Goal: Information Seeking & Learning: Learn about a topic

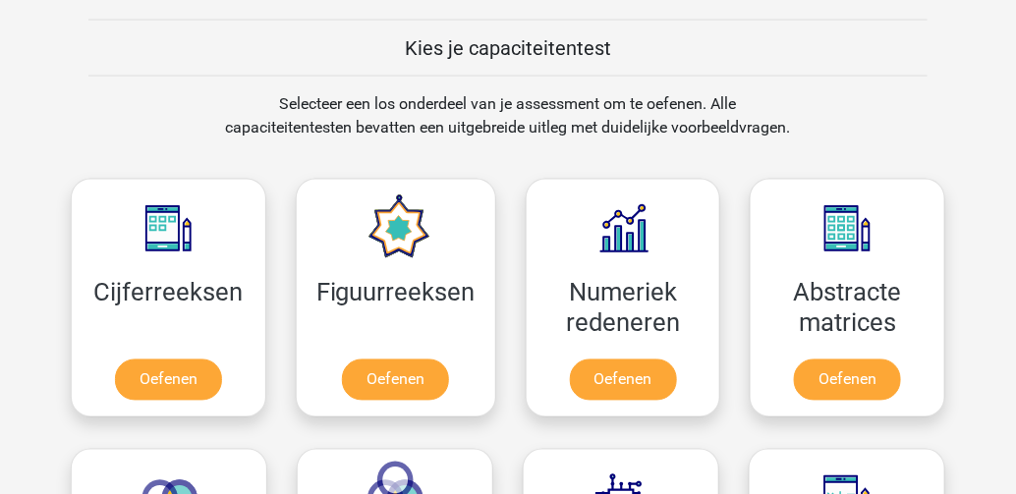
scroll to position [786, 0]
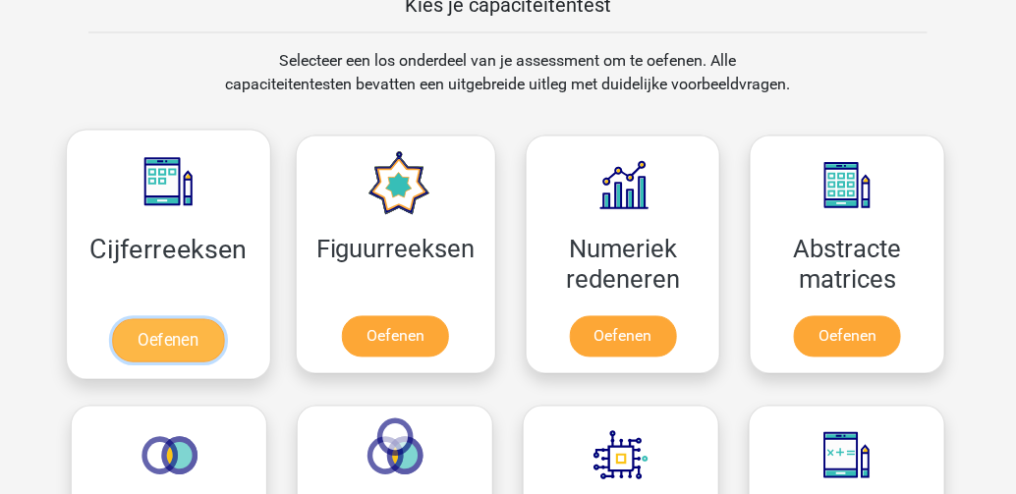
click at [168, 334] on link "Oefenen" at bounding box center [168, 340] width 112 height 43
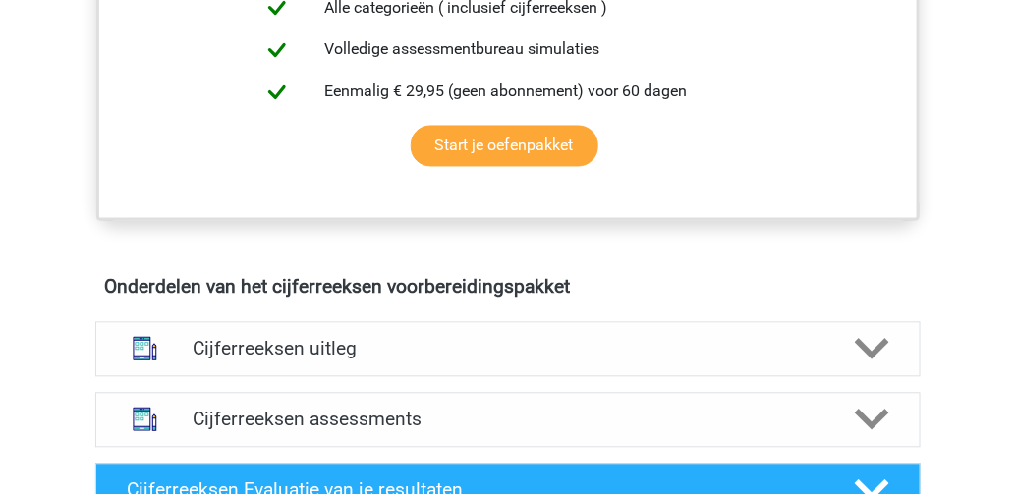
scroll to position [1100, 0]
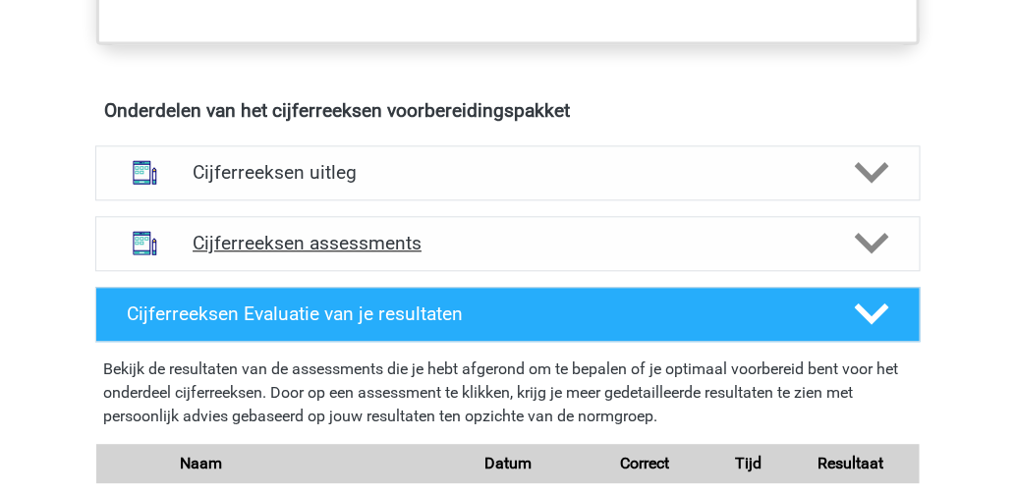
click at [869, 254] on polygon at bounding box center [872, 244] width 34 height 22
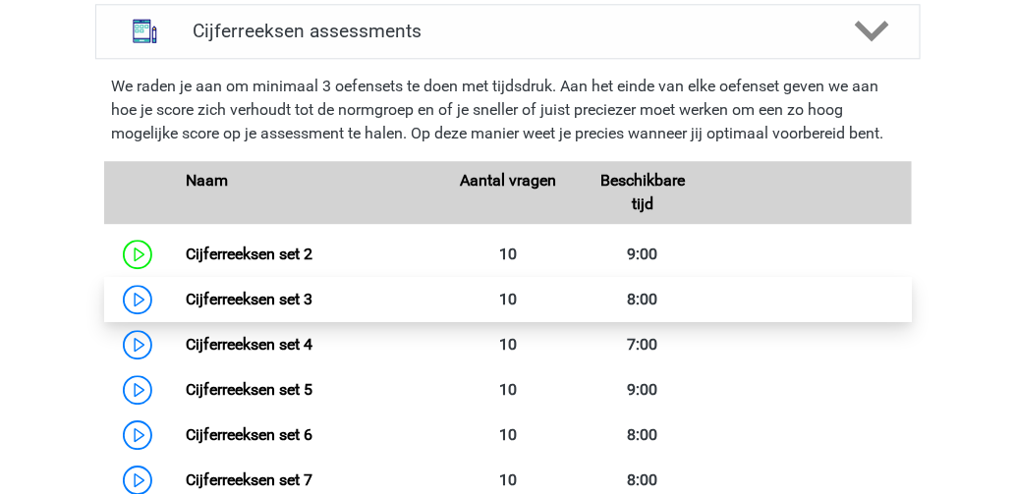
scroll to position [1336, 0]
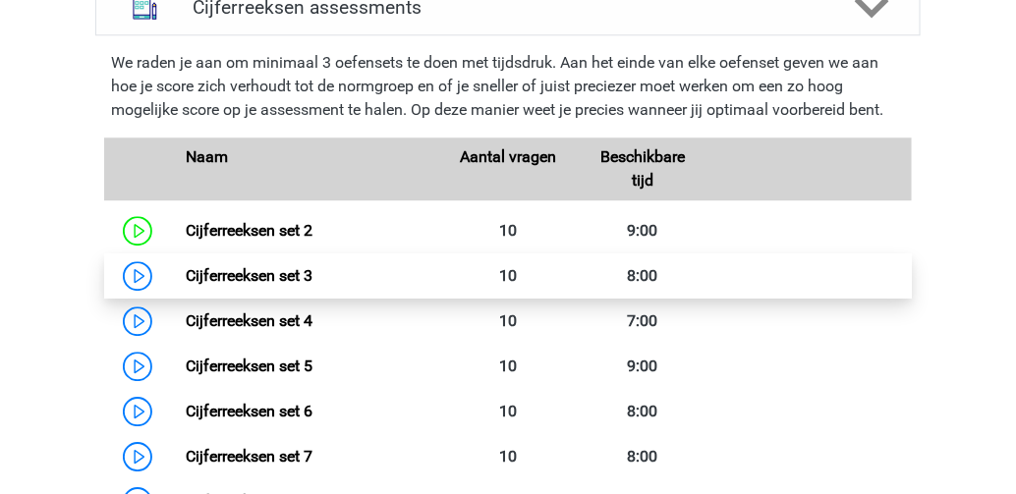
click at [186, 285] on link "Cijferreeksen set 3" at bounding box center [249, 275] width 127 height 19
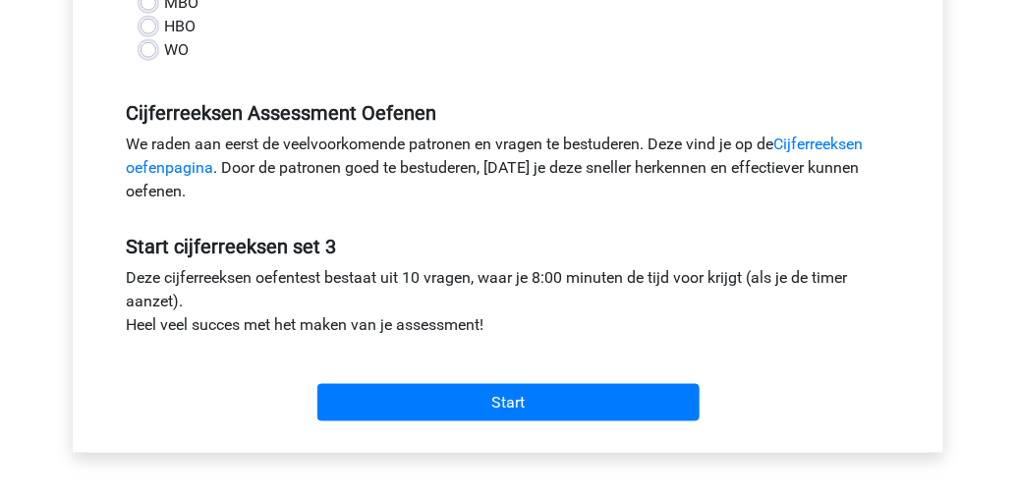
scroll to position [550, 0]
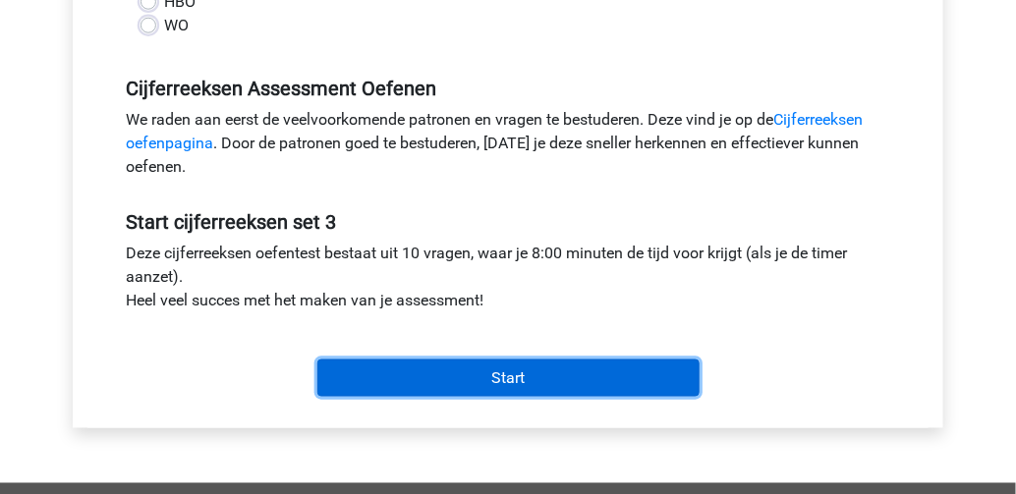
click at [414, 382] on input "Start" at bounding box center [508, 377] width 382 height 37
click at [513, 373] on input "Start" at bounding box center [508, 377] width 382 height 37
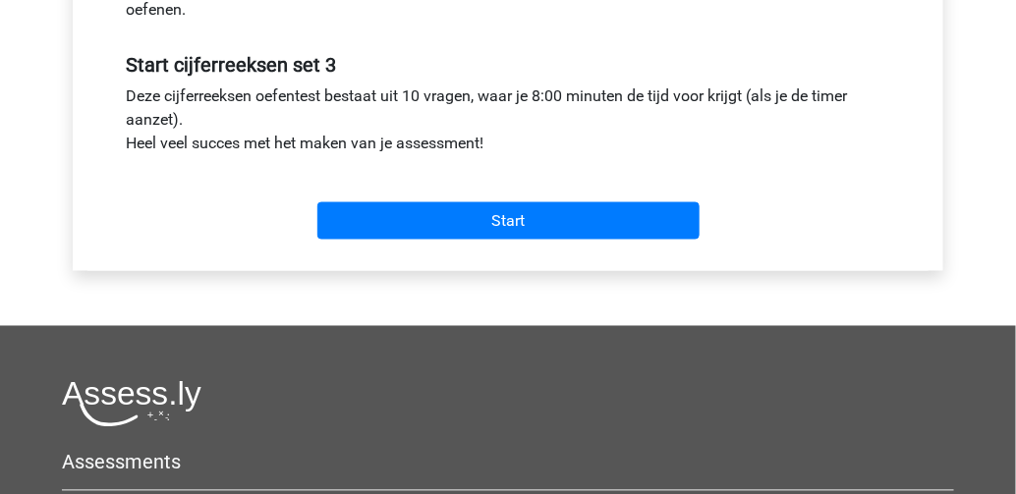
scroll to position [471, 0]
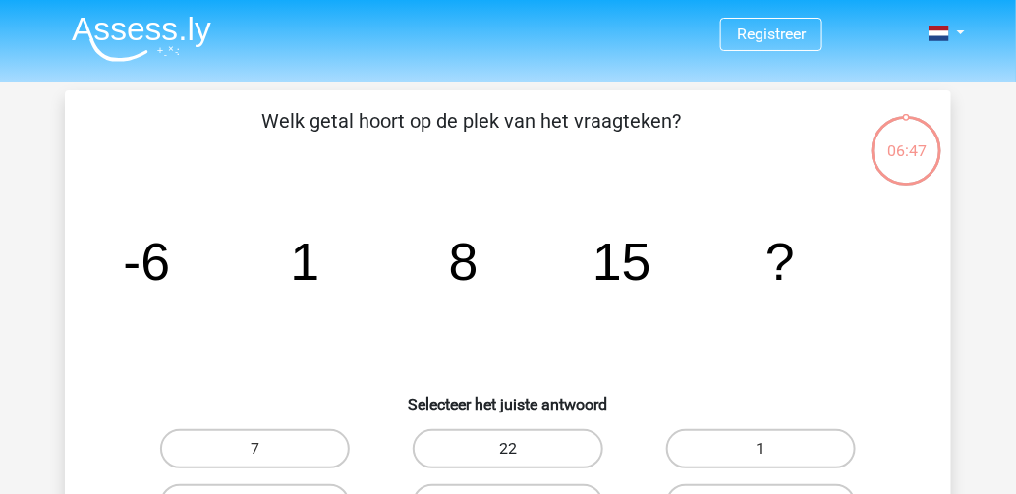
click at [472, 455] on label "22" at bounding box center [508, 448] width 190 height 39
click at [508, 455] on input "22" at bounding box center [514, 455] width 13 height 13
radio input "true"
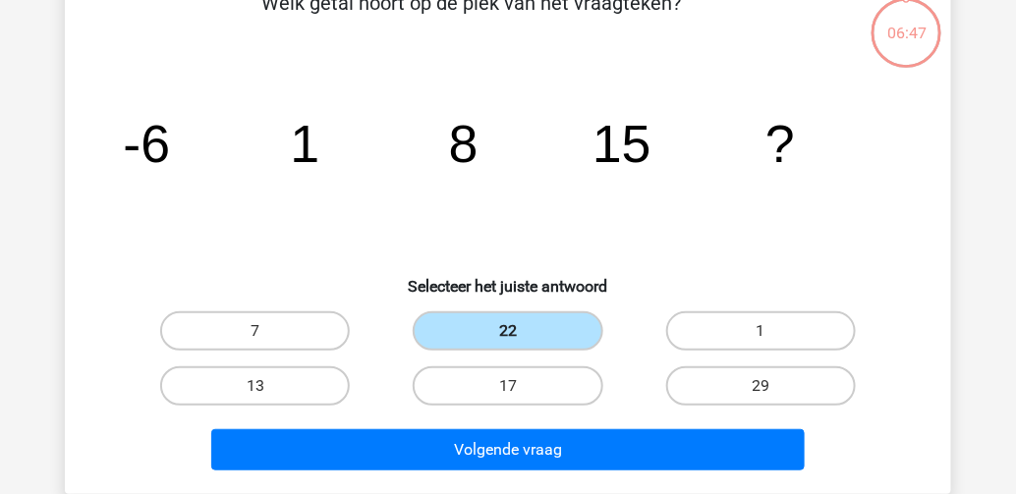
scroll to position [157, 0]
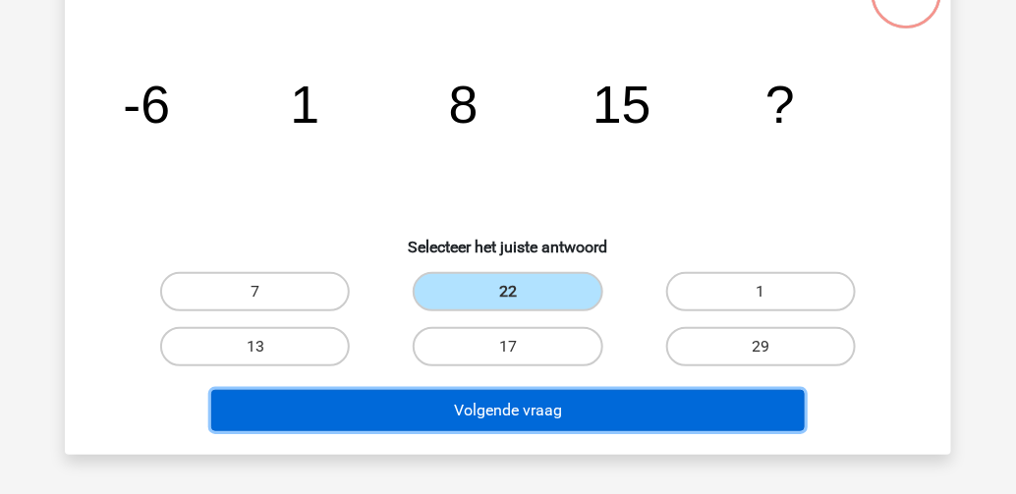
click at [477, 414] on button "Volgende vraag" at bounding box center [508, 410] width 594 height 41
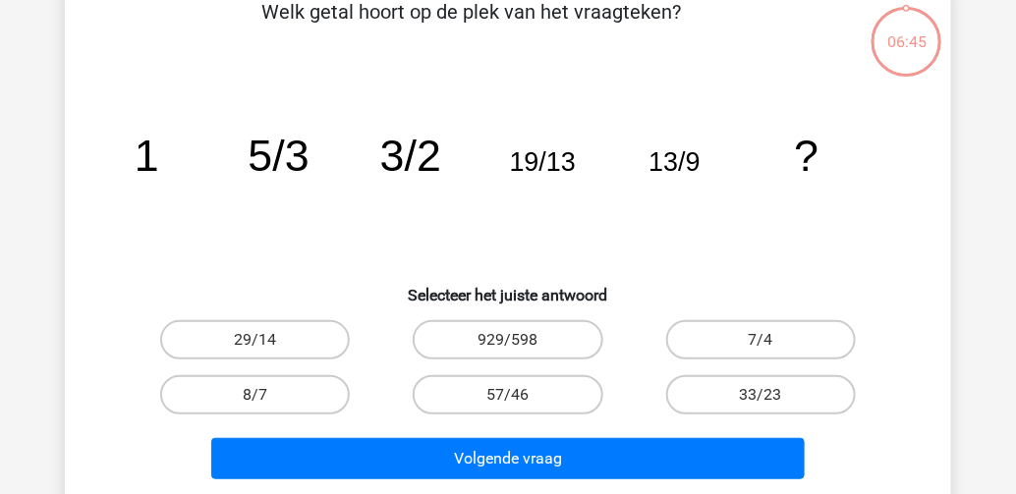
scroll to position [90, 0]
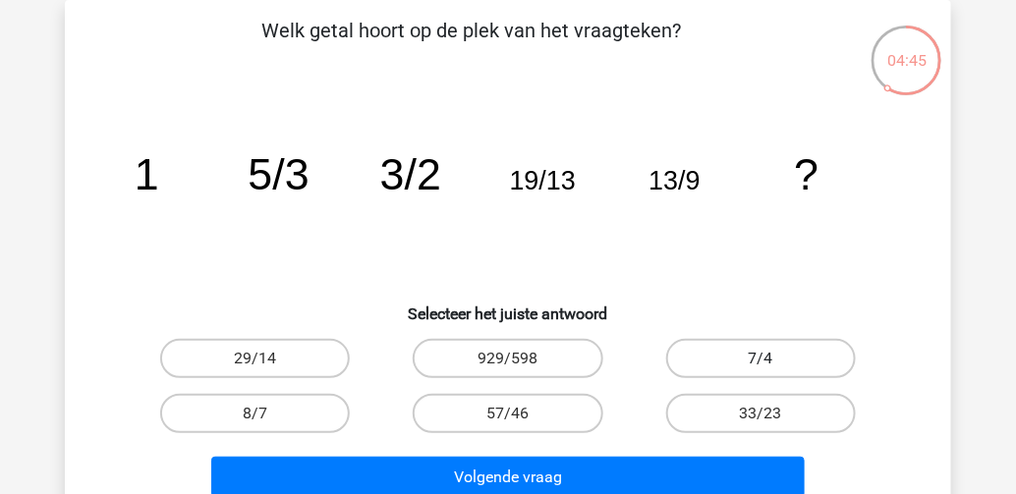
click at [733, 355] on label "7/4" at bounding box center [761, 358] width 190 height 39
click at [760, 359] on input "7/4" at bounding box center [766, 365] width 13 height 13
radio input "true"
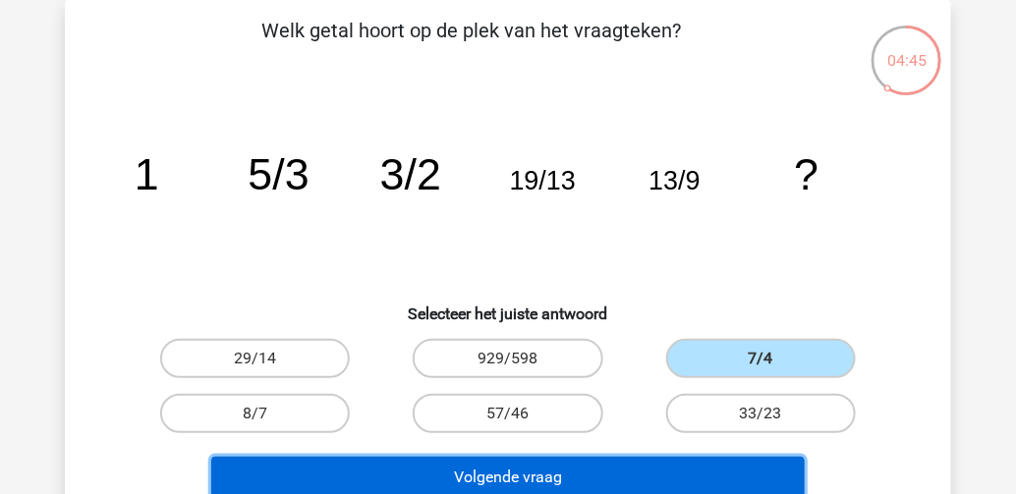
click at [719, 477] on button "Volgende vraag" at bounding box center [508, 477] width 594 height 41
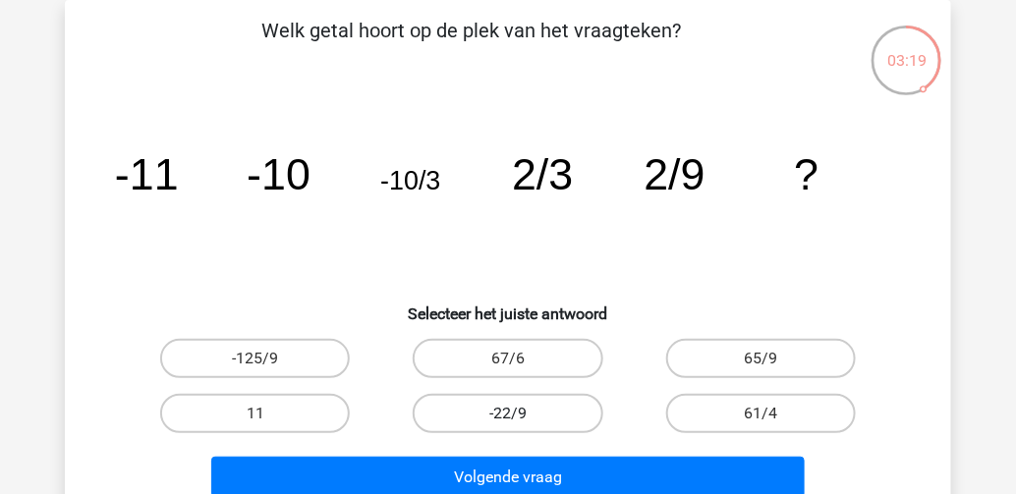
click at [540, 418] on label "-22/9" at bounding box center [508, 413] width 190 height 39
click at [521, 418] on input "-22/9" at bounding box center [514, 420] width 13 height 13
radio input "true"
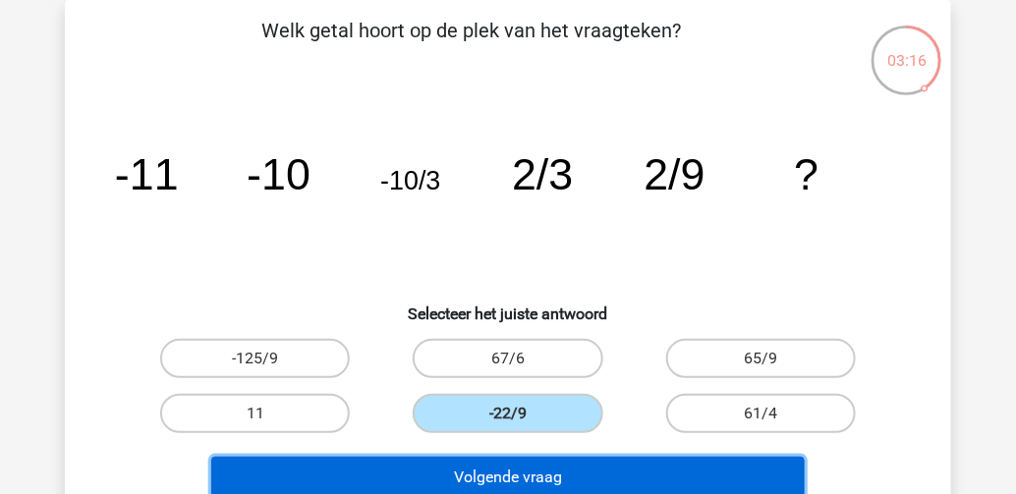
click at [527, 469] on button "Volgende vraag" at bounding box center [508, 477] width 594 height 41
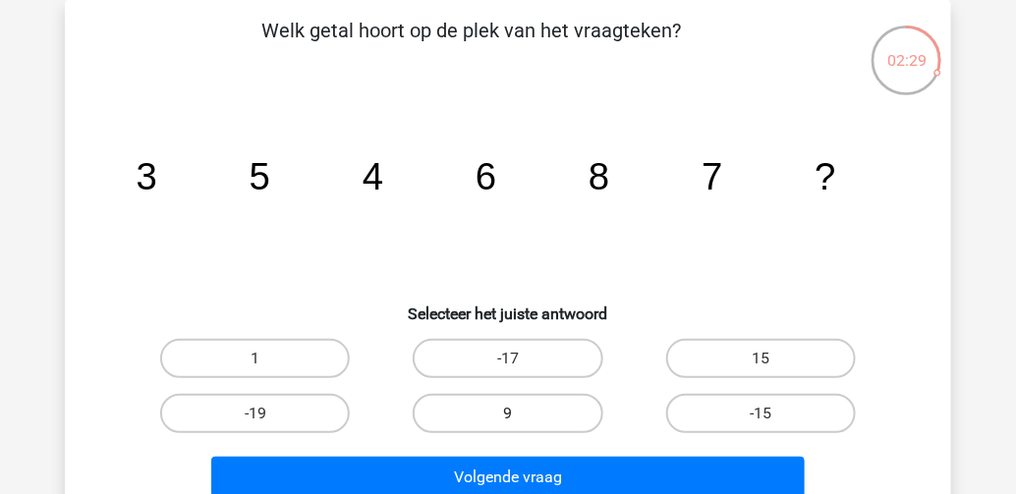
click at [483, 408] on label "9" at bounding box center [508, 413] width 190 height 39
click at [508, 414] on input "9" at bounding box center [514, 420] width 13 height 13
radio input "true"
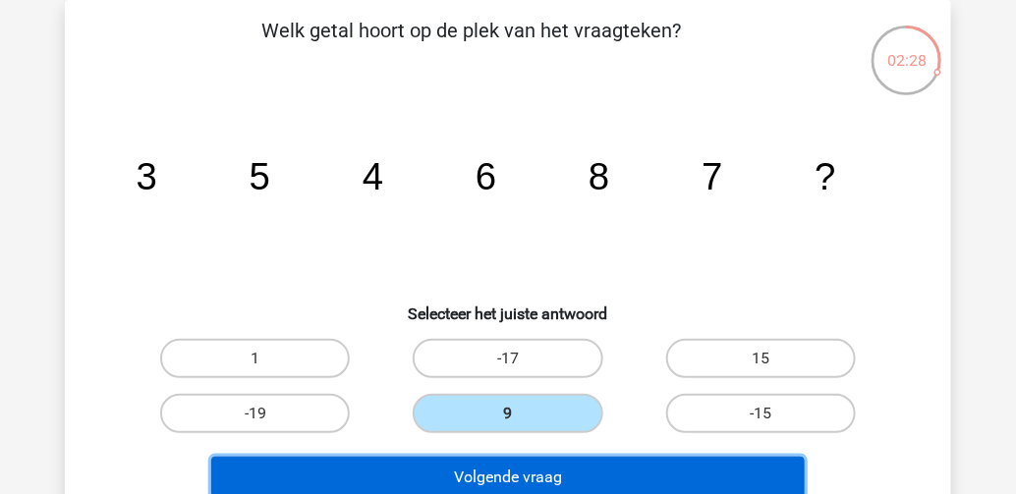
click at [486, 474] on button "Volgende vraag" at bounding box center [508, 477] width 594 height 41
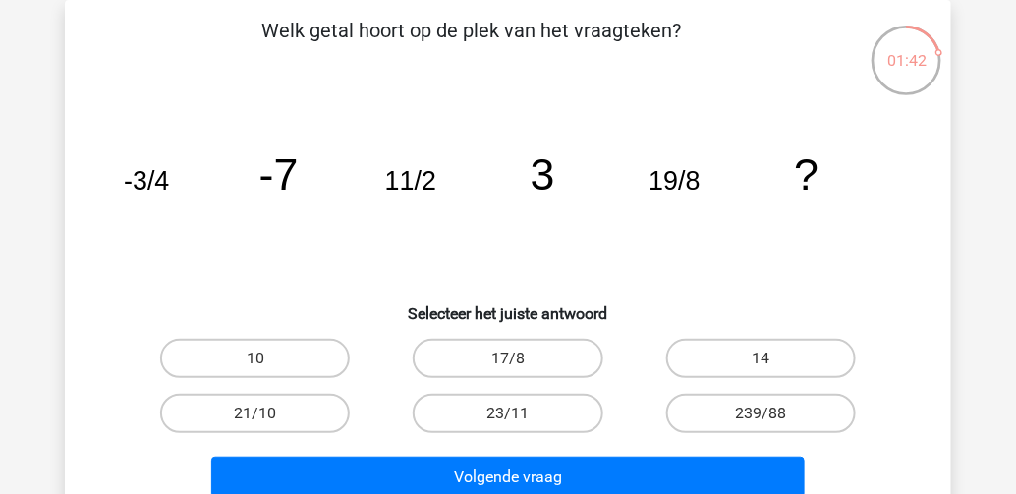
click at [261, 359] on input "10" at bounding box center [261, 365] width 13 height 13
radio input "true"
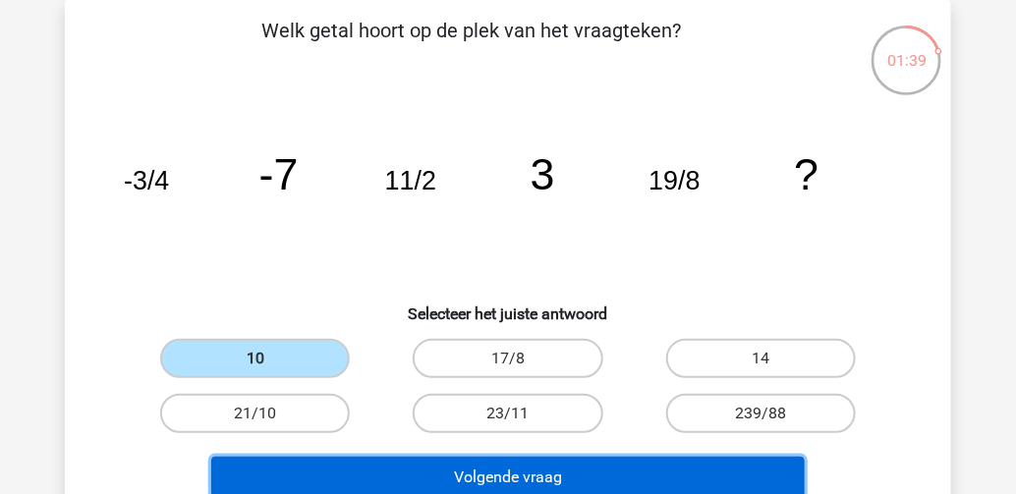
click at [381, 473] on button "Volgende vraag" at bounding box center [508, 477] width 594 height 41
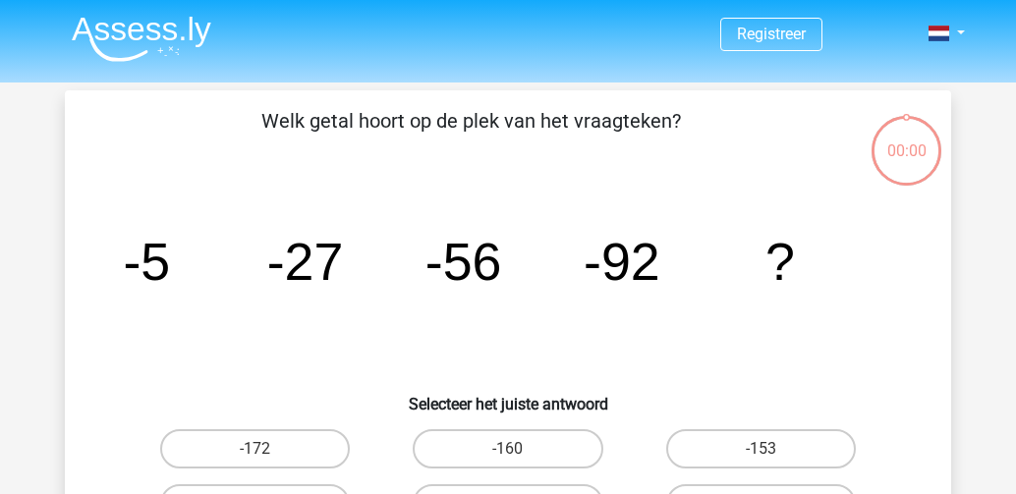
scroll to position [90, 0]
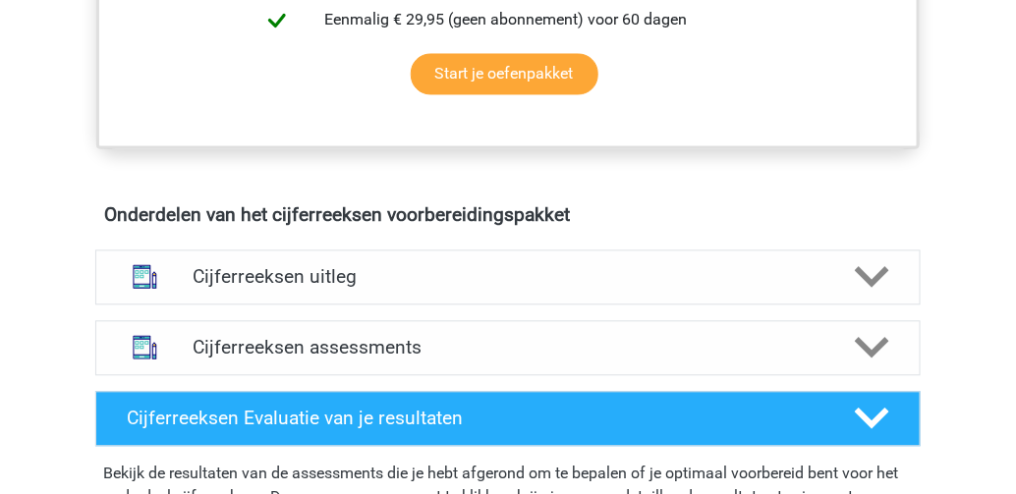
scroll to position [1021, 0]
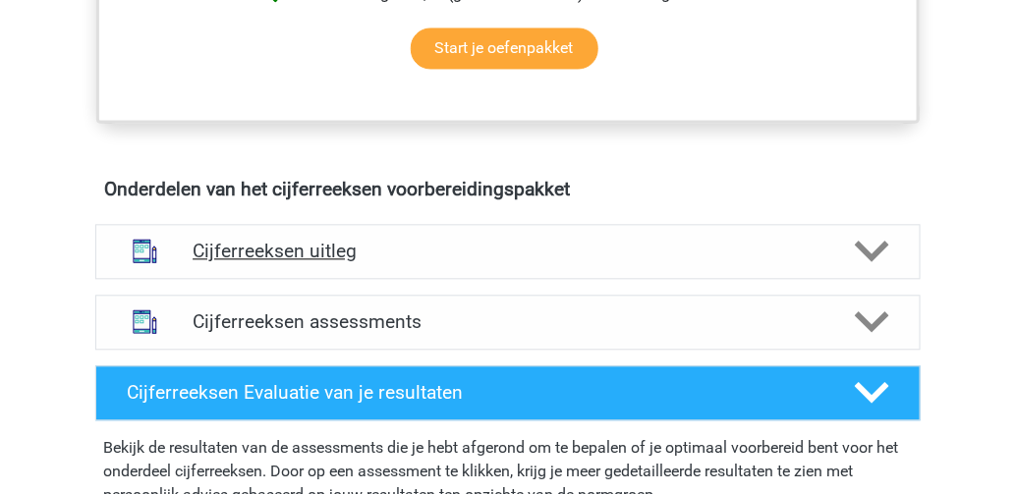
click at [872, 266] on icon at bounding box center [872, 251] width 34 height 34
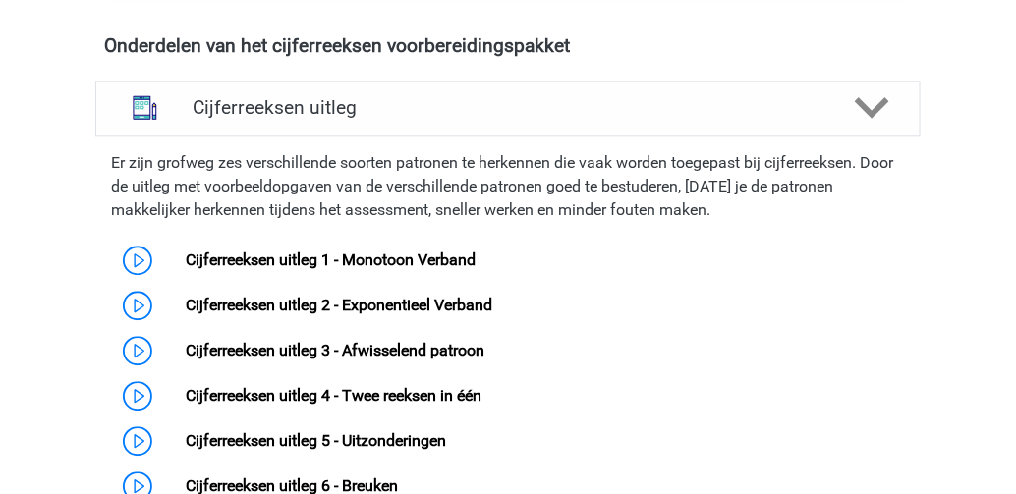
scroll to position [1257, 0]
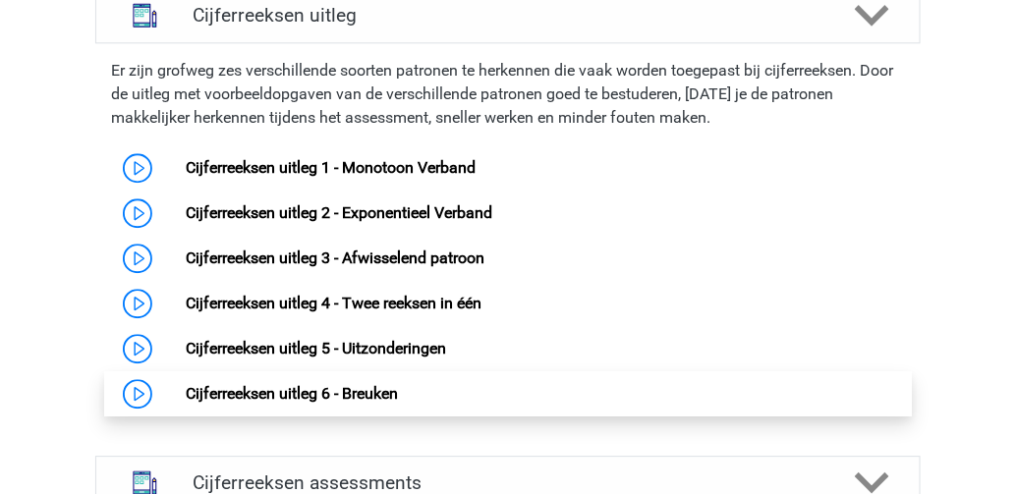
click at [339, 403] on link "Cijferreeksen uitleg 6 - Breuken" at bounding box center [292, 393] width 212 height 19
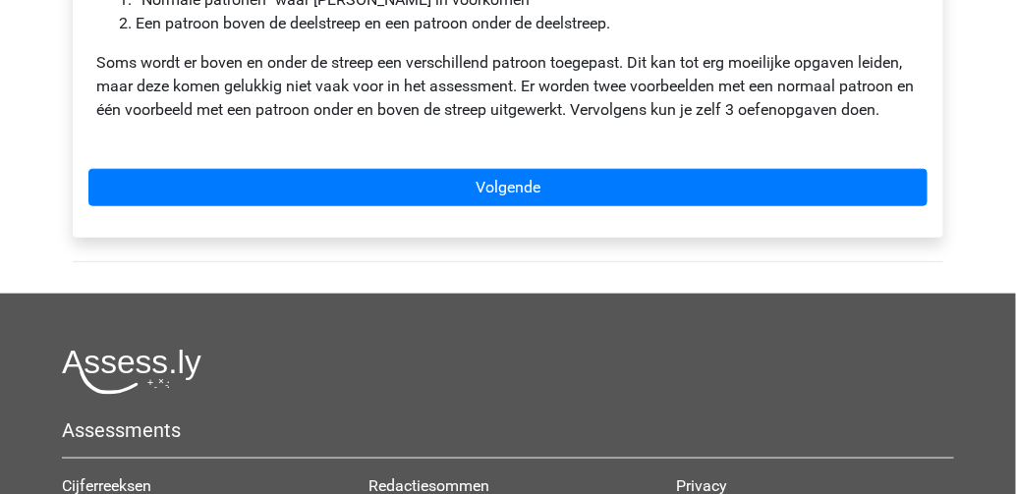
scroll to position [471, 0]
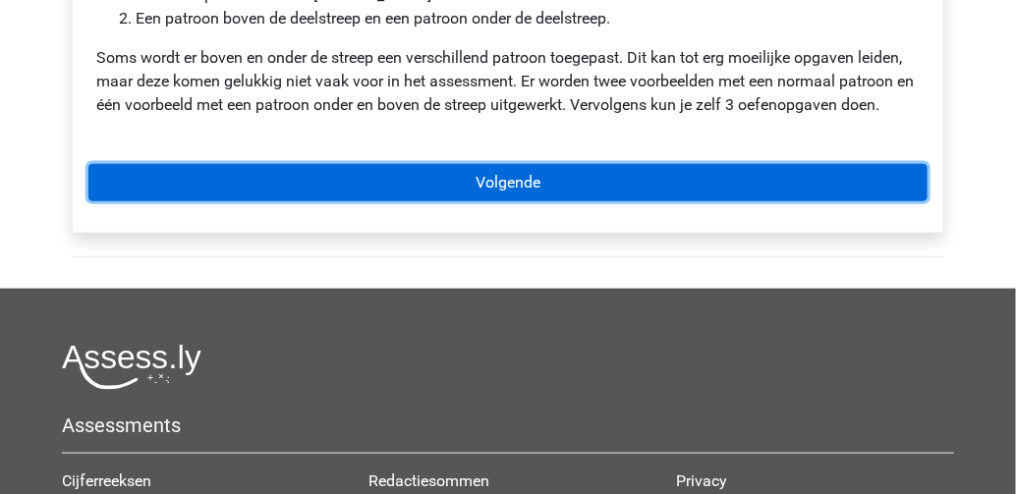
click at [485, 177] on link "Volgende" at bounding box center [507, 182] width 839 height 37
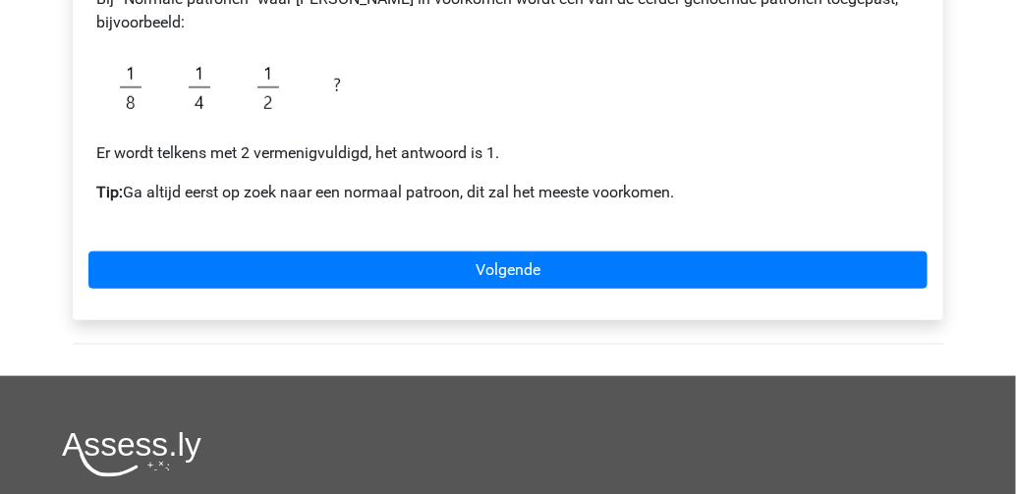
scroll to position [393, 0]
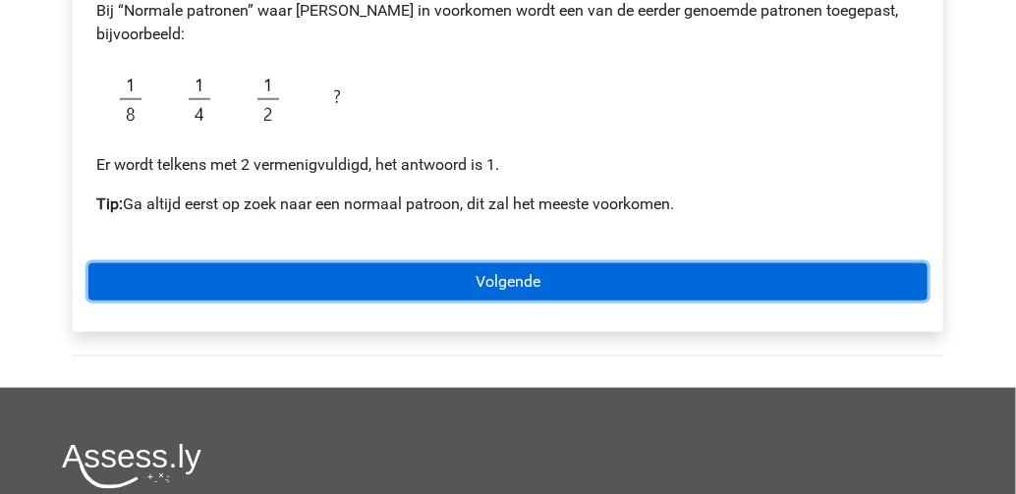
click at [446, 273] on link "Volgende" at bounding box center [507, 281] width 839 height 37
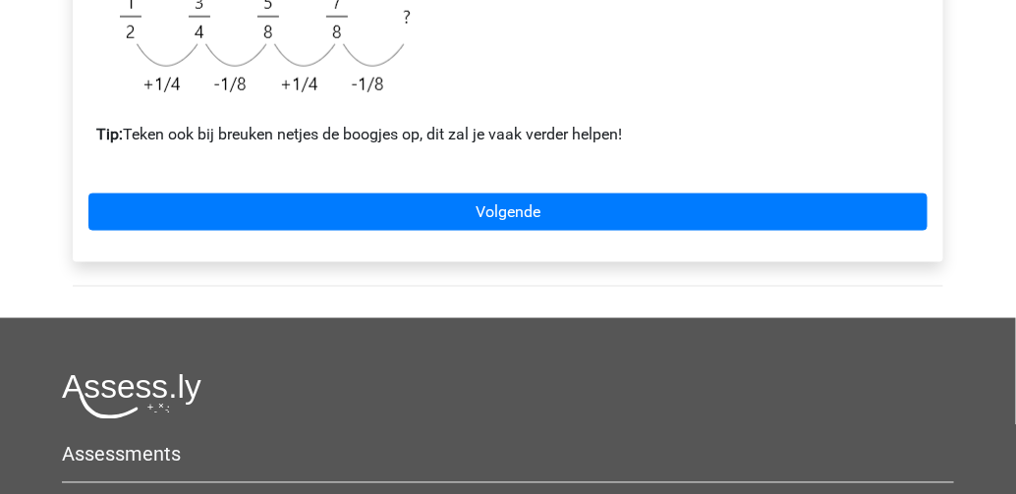
scroll to position [550, 0]
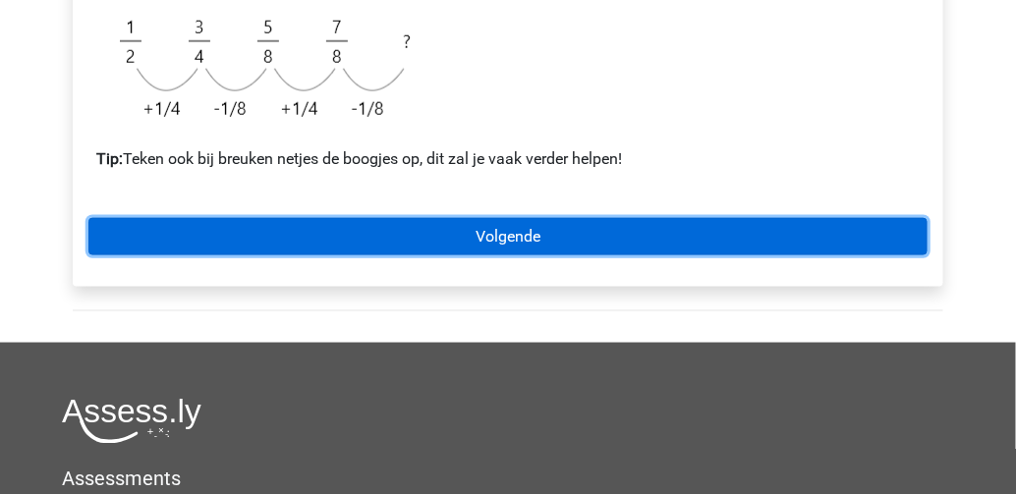
click at [414, 242] on link "Volgende" at bounding box center [507, 236] width 839 height 37
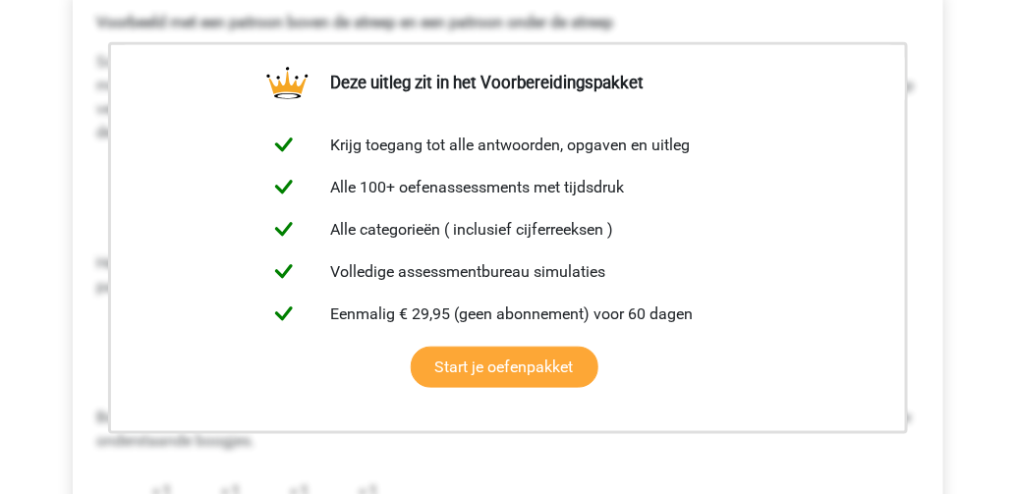
scroll to position [393, 0]
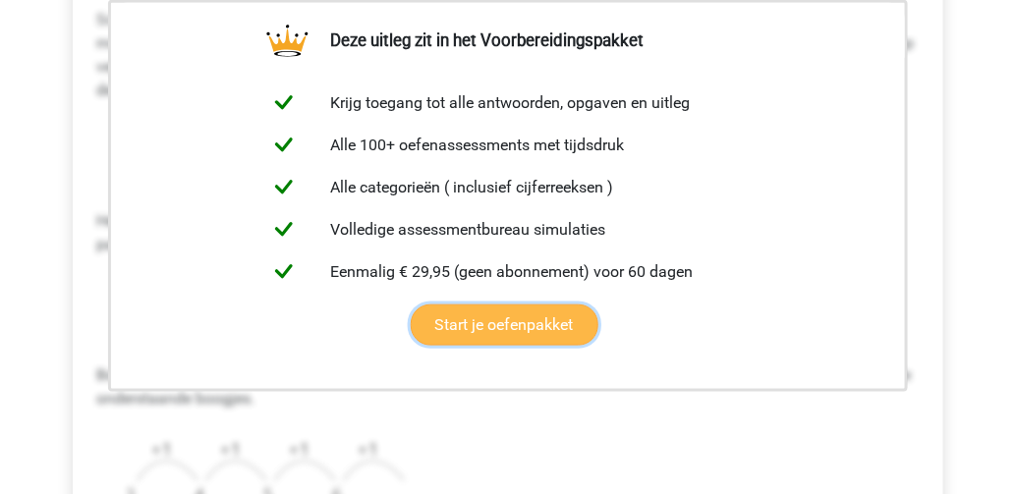
click at [524, 325] on link "Start je oefenpakket" at bounding box center [505, 324] width 188 height 41
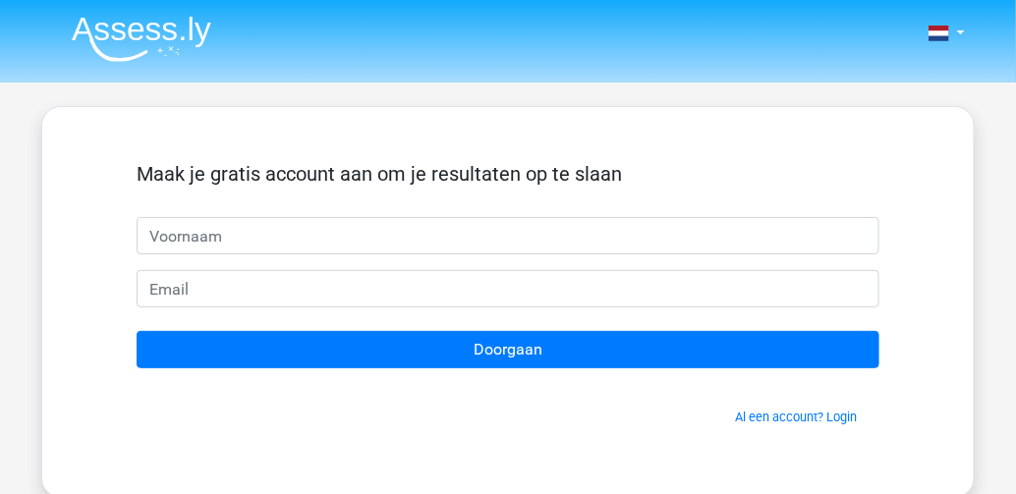
click at [336, 232] on input "text" at bounding box center [508, 235] width 743 height 37
type input "x"
type input "sa"
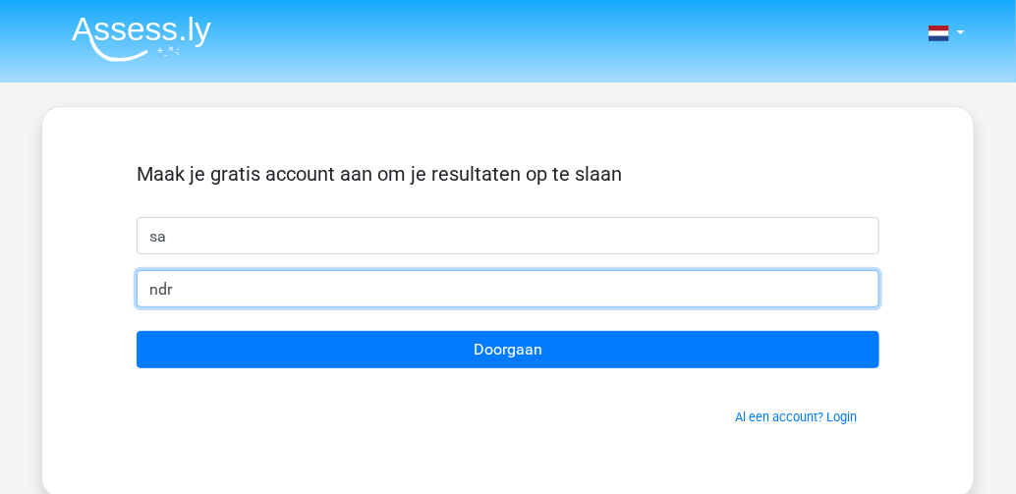
type input "ndr"
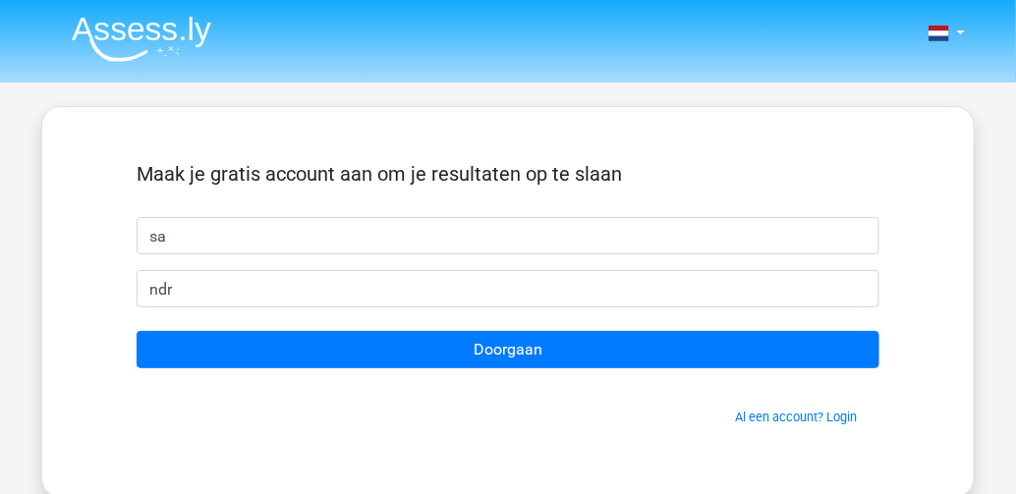
click at [176, 215] on div "Maak je gratis account aan om je resultaten op te slaan" at bounding box center [508, 189] width 743 height 55
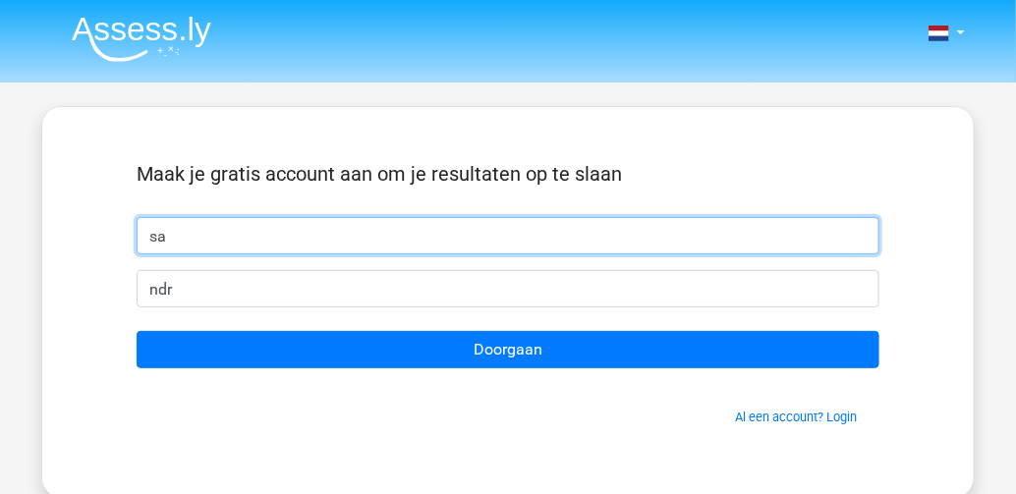
drag, startPoint x: 176, startPoint y: 215, endPoint x: 168, endPoint y: 239, distance: 24.8
click at [168, 239] on input "sa" at bounding box center [508, 235] width 743 height 37
drag, startPoint x: 168, startPoint y: 239, endPoint x: 29, endPoint y: 215, distance: 140.5
click at [60, 218] on div "Maak je gratis account aan om je resultaten op te slaan sa ndr Doorgaan Al een …" at bounding box center [507, 302] width 933 height 392
type input "[EMAIL_ADDRESS][DOMAIN_NAME]"
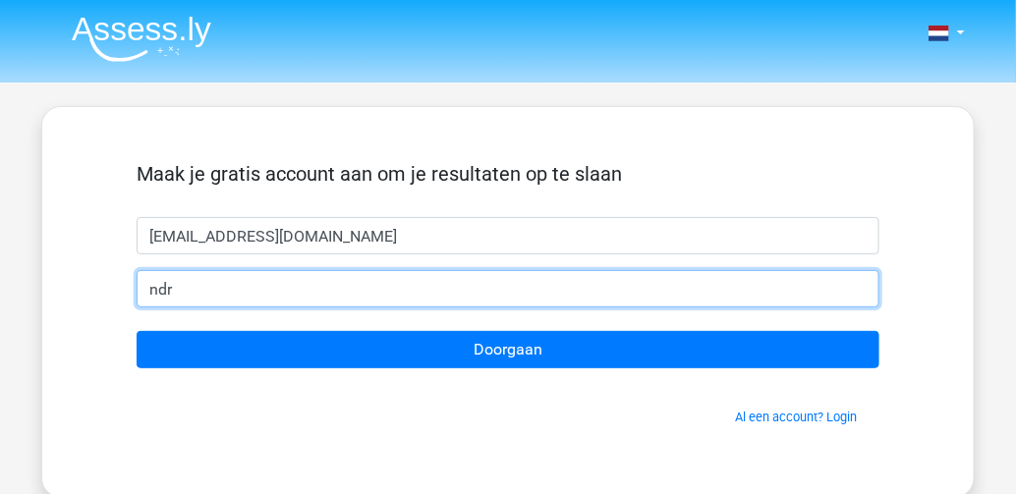
drag, startPoint x: 182, startPoint y: 287, endPoint x: 123, endPoint y: 273, distance: 60.5
click at [123, 273] on div "ndr" at bounding box center [508, 288] width 772 height 37
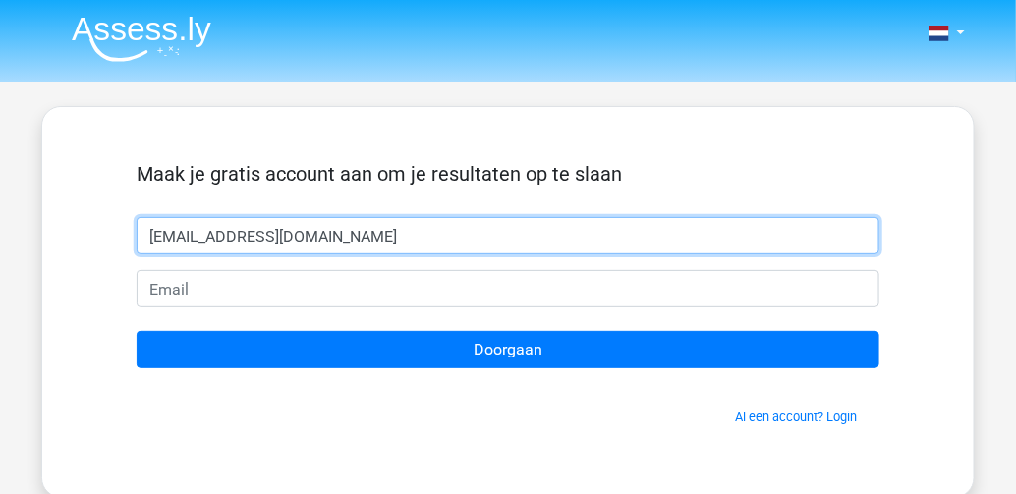
click at [374, 242] on input "[EMAIL_ADDRESS][DOMAIN_NAME]" at bounding box center [508, 235] width 743 height 37
drag, startPoint x: 374, startPoint y: 242, endPoint x: -4, endPoint y: 203, distance: 380.1
type input "[PERSON_NAME]"
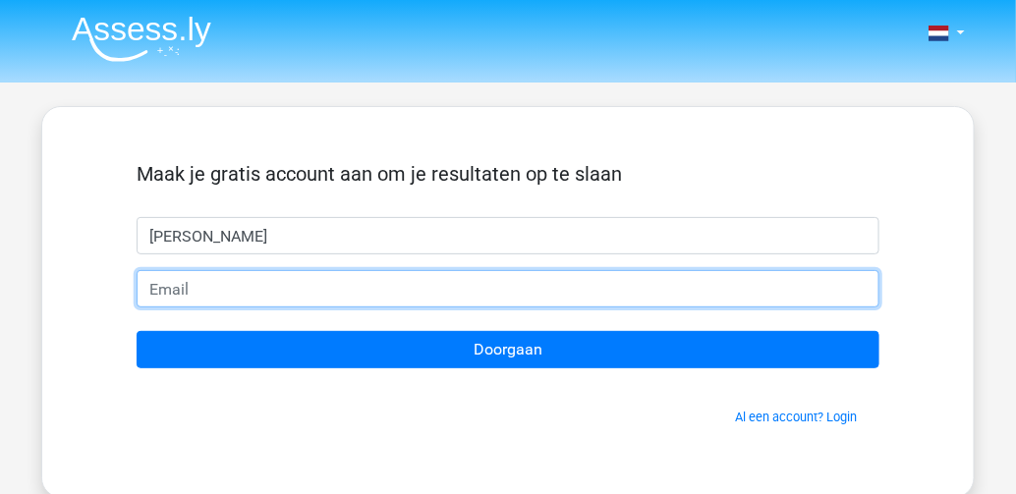
click at [186, 290] on input "email" at bounding box center [508, 288] width 743 height 37
type input "[EMAIL_ADDRESS][DOMAIN_NAME]"
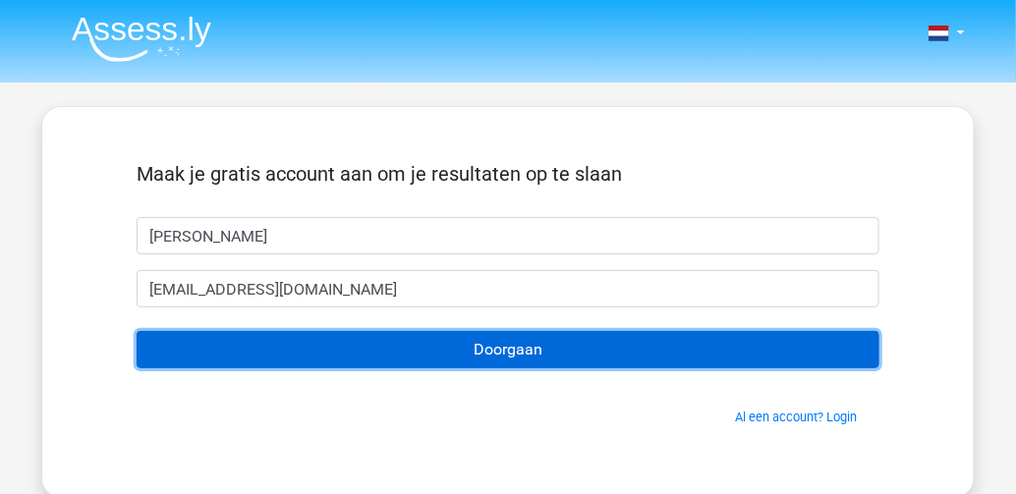
click at [471, 341] on input "Doorgaan" at bounding box center [508, 349] width 743 height 37
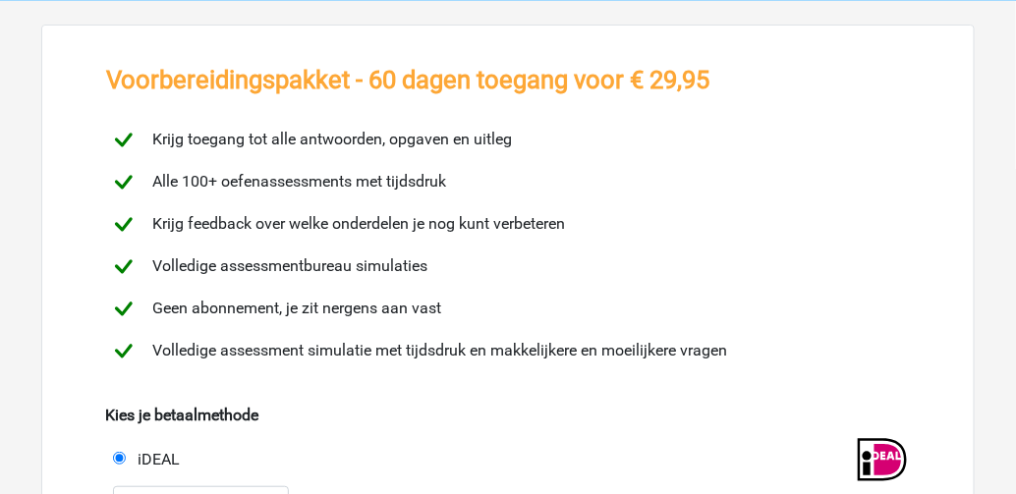
scroll to position [236, 0]
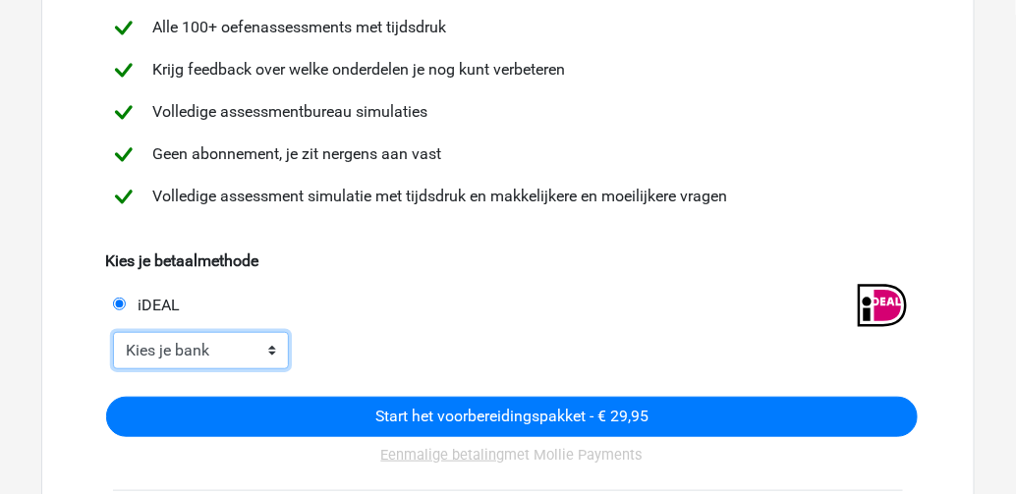
click at [262, 349] on select "Kies je bank ABN AMRO ING Rabobank ASN Bank bunq Knab N26 NN Regiobank Revolut …" at bounding box center [201, 350] width 176 height 37
click at [172, 359] on select "Kies je bank ABN AMRO ING Rabobank ASN Bank bunq Knab N26 NN Regiobank Revolut …" at bounding box center [201, 350] width 176 height 37
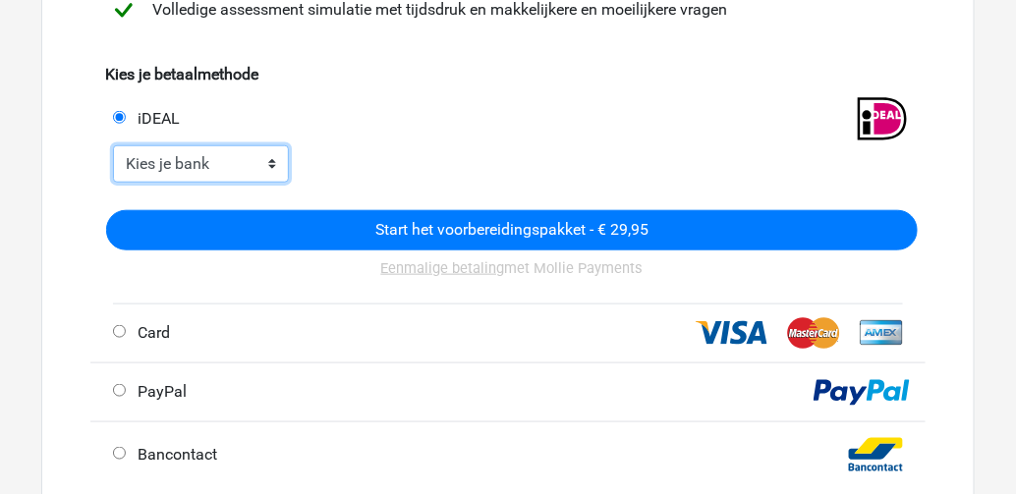
scroll to position [471, 0]
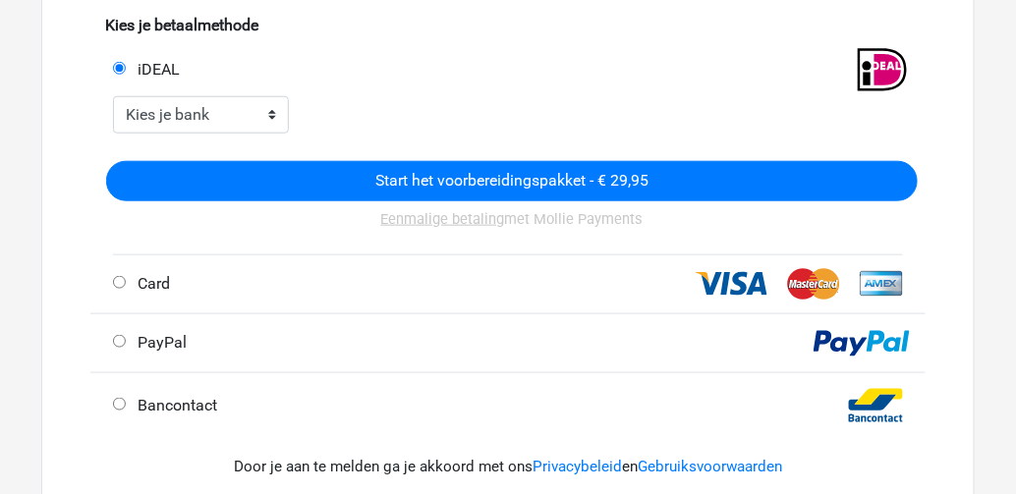
click at [120, 283] on input "Card" at bounding box center [119, 282] width 13 height 13
radio input "true"
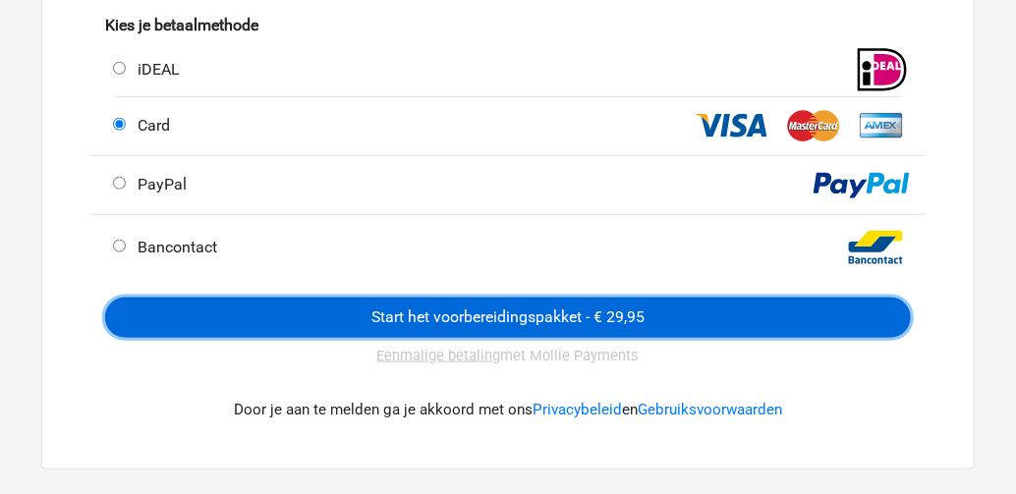
click at [490, 318] on input "Start het voorbereidingspakket - € 29,95" at bounding box center [507, 318] width 805 height 40
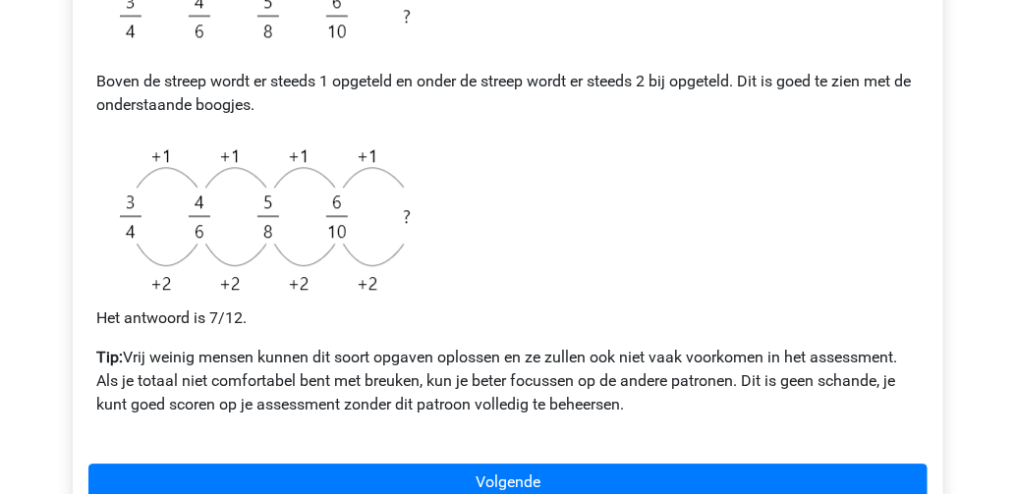
scroll to position [1257, 0]
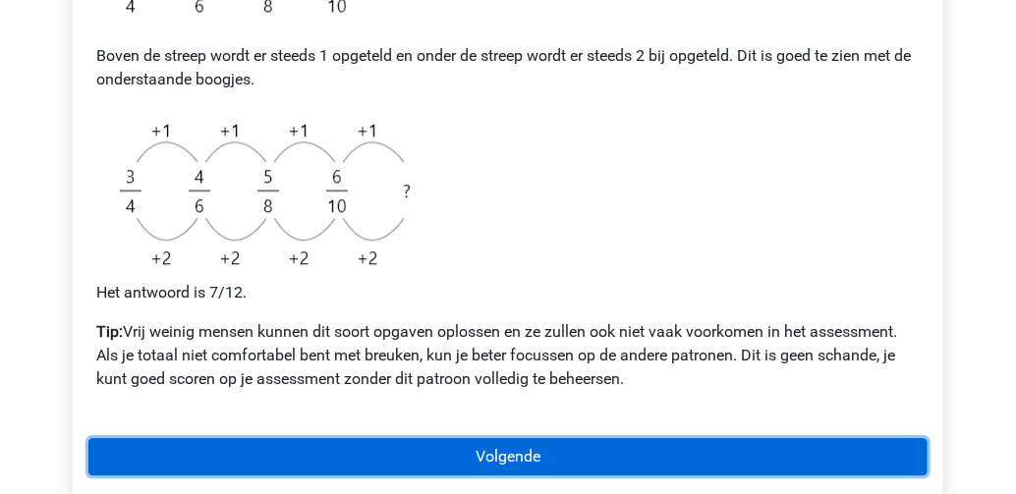
click at [505, 448] on link "Volgende" at bounding box center [507, 456] width 839 height 37
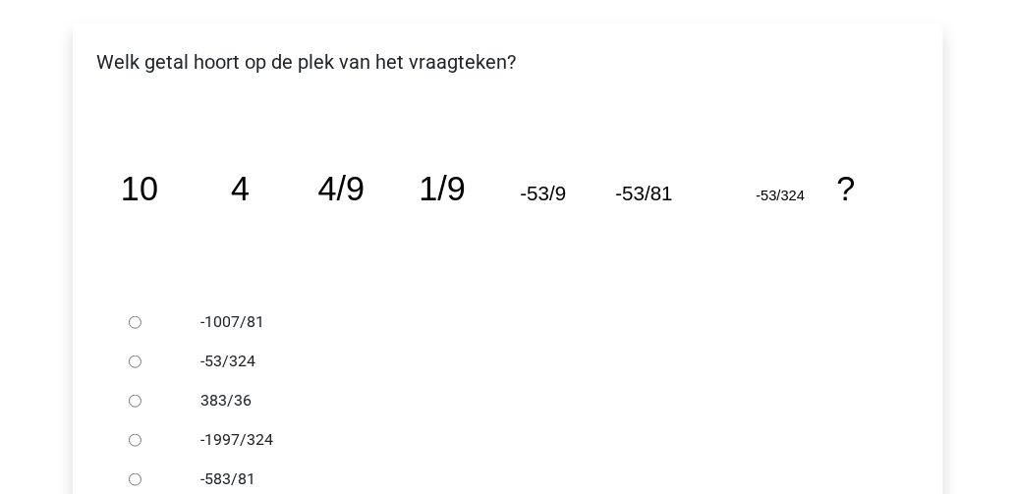
scroll to position [393, 0]
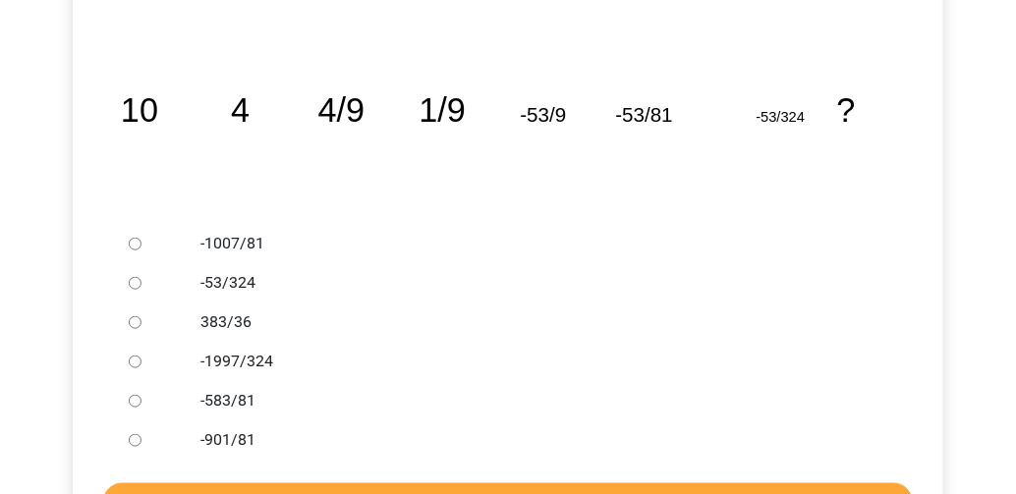
click at [233, 249] on label "-1007/81" at bounding box center [540, 244] width 680 height 24
click at [141, 249] on input "-1007/81" at bounding box center [135, 244] width 13 height 13
radio input "true"
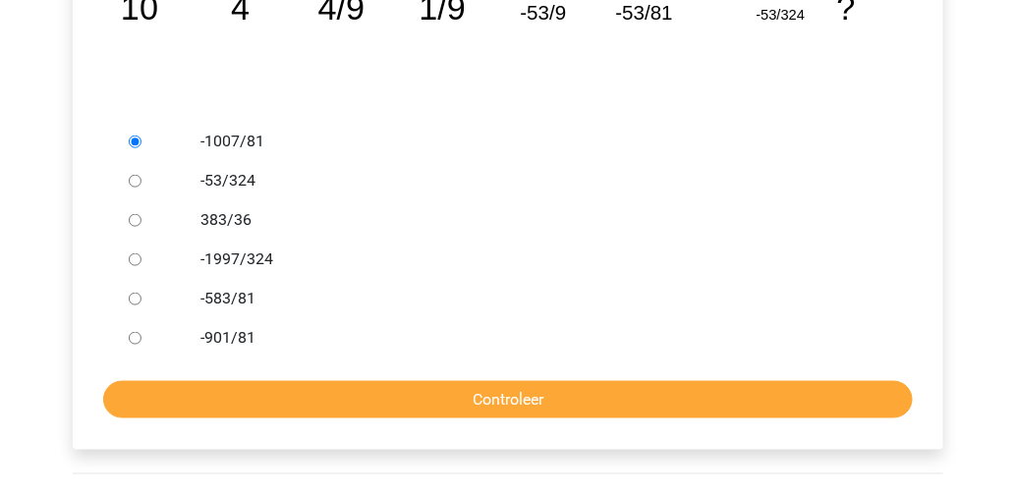
scroll to position [550, 0]
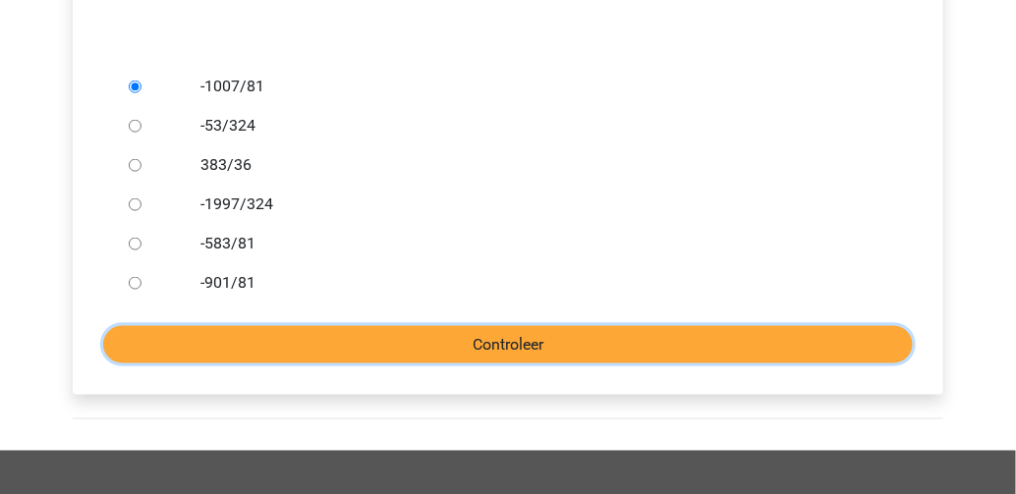
click at [581, 345] on input "Controleer" at bounding box center [507, 344] width 809 height 37
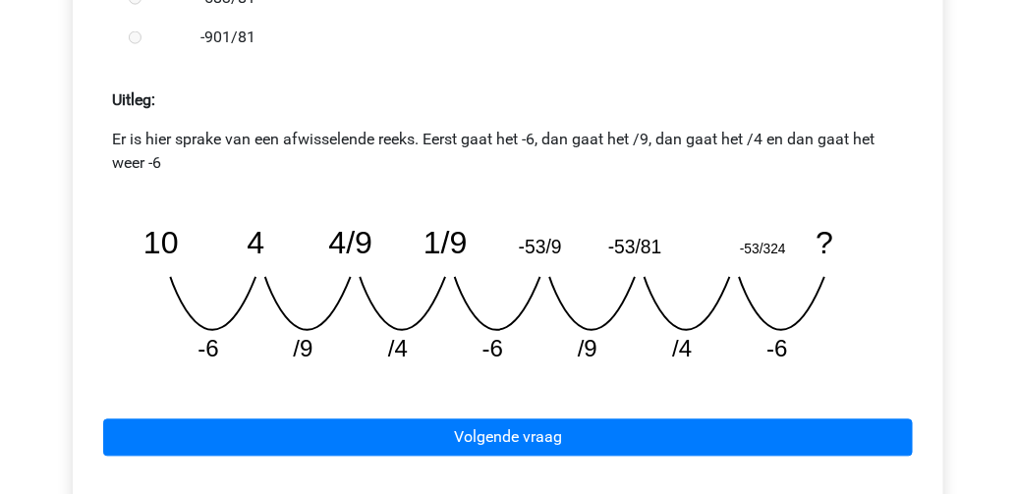
scroll to position [786, 0]
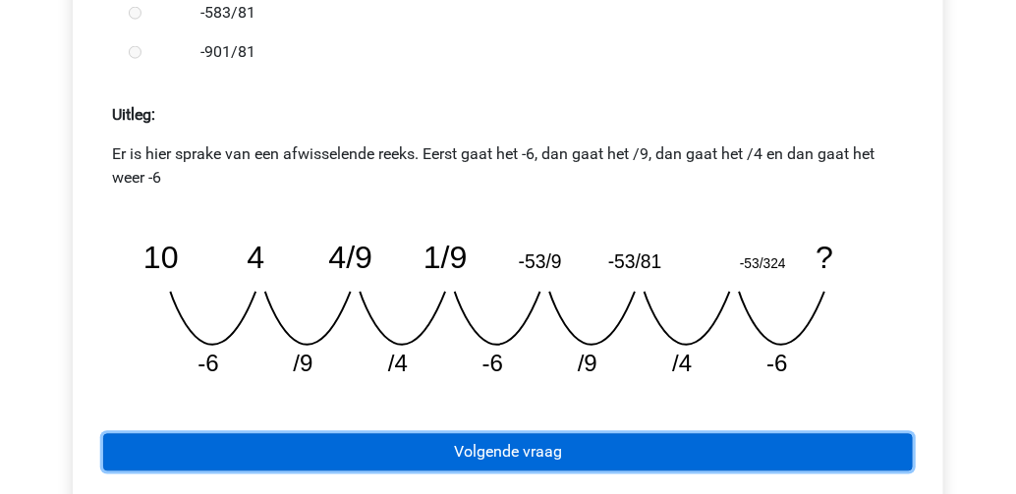
click at [506, 446] on link "Volgende vraag" at bounding box center [507, 452] width 809 height 37
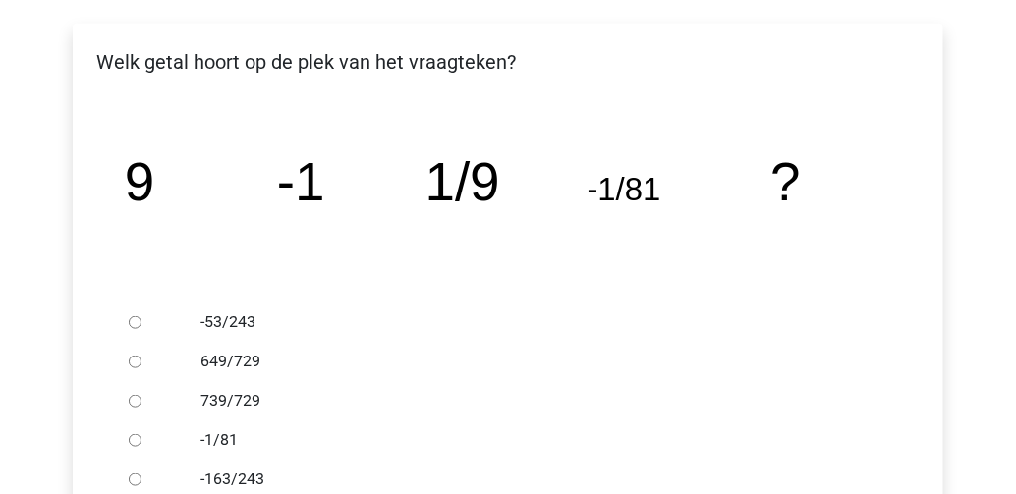
scroll to position [393, 0]
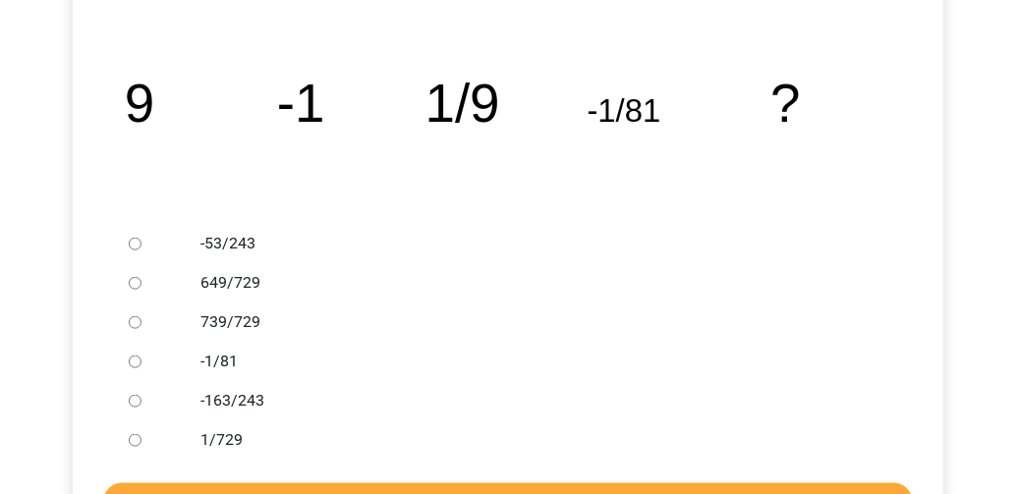
click at [215, 447] on label "1/729" at bounding box center [540, 440] width 680 height 24
click at [141, 447] on input "1/729" at bounding box center [135, 440] width 13 height 13
radio input "true"
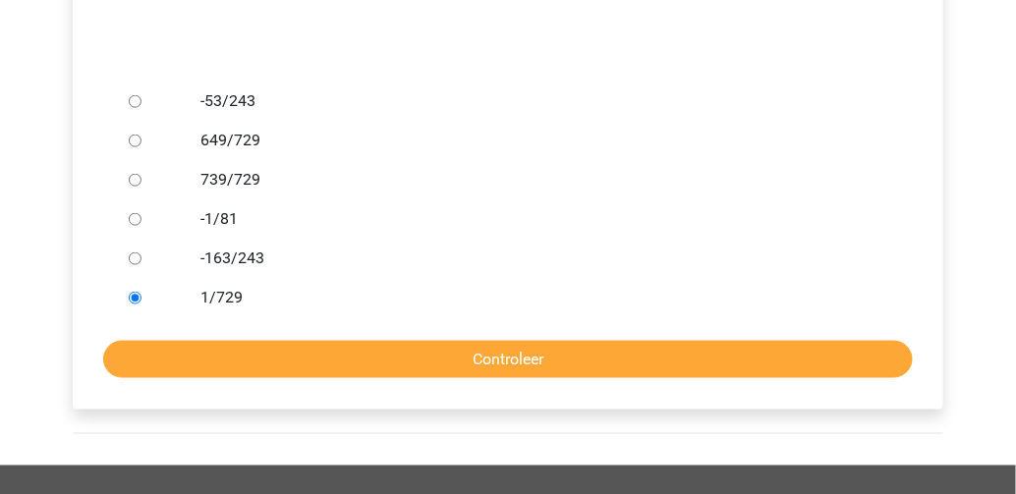
scroll to position [550, 0]
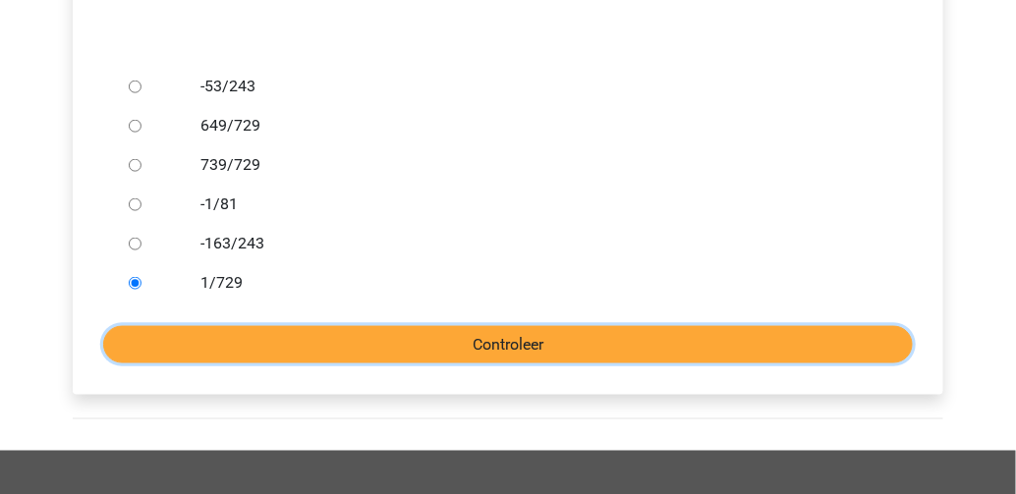
click at [508, 353] on input "Controleer" at bounding box center [507, 344] width 809 height 37
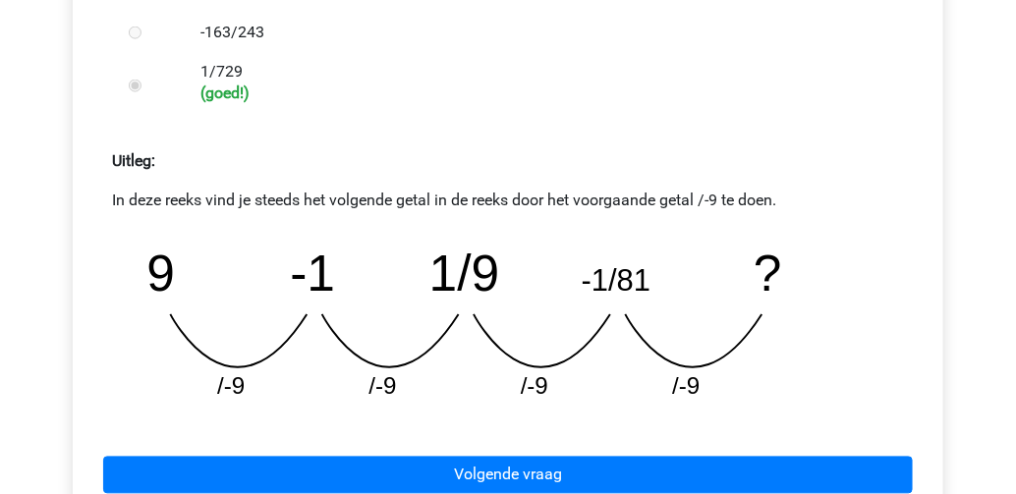
scroll to position [786, 0]
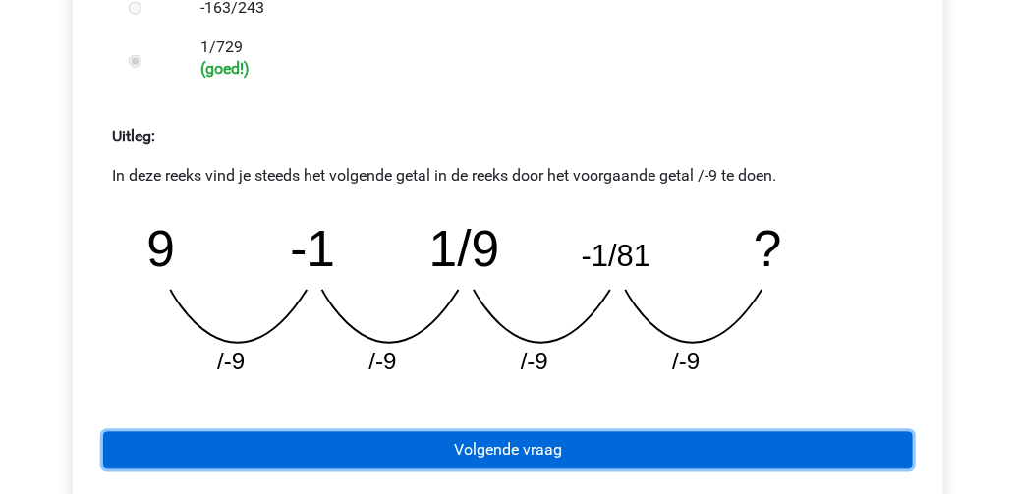
click at [513, 452] on link "Volgende vraag" at bounding box center [507, 450] width 809 height 37
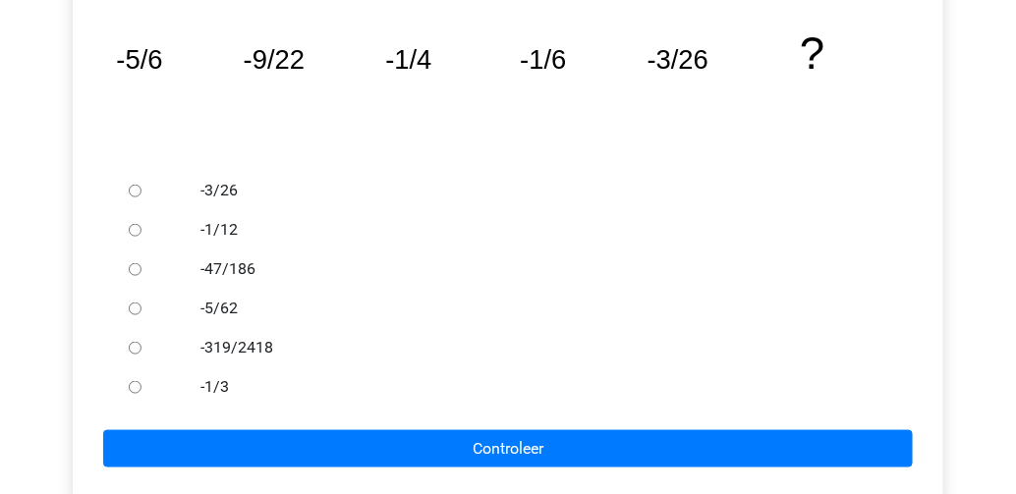
scroll to position [471, 0]
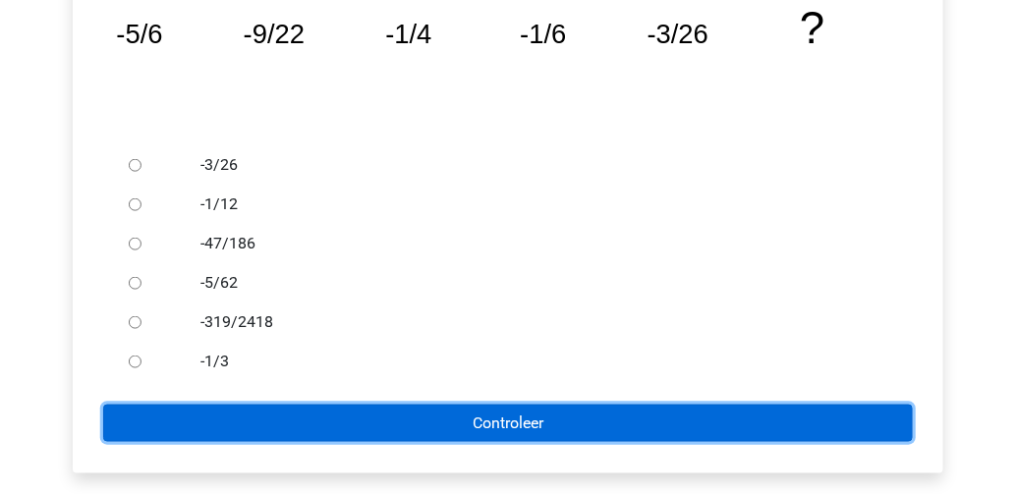
click at [447, 414] on input "Controleer" at bounding box center [507, 423] width 809 height 37
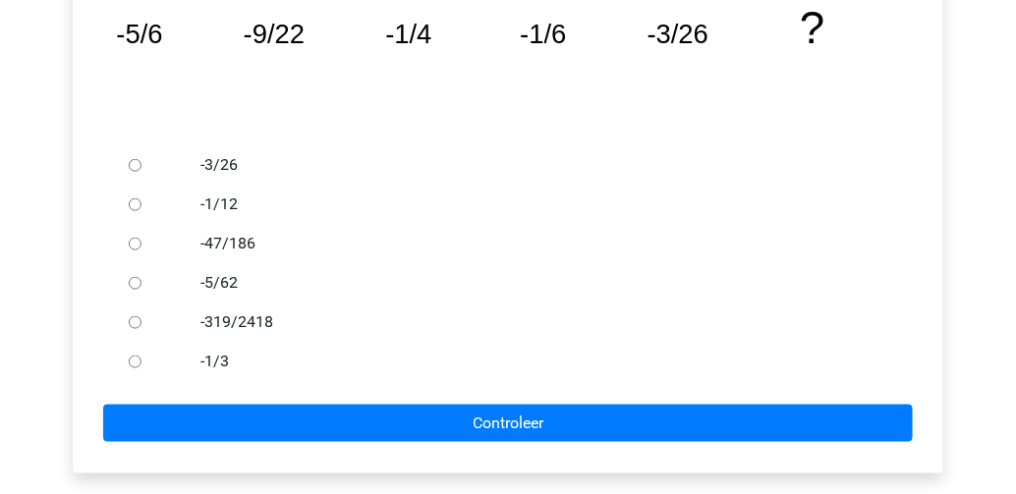
click at [136, 361] on input "-1/3" at bounding box center [135, 362] width 13 height 13
radio input "true"
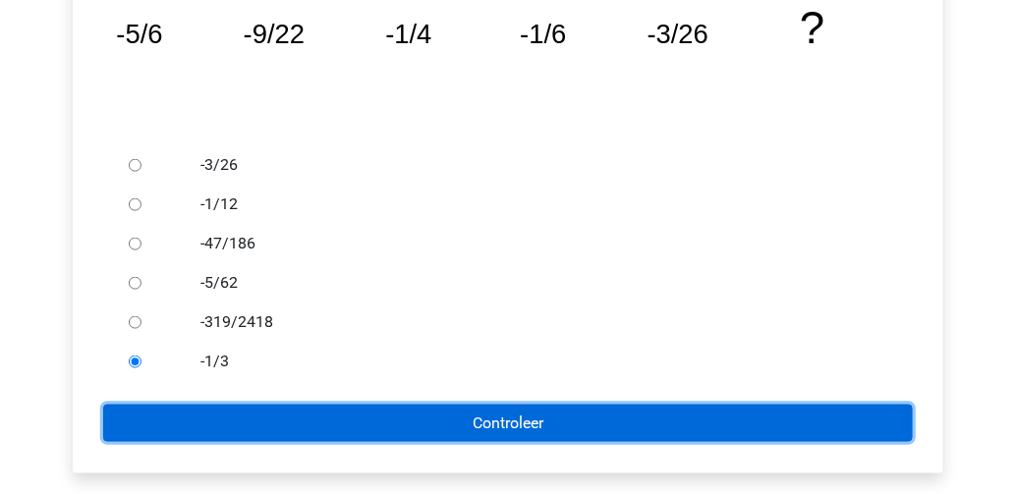
click at [329, 436] on input "Controleer" at bounding box center [507, 423] width 809 height 37
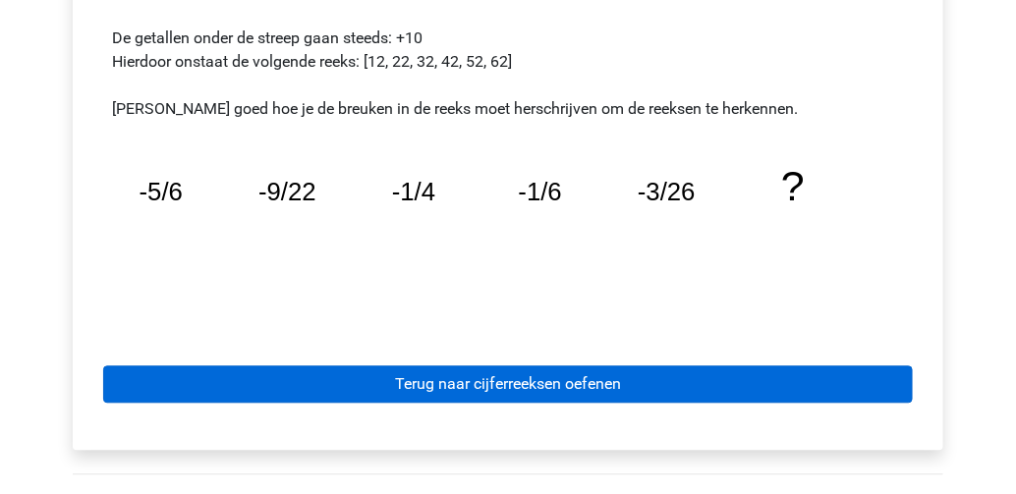
scroll to position [1021, 0]
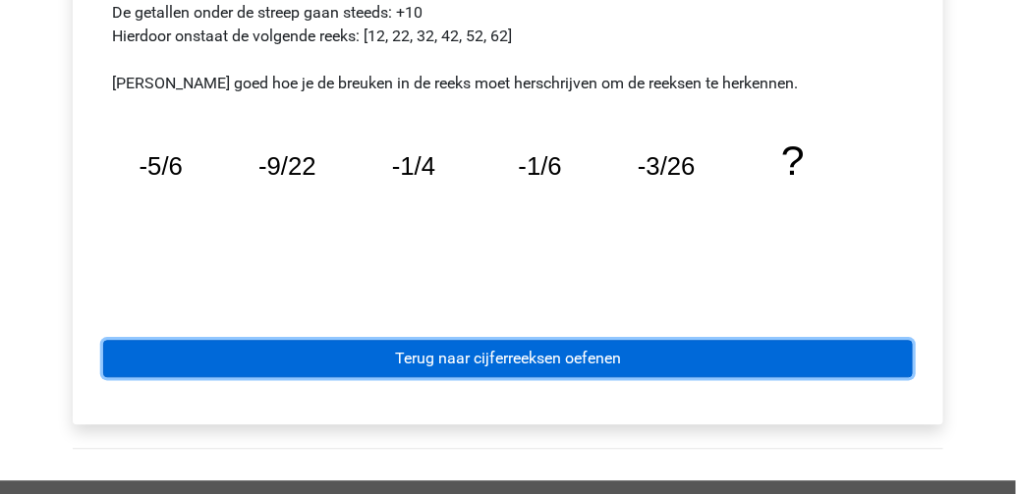
click at [498, 361] on link "Terug naar cijferreeksen oefenen" at bounding box center [507, 358] width 809 height 37
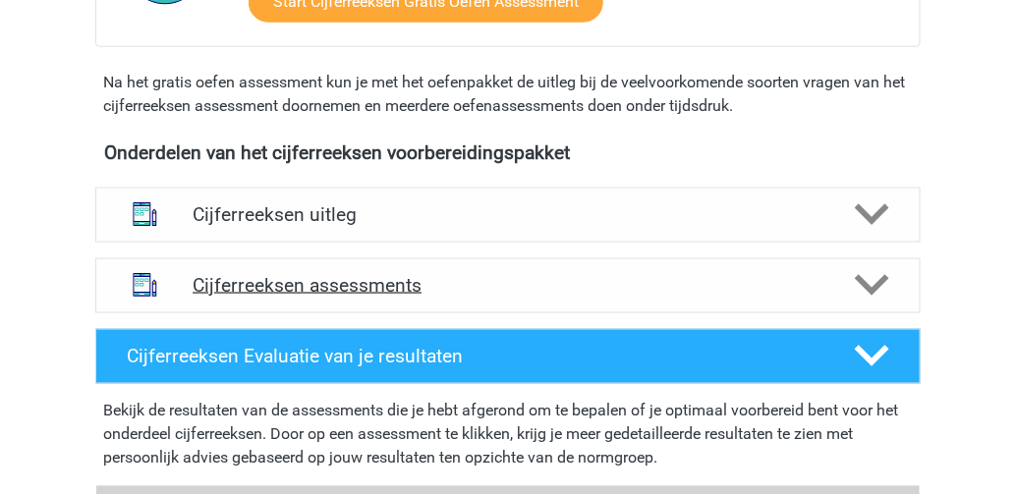
scroll to position [629, 0]
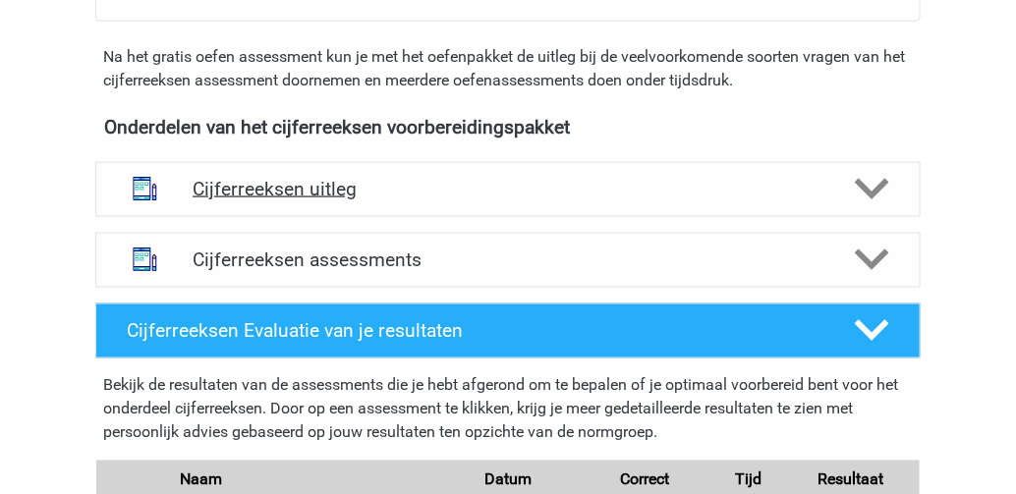
click at [873, 206] on icon at bounding box center [872, 189] width 34 height 34
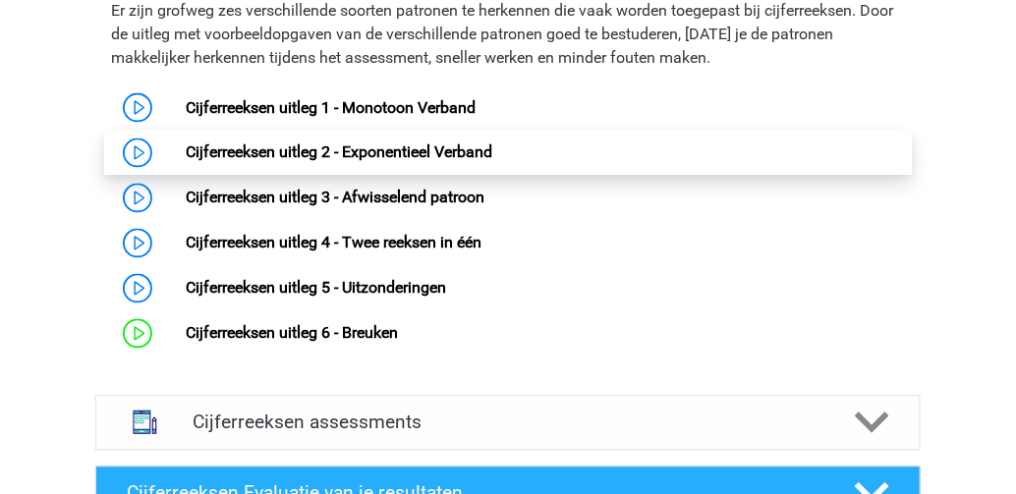
scroll to position [864, 0]
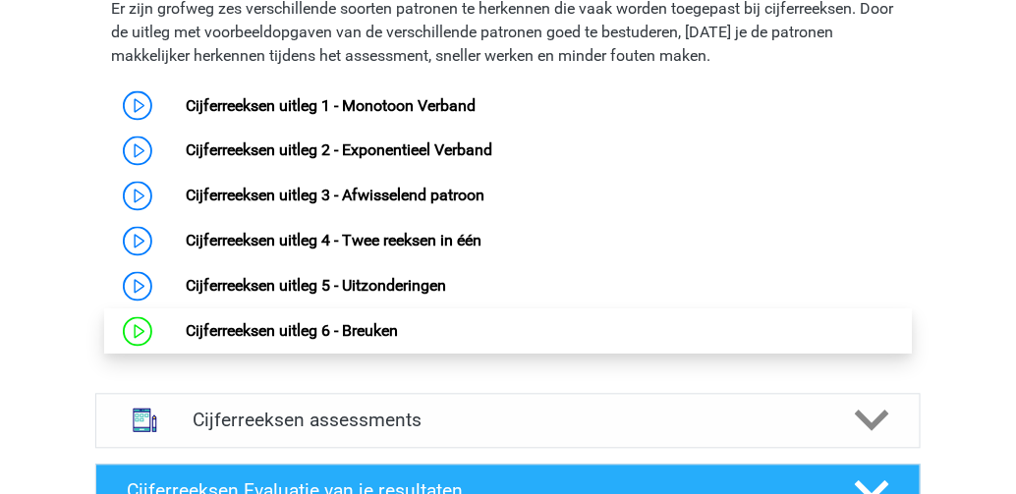
click at [398, 341] on link "Cijferreeksen uitleg 6 - Breuken" at bounding box center [292, 331] width 212 height 19
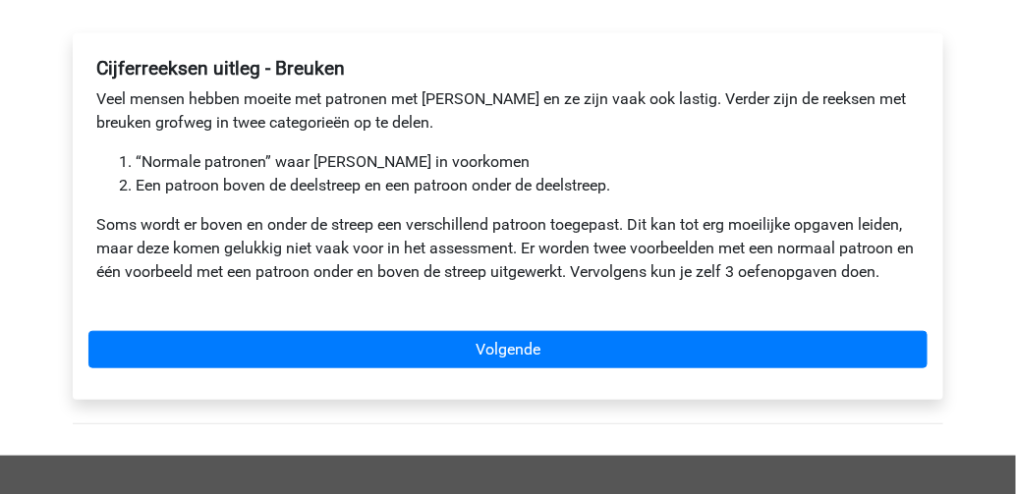
scroll to position [393, 0]
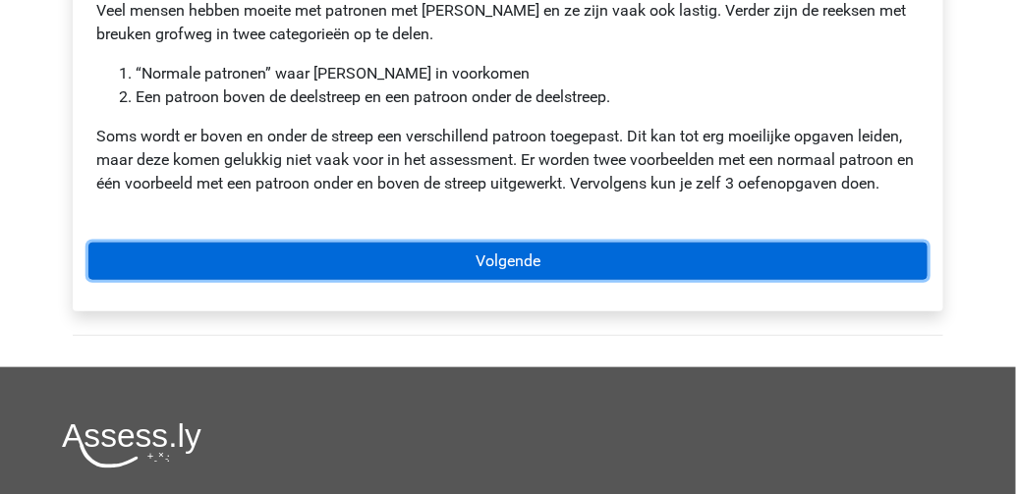
click at [540, 262] on link "Volgende" at bounding box center [507, 261] width 839 height 37
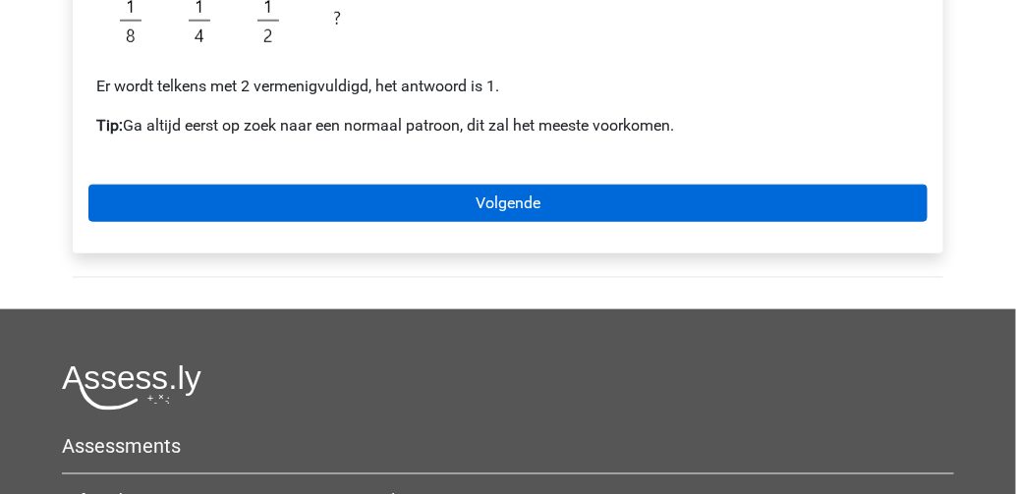
scroll to position [393, 0]
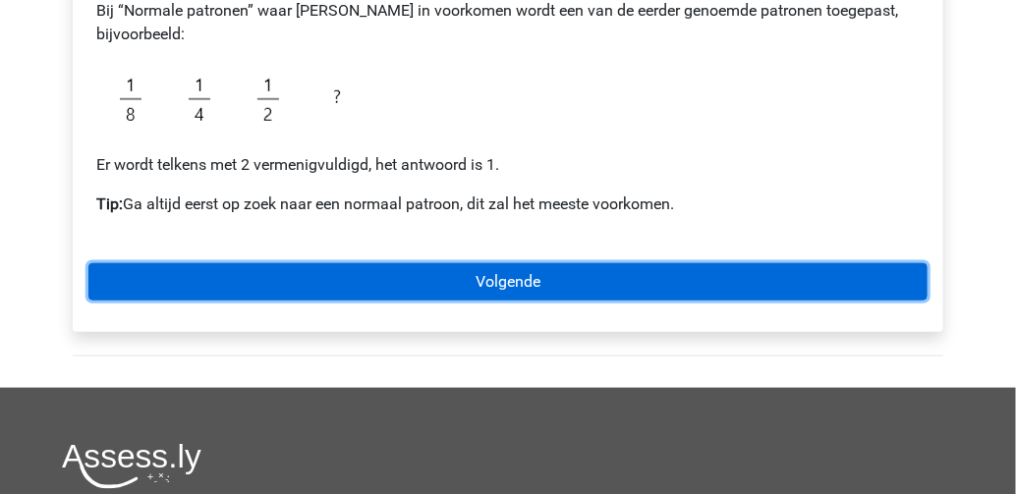
click at [417, 277] on link "Volgende" at bounding box center [507, 281] width 839 height 37
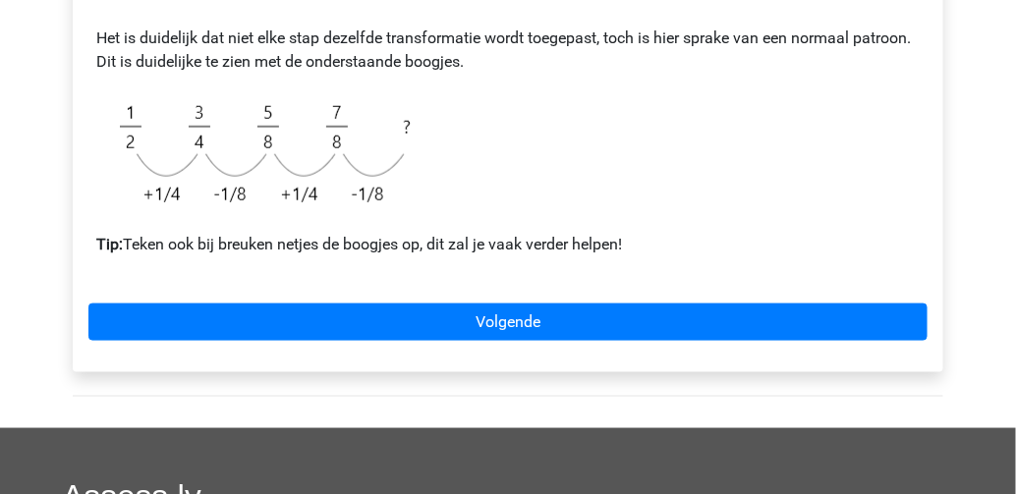
scroll to position [471, 0]
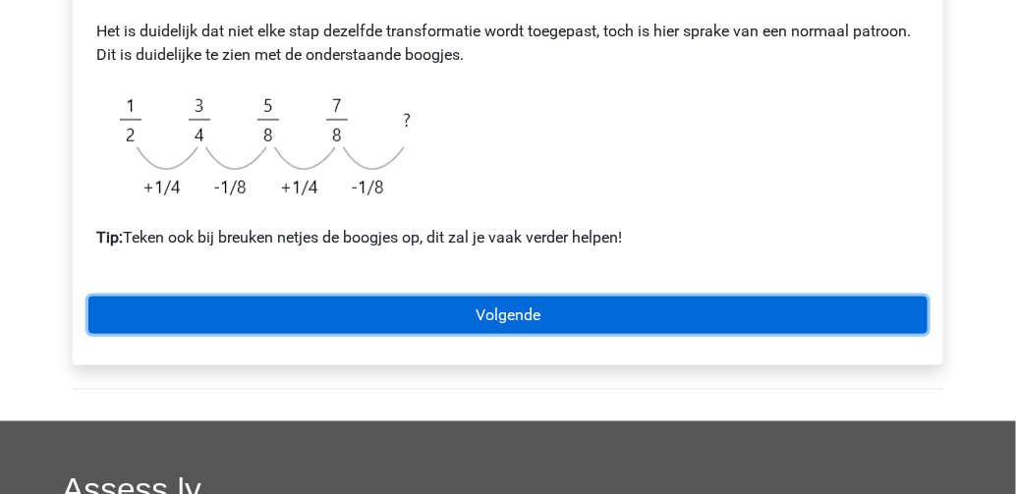
click at [429, 321] on link "Volgende" at bounding box center [507, 315] width 839 height 37
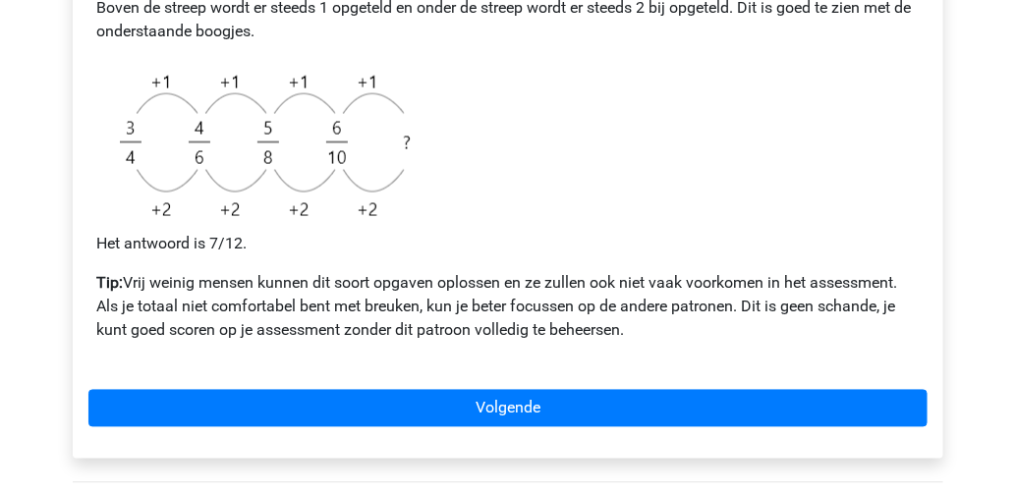
scroll to position [786, 0]
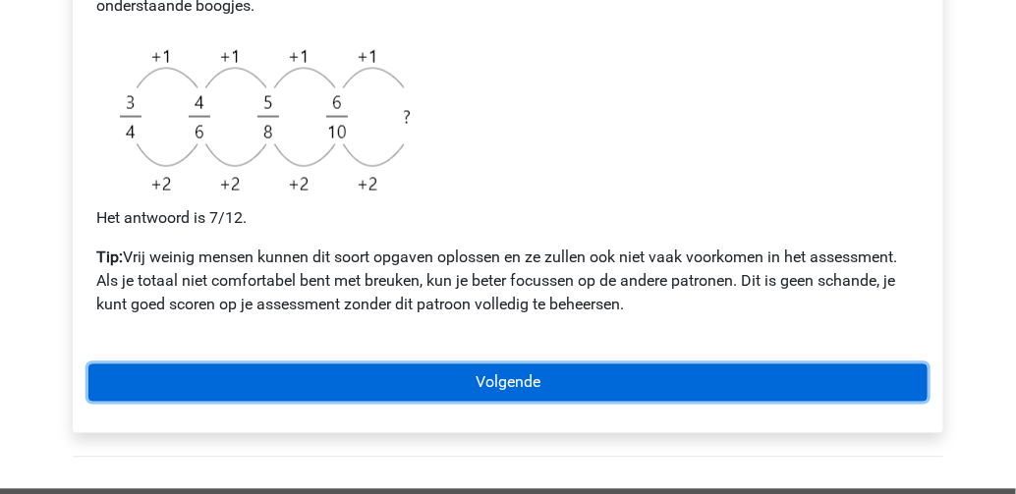
click at [499, 386] on link "Volgende" at bounding box center [507, 382] width 839 height 37
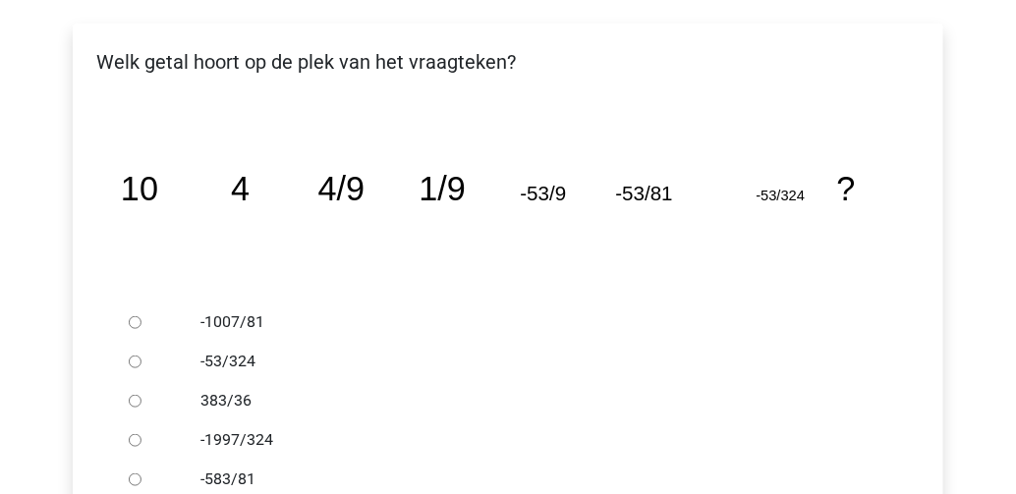
scroll to position [393, 0]
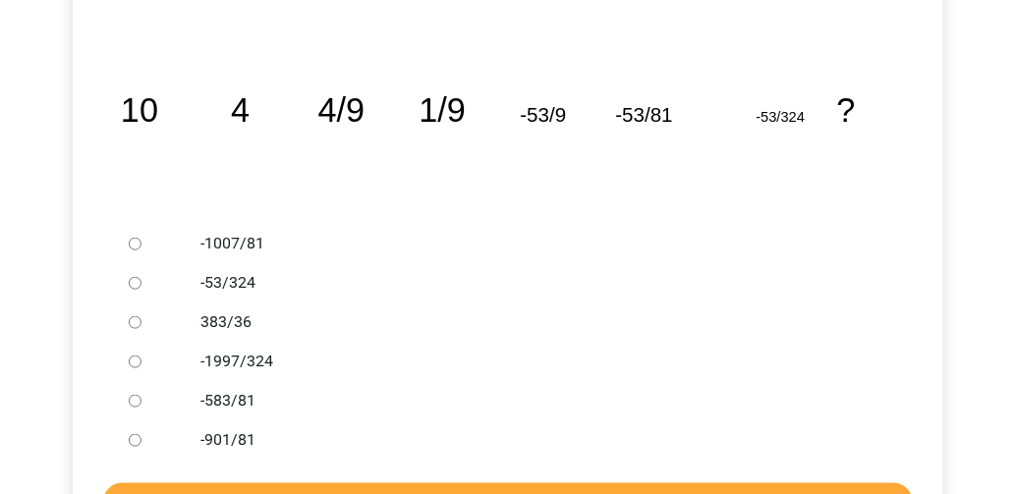
click at [138, 363] on input "-1997/324" at bounding box center [135, 362] width 13 height 13
radio input "true"
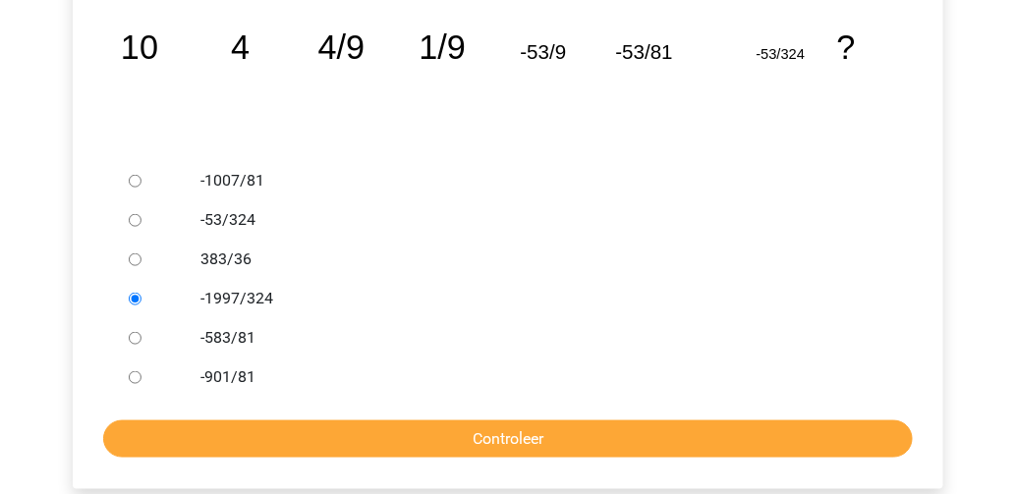
scroll to position [471, 0]
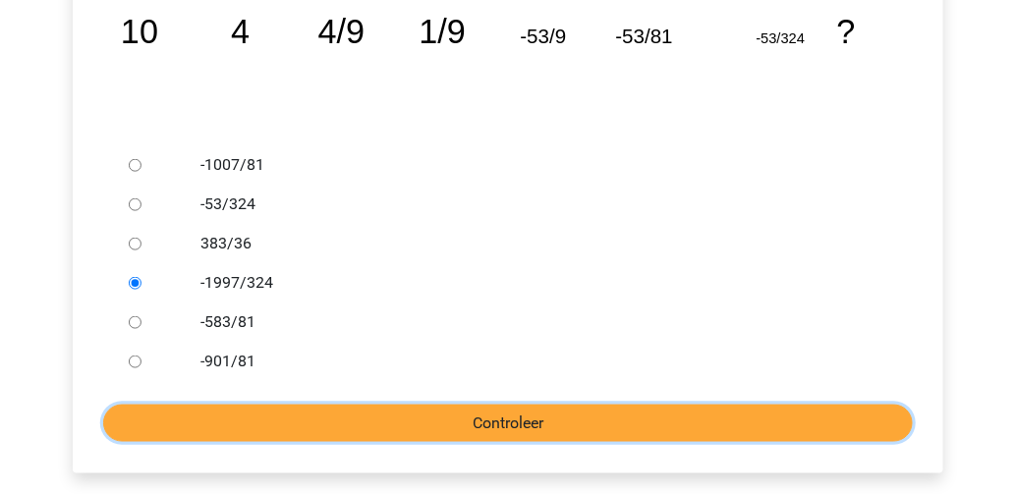
click at [499, 425] on input "Controleer" at bounding box center [507, 423] width 809 height 37
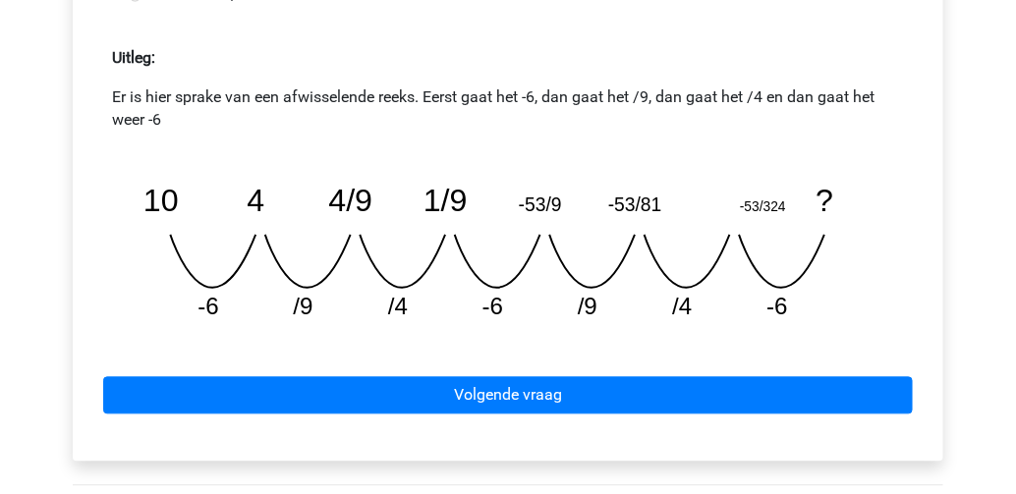
scroll to position [943, 0]
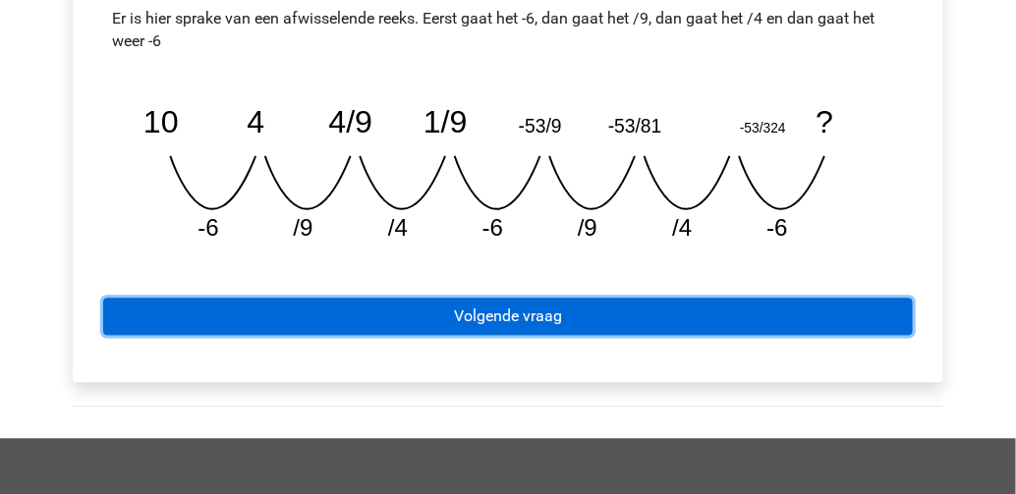
click at [501, 318] on link "Volgende vraag" at bounding box center [507, 317] width 809 height 37
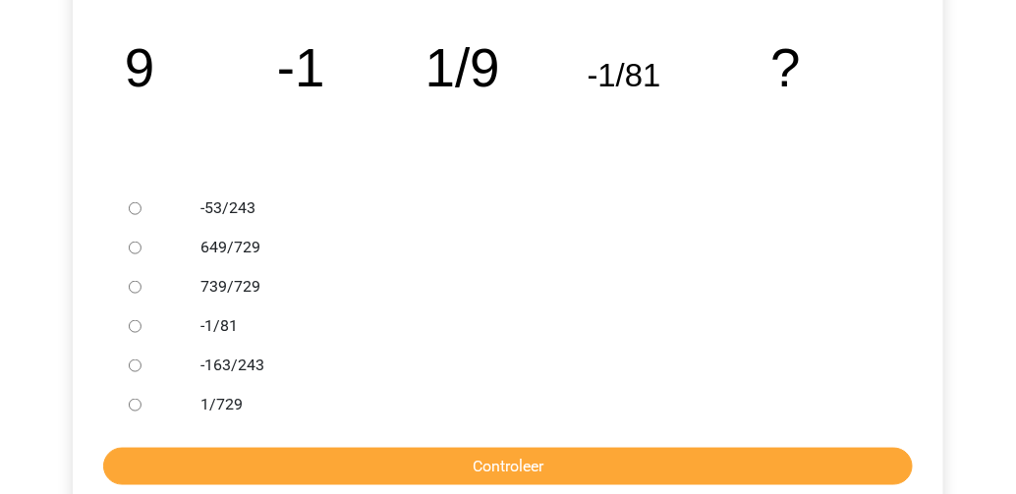
scroll to position [393, 0]
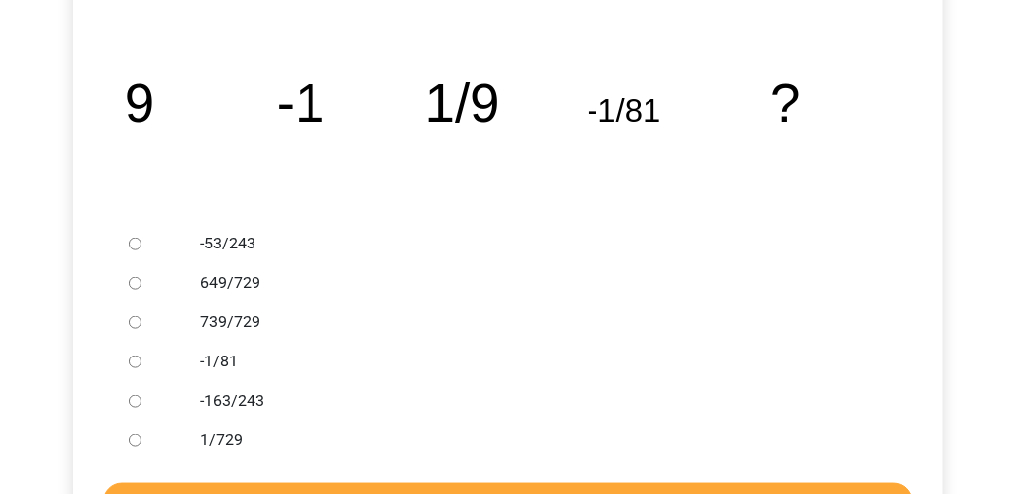
click at [134, 442] on input "1/729" at bounding box center [135, 440] width 13 height 13
radio input "true"
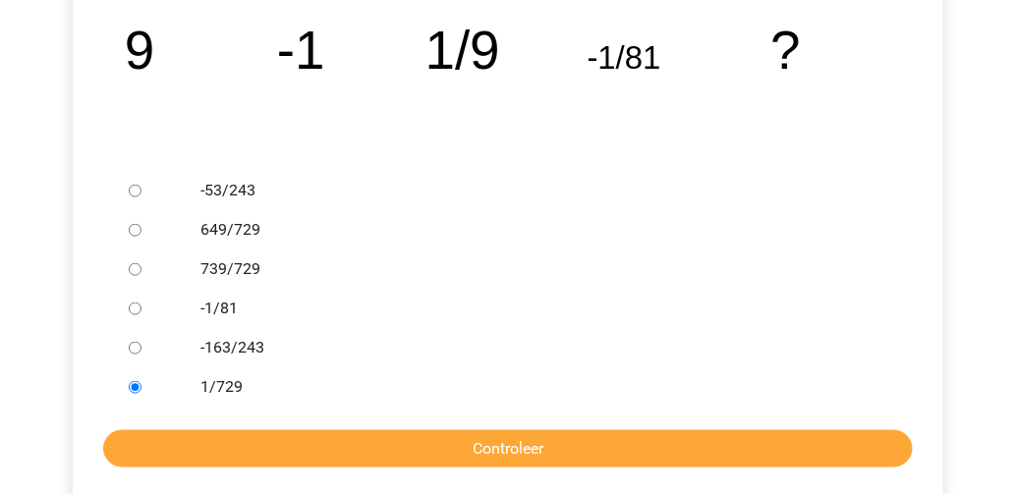
scroll to position [471, 0]
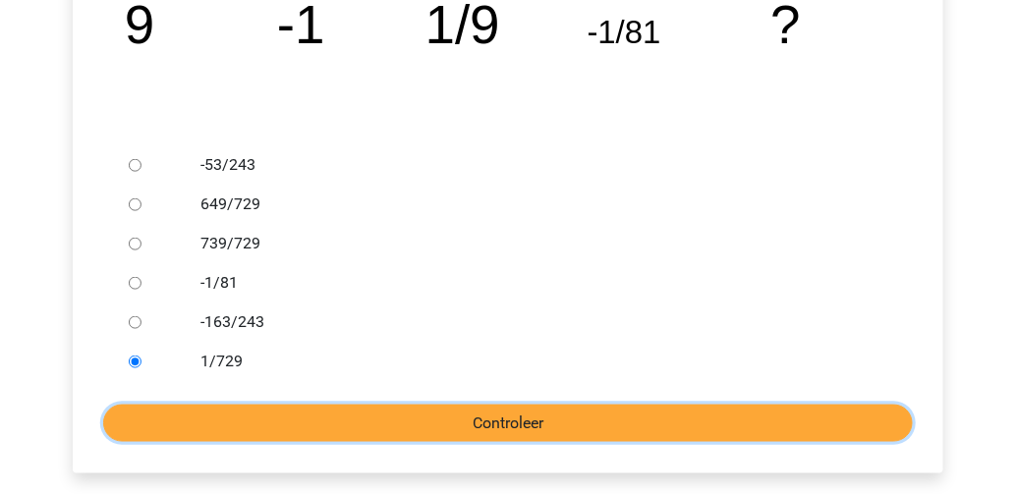
click at [339, 421] on input "Controleer" at bounding box center [507, 423] width 809 height 37
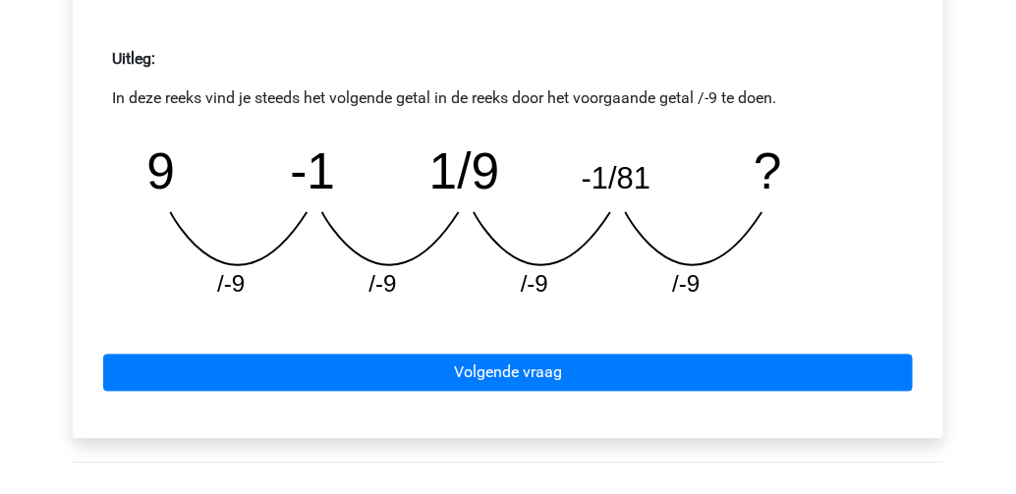
scroll to position [864, 0]
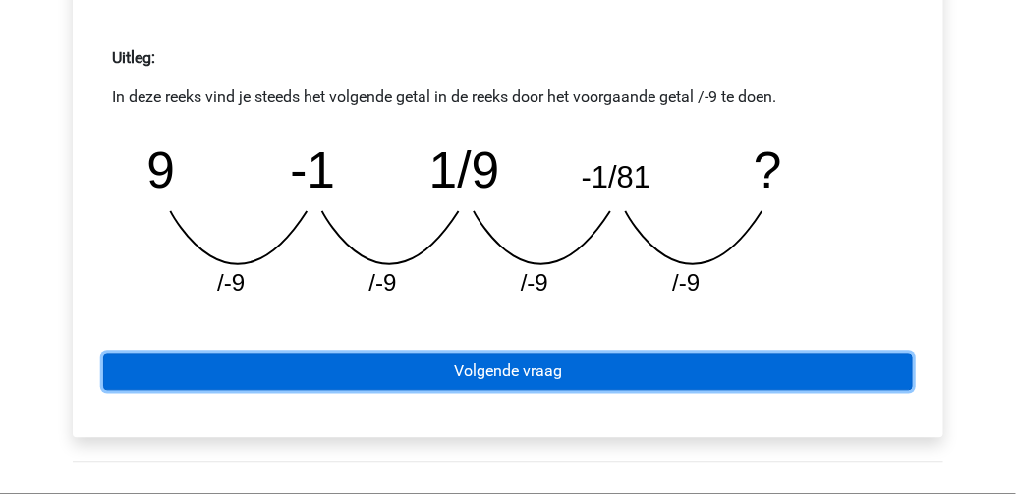
click at [490, 366] on link "Volgende vraag" at bounding box center [507, 372] width 809 height 37
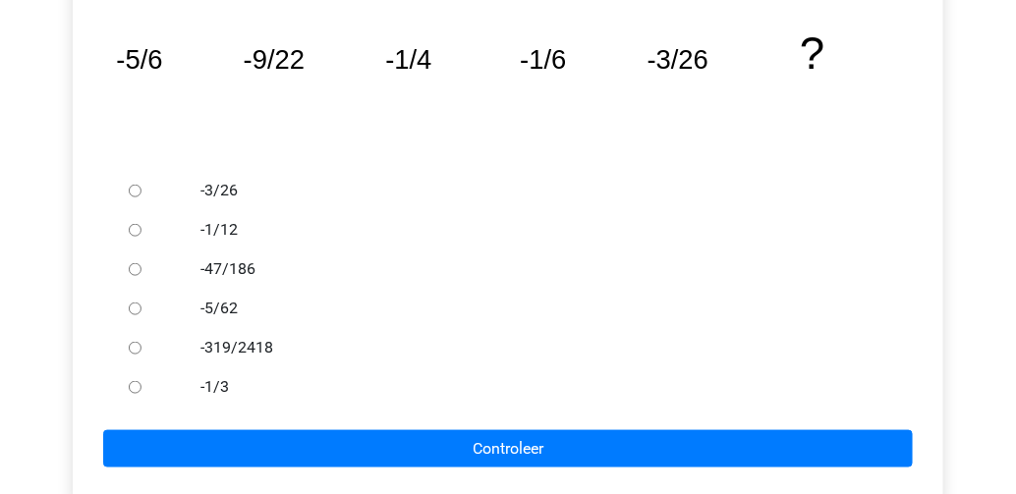
scroll to position [471, 0]
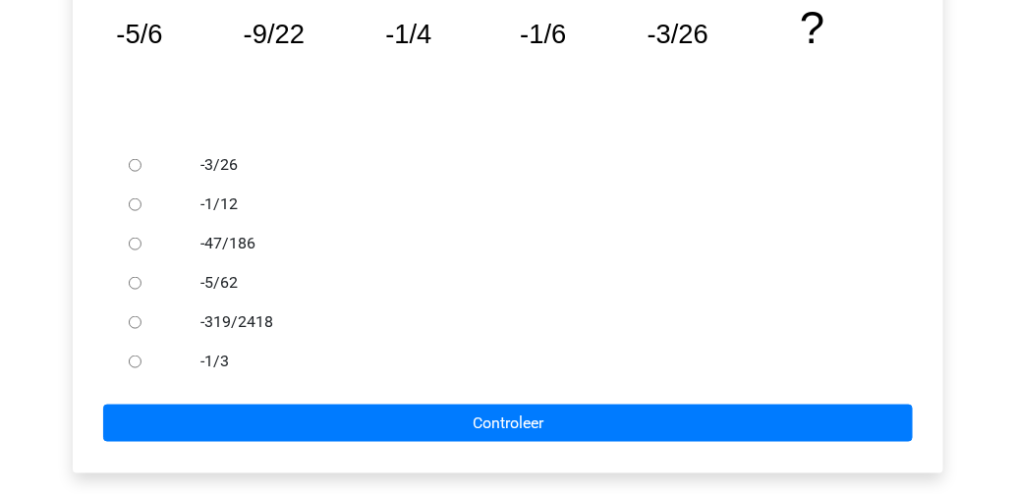
click at [136, 164] on input "-3/26" at bounding box center [135, 165] width 13 height 13
radio input "true"
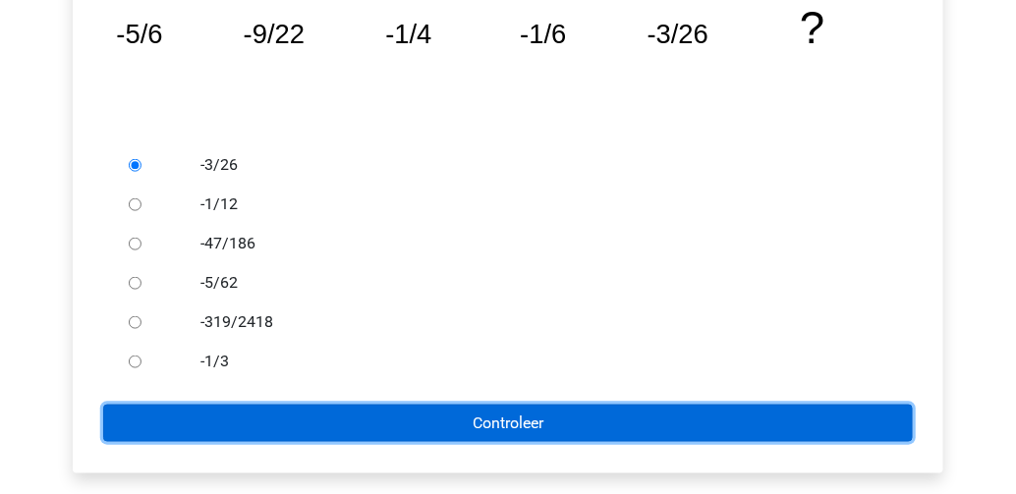
click at [505, 418] on input "Controleer" at bounding box center [507, 423] width 809 height 37
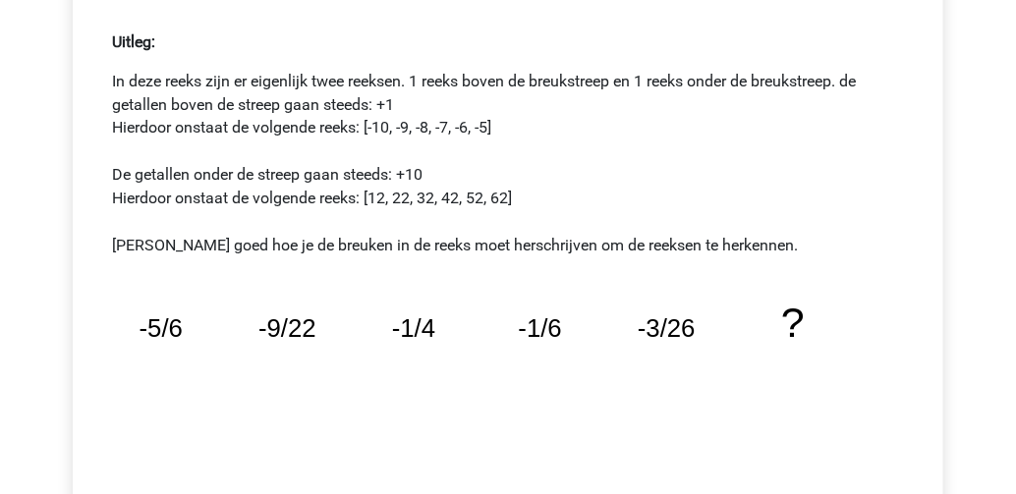
scroll to position [1021, 0]
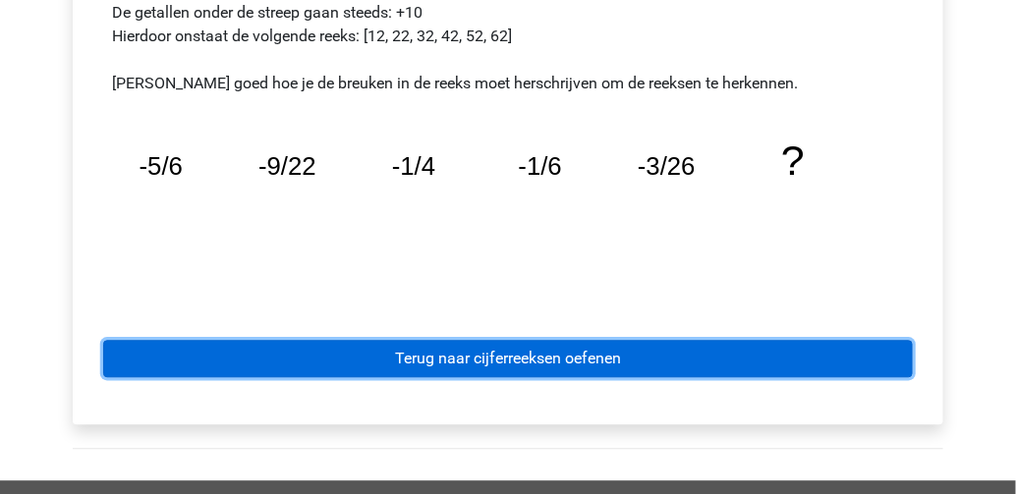
click at [311, 368] on link "Terug naar cijferreeksen oefenen" at bounding box center [507, 358] width 809 height 37
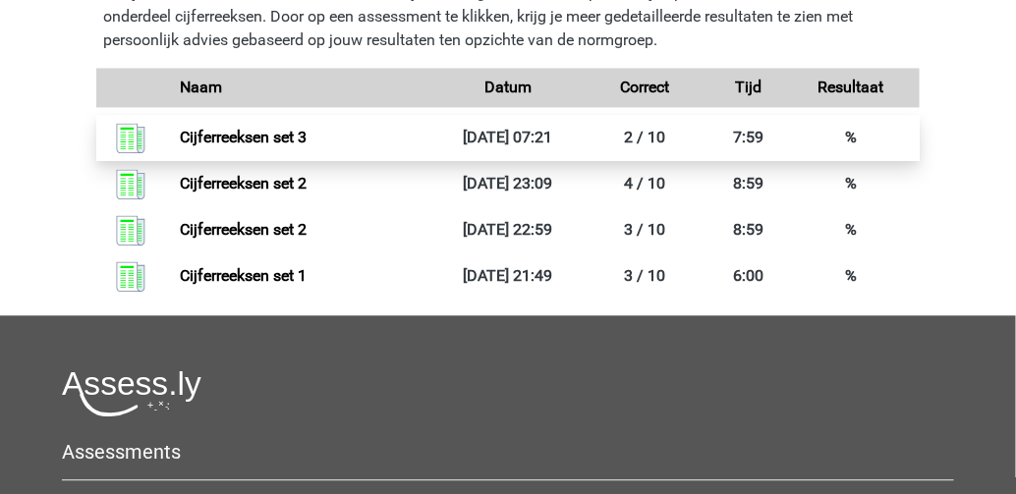
scroll to position [1021, 0]
click at [180, 146] on link "Cijferreeksen set 3" at bounding box center [243, 137] width 127 height 19
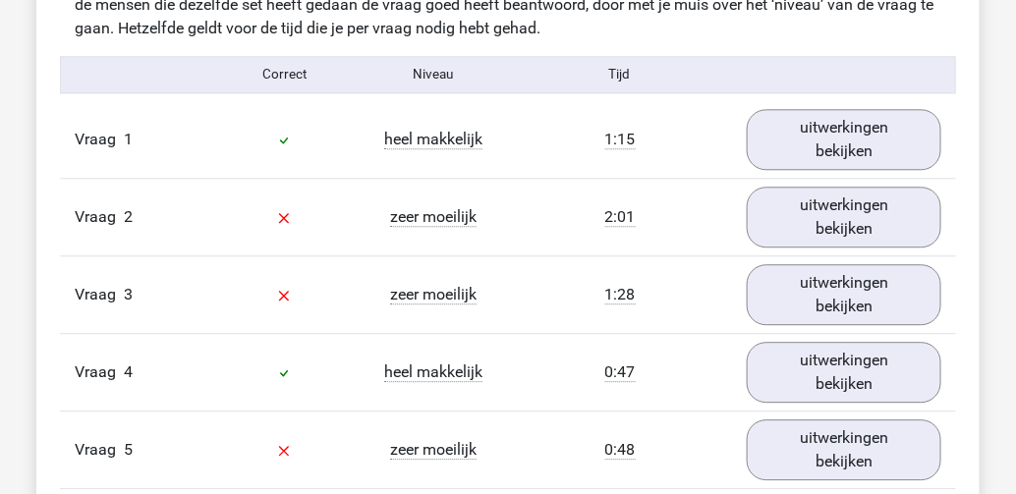
scroll to position [1257, 0]
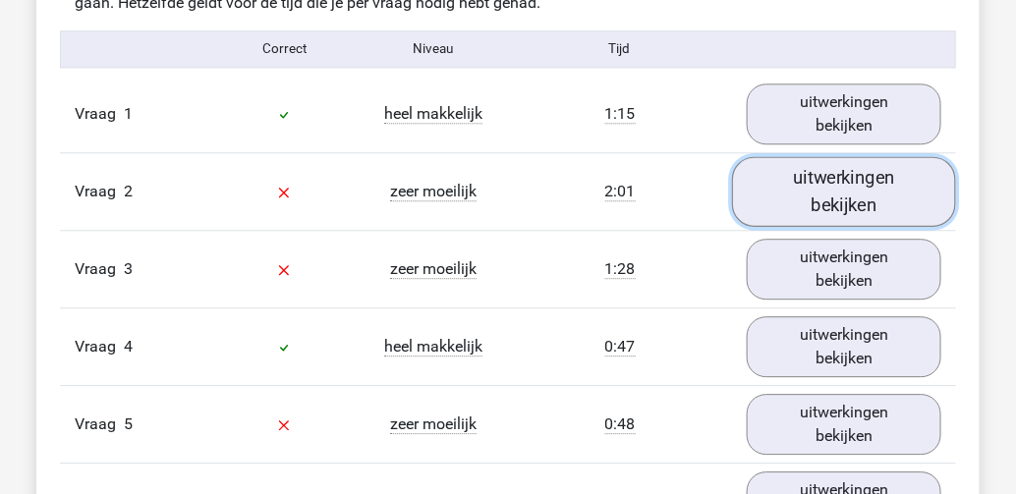
click at [823, 193] on link "uitwerkingen bekijken" at bounding box center [844, 191] width 224 height 70
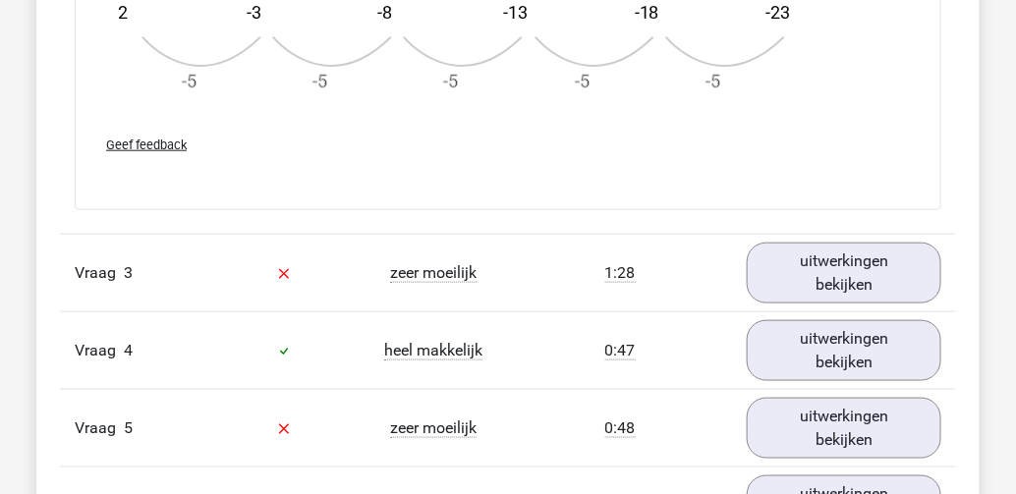
scroll to position [2514, 0]
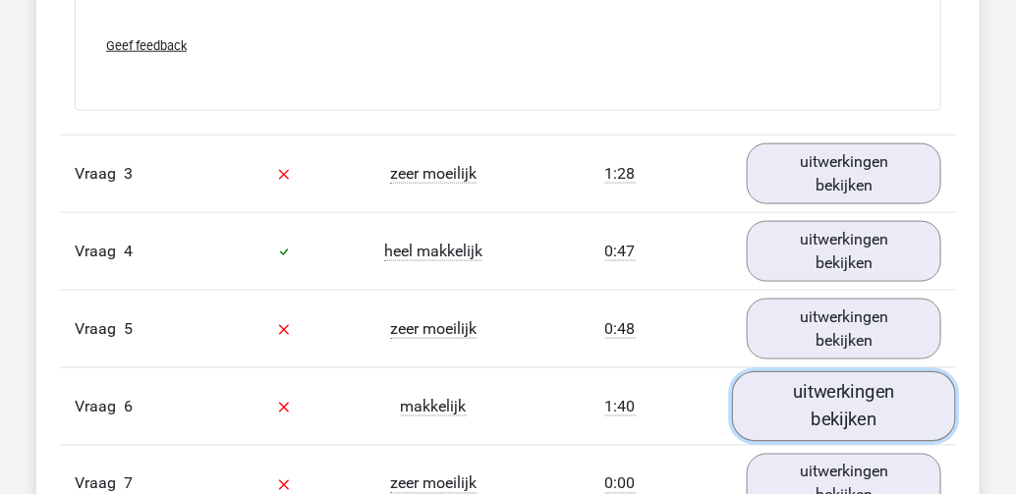
click at [805, 396] on link "uitwerkingen bekijken" at bounding box center [844, 406] width 224 height 70
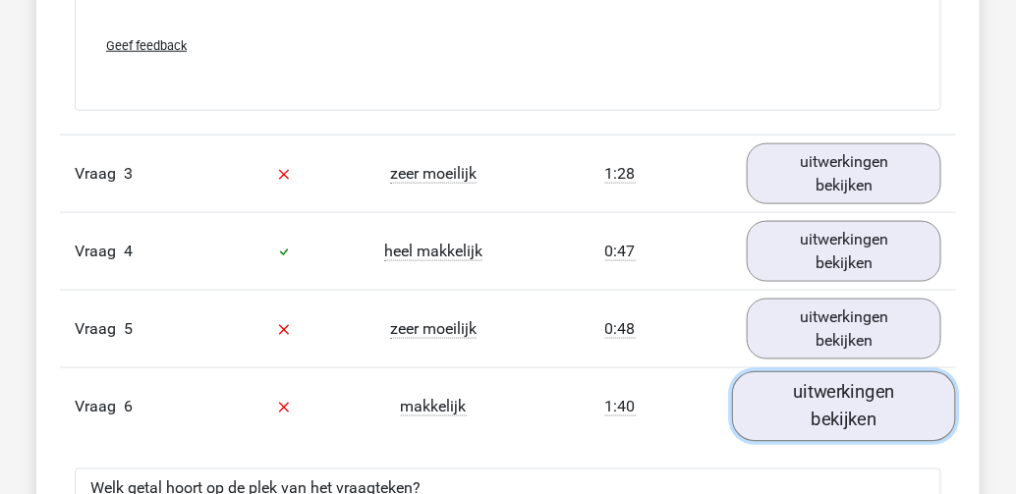
click at [803, 384] on link "uitwerkingen bekijken" at bounding box center [844, 406] width 224 height 70
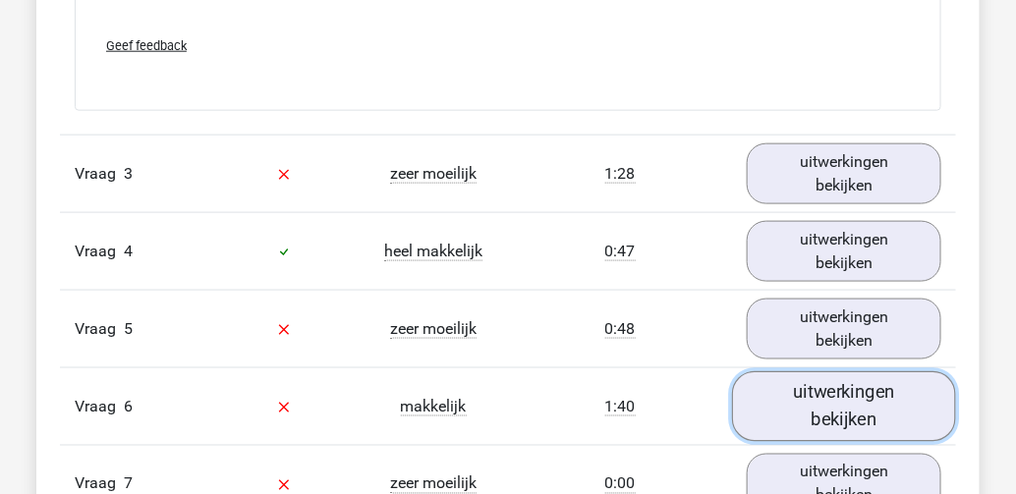
click at [797, 385] on link "uitwerkingen bekijken" at bounding box center [844, 406] width 224 height 70
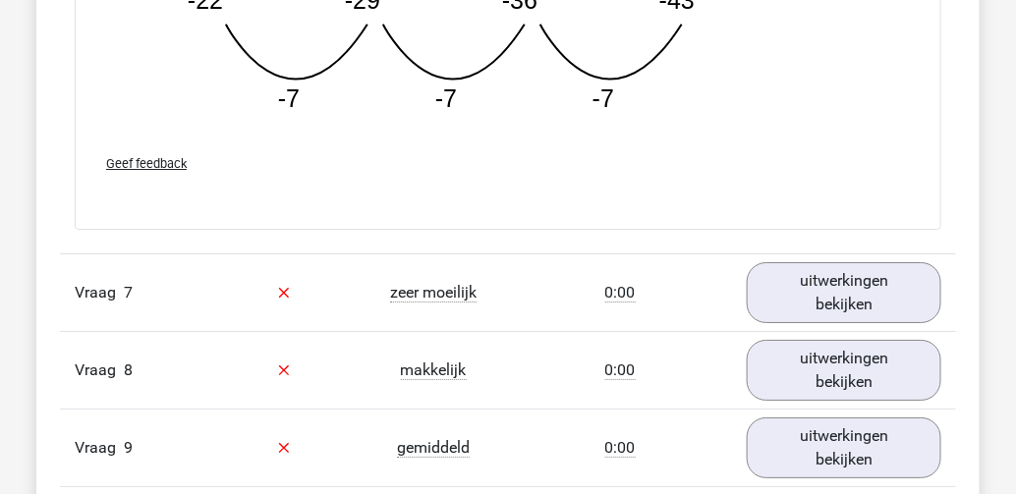
scroll to position [3615, 0]
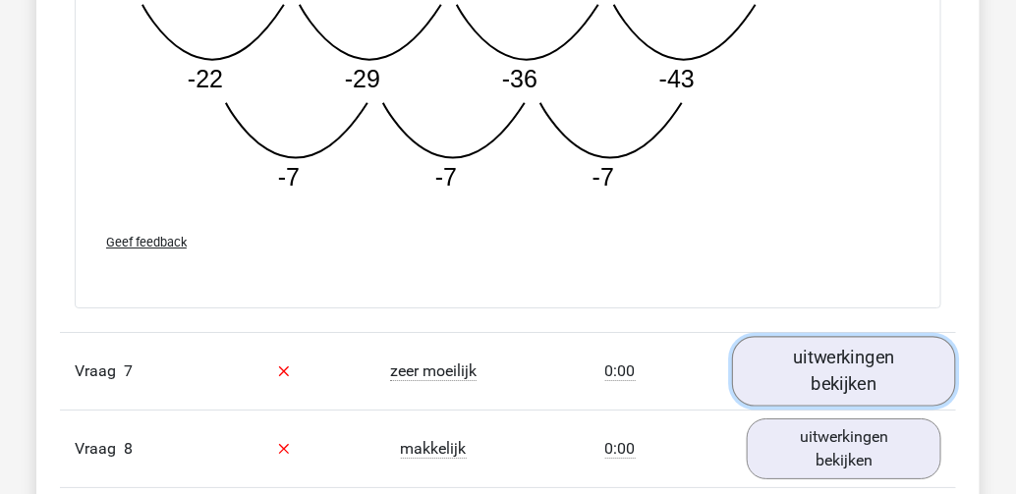
click at [819, 350] on link "uitwerkingen bekijken" at bounding box center [844, 371] width 224 height 70
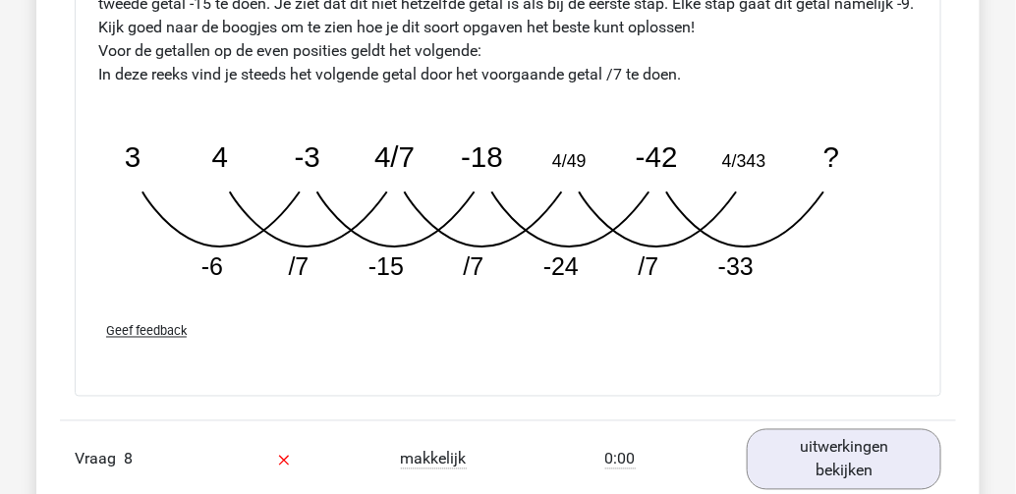
scroll to position [4793, 0]
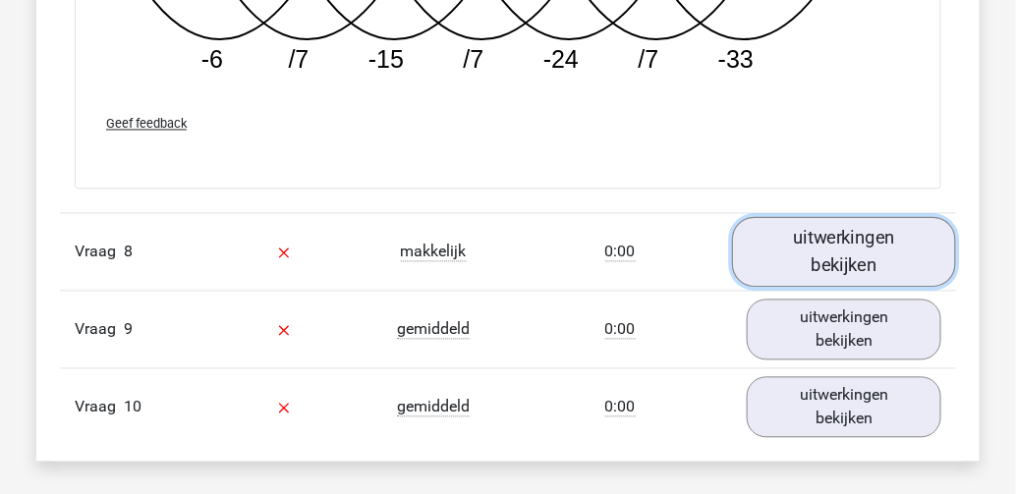
click at [814, 246] on link "uitwerkingen bekijken" at bounding box center [844, 253] width 224 height 70
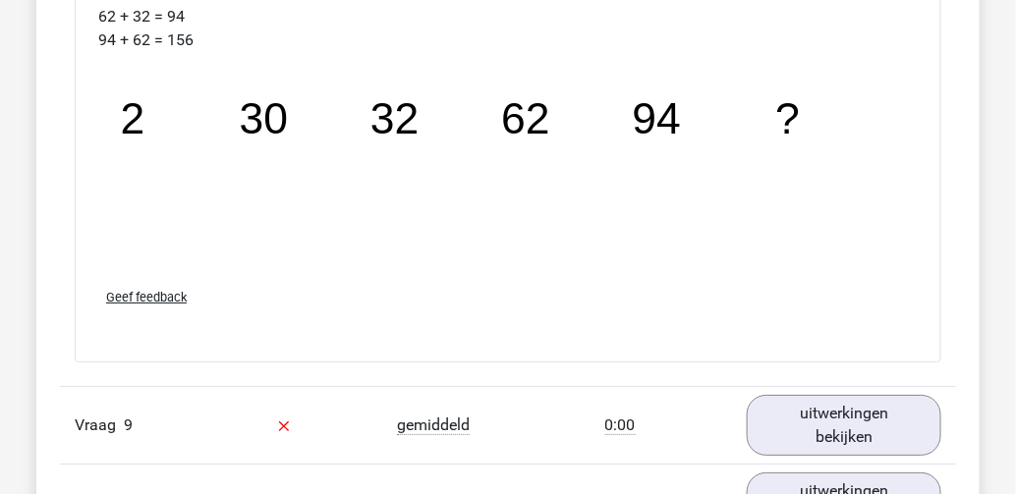
scroll to position [5893, 0]
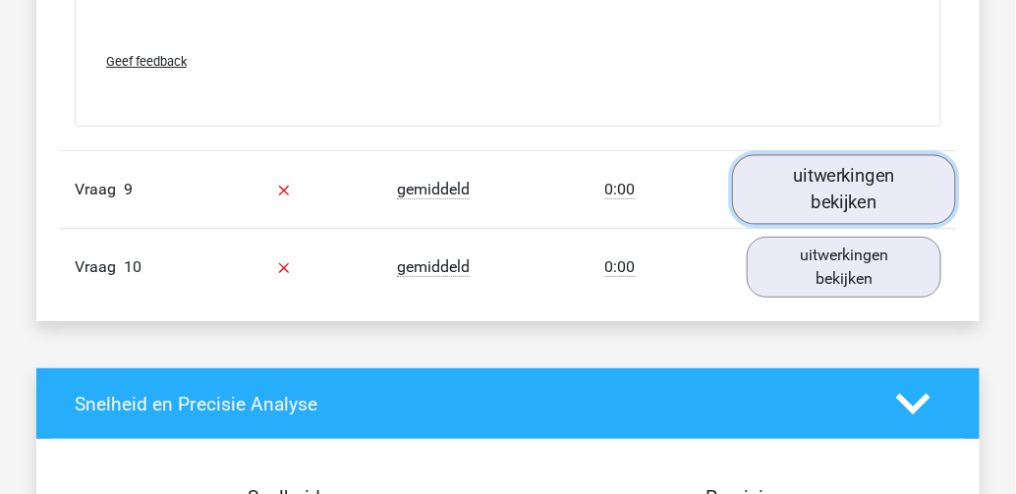
click at [819, 175] on link "uitwerkingen bekijken" at bounding box center [844, 189] width 224 height 70
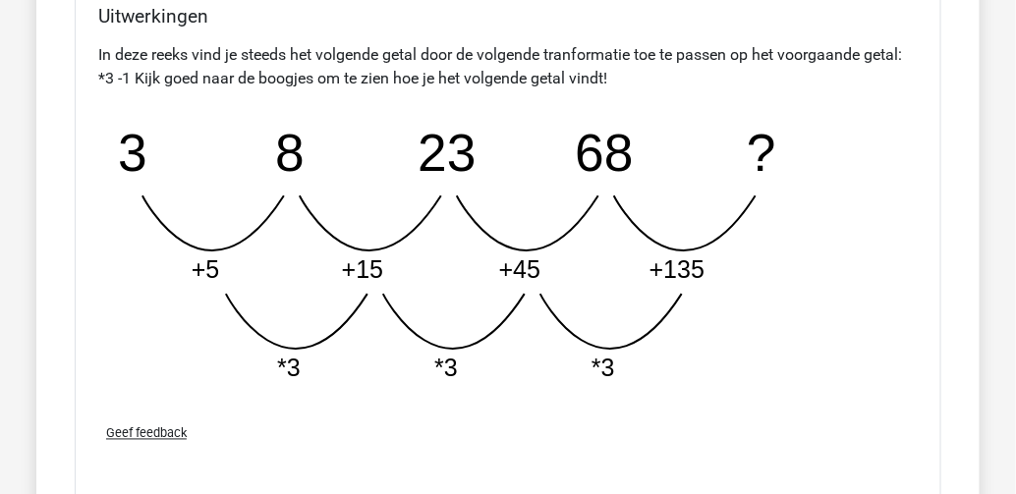
scroll to position [6679, 0]
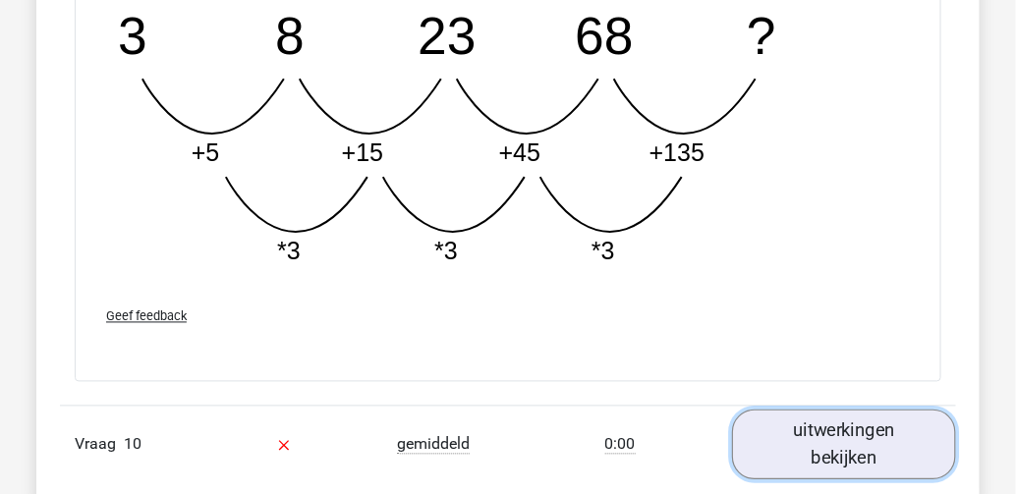
click at [814, 422] on link "uitwerkingen bekijken" at bounding box center [844, 445] width 224 height 70
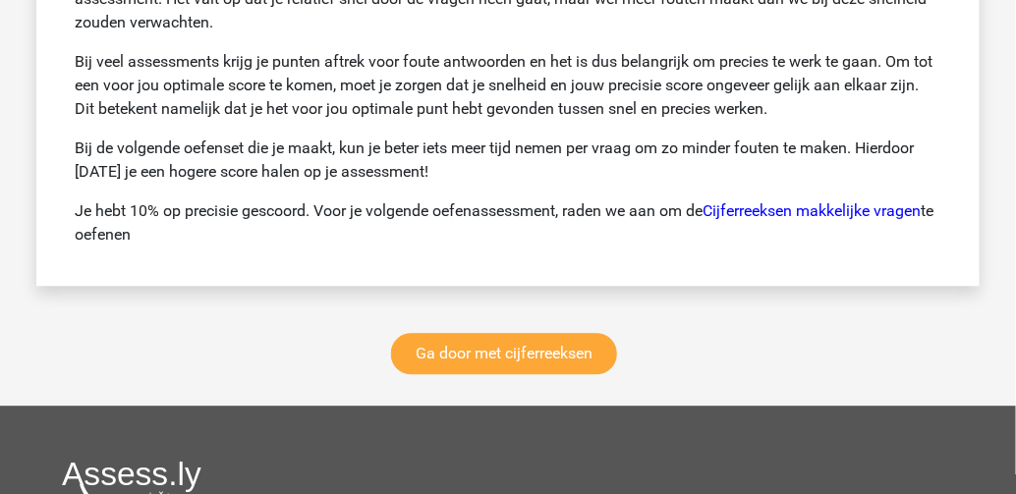
scroll to position [9036, 0]
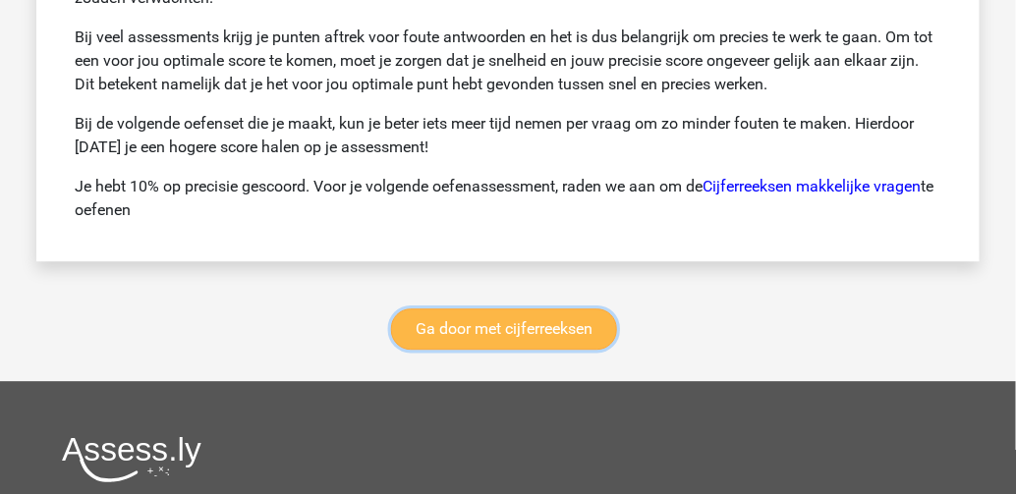
click at [468, 308] on link "Ga door met cijferreeksen" at bounding box center [504, 328] width 226 height 41
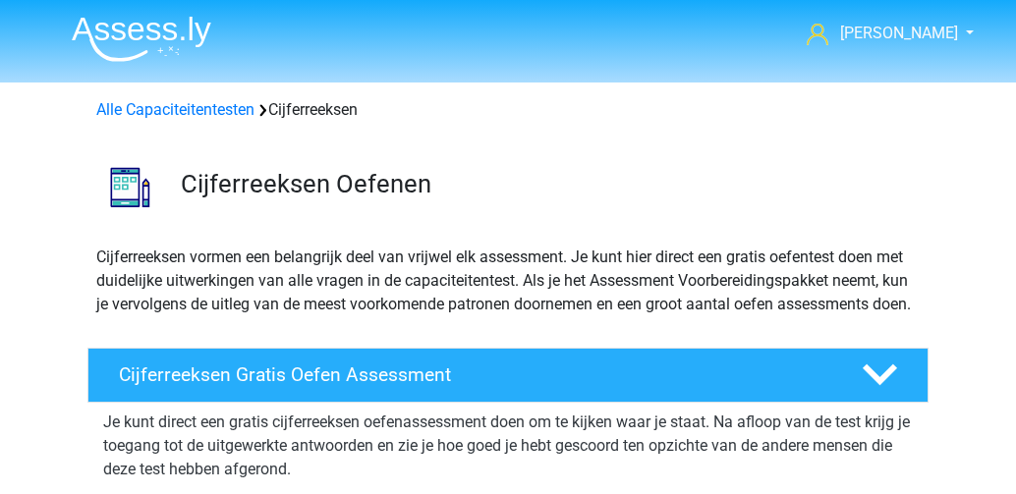
scroll to position [874, 0]
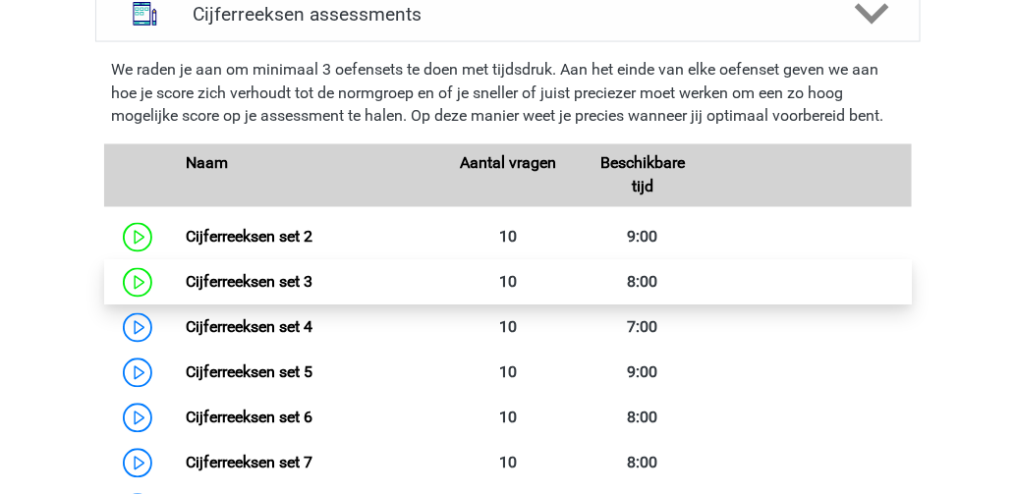
click at [186, 292] on link "Cijferreeksen set 3" at bounding box center [249, 282] width 127 height 19
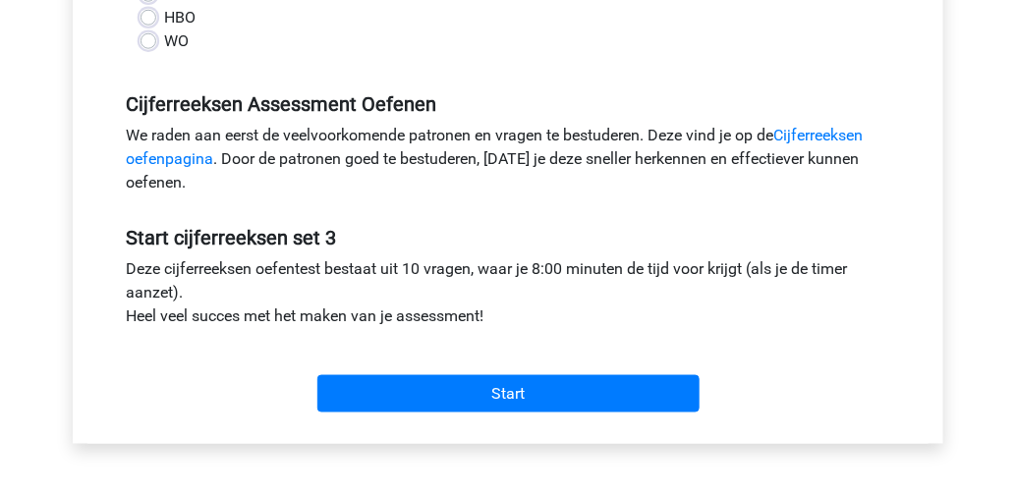
scroll to position [550, 0]
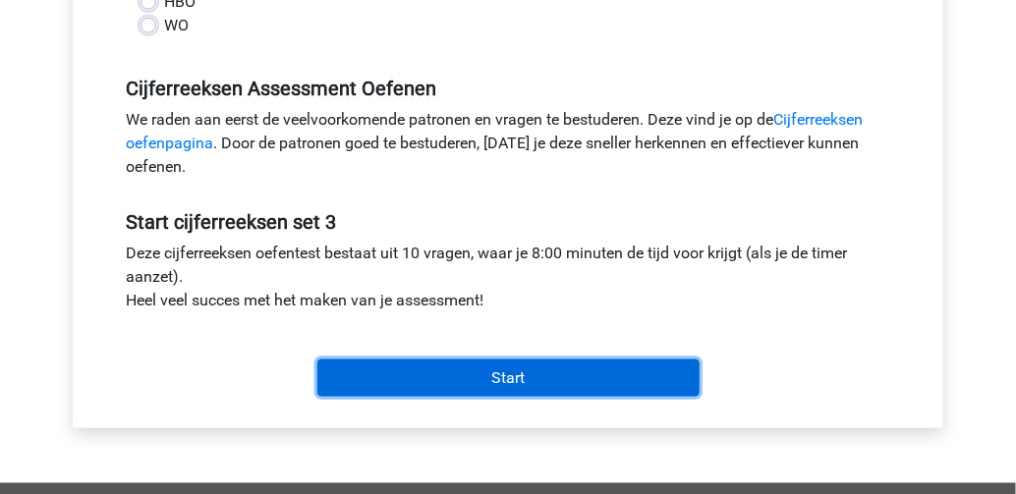
click at [439, 374] on input "Start" at bounding box center [508, 377] width 382 height 37
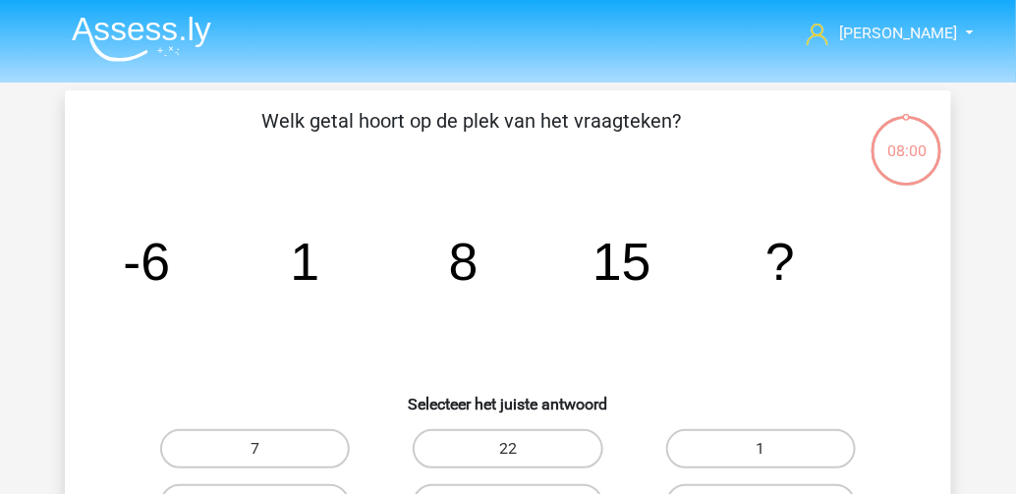
scroll to position [79, 0]
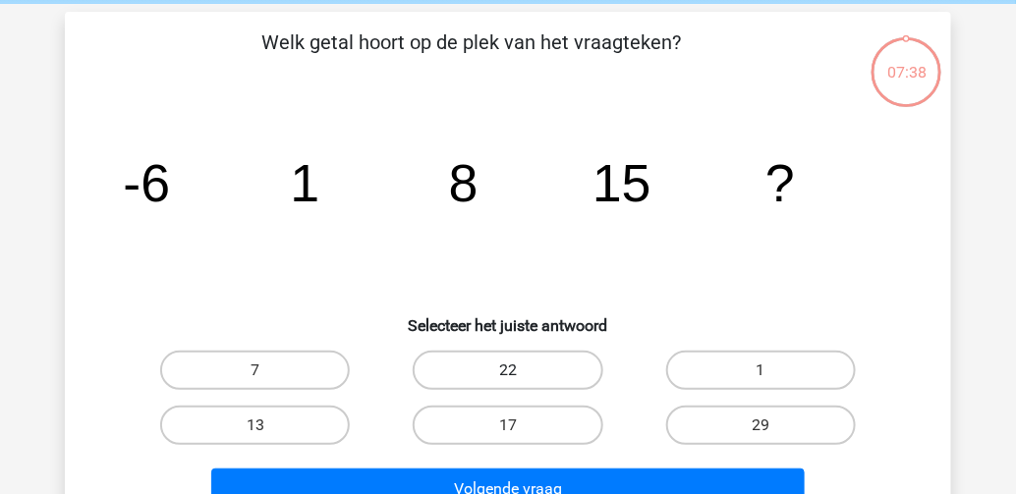
click at [458, 375] on label "22" at bounding box center [508, 370] width 190 height 39
click at [508, 375] on input "22" at bounding box center [514, 376] width 13 height 13
radio input "true"
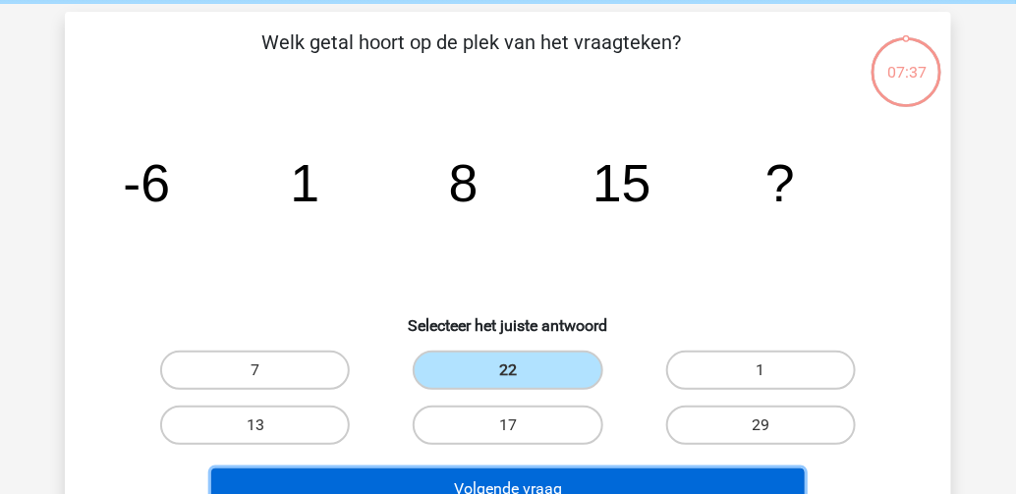
click at [452, 473] on button "Volgende vraag" at bounding box center [508, 489] width 594 height 41
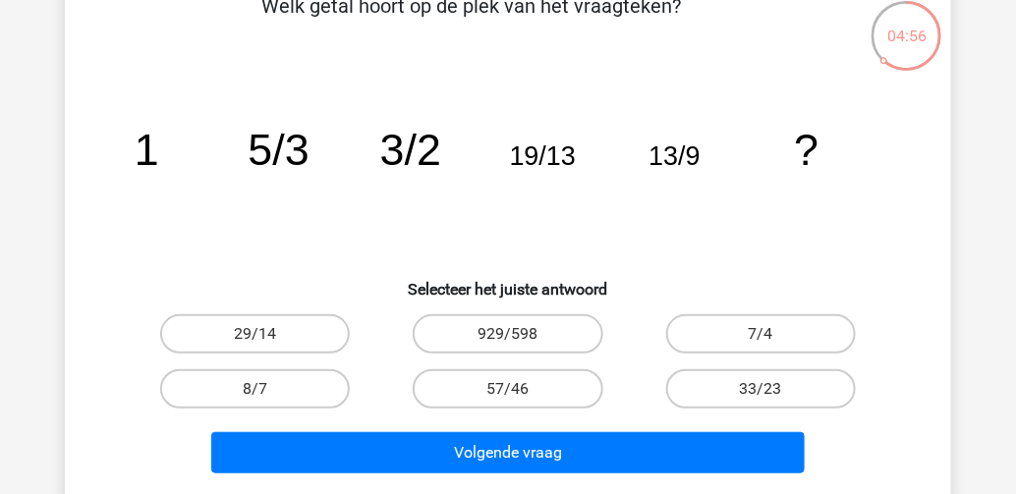
scroll to position [90, 0]
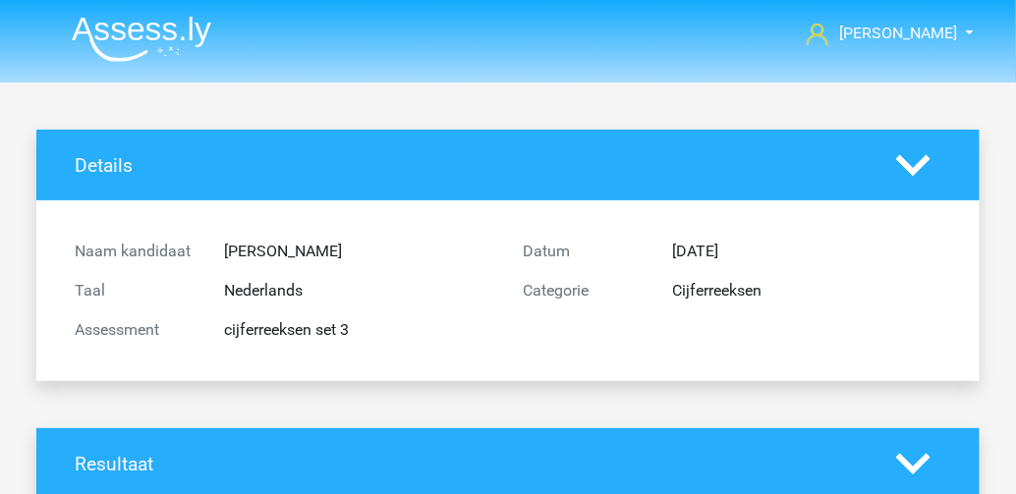
click at [917, 164] on polygon at bounding box center [913, 165] width 34 height 22
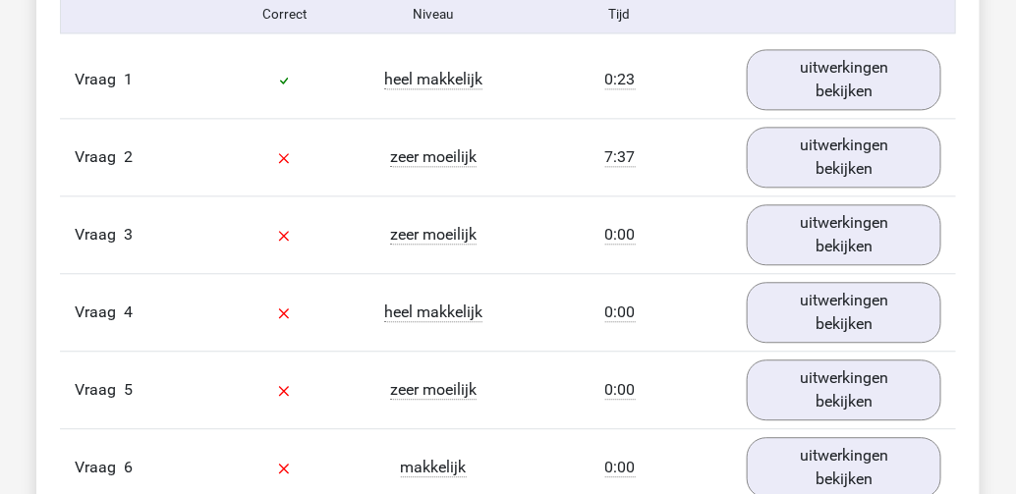
scroll to position [1021, 0]
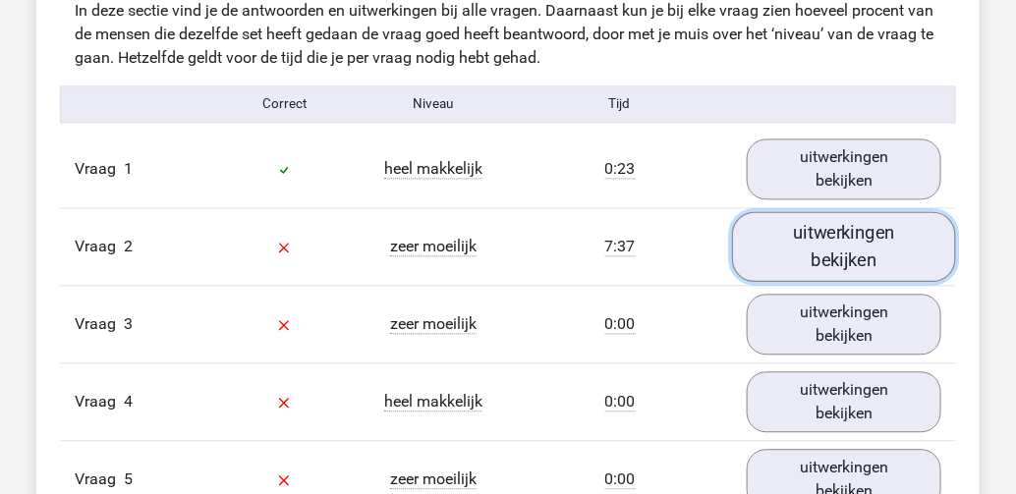
click at [800, 235] on link "uitwerkingen bekijken" at bounding box center [844, 246] width 224 height 70
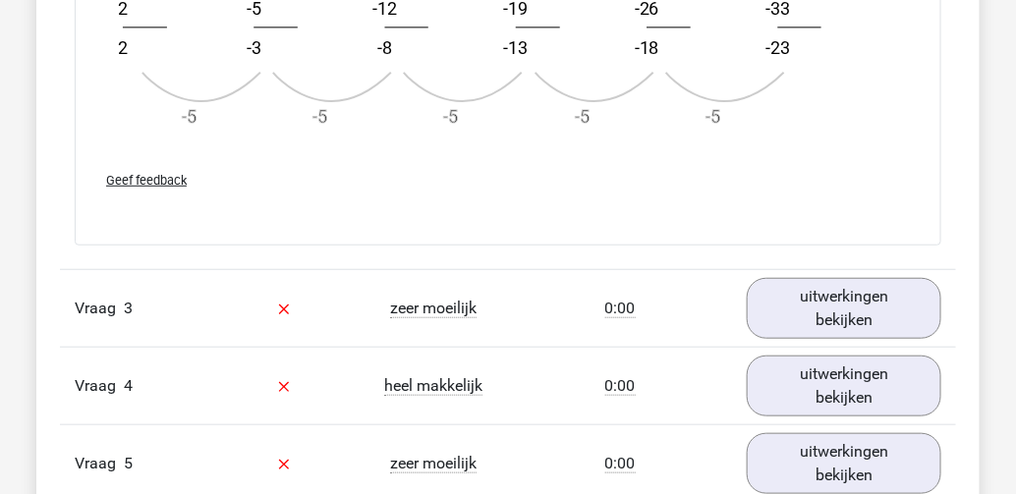
scroll to position [2279, 0]
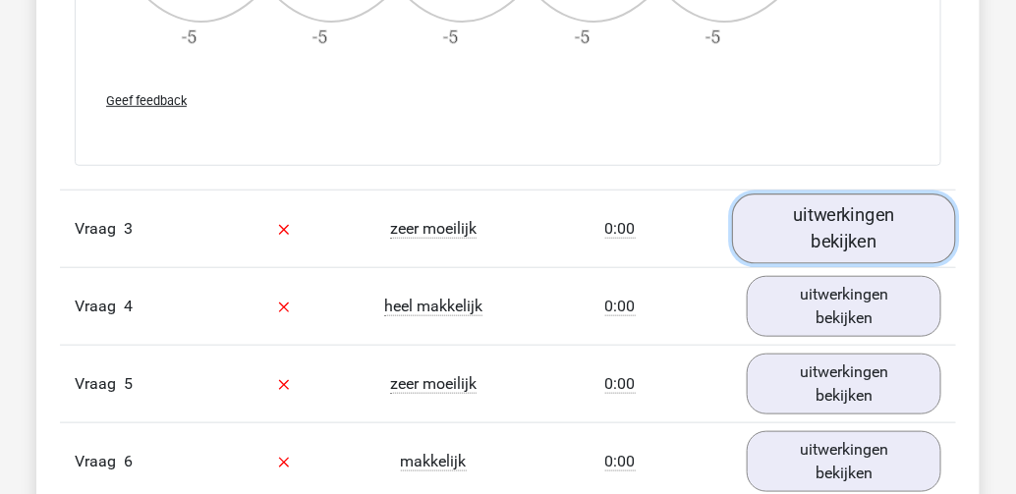
click at [804, 229] on link "uitwerkingen bekijken" at bounding box center [844, 228] width 224 height 70
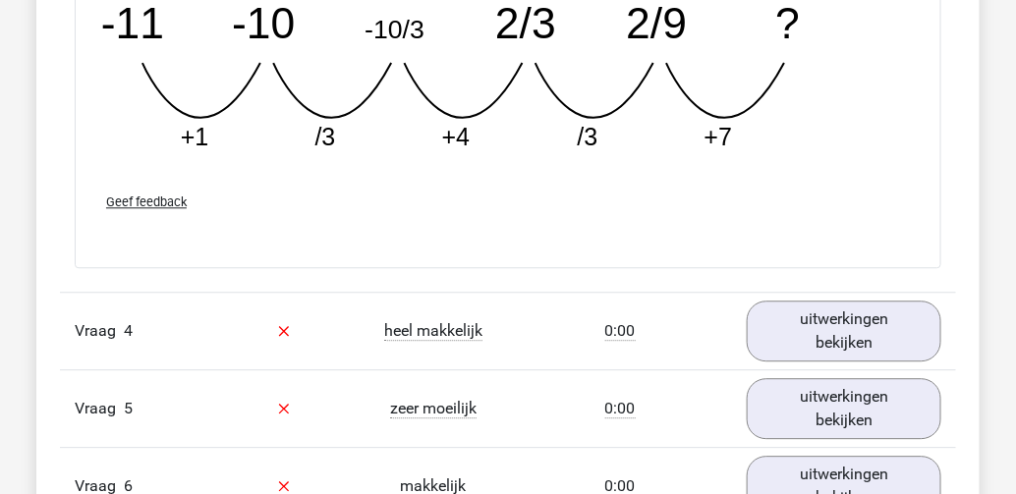
scroll to position [3222, 0]
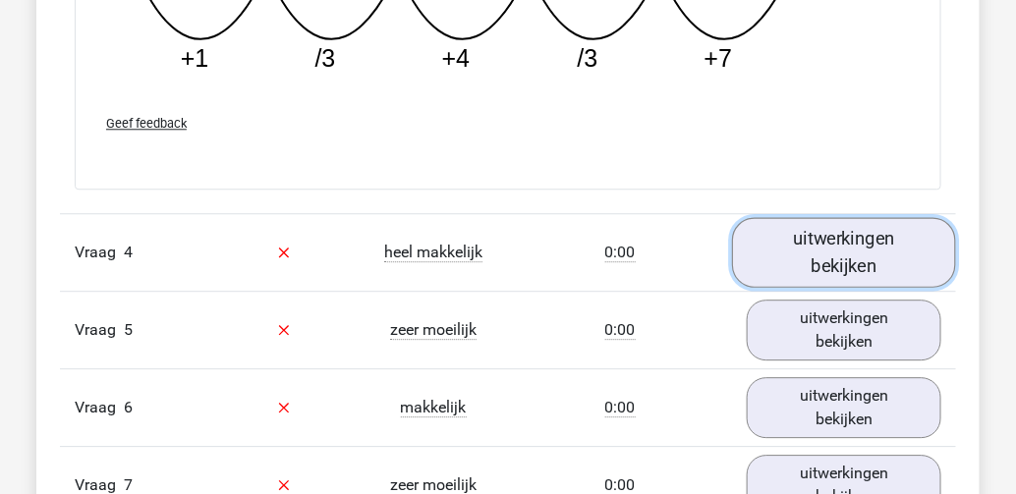
click at [847, 250] on link "uitwerkingen bekijken" at bounding box center [844, 252] width 224 height 70
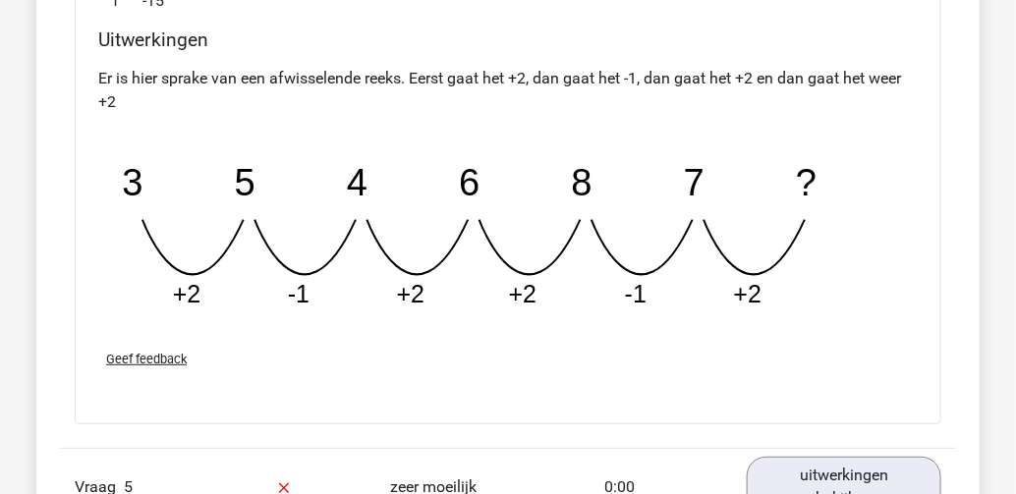
scroll to position [4007, 0]
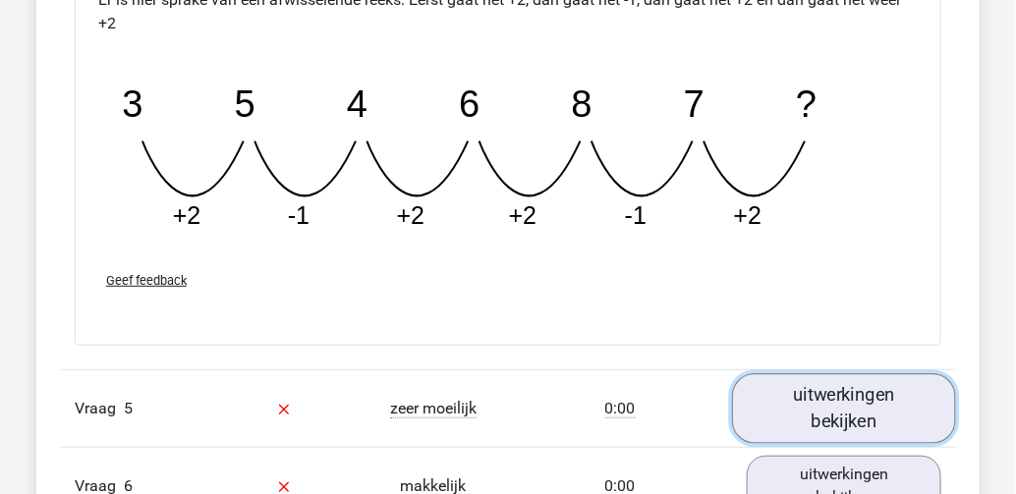
click at [797, 386] on link "uitwerkingen bekijken" at bounding box center [844, 409] width 224 height 70
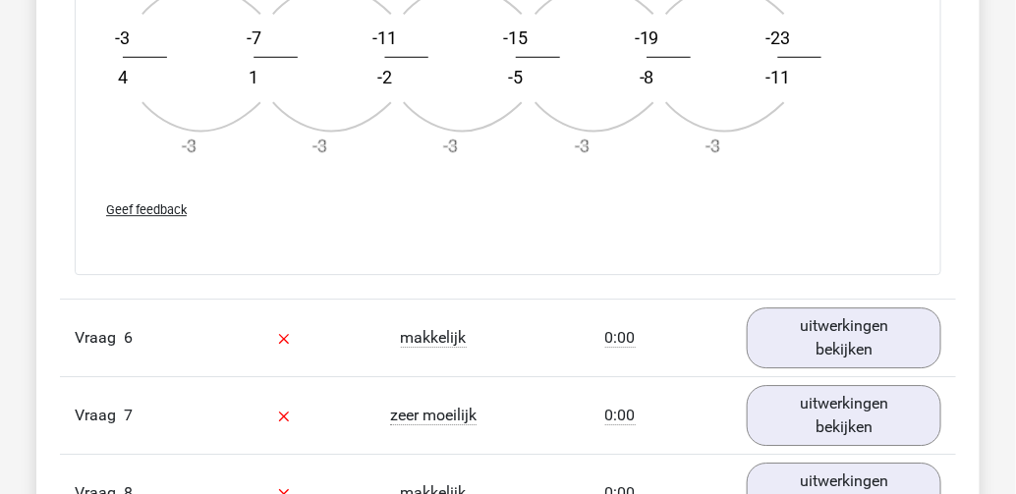
scroll to position [5343, 0]
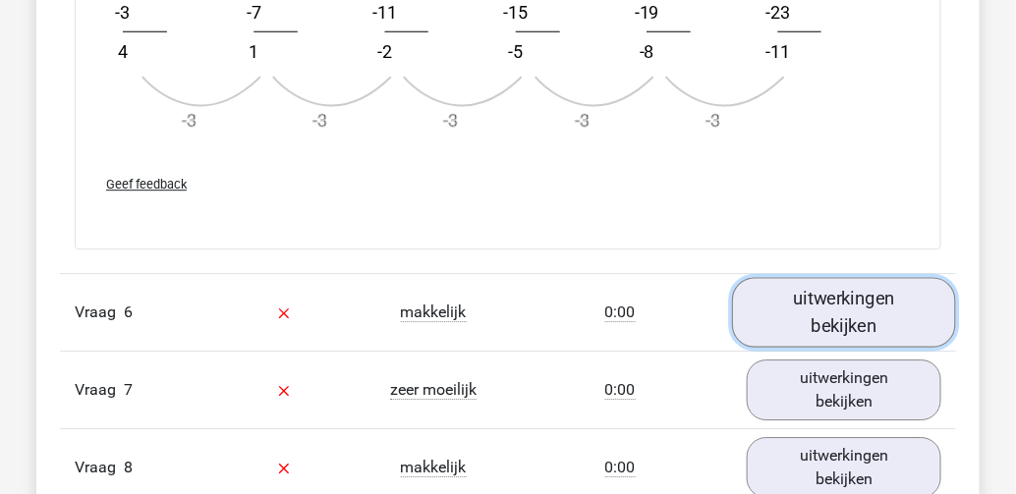
click at [799, 315] on link "uitwerkingen bekijken" at bounding box center [844, 312] width 224 height 70
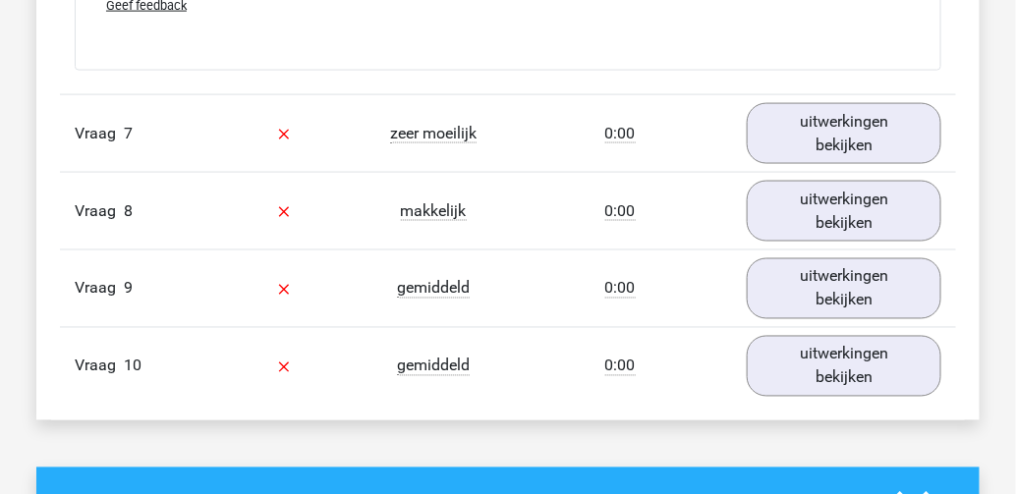
scroll to position [6600, 0]
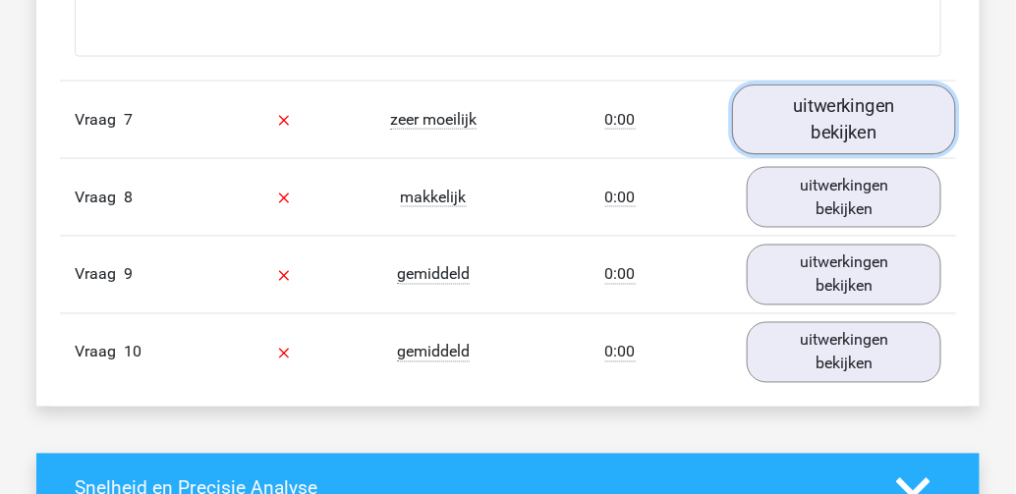
click at [803, 125] on link "uitwerkingen bekijken" at bounding box center [844, 119] width 224 height 70
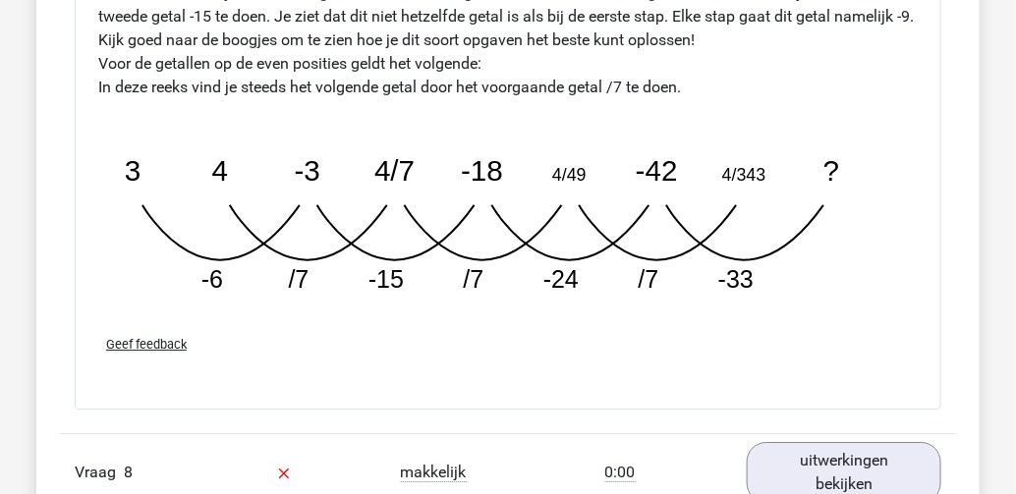
scroll to position [7465, 0]
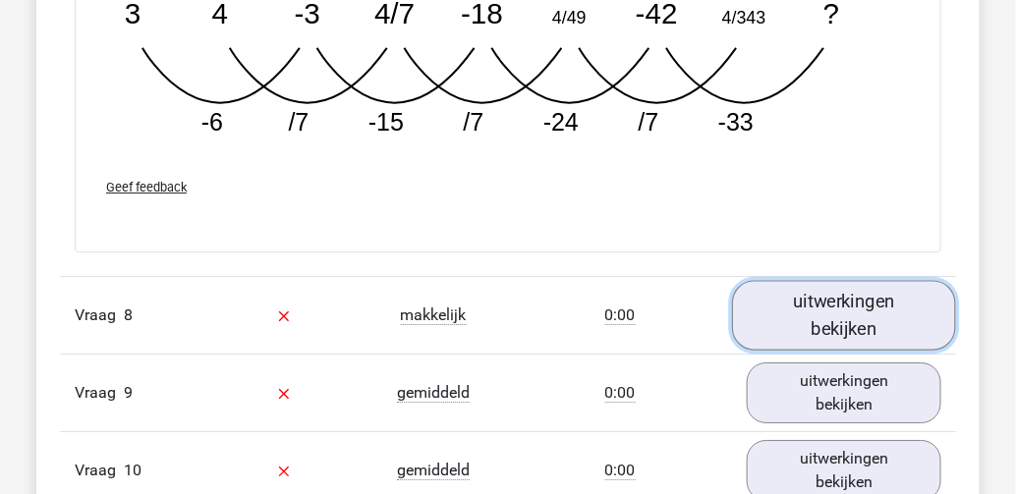
click at [822, 306] on link "uitwerkingen bekijken" at bounding box center [844, 316] width 224 height 70
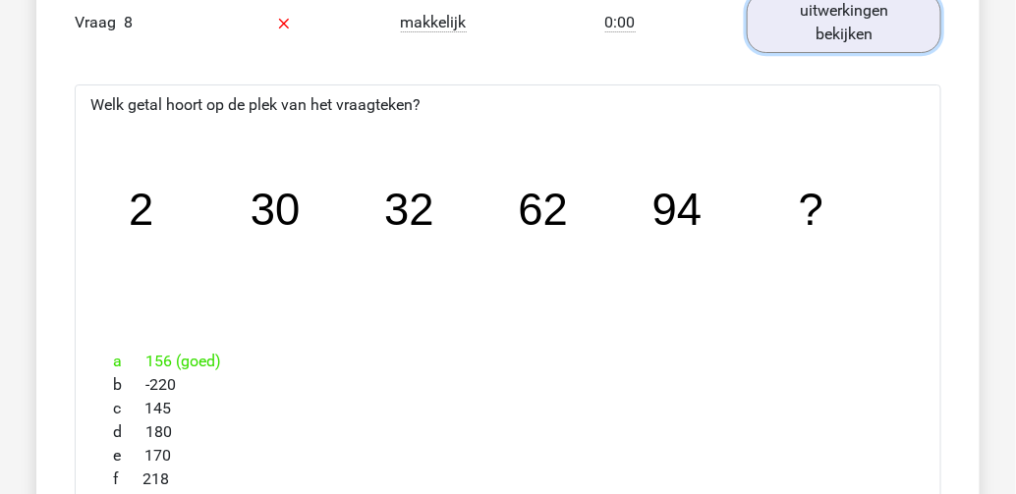
scroll to position [7779, 0]
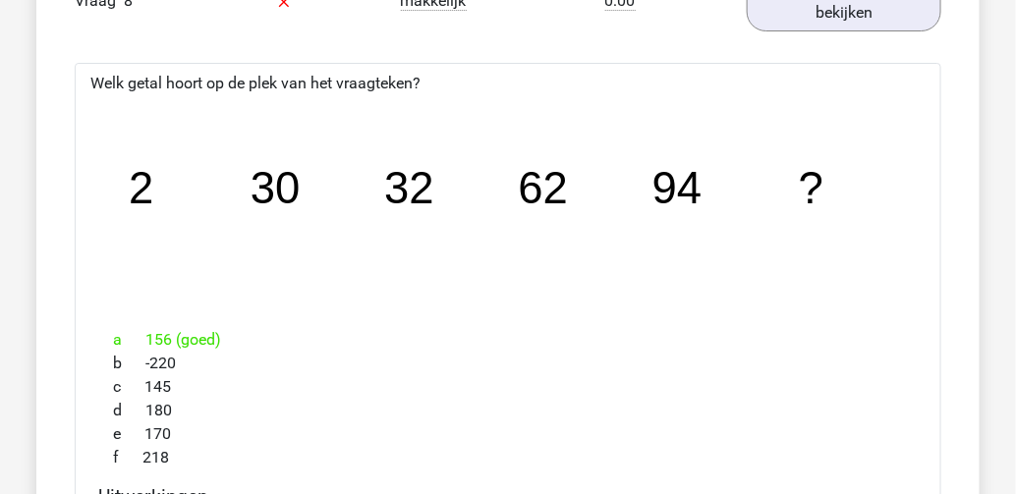
click at [534, 485] on h4 "Uitwerkingen" at bounding box center [507, 496] width 819 height 23
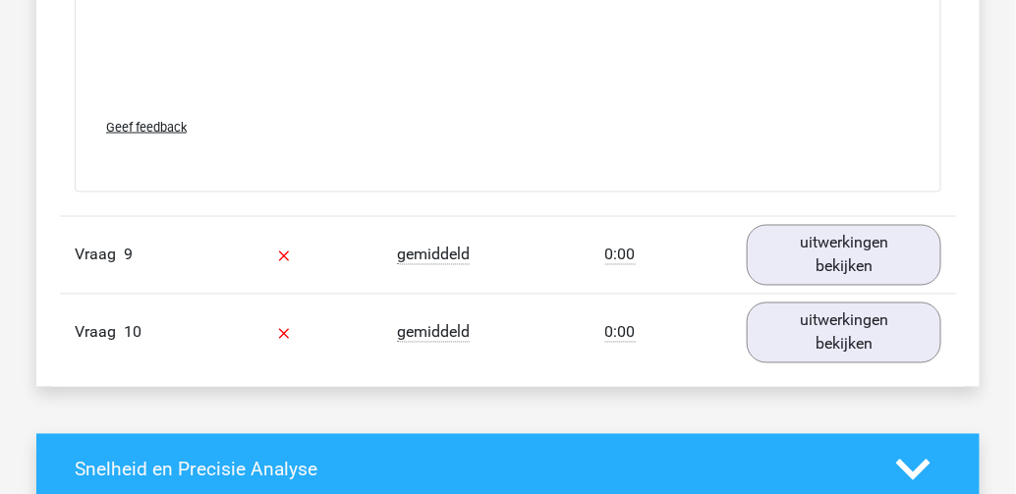
scroll to position [8643, 0]
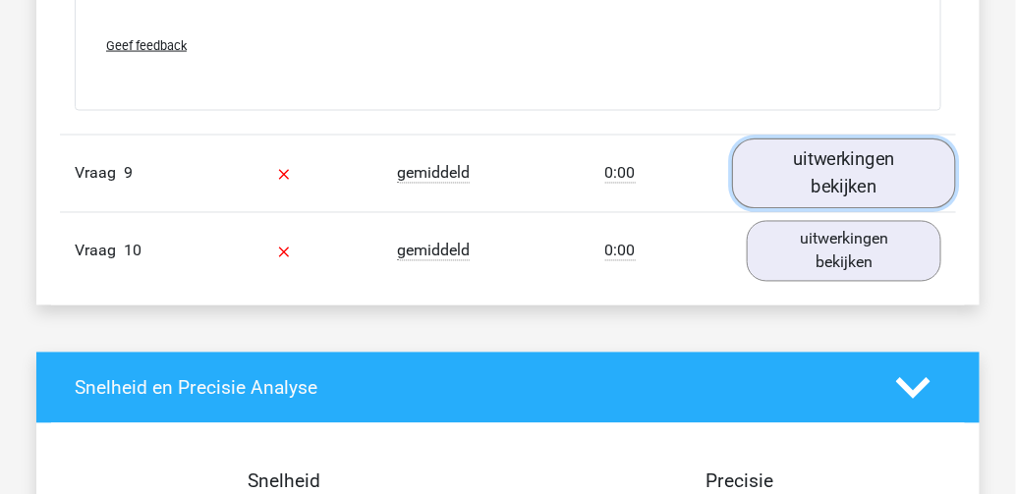
click at [829, 158] on link "uitwerkingen bekijken" at bounding box center [844, 174] width 224 height 70
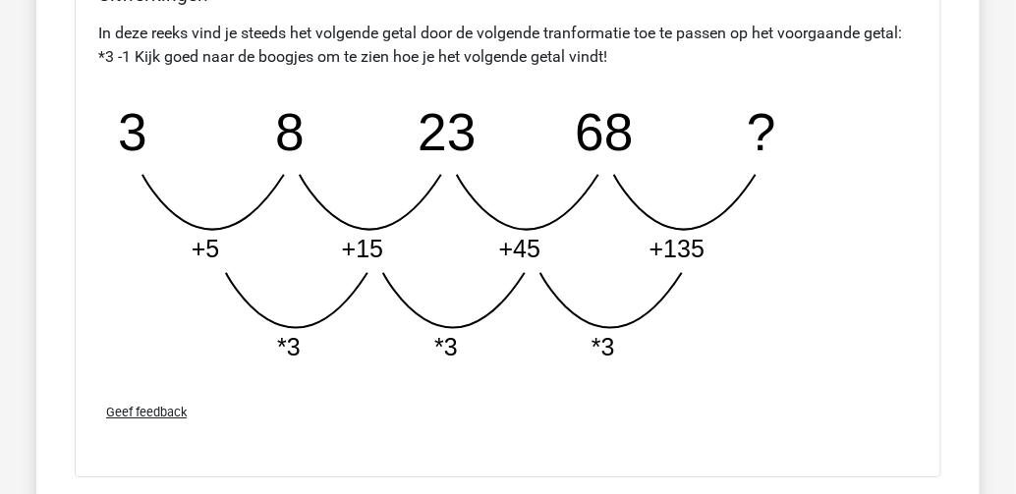
scroll to position [9429, 0]
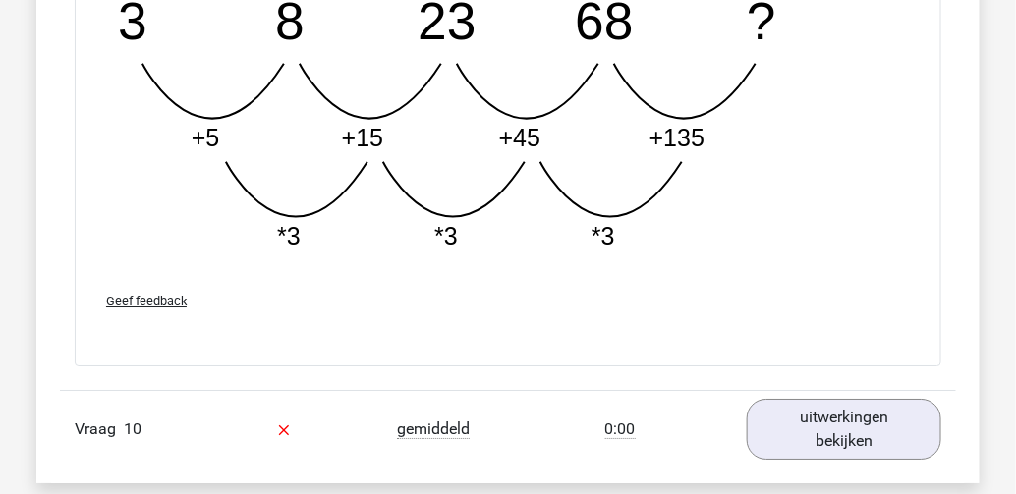
click at [763, 276] on div "Geef feedback" at bounding box center [507, 301] width 835 height 50
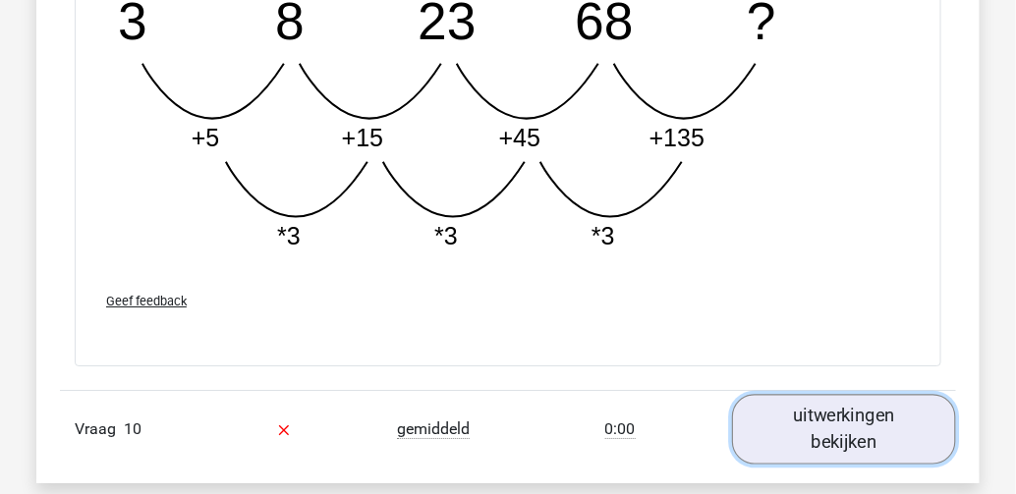
click at [864, 414] on link "uitwerkingen bekijken" at bounding box center [844, 429] width 224 height 70
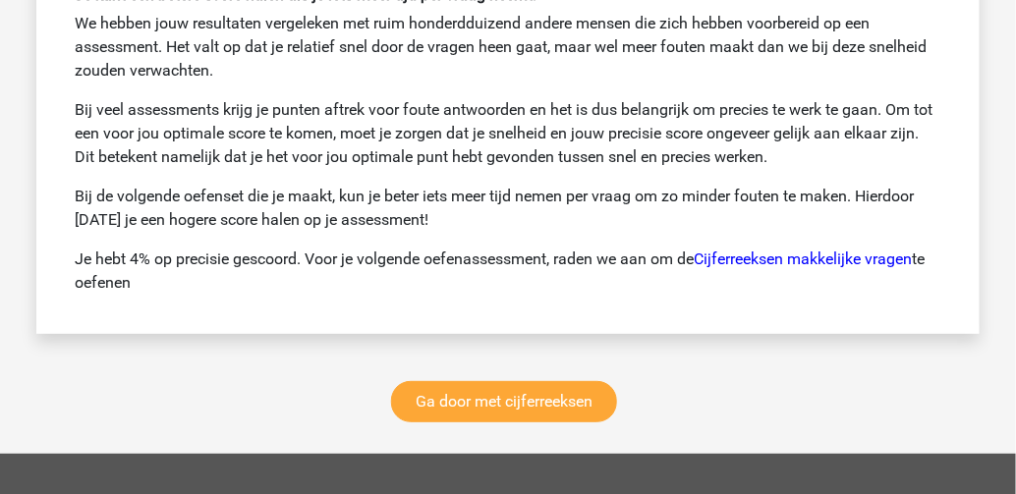
scroll to position [11786, 0]
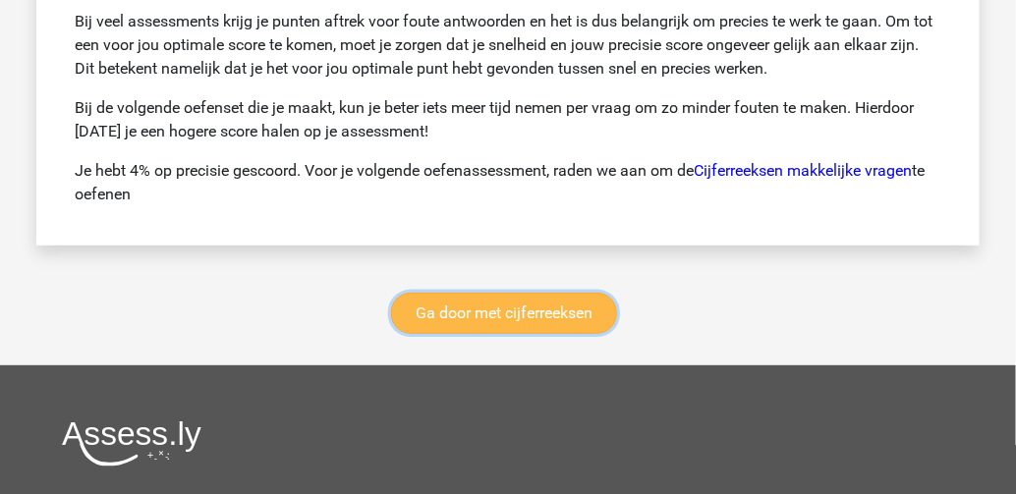
click at [464, 293] on link "Ga door met cijferreeksen" at bounding box center [504, 313] width 226 height 41
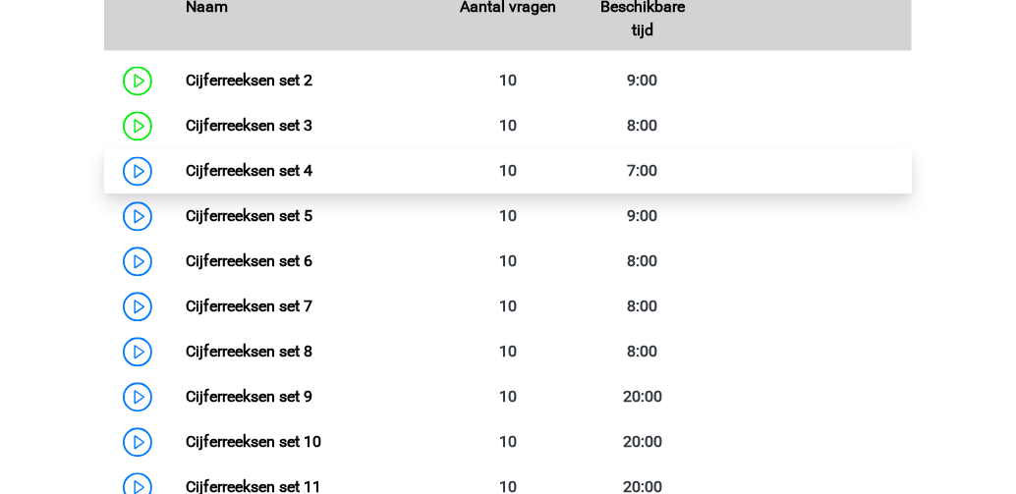
scroll to position [953, 0]
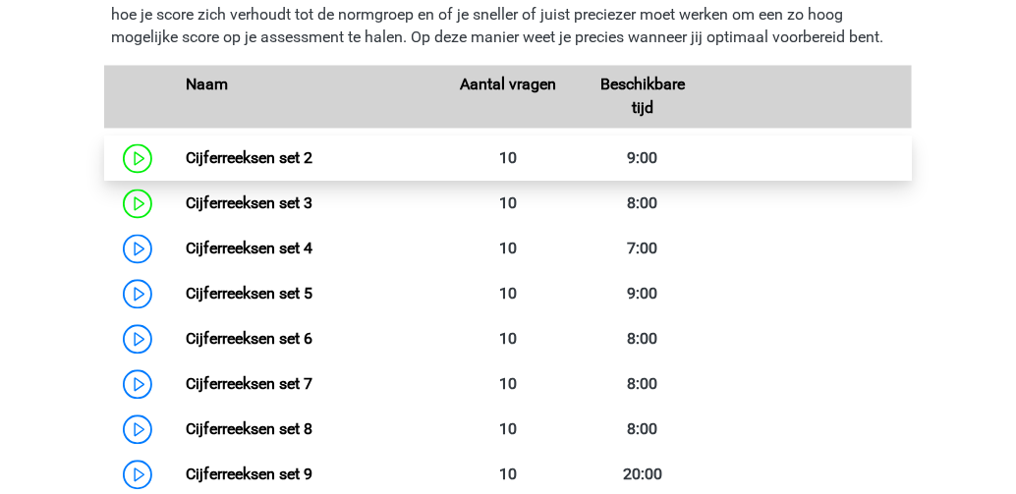
click at [186, 168] on link "Cijferreeksen set 2" at bounding box center [249, 158] width 127 height 19
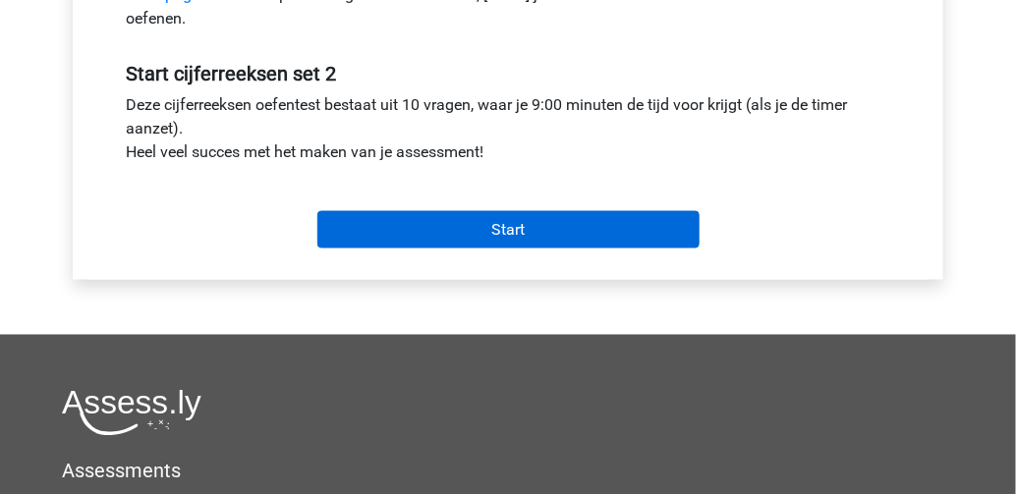
scroll to position [707, 0]
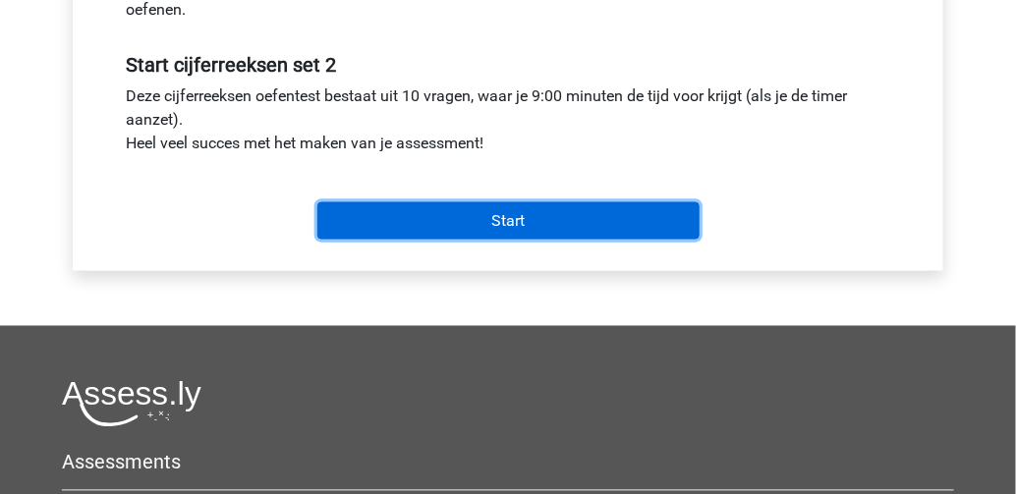
click at [439, 228] on input "Start" at bounding box center [508, 220] width 382 height 37
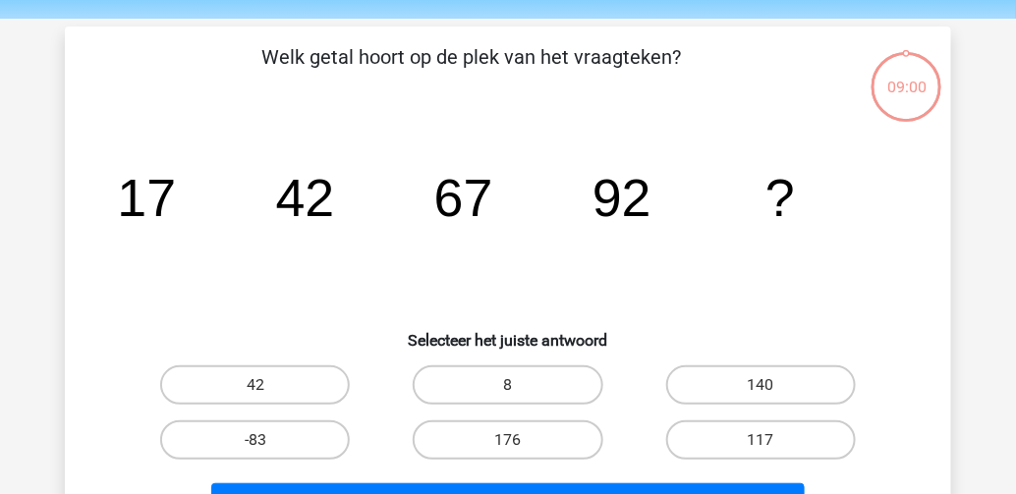
scroll to position [79, 0]
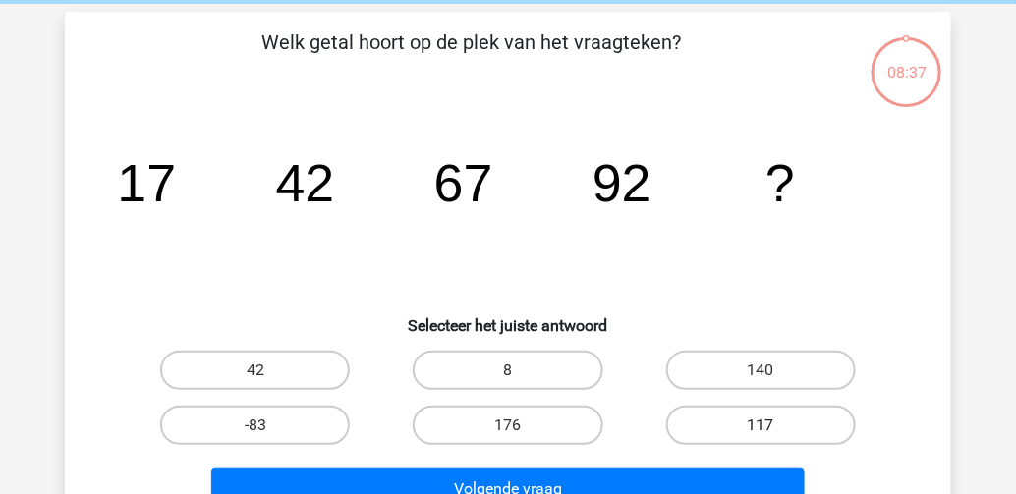
click at [741, 424] on label "117" at bounding box center [761, 425] width 190 height 39
click at [760, 425] on input "117" at bounding box center [766, 431] width 13 height 13
radio input "true"
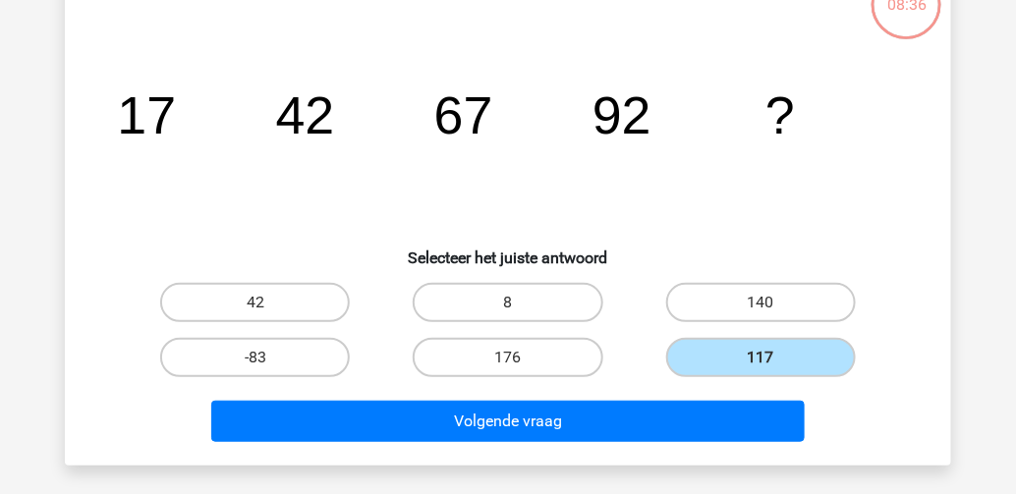
scroll to position [236, 0]
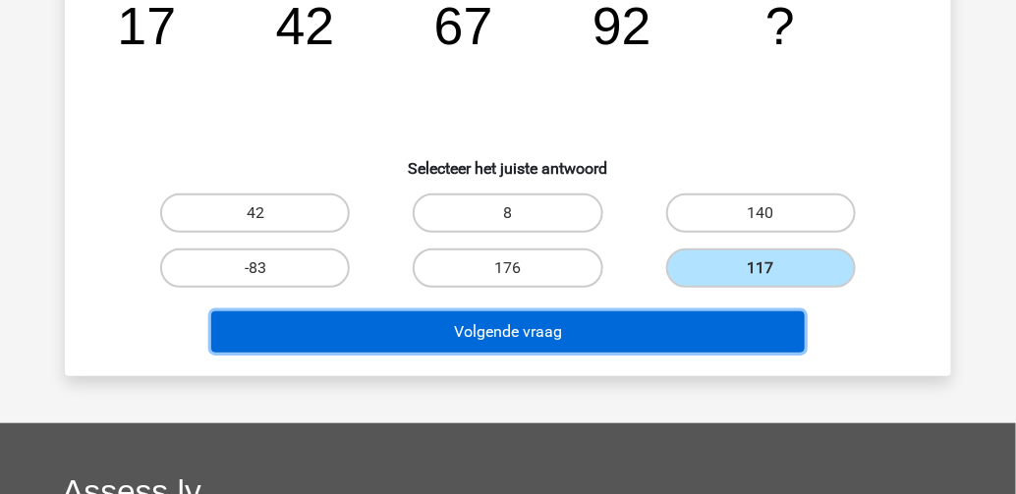
click at [573, 344] on button "Volgende vraag" at bounding box center [508, 331] width 594 height 41
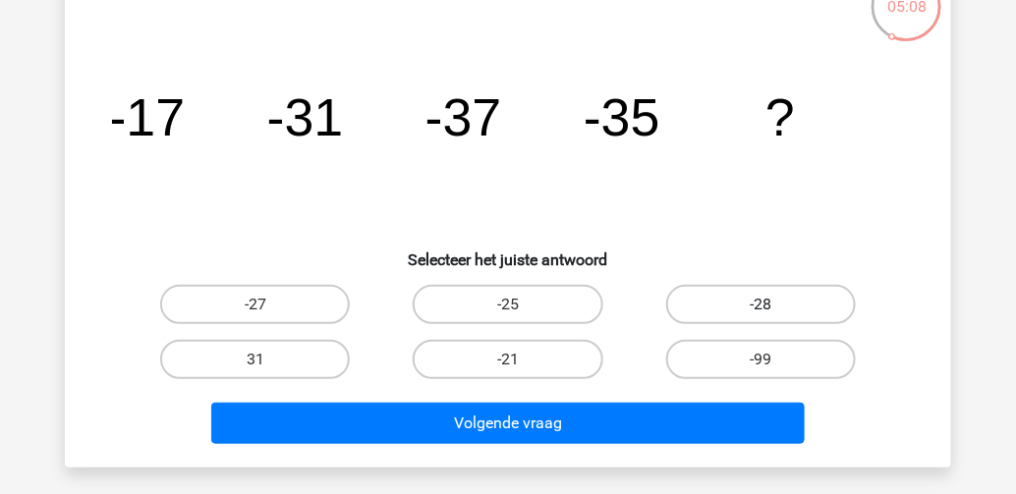
scroll to position [169, 0]
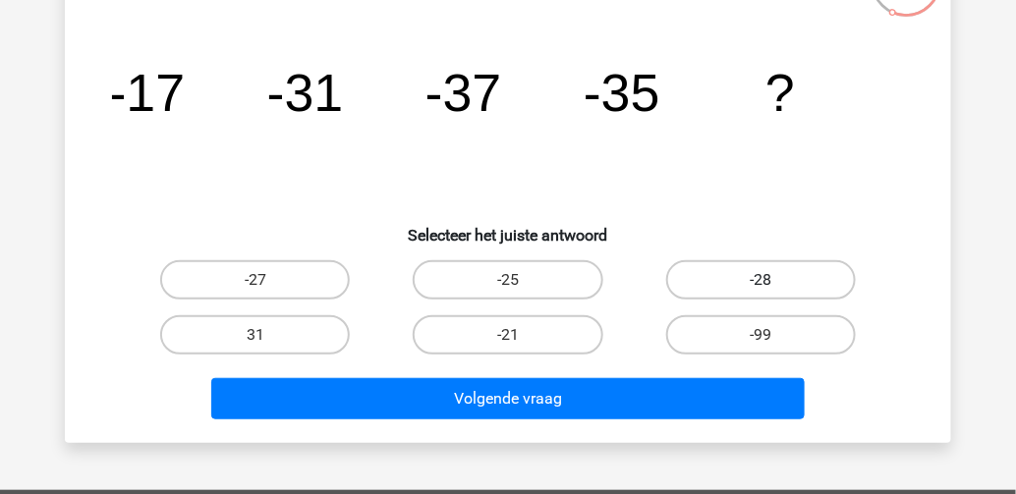
click at [767, 277] on label "-28" at bounding box center [761, 279] width 190 height 39
click at [767, 280] on input "-28" at bounding box center [766, 286] width 13 height 13
radio input "true"
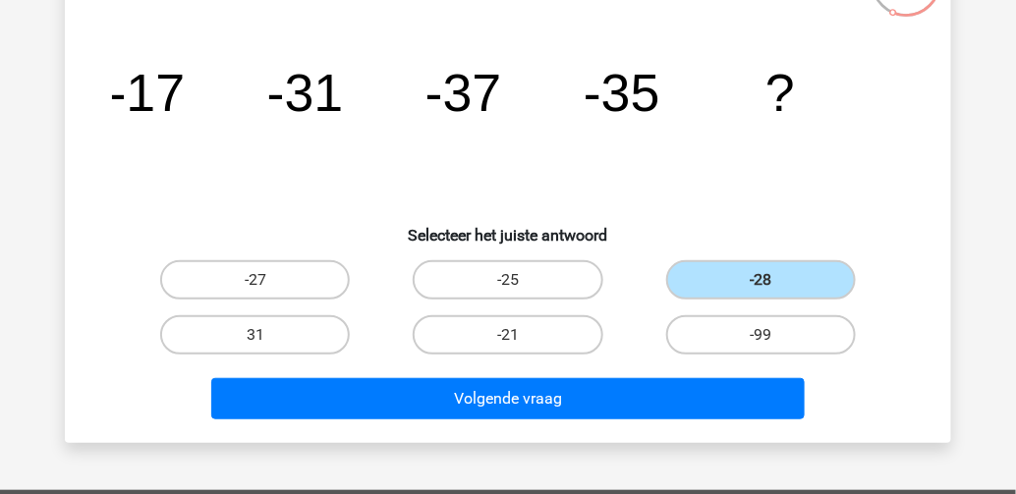
click at [635, 419] on div "Volgende vraag" at bounding box center [508, 402] width 758 height 49
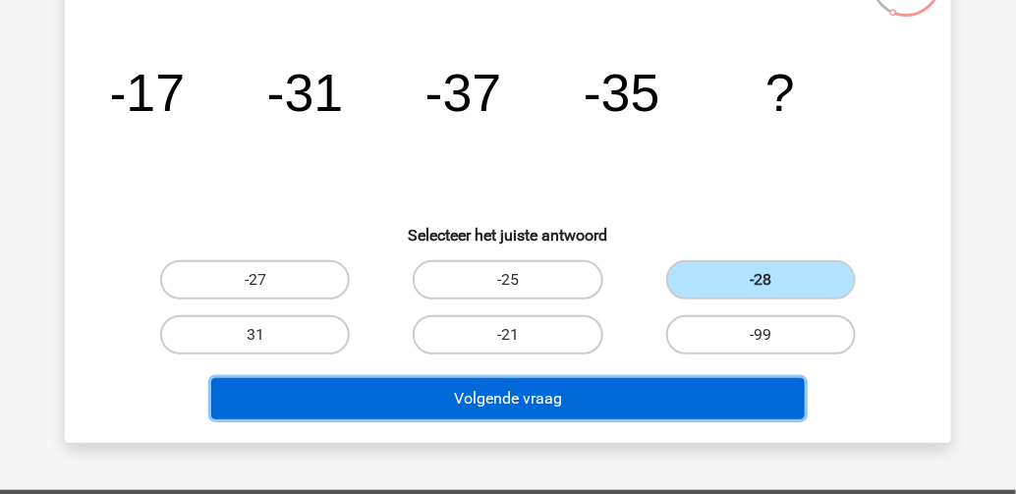
click at [634, 404] on button "Volgende vraag" at bounding box center [508, 398] width 594 height 41
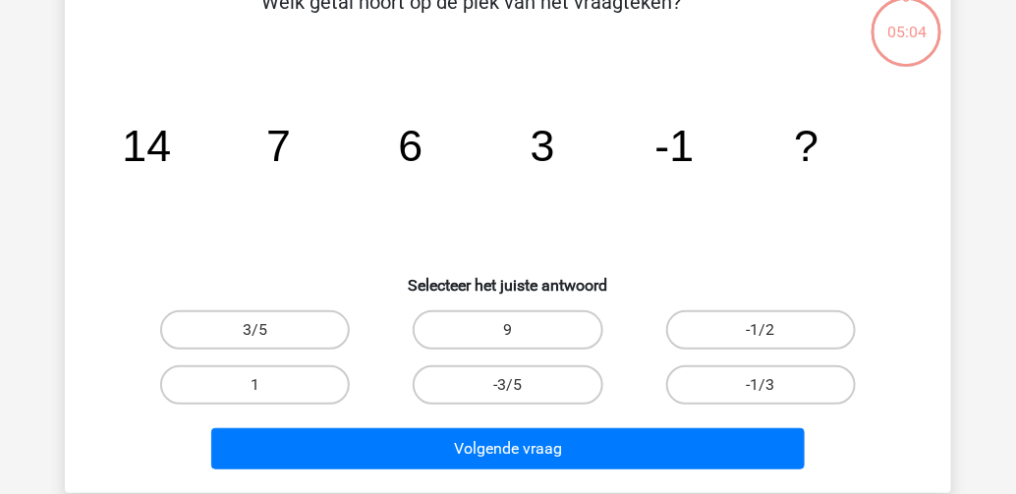
scroll to position [90, 0]
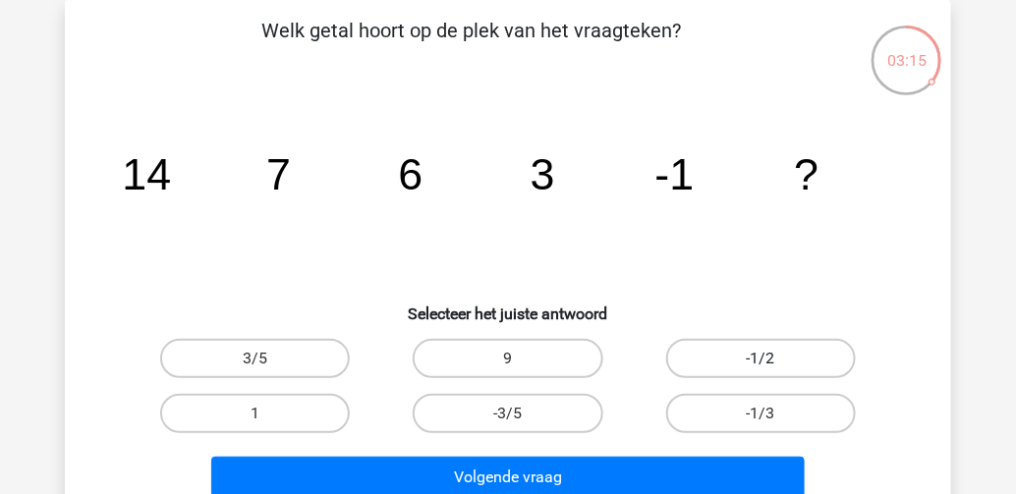
click at [744, 358] on label "-1/2" at bounding box center [761, 358] width 190 height 39
click at [760, 359] on input "-1/2" at bounding box center [766, 365] width 13 height 13
radio input "true"
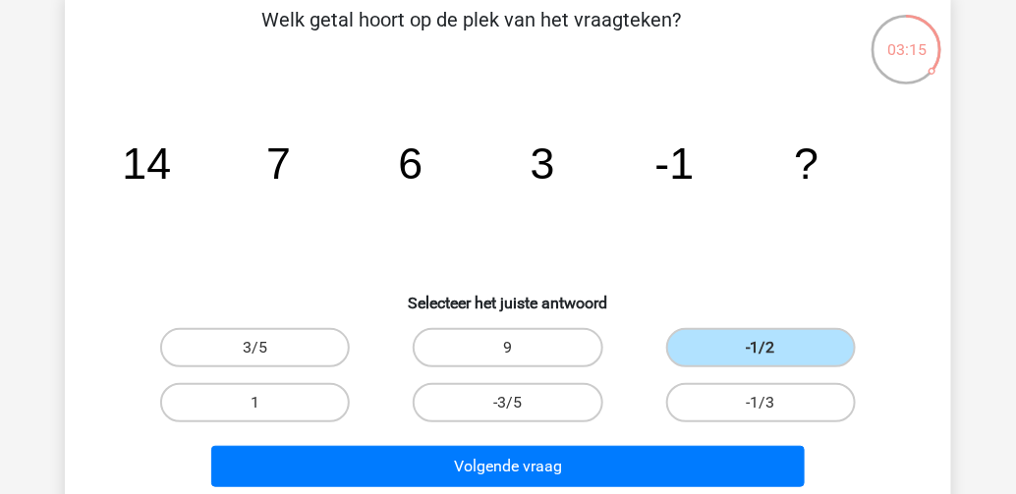
scroll to position [248, 0]
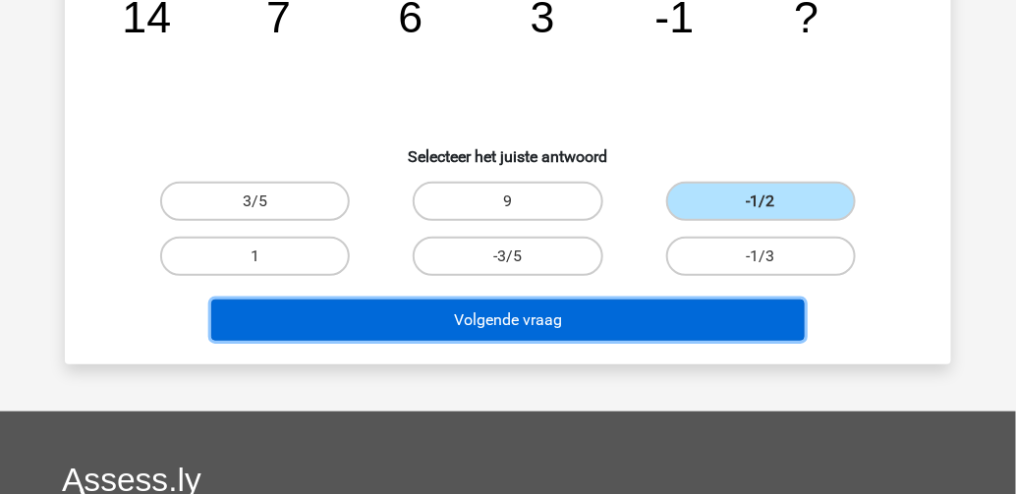
click at [590, 323] on button "Volgende vraag" at bounding box center [508, 320] width 594 height 41
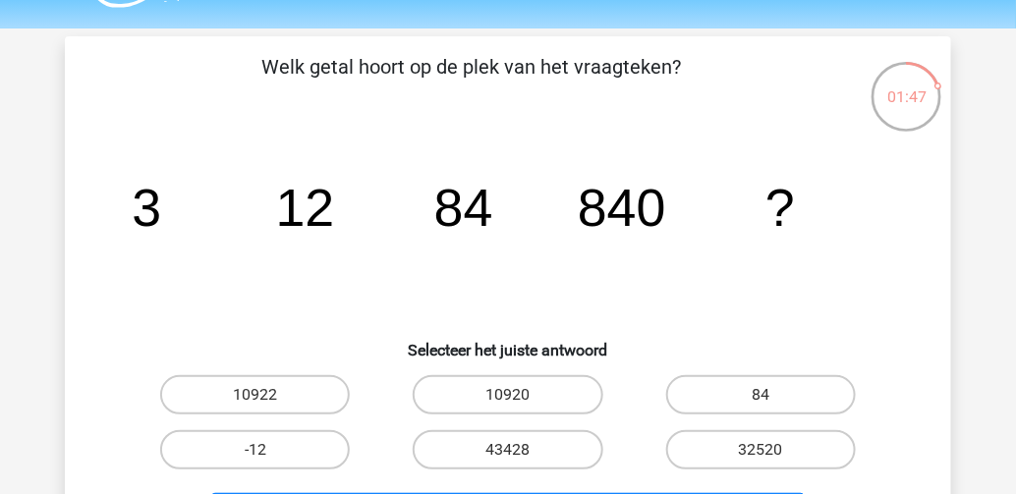
scroll to position [79, 0]
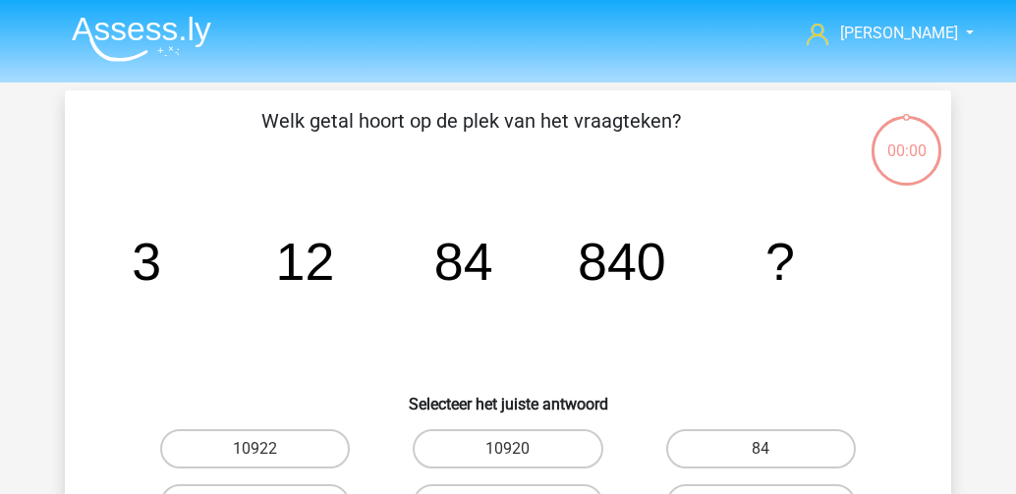
scroll to position [79, 0]
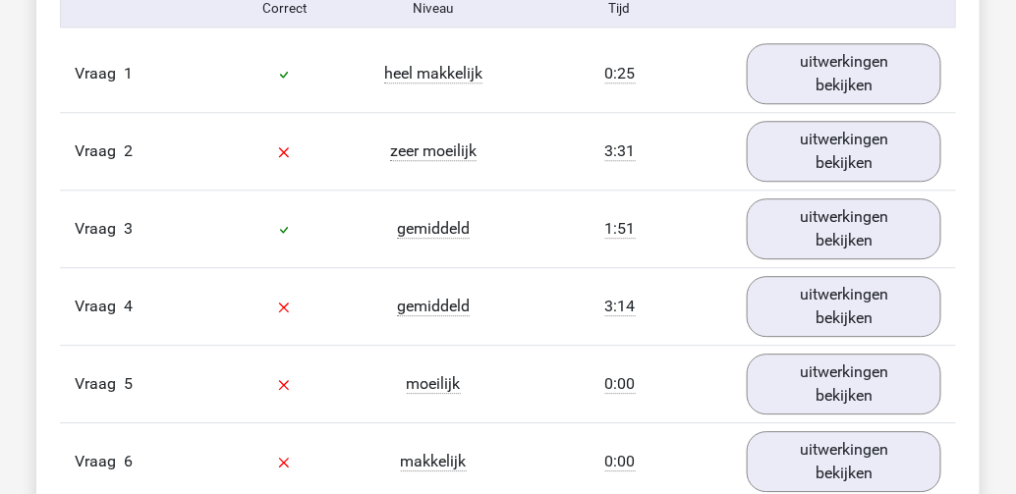
scroll to position [1100, 0]
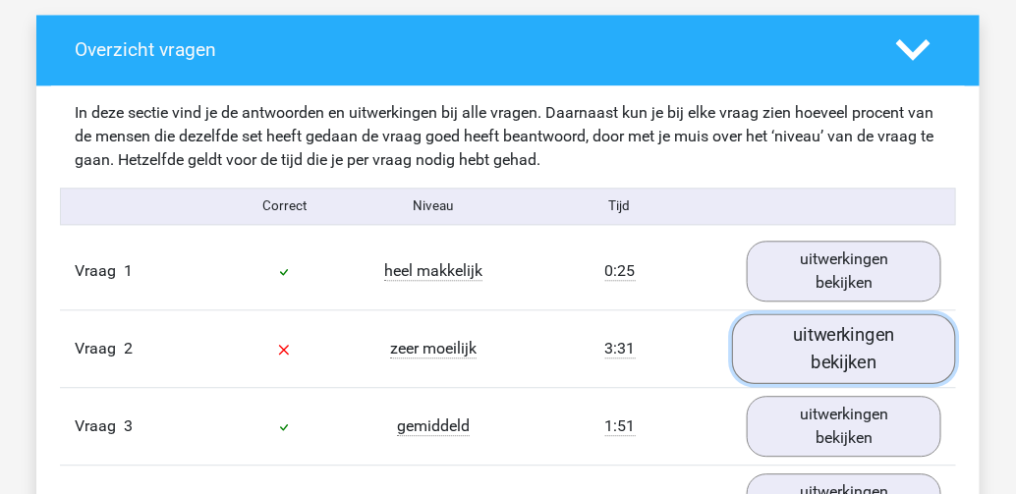
click at [821, 333] on link "uitwerkingen bekijken" at bounding box center [844, 348] width 224 height 70
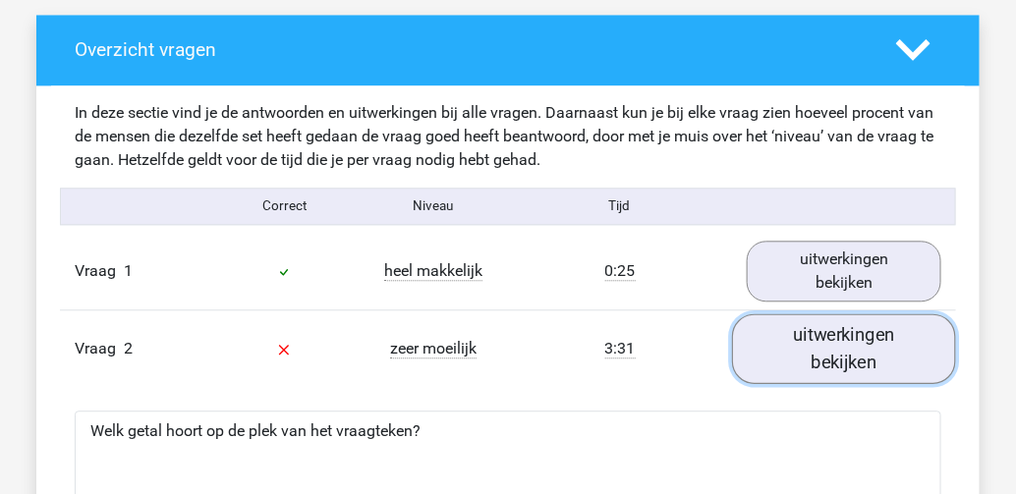
click at [845, 342] on link "uitwerkingen bekijken" at bounding box center [844, 348] width 224 height 70
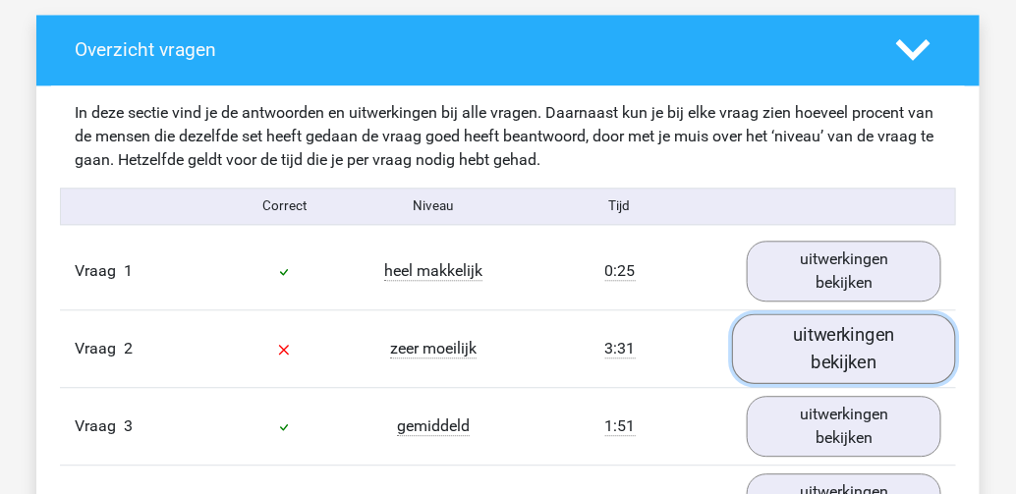
click at [848, 330] on link "uitwerkingen bekijken" at bounding box center [844, 348] width 224 height 70
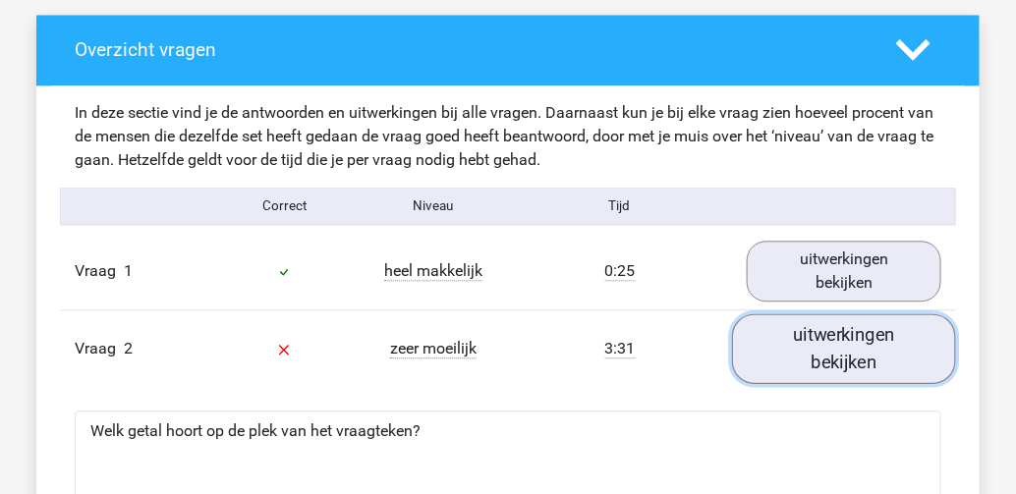
click at [798, 346] on link "uitwerkingen bekijken" at bounding box center [844, 348] width 224 height 70
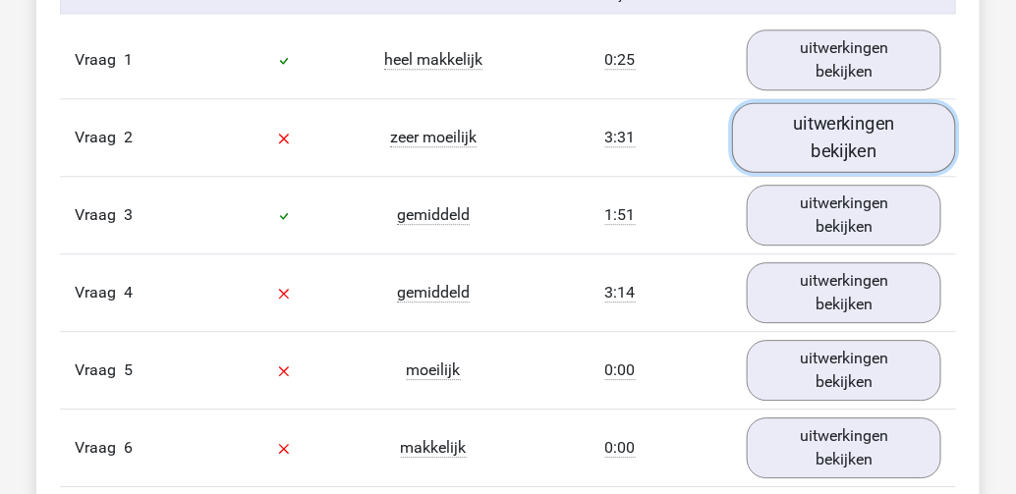
scroll to position [1336, 0]
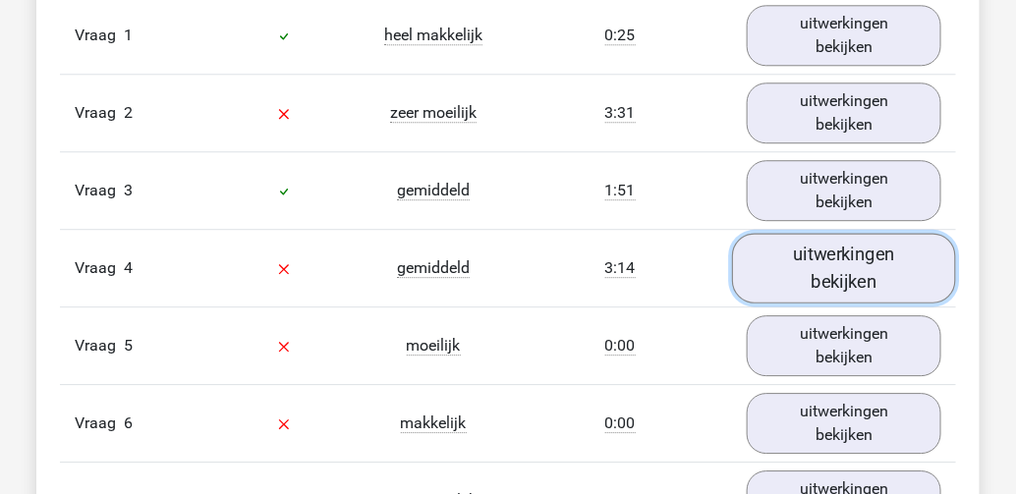
click at [841, 268] on link "uitwerkingen bekijken" at bounding box center [844, 268] width 224 height 70
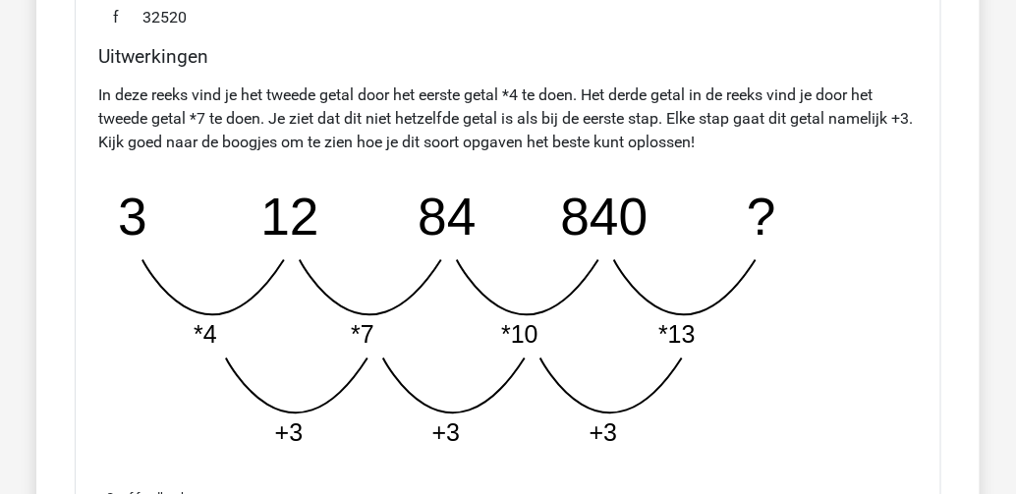
scroll to position [2357, 0]
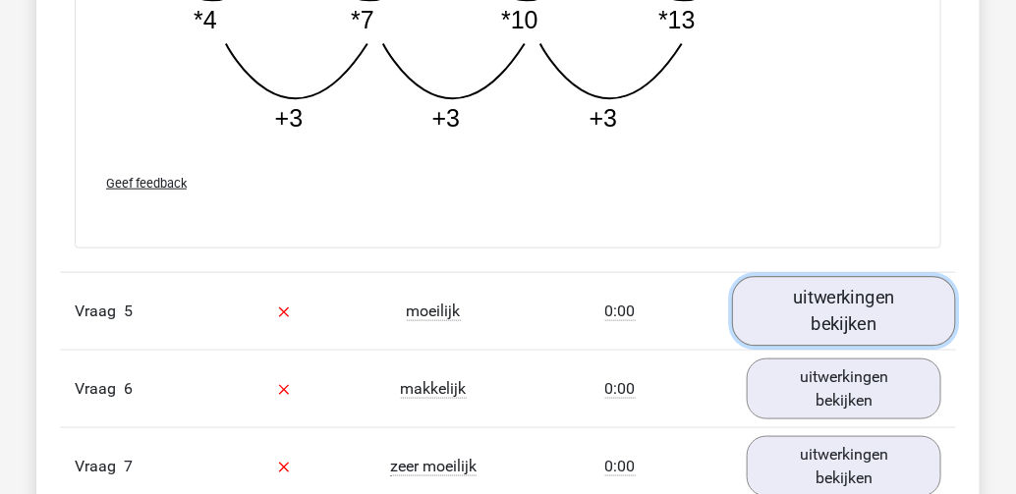
click at [807, 293] on link "uitwerkingen bekijken" at bounding box center [844, 311] width 224 height 70
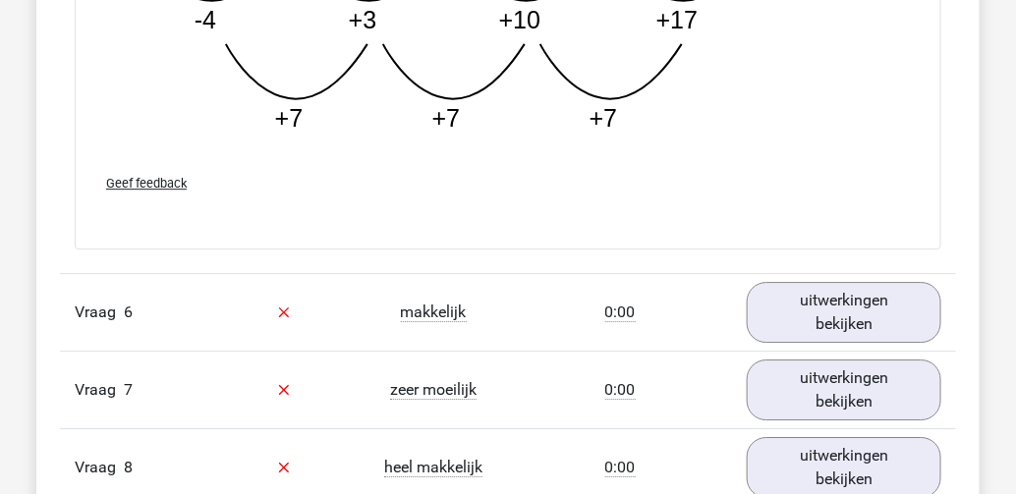
scroll to position [3536, 0]
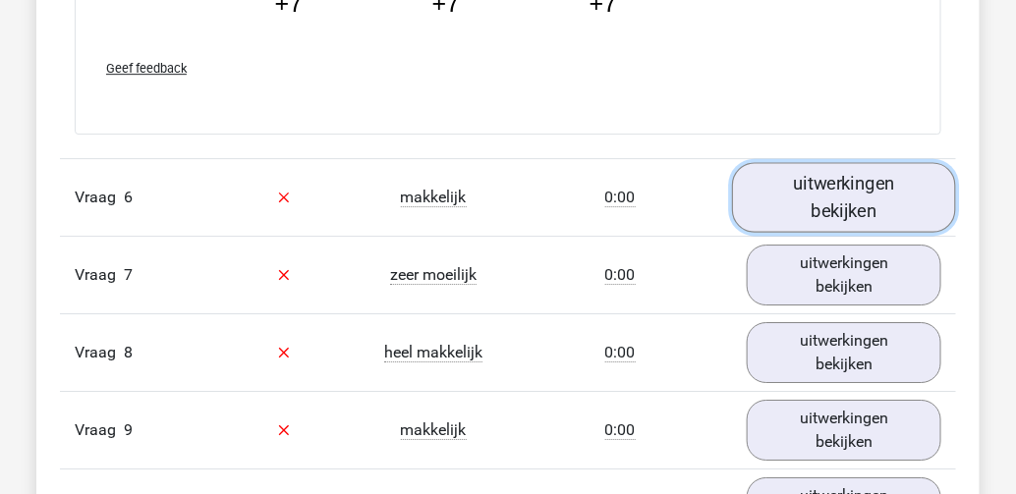
click at [797, 181] on link "uitwerkingen bekijken" at bounding box center [844, 197] width 224 height 70
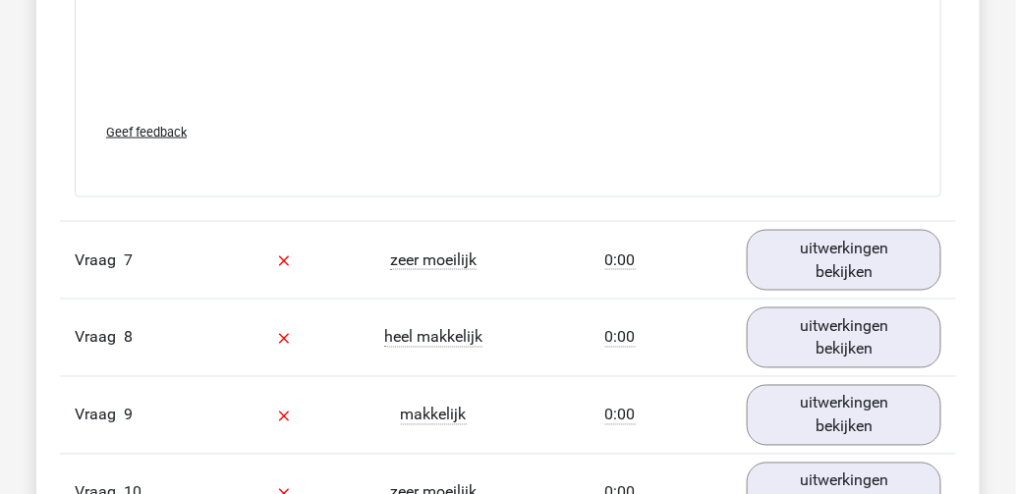
scroll to position [4636, 0]
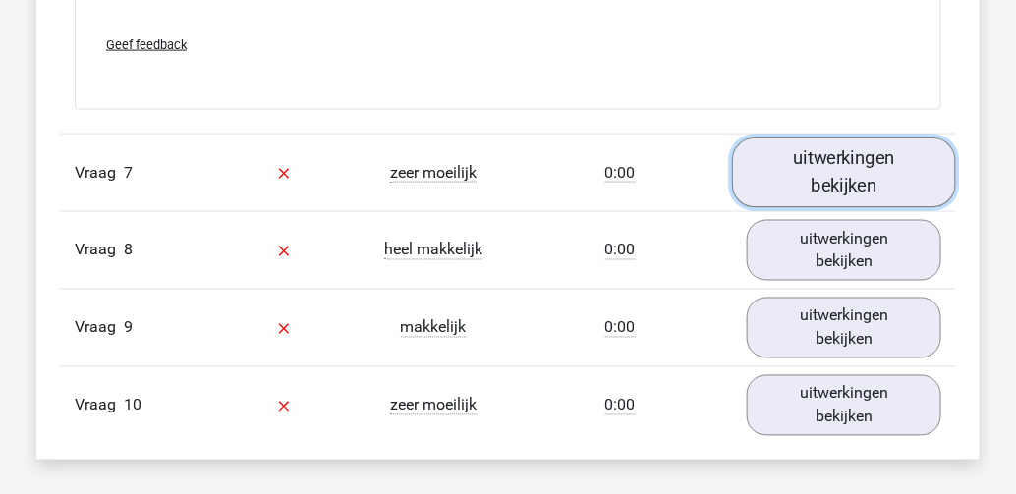
click at [842, 162] on link "uitwerkingen bekijken" at bounding box center [844, 173] width 224 height 70
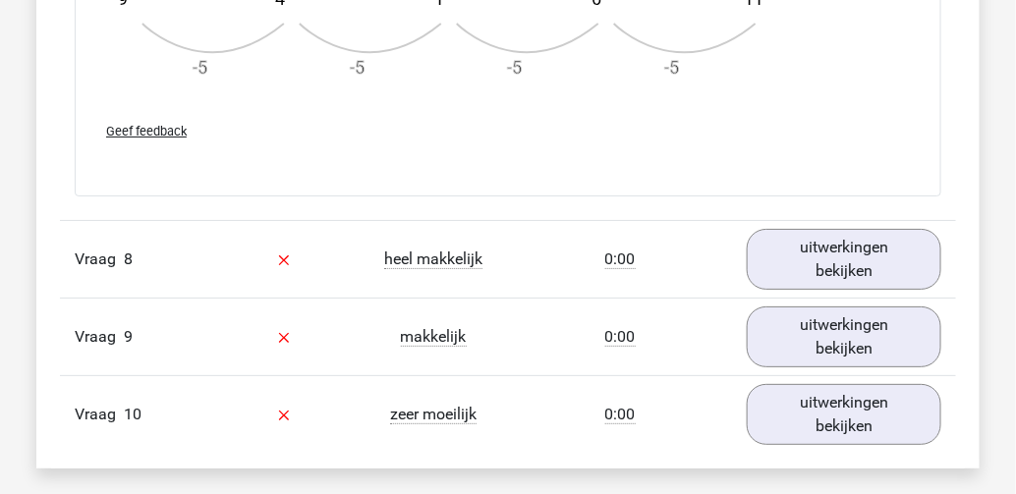
scroll to position [5815, 0]
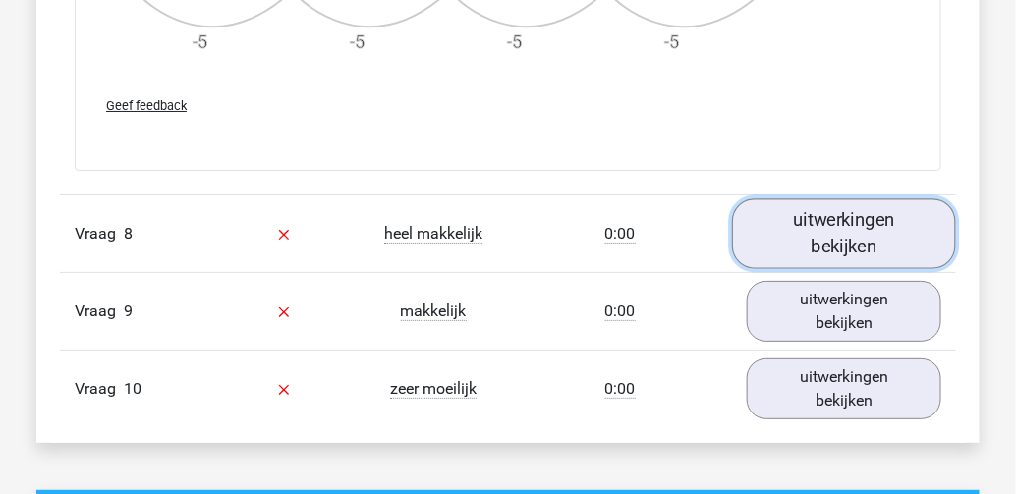
click at [804, 214] on link "uitwerkingen bekijken" at bounding box center [844, 233] width 224 height 70
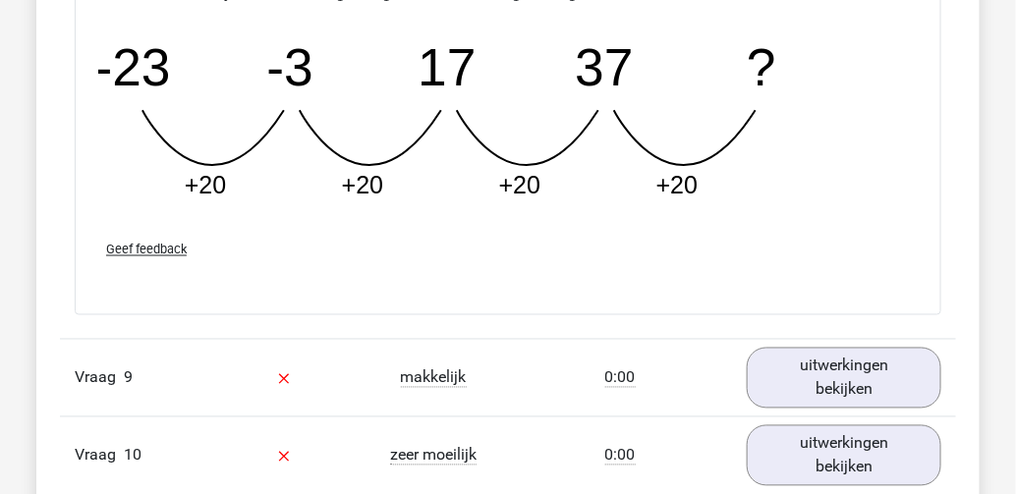
scroll to position [6679, 0]
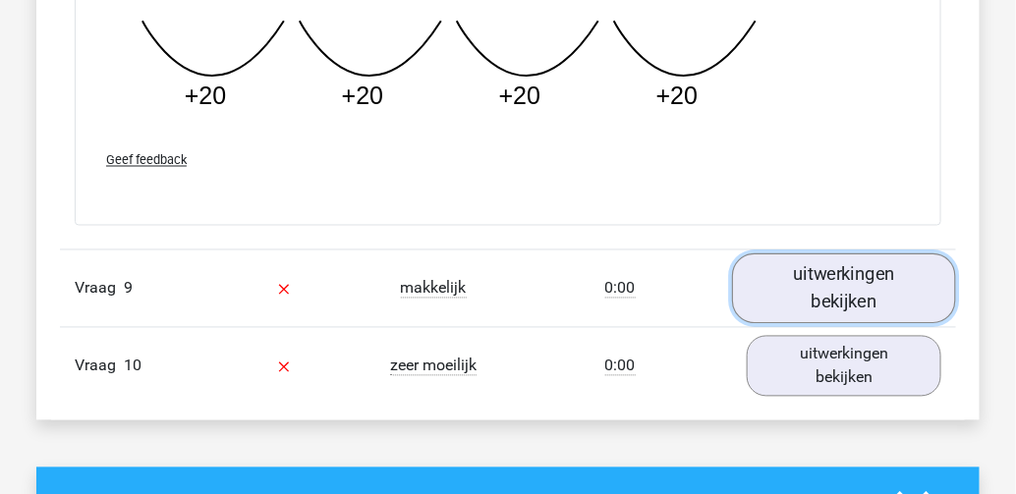
click at [830, 269] on link "uitwerkingen bekijken" at bounding box center [844, 288] width 224 height 70
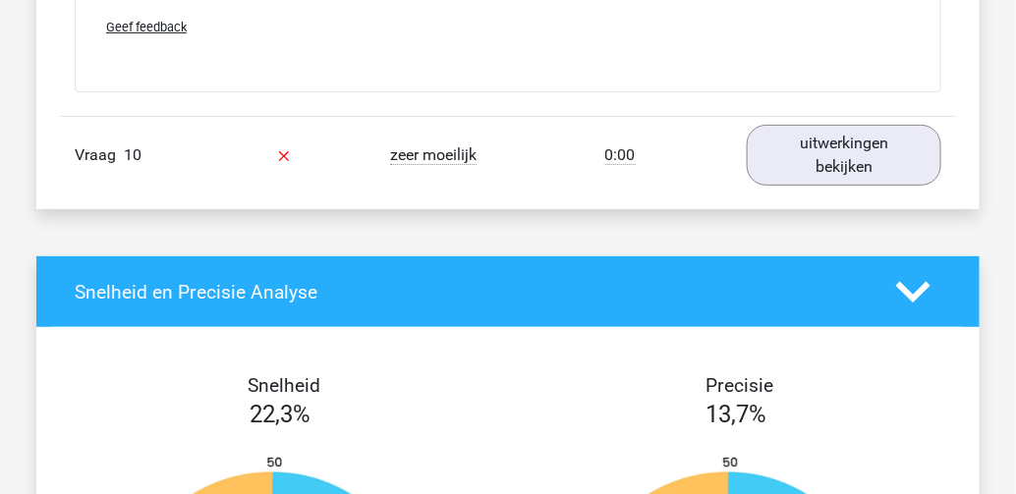
scroll to position [7779, 0]
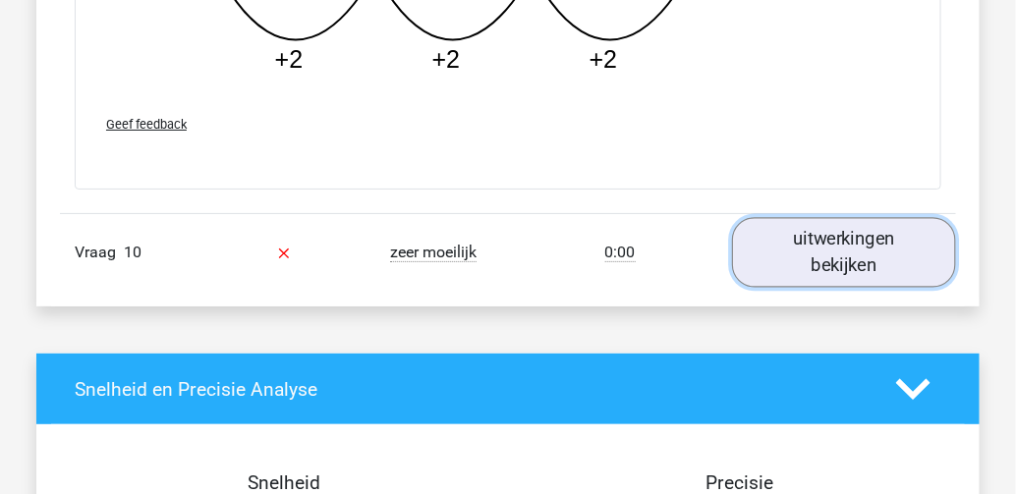
click at [803, 235] on link "uitwerkingen bekijken" at bounding box center [844, 253] width 224 height 70
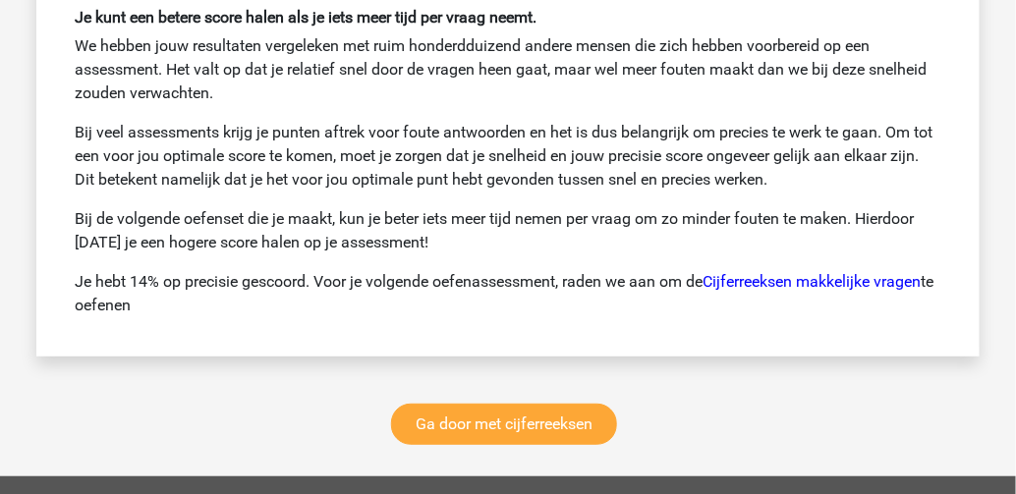
scroll to position [9901, 0]
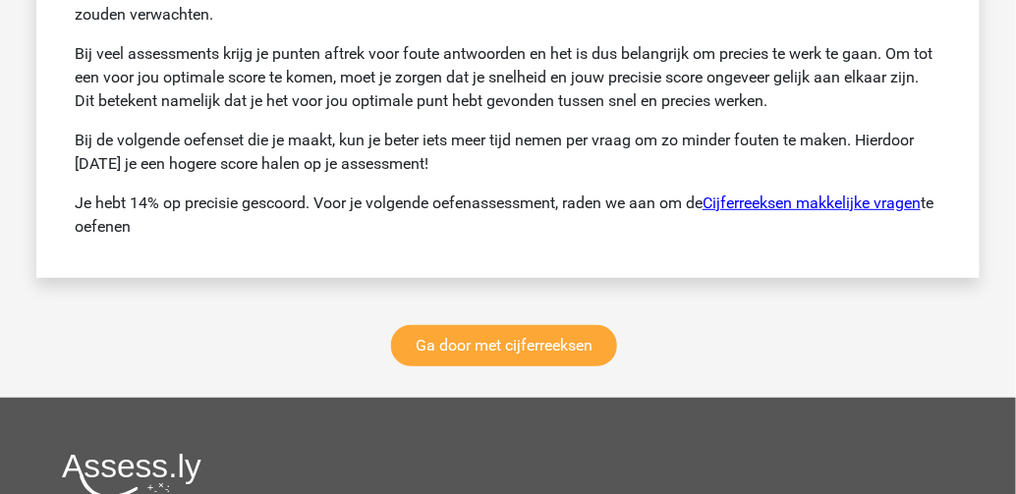
click at [771, 193] on link "Cijferreeksen makkelijke vragen" at bounding box center [811, 202] width 218 height 19
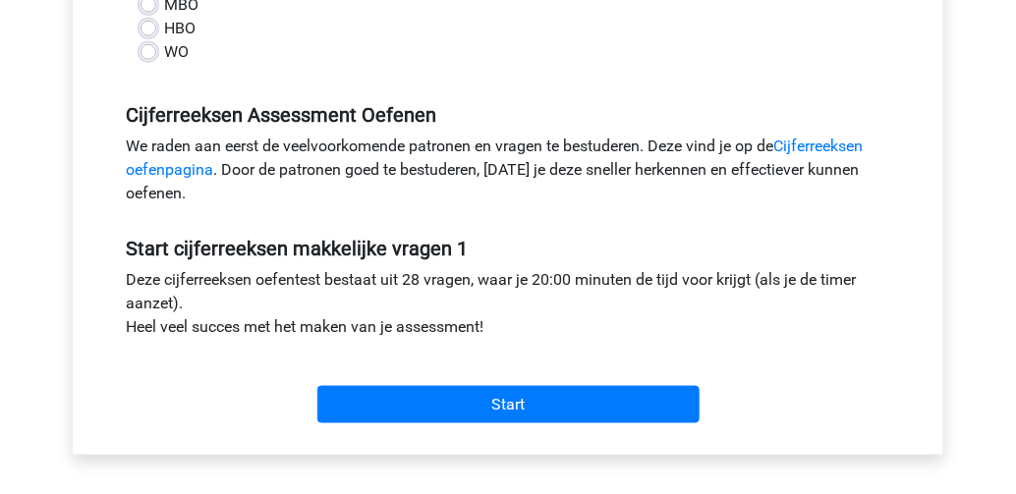
scroll to position [550, 0]
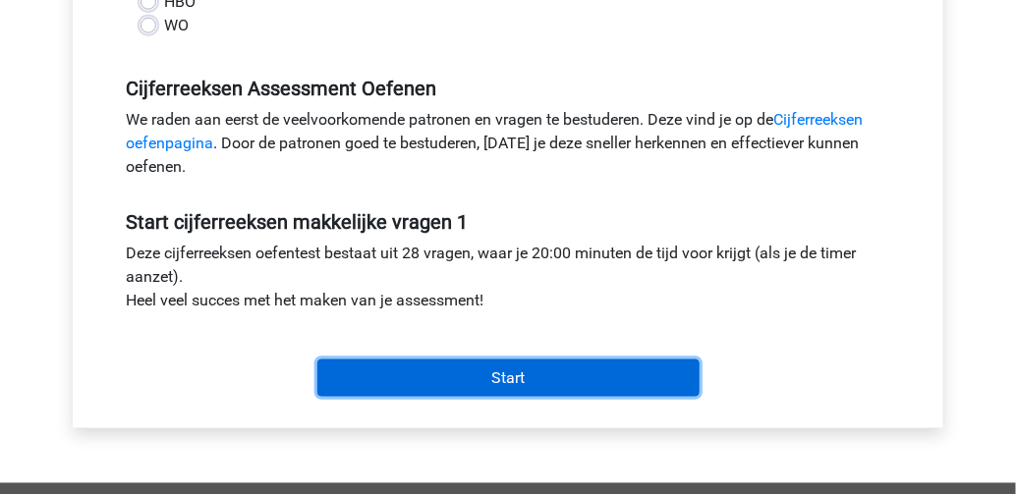
click at [493, 371] on input "Start" at bounding box center [508, 377] width 382 height 37
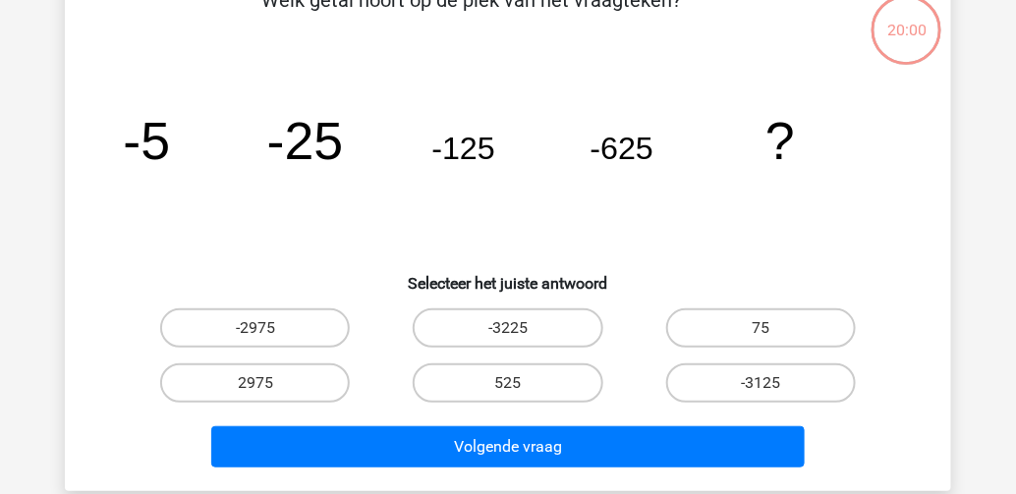
scroll to position [157, 0]
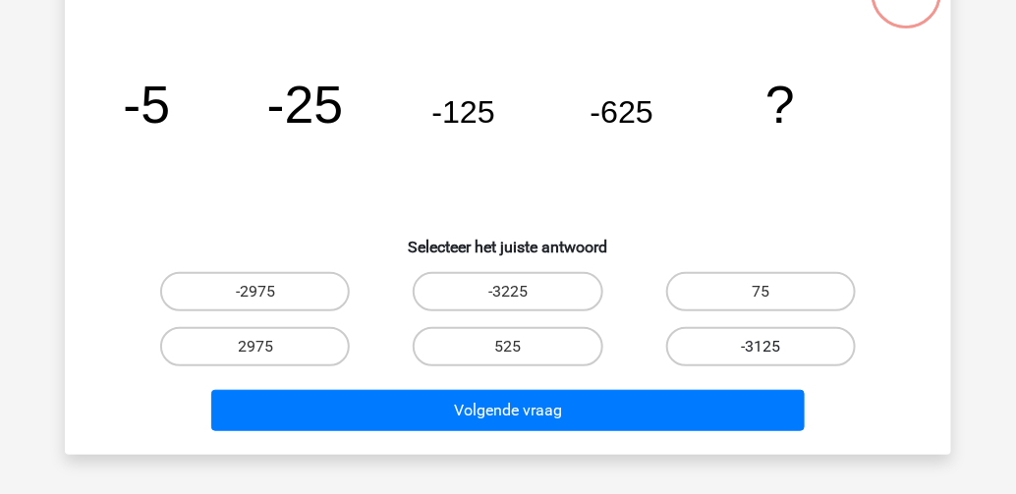
click at [757, 339] on label "-3125" at bounding box center [761, 346] width 190 height 39
click at [760, 347] on input "-3125" at bounding box center [766, 353] width 13 height 13
radio input "true"
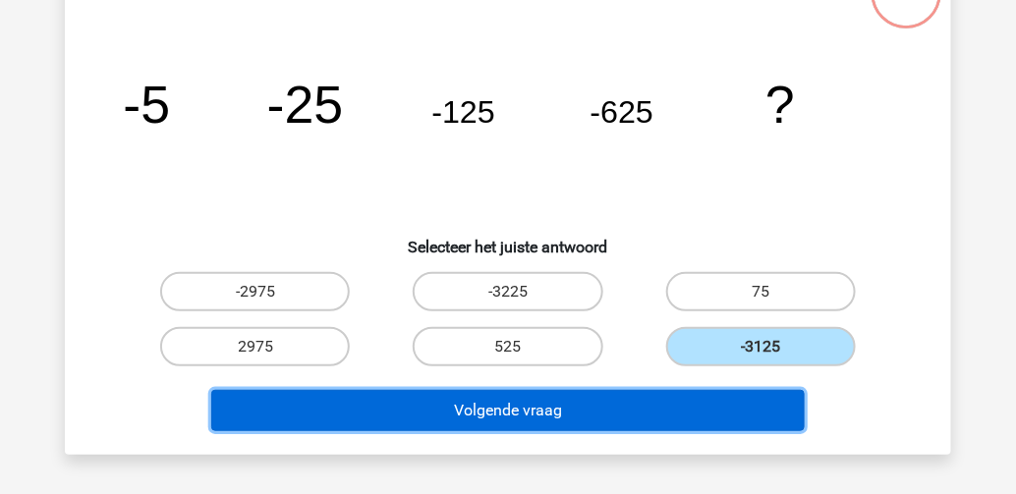
click at [634, 409] on button "Volgende vraag" at bounding box center [508, 410] width 594 height 41
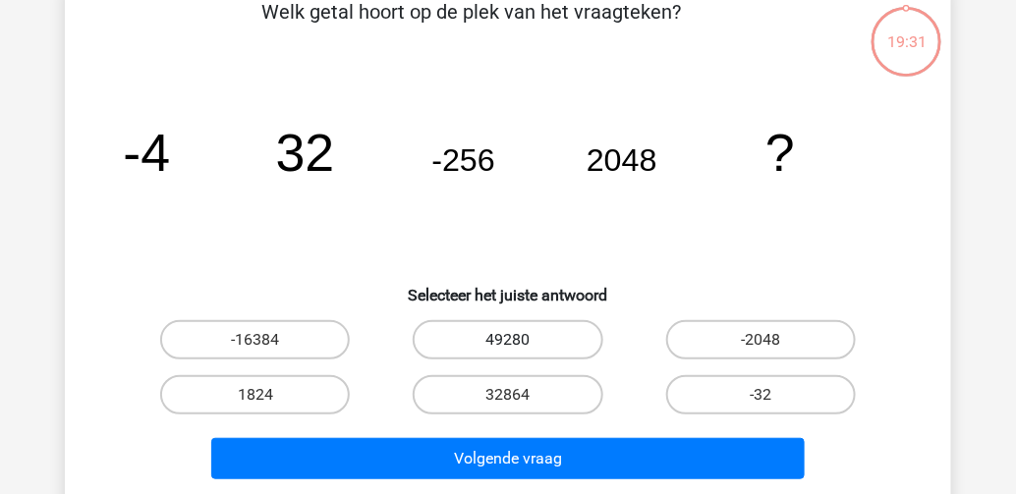
scroll to position [90, 0]
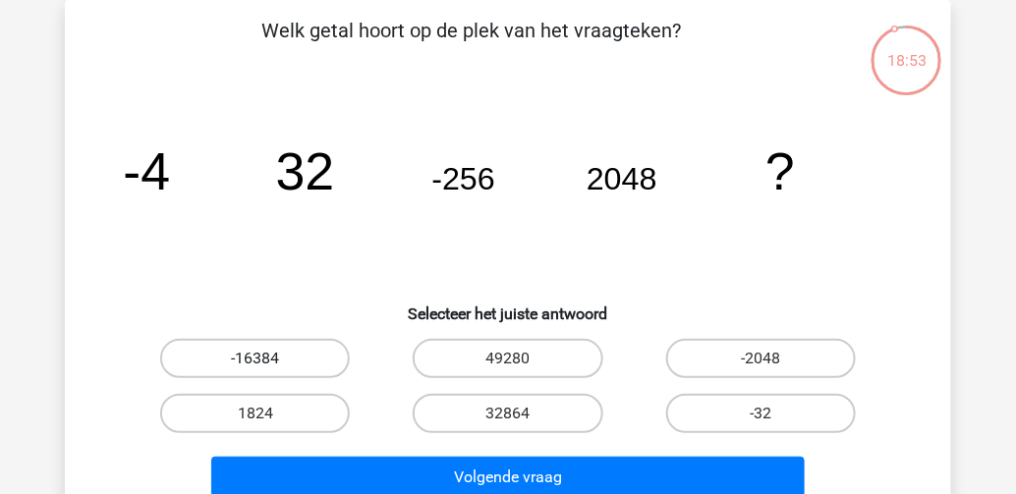
click at [314, 348] on label "-16384" at bounding box center [255, 358] width 190 height 39
click at [268, 359] on input "-16384" at bounding box center [261, 365] width 13 height 13
radio input "true"
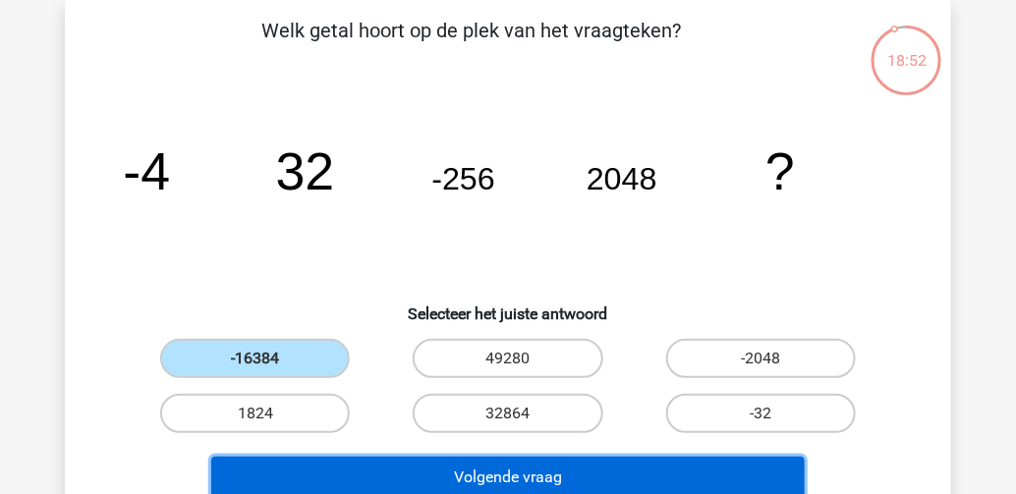
click at [422, 459] on button "Volgende vraag" at bounding box center [508, 477] width 594 height 41
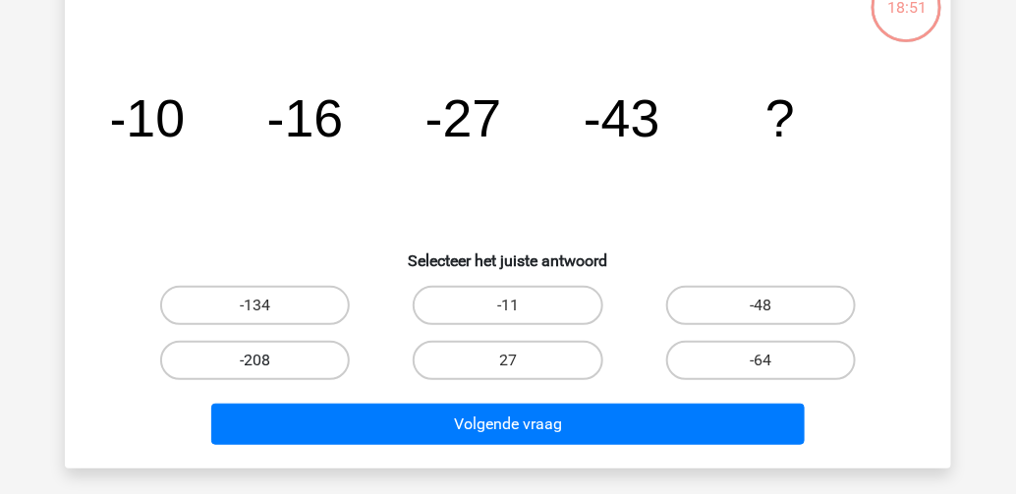
scroll to position [169, 0]
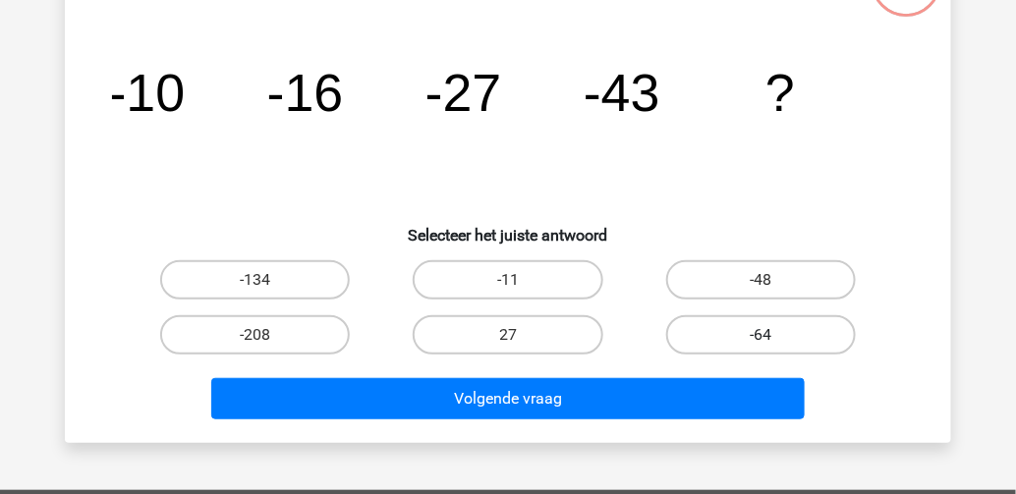
click at [792, 327] on label "-64" at bounding box center [761, 334] width 190 height 39
click at [773, 335] on input "-64" at bounding box center [766, 341] width 13 height 13
radio input "true"
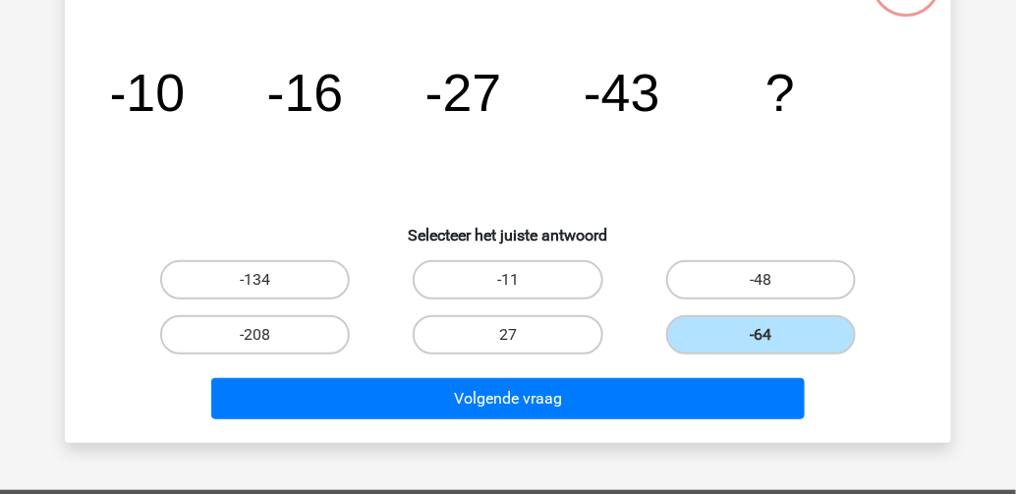
click at [624, 417] on div "Volgende vraag" at bounding box center [508, 402] width 758 height 49
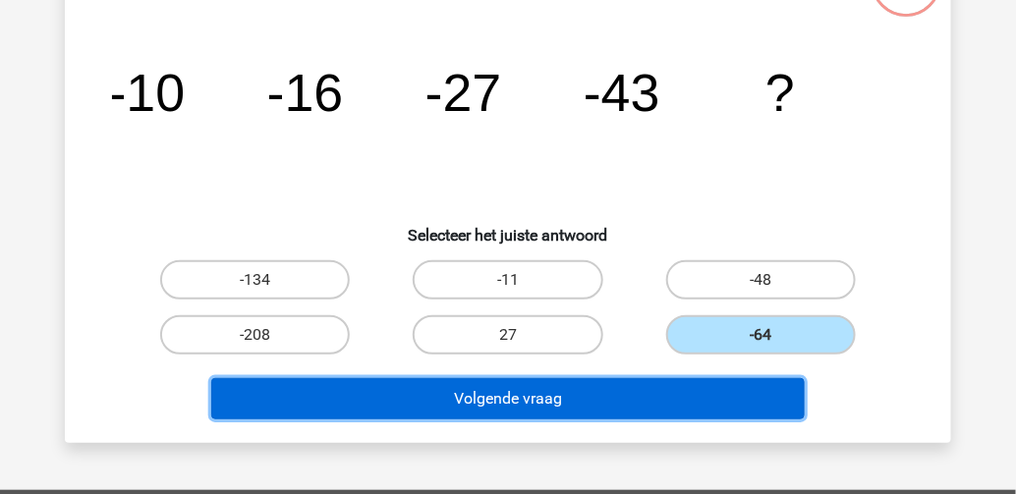
click at [624, 410] on button "Volgende vraag" at bounding box center [508, 398] width 594 height 41
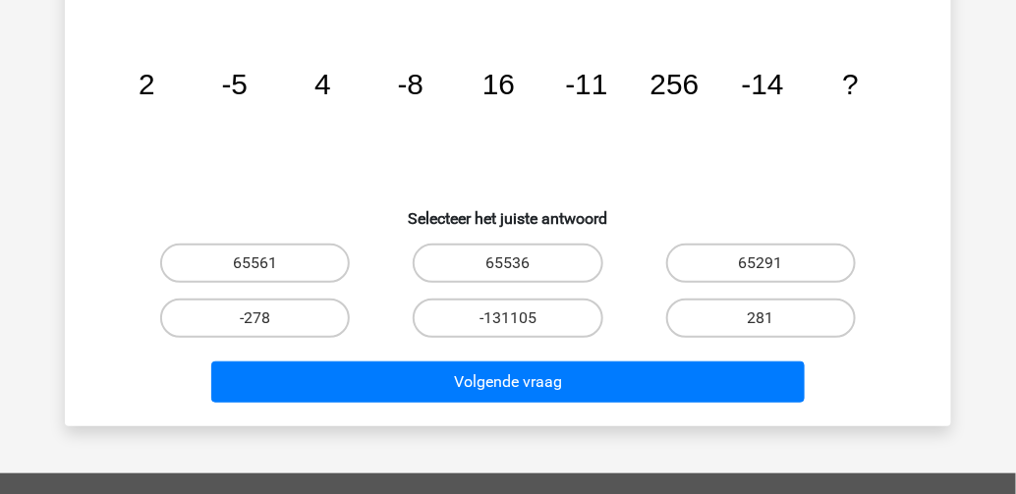
scroll to position [94, 0]
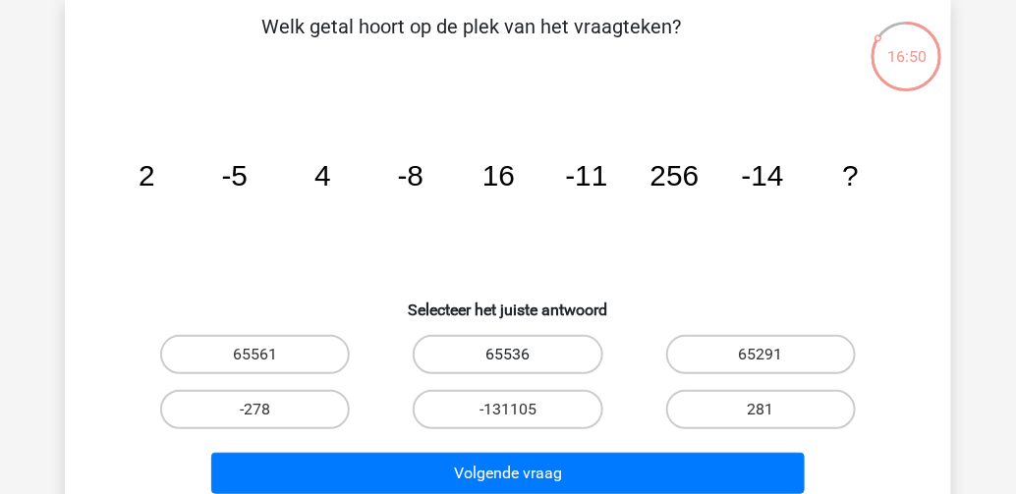
click at [469, 356] on label "65536" at bounding box center [508, 354] width 190 height 39
click at [508, 356] on input "65536" at bounding box center [514, 361] width 13 height 13
radio input "true"
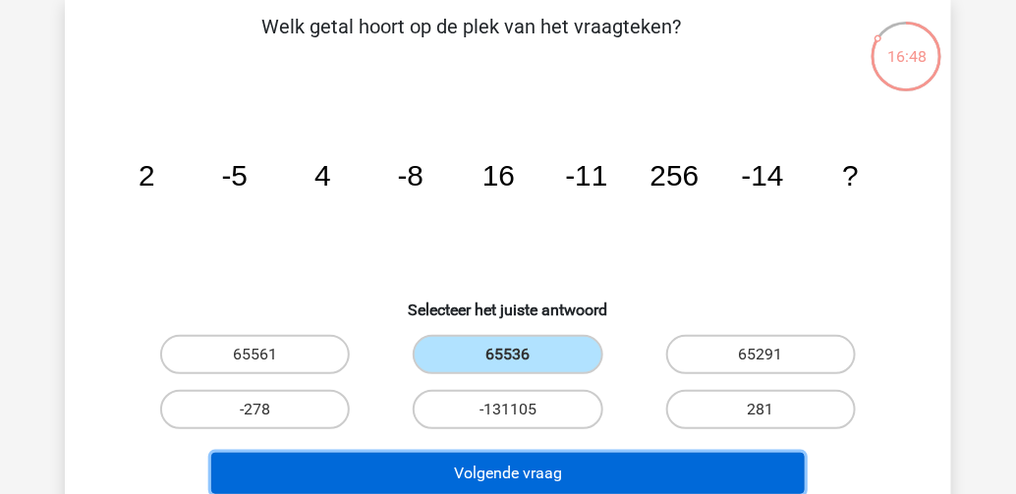
click at [449, 475] on button "Volgende vraag" at bounding box center [508, 473] width 594 height 41
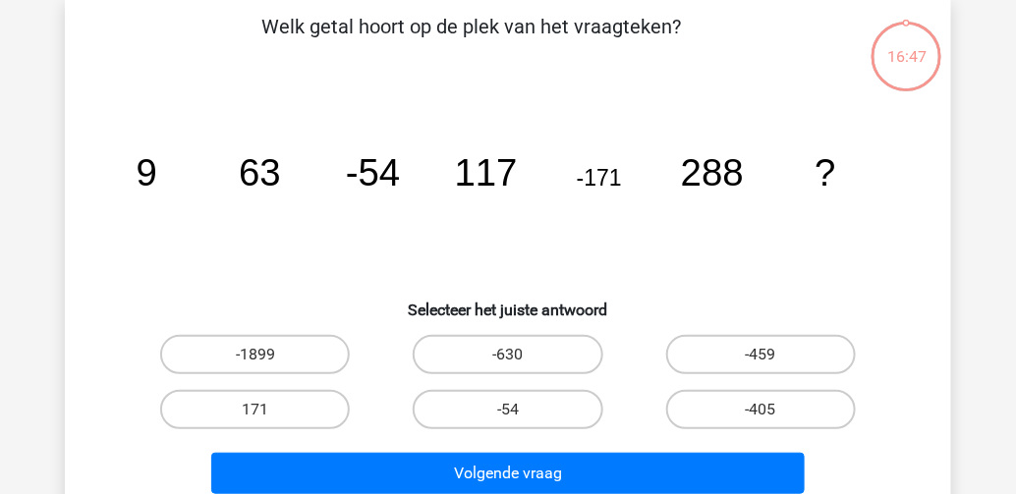
scroll to position [90, 0]
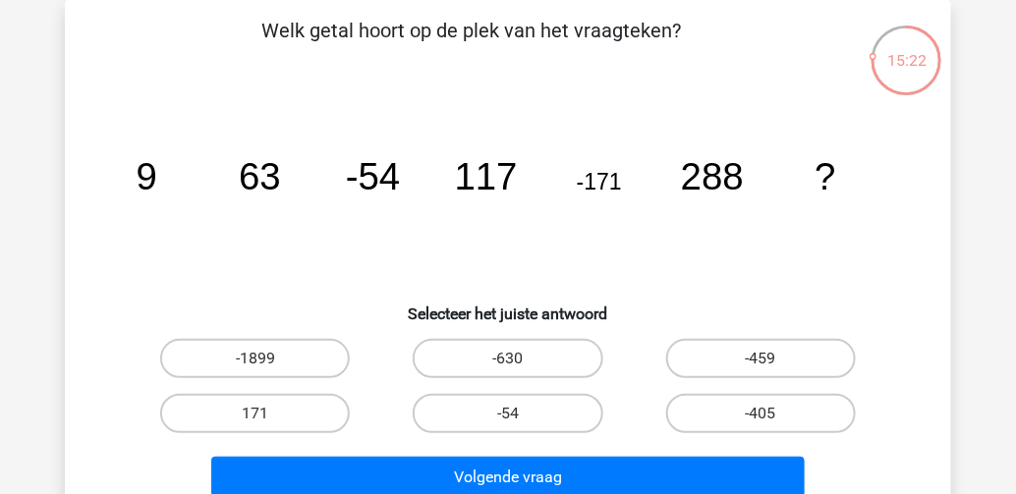
click at [266, 419] on input "171" at bounding box center [261, 420] width 13 height 13
radio input "true"
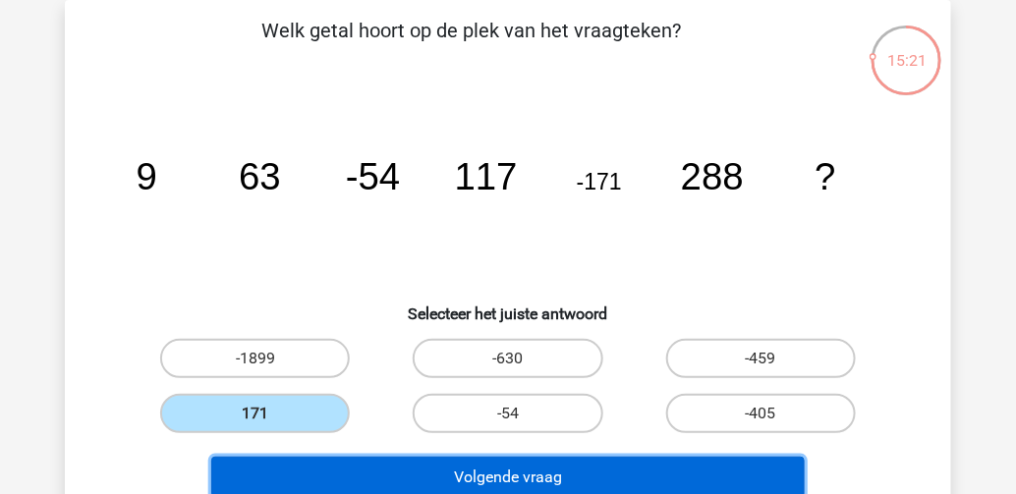
click at [323, 467] on button "Volgende vraag" at bounding box center [508, 477] width 594 height 41
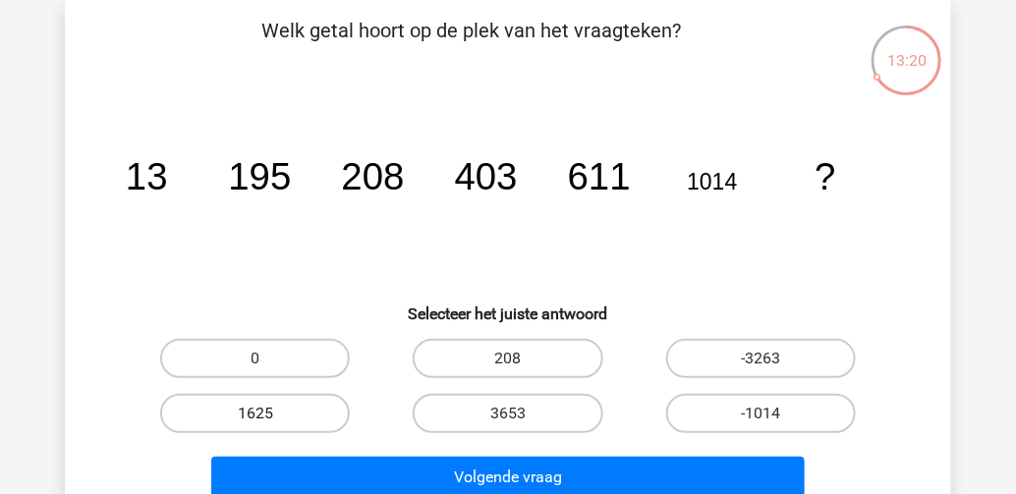
click at [292, 424] on label "1625" at bounding box center [255, 413] width 190 height 39
click at [268, 424] on input "1625" at bounding box center [261, 420] width 13 height 13
radio input "true"
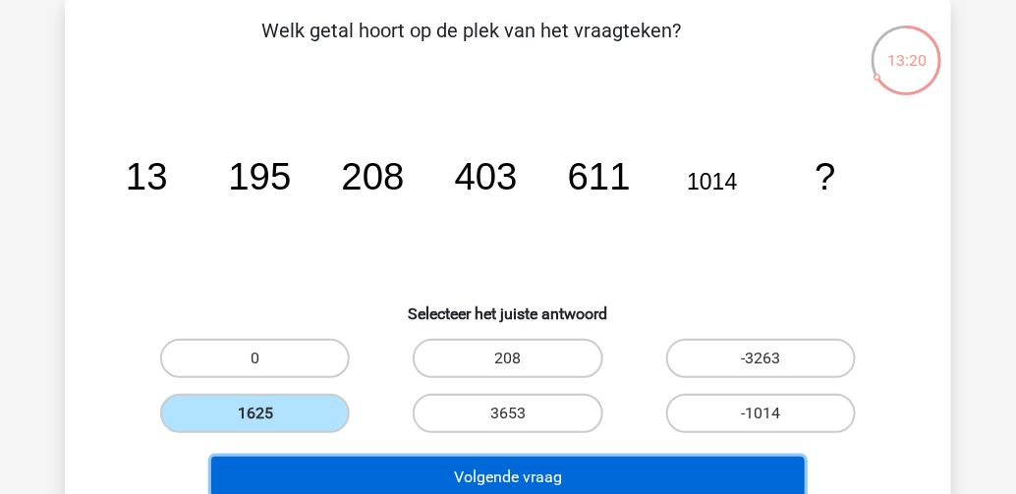
click at [335, 460] on button "Volgende vraag" at bounding box center [508, 477] width 594 height 41
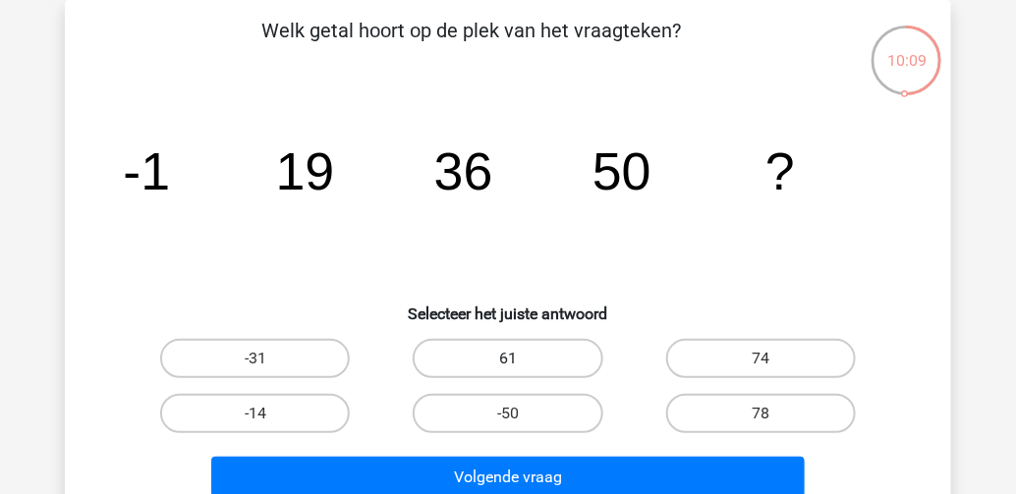
click at [532, 361] on label "61" at bounding box center [508, 358] width 190 height 39
click at [521, 361] on input "61" at bounding box center [514, 365] width 13 height 13
radio input "true"
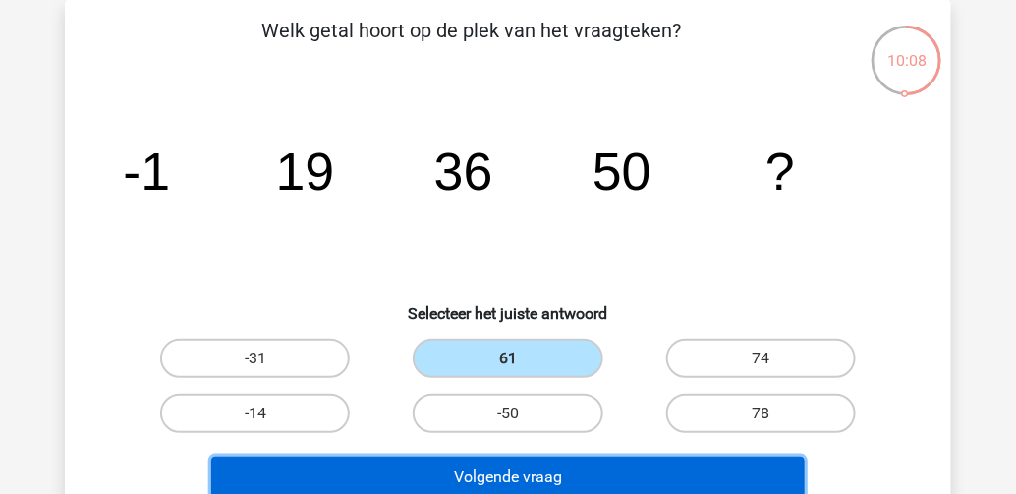
click at [536, 480] on button "Volgende vraag" at bounding box center [508, 477] width 594 height 41
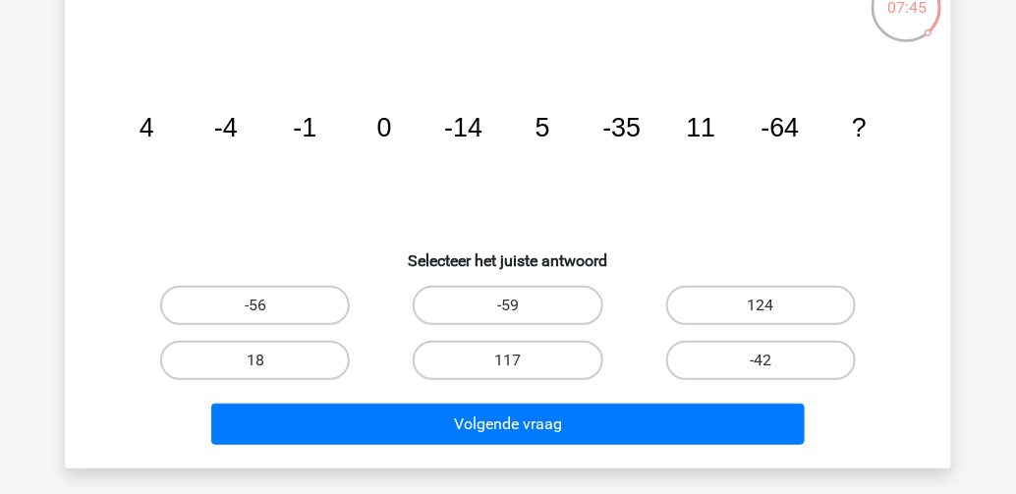
scroll to position [169, 0]
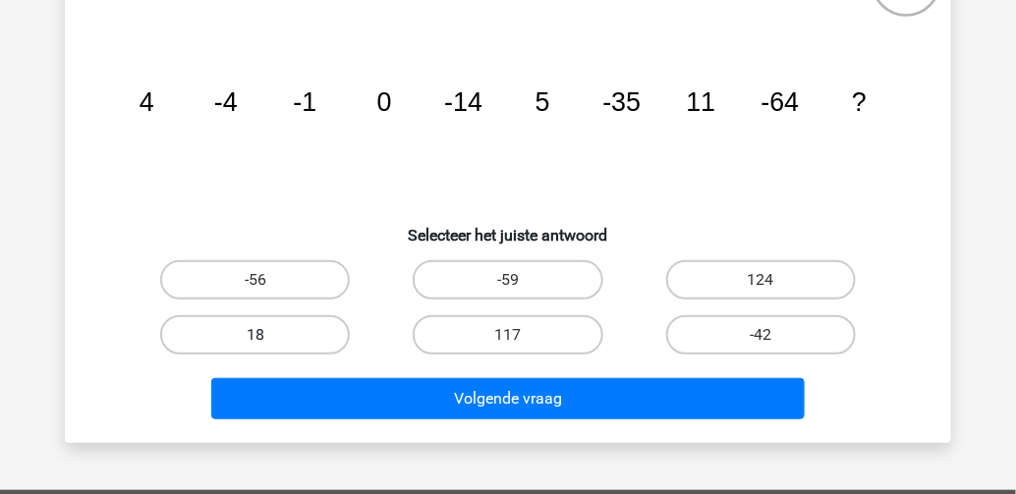
click at [258, 329] on label "18" at bounding box center [255, 334] width 190 height 39
click at [258, 335] on input "18" at bounding box center [261, 341] width 13 height 13
radio input "true"
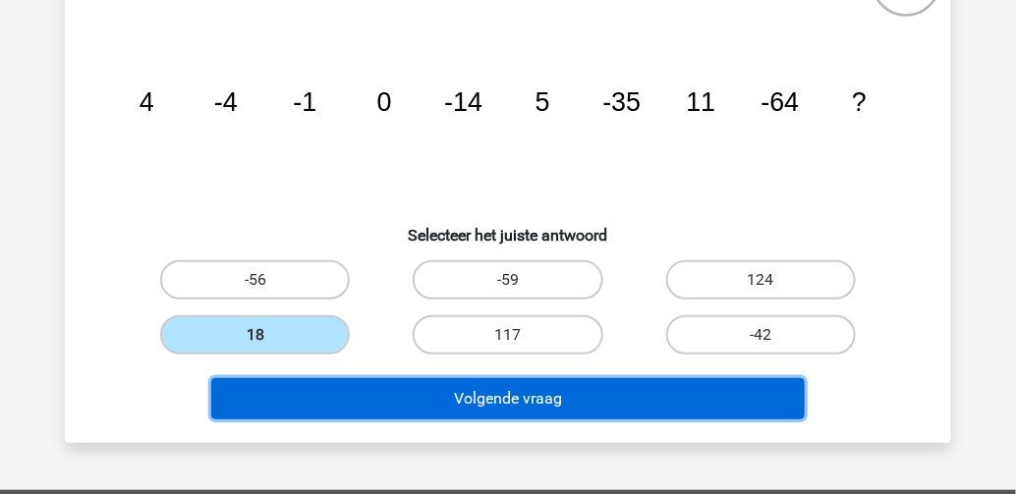
click at [384, 386] on button "Volgende vraag" at bounding box center [508, 398] width 594 height 41
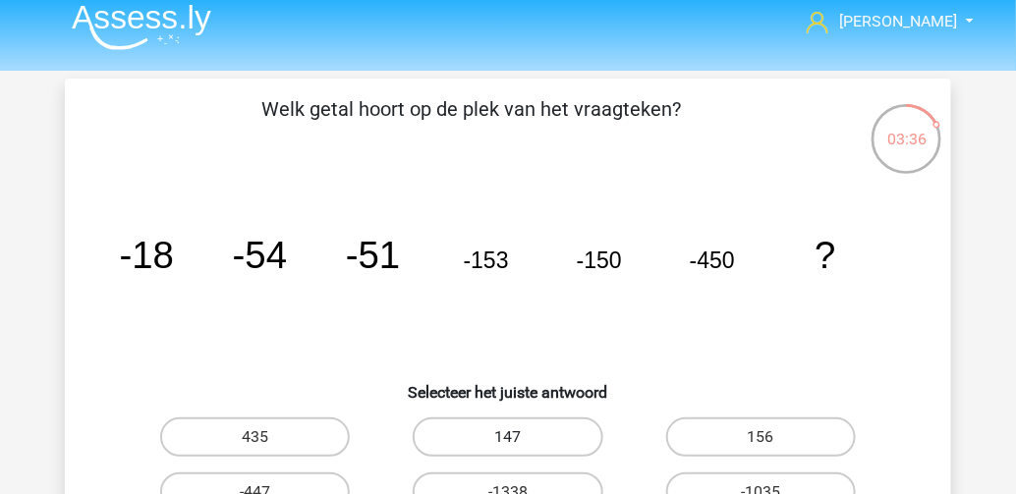
scroll to position [90, 0]
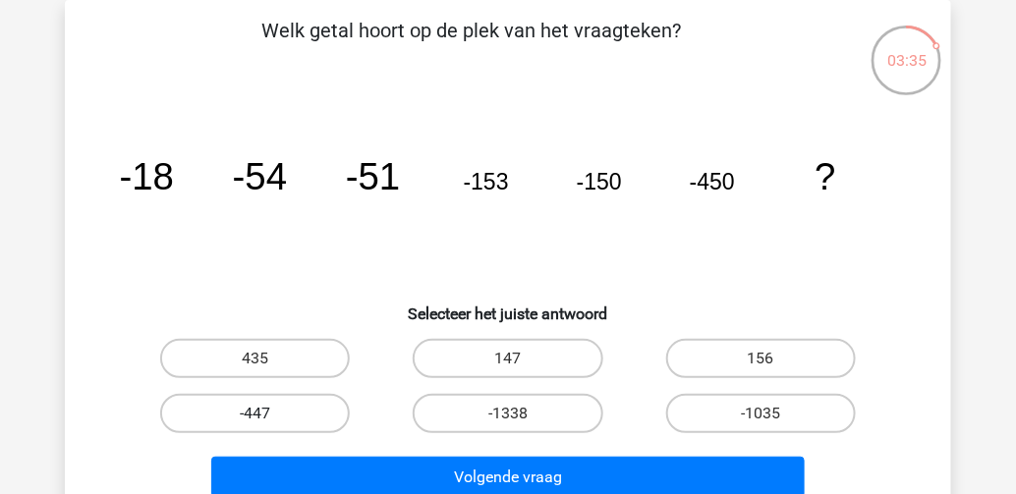
click at [316, 416] on label "-447" at bounding box center [255, 413] width 190 height 39
click at [268, 416] on input "-447" at bounding box center [261, 420] width 13 height 13
radio input "true"
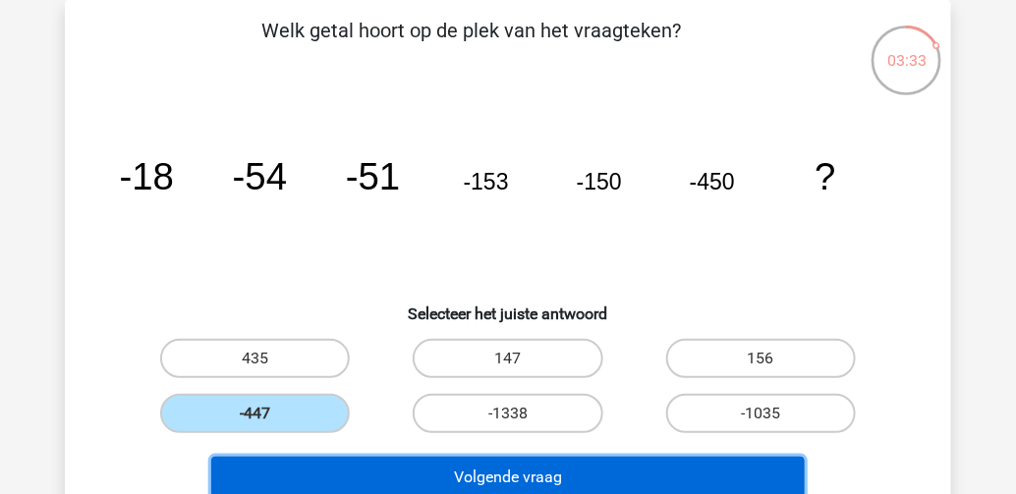
click at [415, 486] on button "Volgende vraag" at bounding box center [508, 477] width 594 height 41
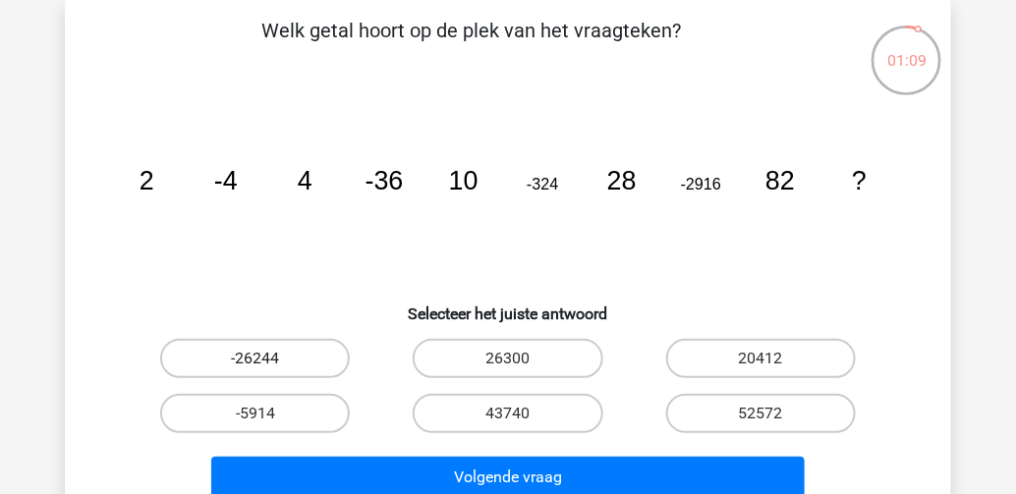
click at [203, 368] on label "-26244" at bounding box center [255, 358] width 190 height 39
click at [255, 368] on input "-26244" at bounding box center [261, 365] width 13 height 13
radio input "true"
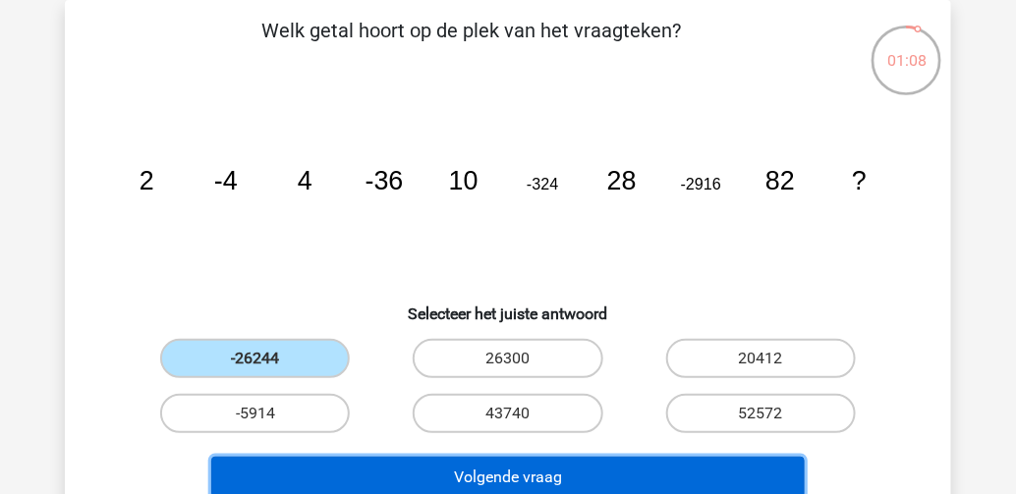
click at [379, 487] on button "Volgende vraag" at bounding box center [508, 477] width 594 height 41
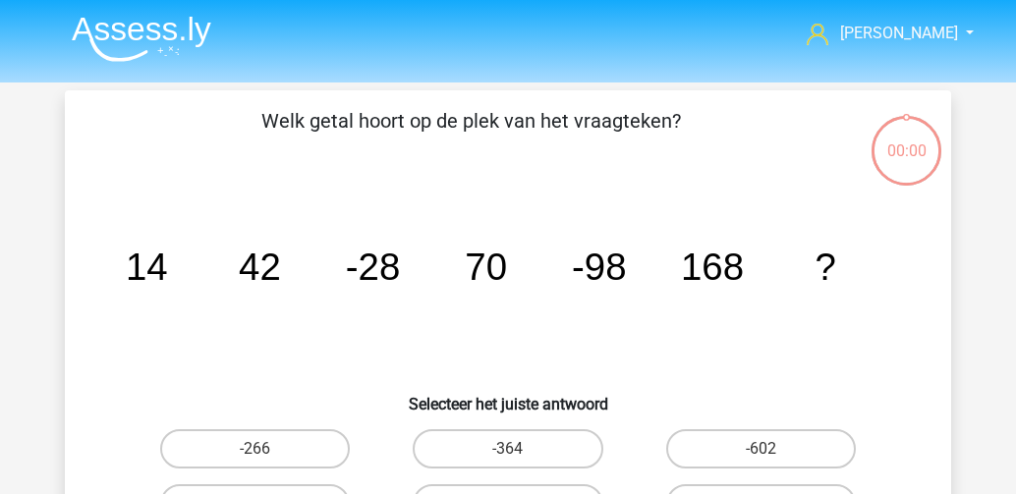
scroll to position [90, 0]
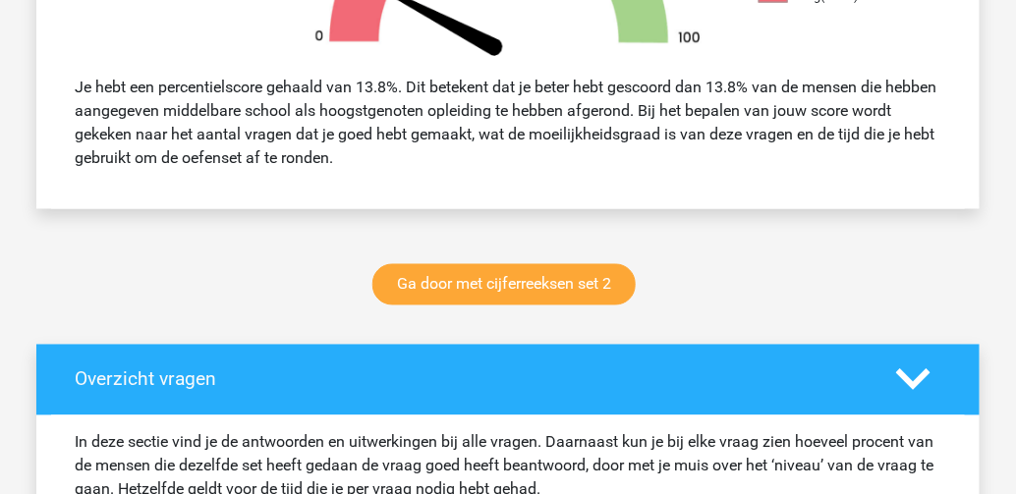
scroll to position [786, 0]
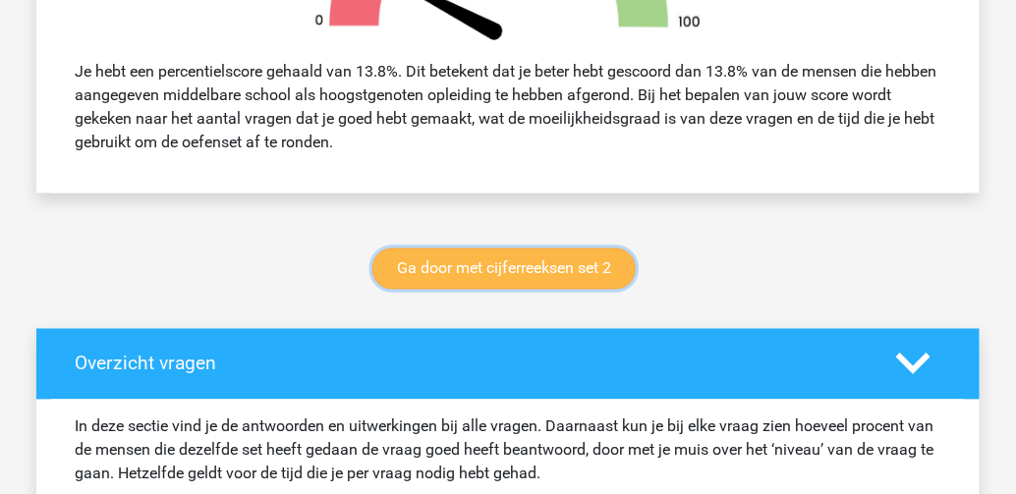
click at [468, 262] on link "Ga door met cijferreeksen set 2" at bounding box center [503, 268] width 263 height 41
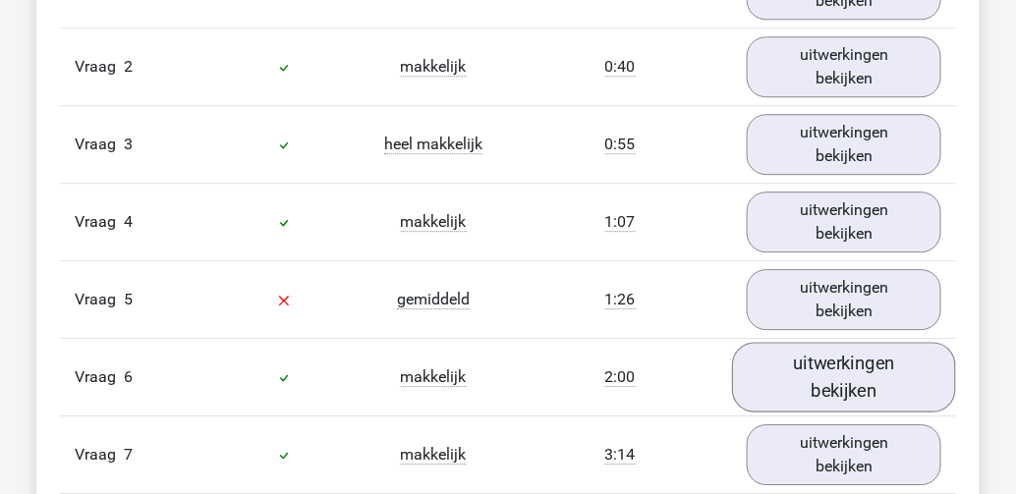
scroll to position [1414, 0]
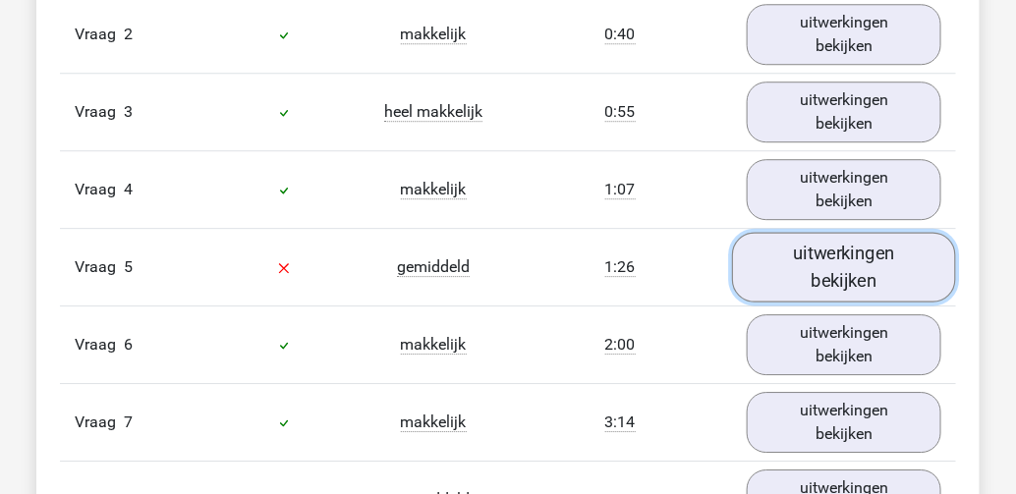
click at [867, 262] on link "uitwerkingen bekijken" at bounding box center [844, 267] width 224 height 70
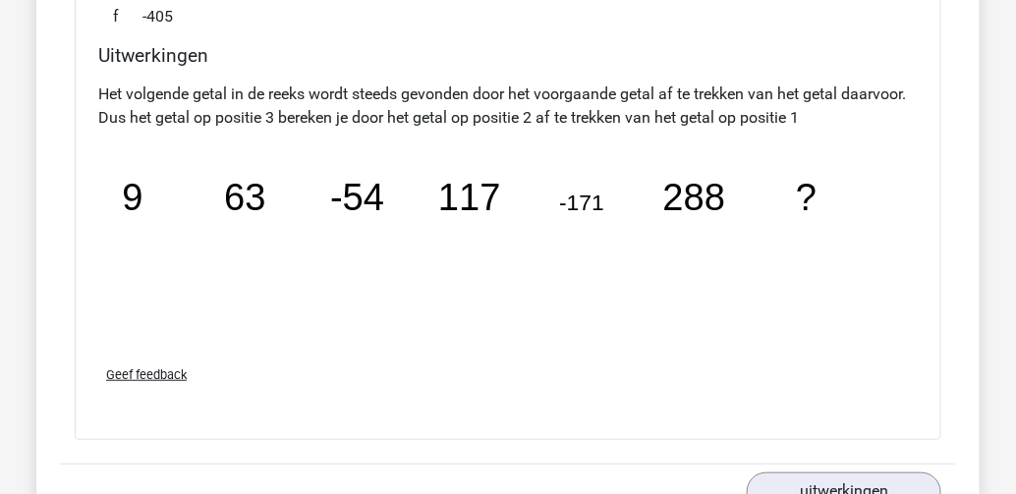
scroll to position [2122, 0]
click at [155, 368] on span "Geef feedback" at bounding box center [146, 374] width 81 height 15
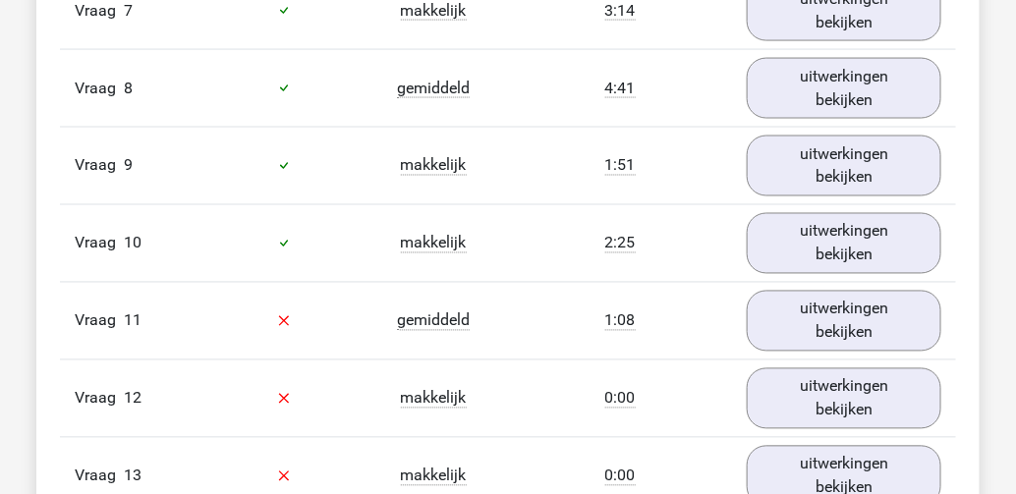
scroll to position [2829, 0]
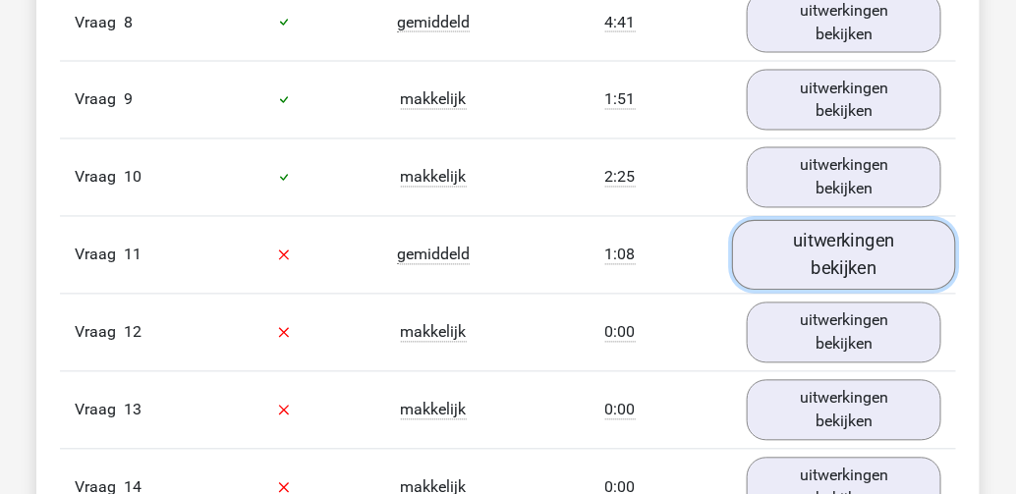
click at [827, 242] on link "uitwerkingen bekijken" at bounding box center [844, 255] width 224 height 70
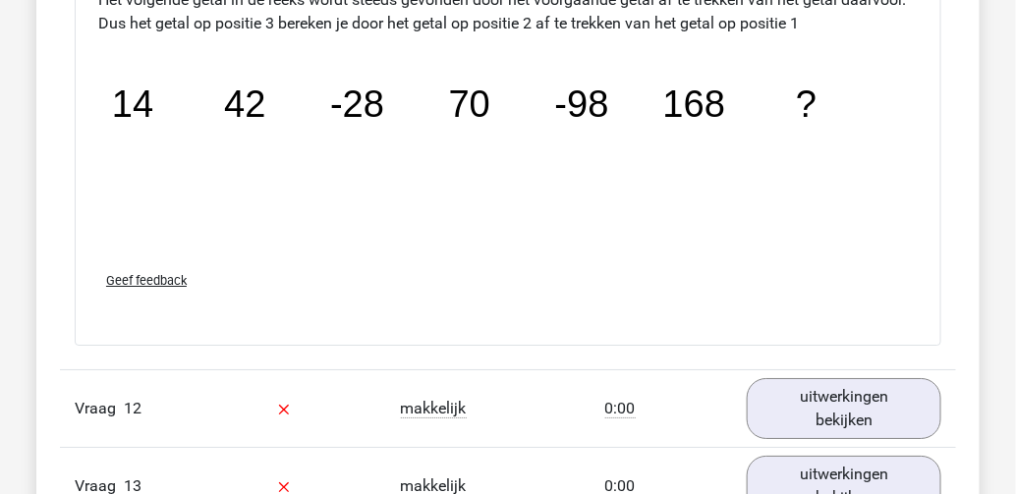
scroll to position [3693, 0]
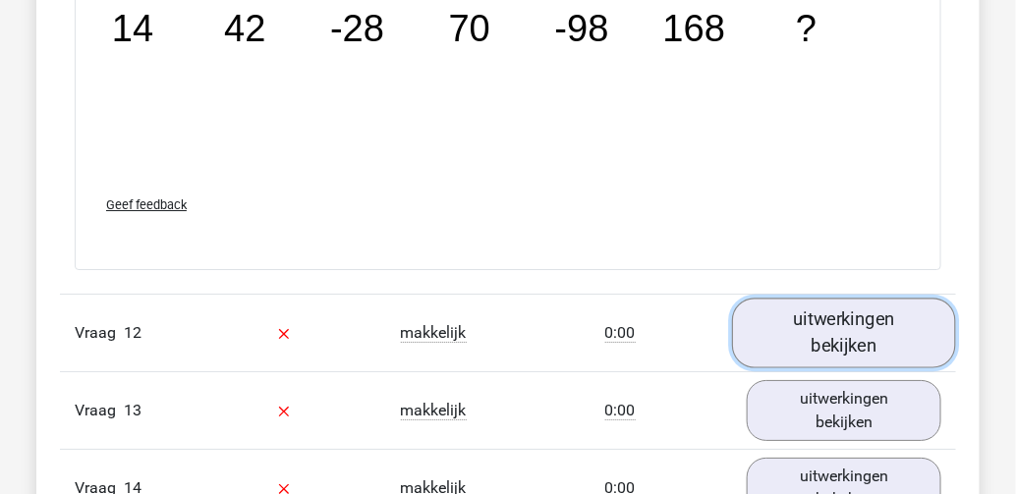
click at [809, 312] on link "uitwerkingen bekijken" at bounding box center [844, 334] width 224 height 70
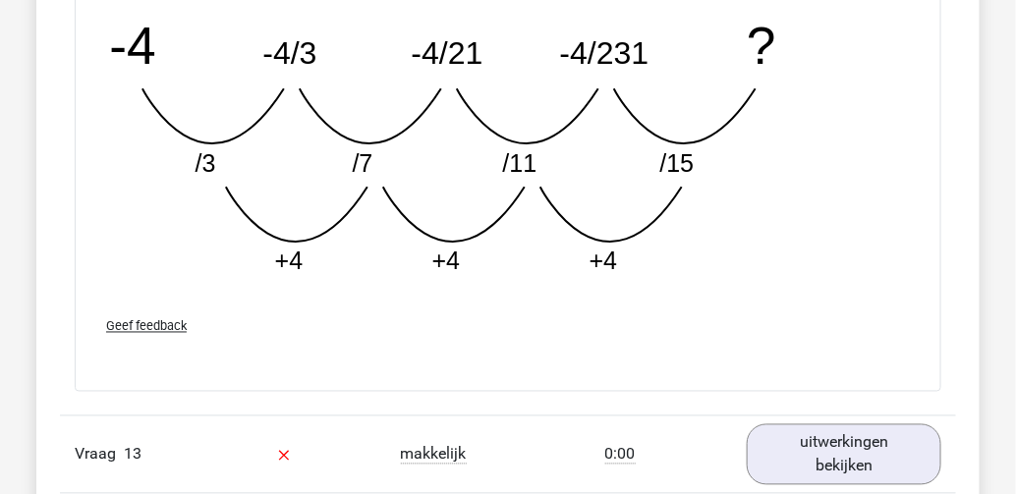
scroll to position [4715, 0]
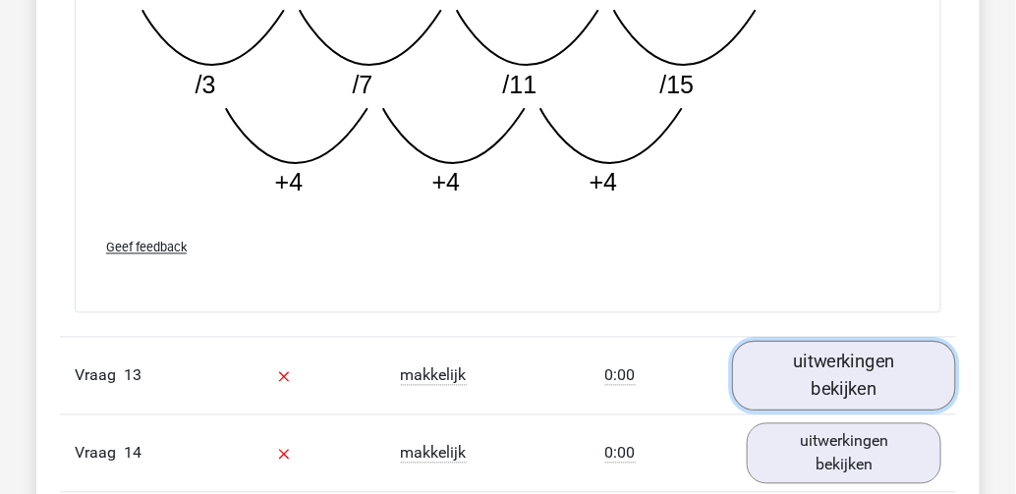
click at [822, 361] on link "uitwerkingen bekijken" at bounding box center [844, 376] width 224 height 70
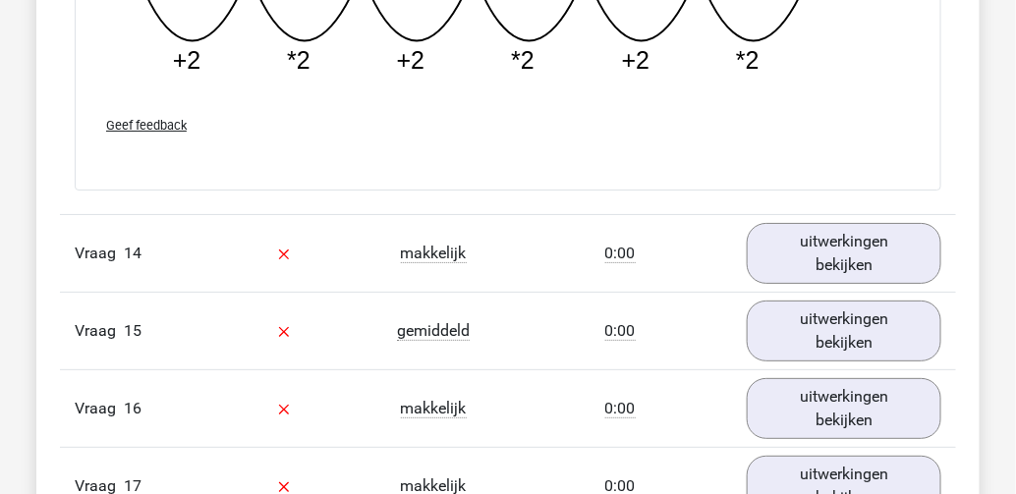
scroll to position [5815, 0]
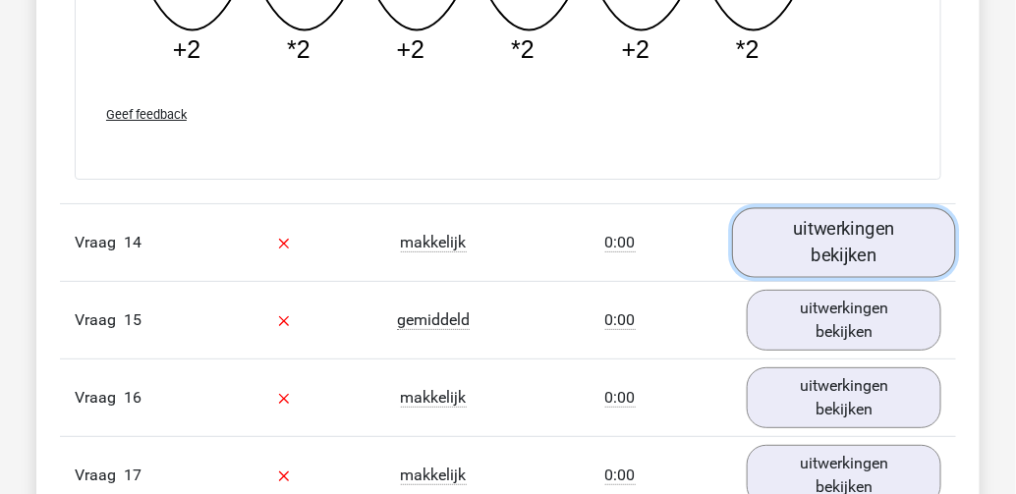
click at [805, 223] on link "uitwerkingen bekijken" at bounding box center [844, 242] width 224 height 70
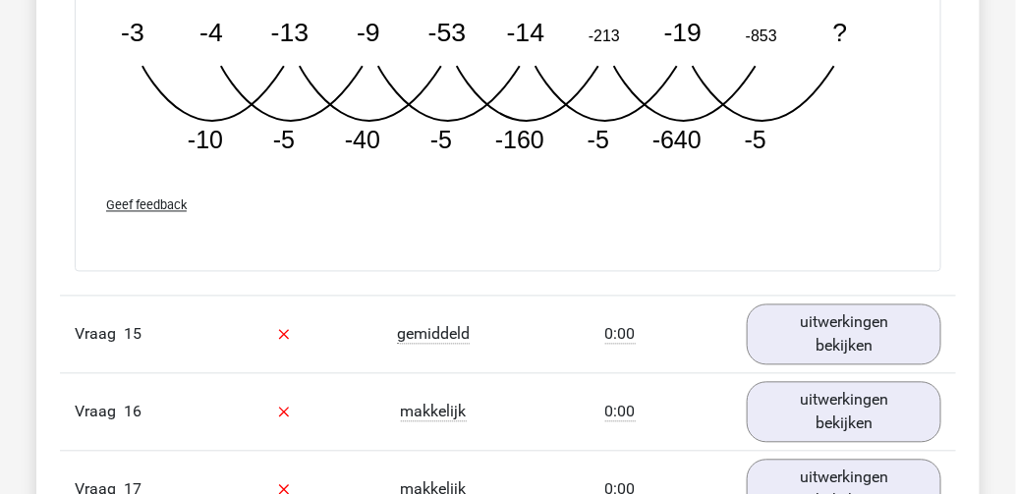
scroll to position [6836, 0]
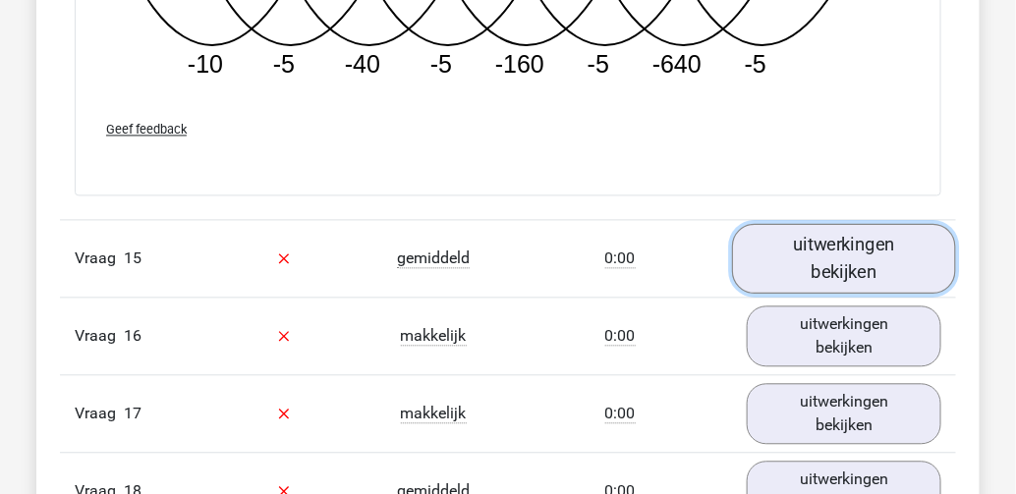
click at [799, 251] on link "uitwerkingen bekijken" at bounding box center [844, 258] width 224 height 70
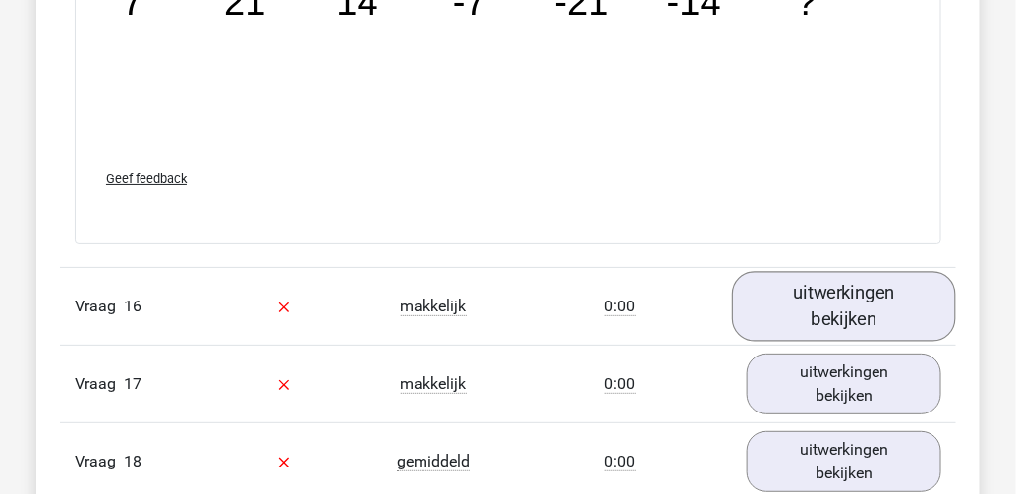
scroll to position [7779, 0]
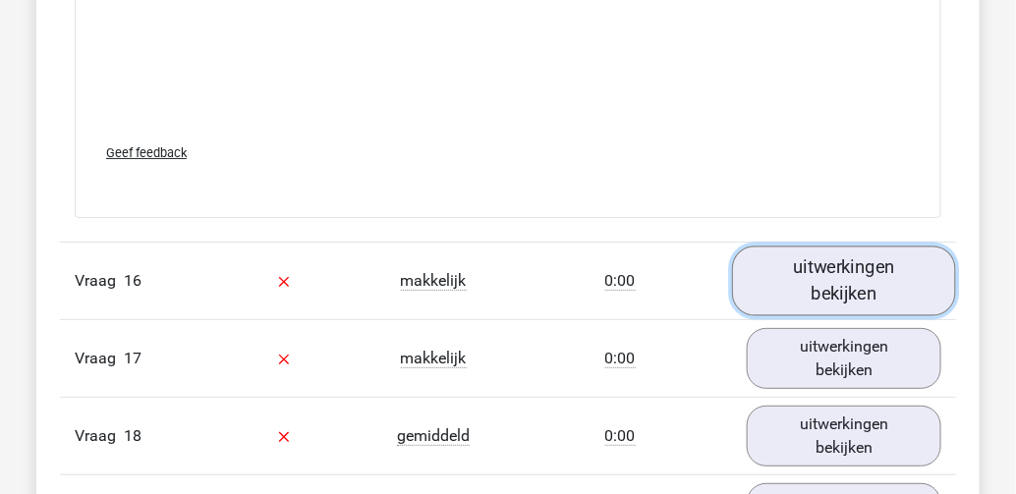
click at [780, 259] on link "uitwerkingen bekijken" at bounding box center [844, 282] width 224 height 70
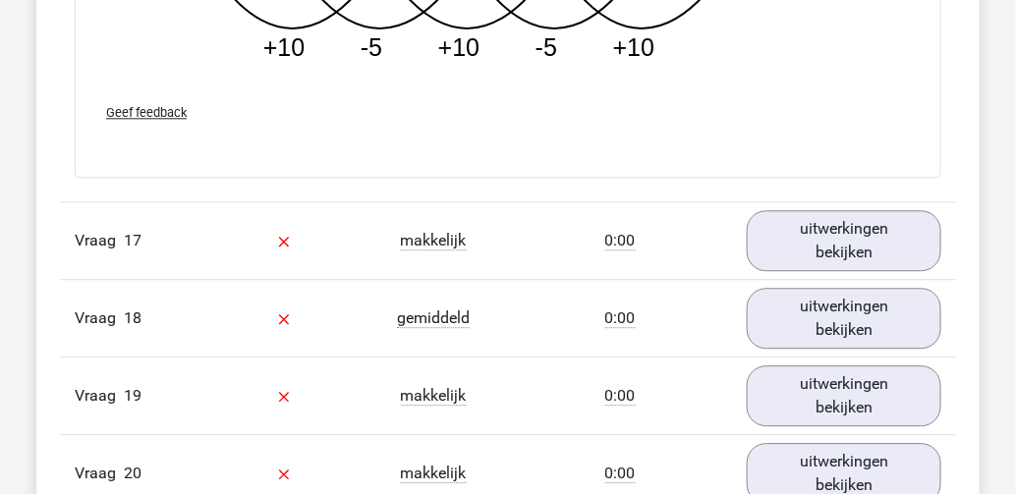
scroll to position [9036, 0]
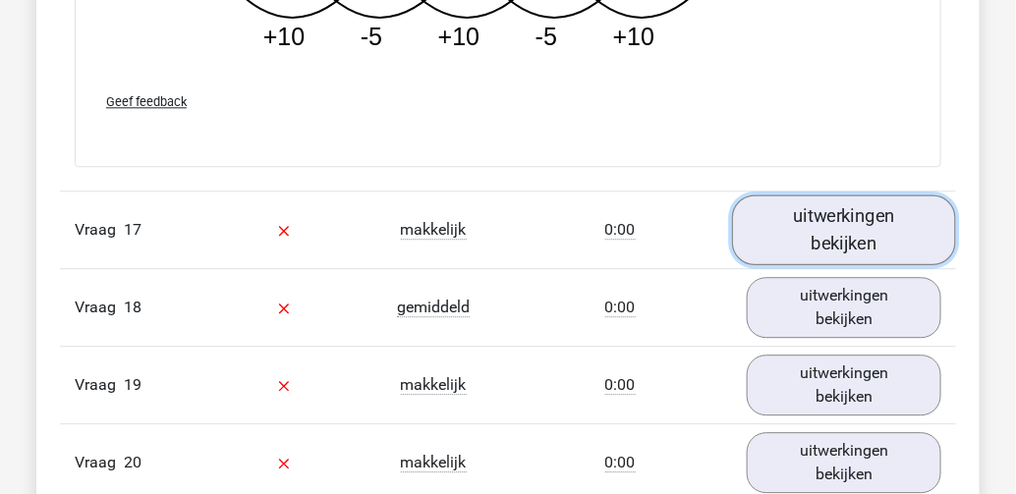
click at [808, 207] on link "uitwerkingen bekijken" at bounding box center [844, 229] width 224 height 70
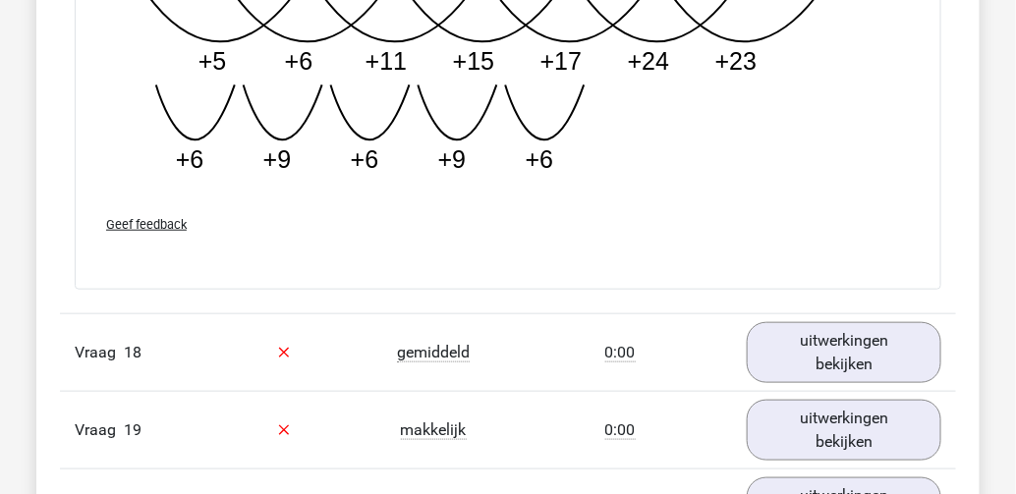
scroll to position [10215, 0]
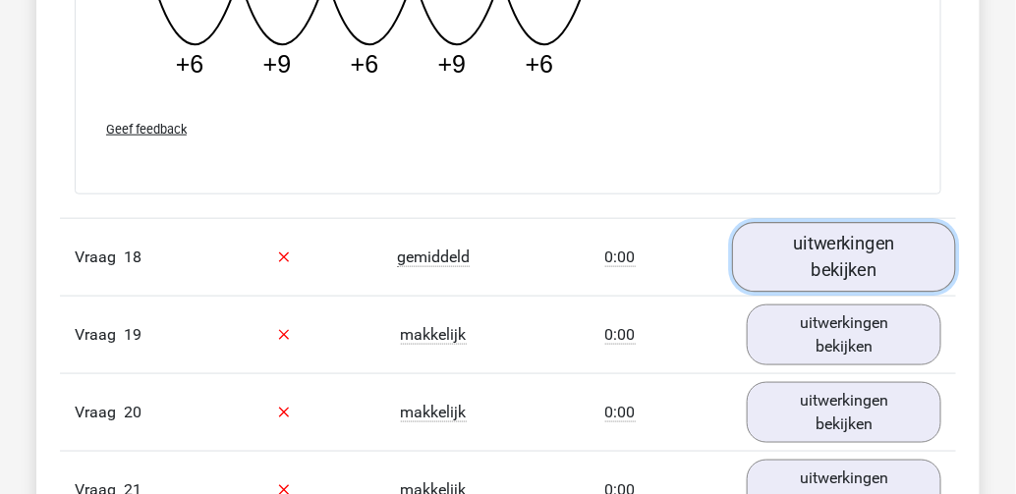
click at [783, 227] on link "uitwerkingen bekijken" at bounding box center [844, 257] width 224 height 70
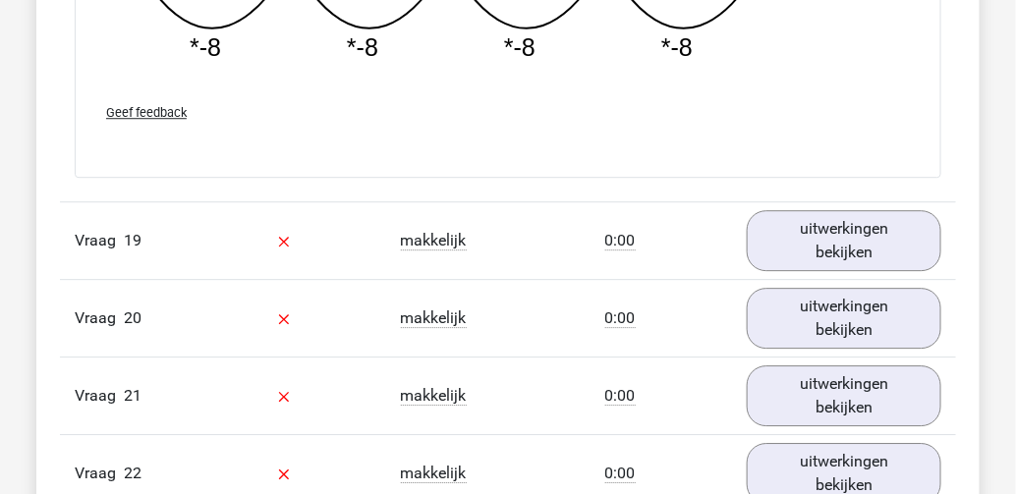
scroll to position [11158, 0]
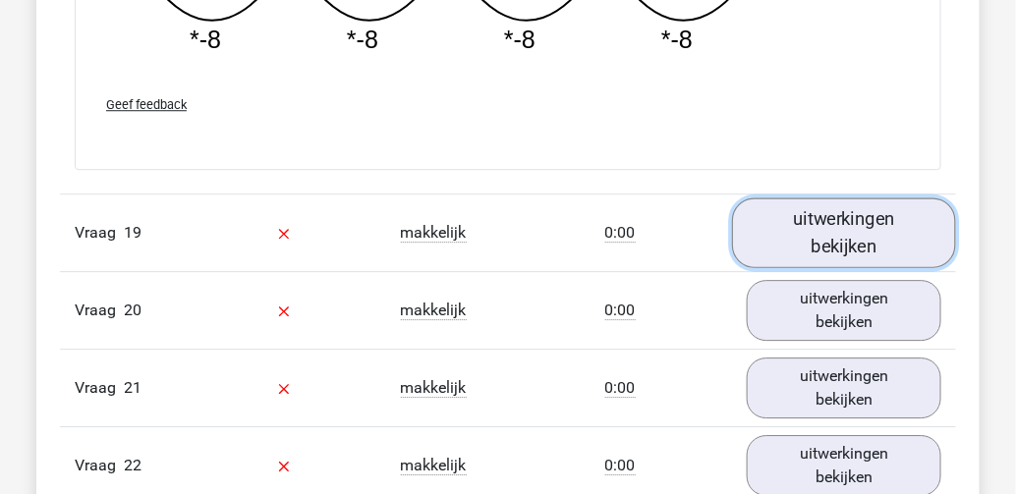
click at [797, 198] on link "uitwerkingen bekijken" at bounding box center [844, 233] width 224 height 70
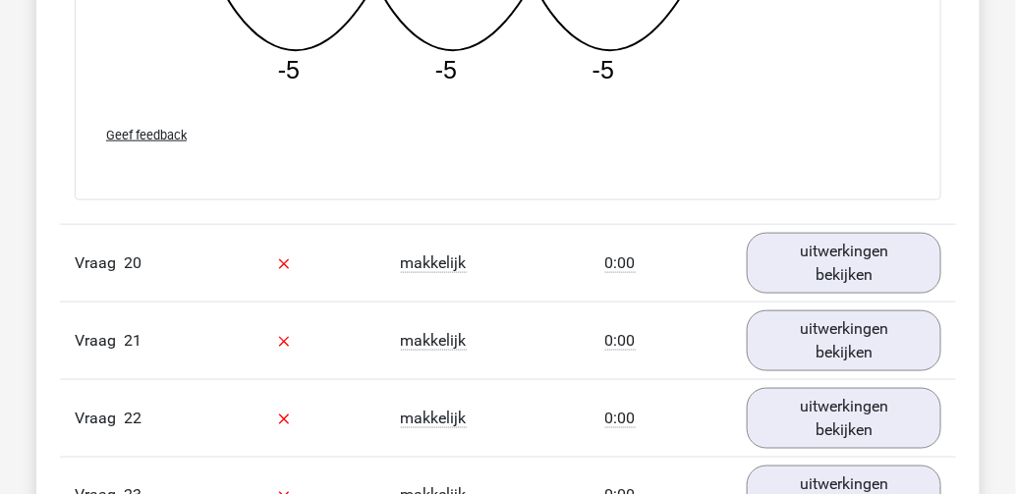
scroll to position [12258, 0]
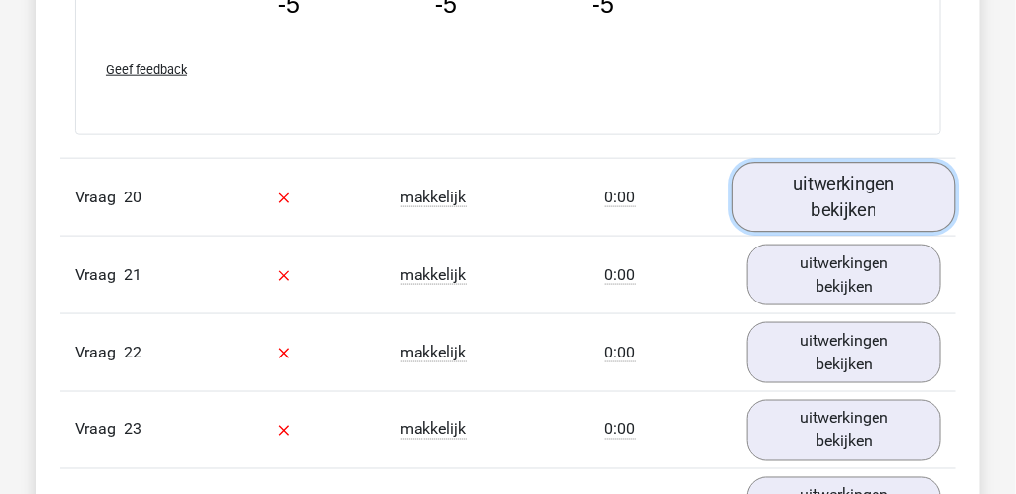
click at [799, 167] on link "uitwerkingen bekijken" at bounding box center [844, 197] width 224 height 70
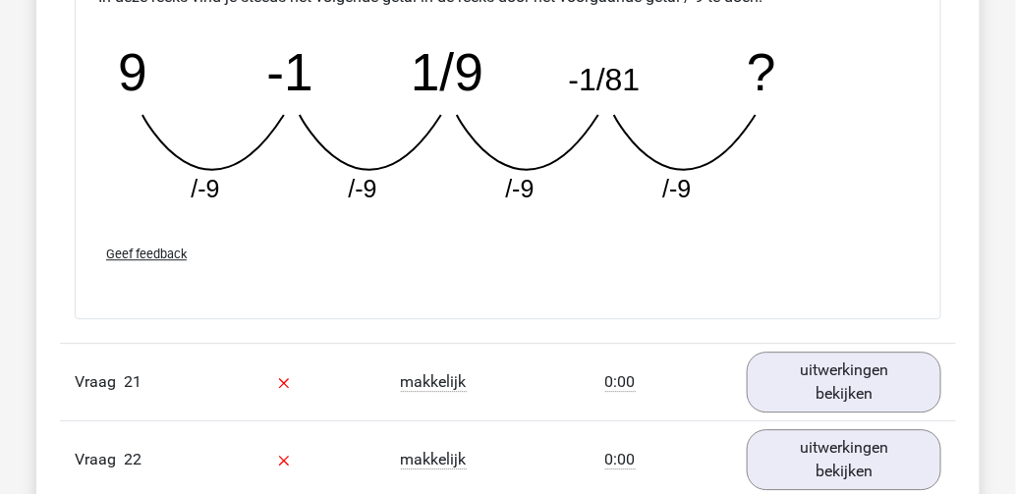
scroll to position [13044, 0]
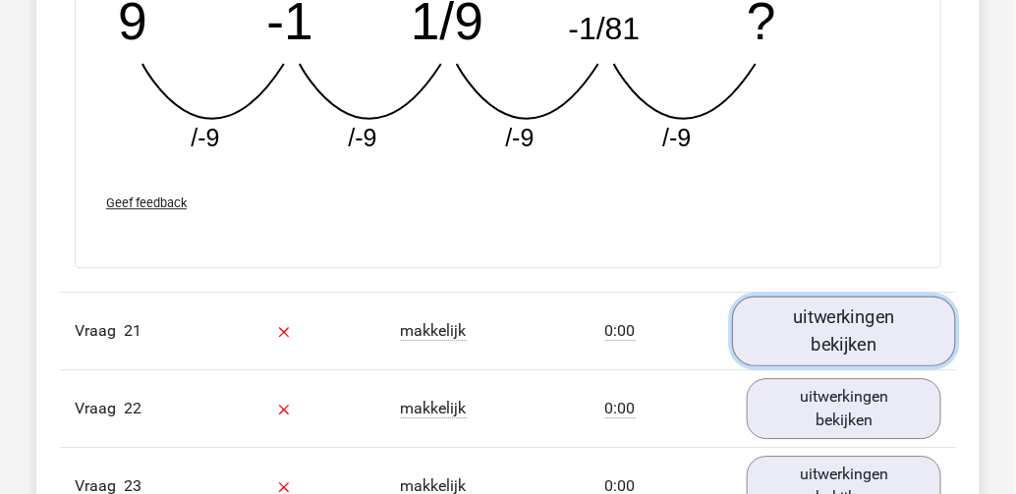
click at [832, 302] on link "uitwerkingen bekijken" at bounding box center [844, 331] width 224 height 70
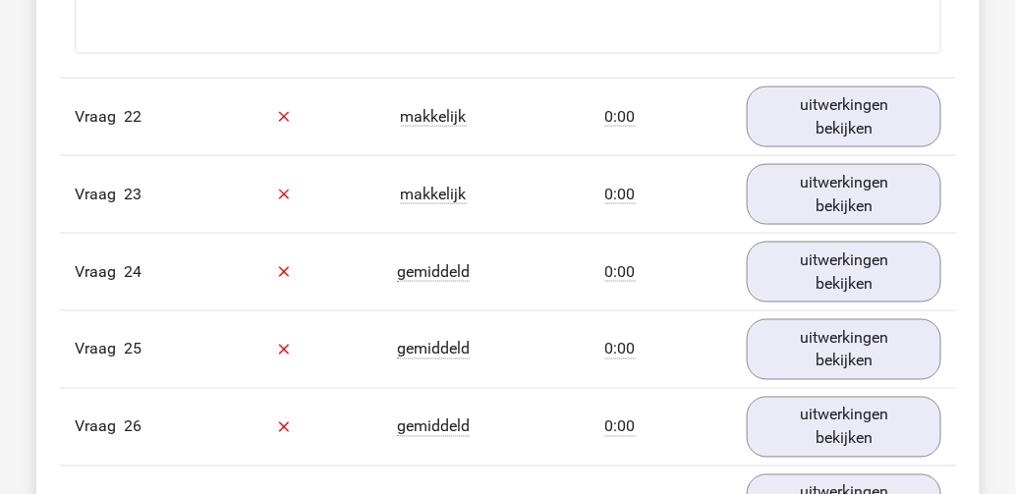
scroll to position [14222, 0]
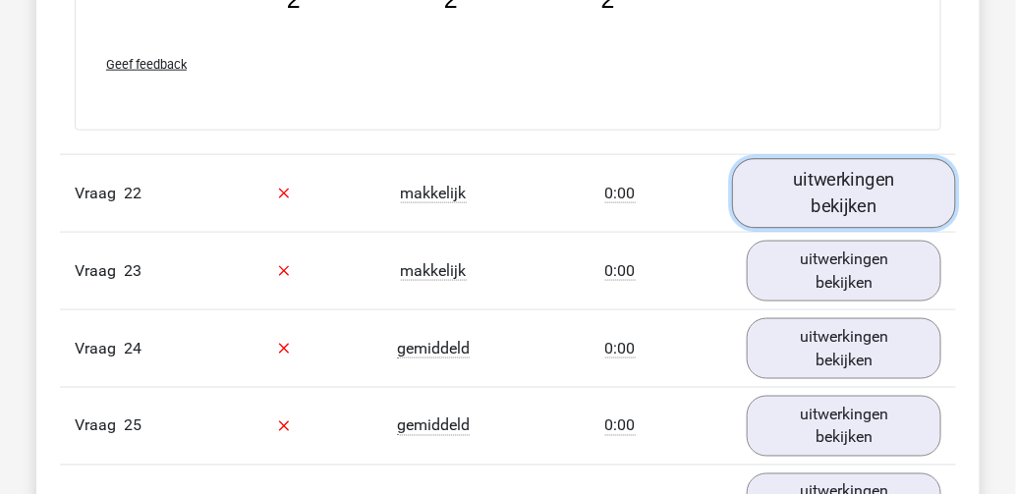
click at [821, 158] on link "uitwerkingen bekijken" at bounding box center [844, 193] width 224 height 70
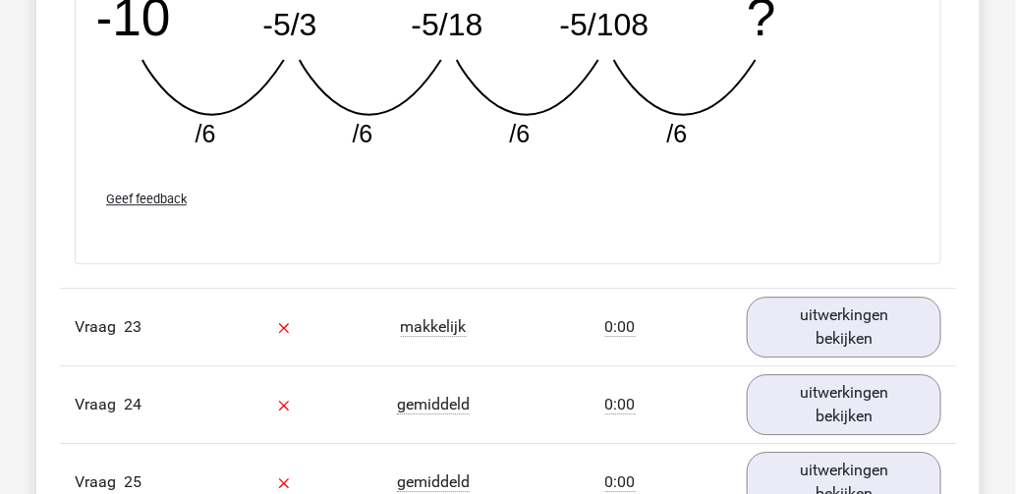
scroll to position [15087, 0]
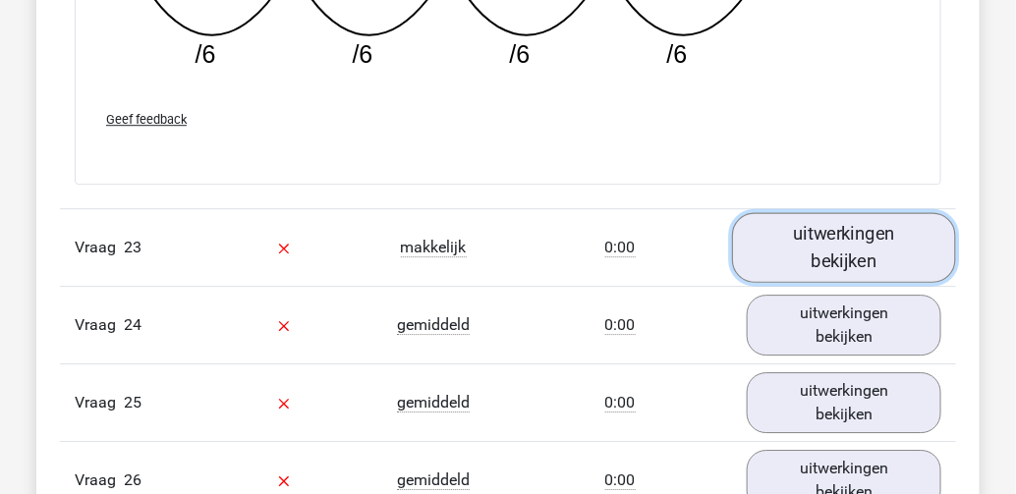
click at [799, 213] on link "uitwerkingen bekijken" at bounding box center [844, 248] width 224 height 70
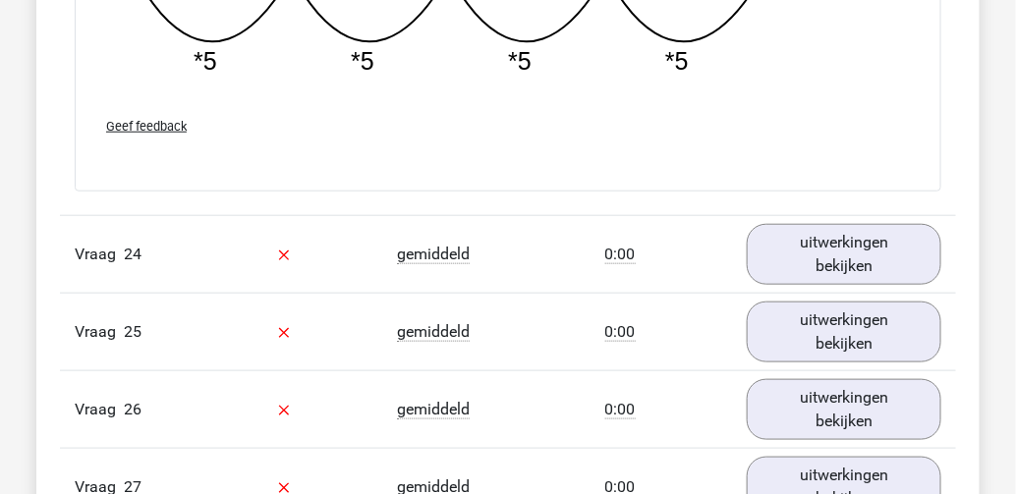
scroll to position [16030, 0]
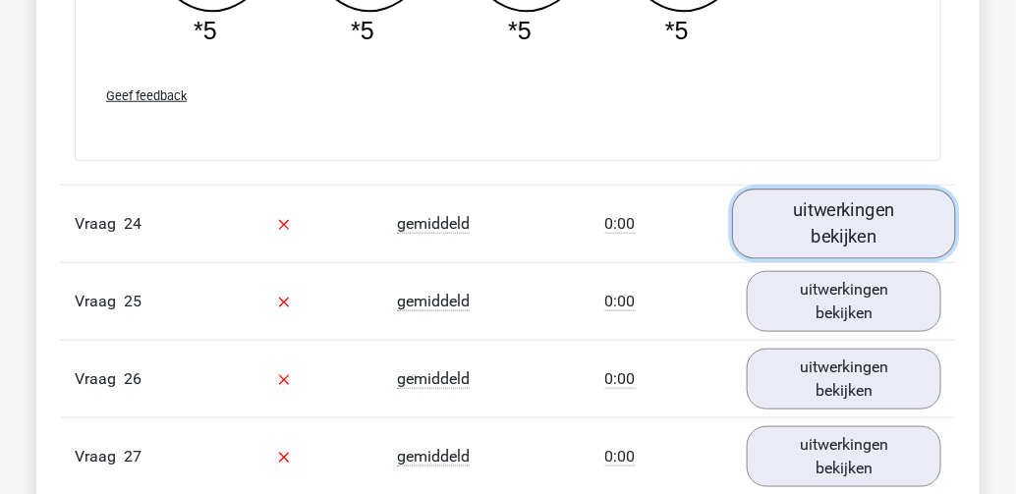
click at [783, 189] on link "uitwerkingen bekijken" at bounding box center [844, 224] width 224 height 70
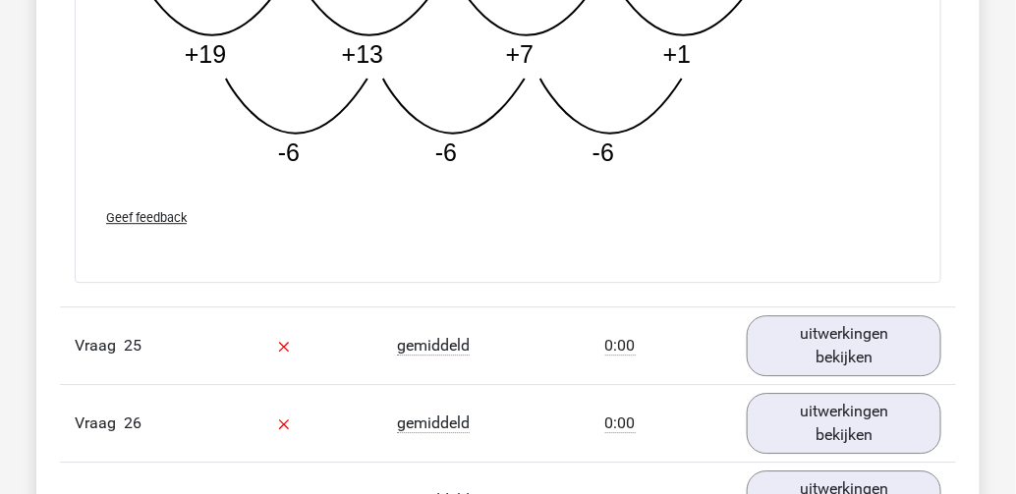
scroll to position [17051, 0]
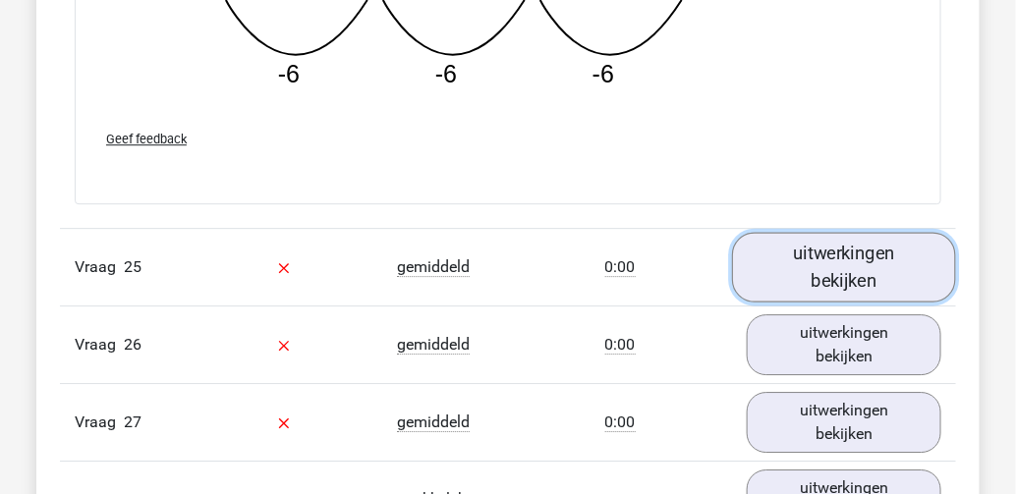
click at [775, 232] on link "uitwerkingen bekijken" at bounding box center [844, 267] width 224 height 70
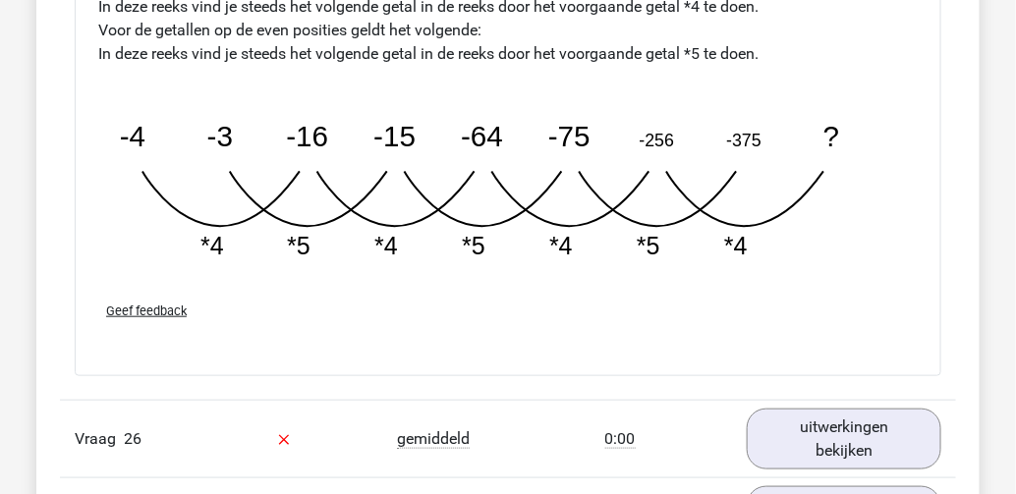
scroll to position [17915, 0]
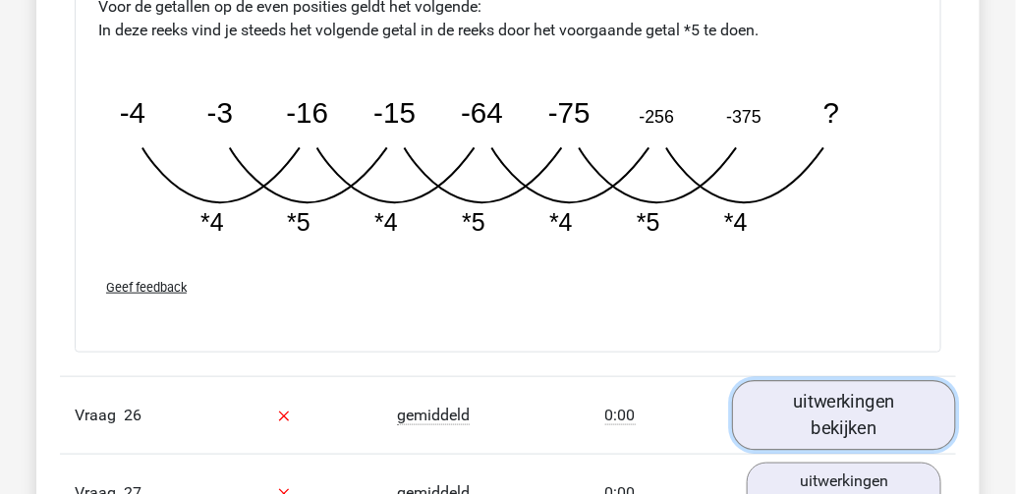
click at [832, 381] on link "uitwerkingen bekijken" at bounding box center [844, 416] width 224 height 70
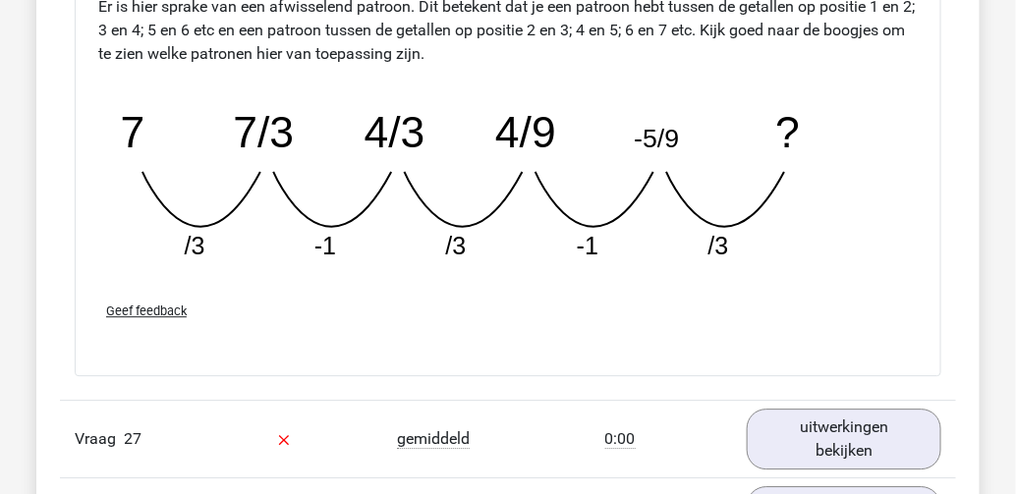
scroll to position [19016, 0]
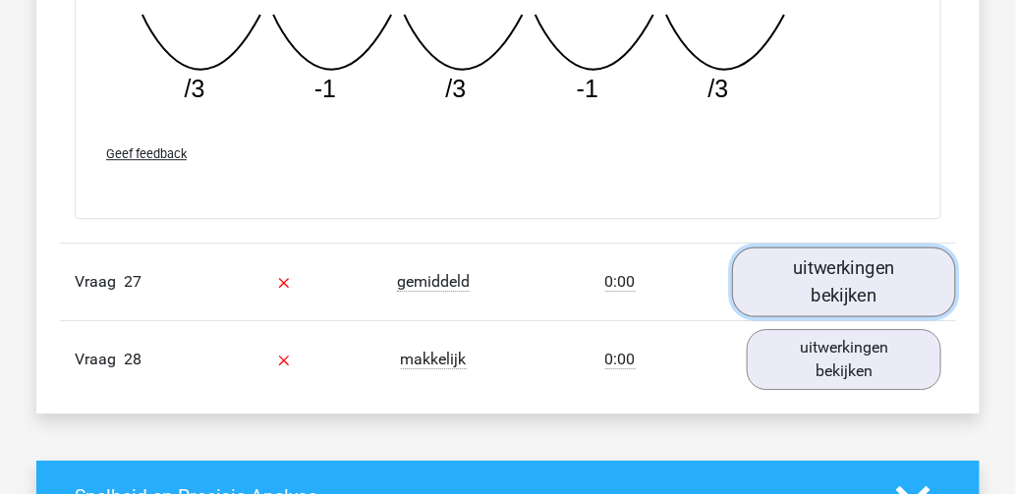
click at [844, 248] on link "uitwerkingen bekijken" at bounding box center [844, 283] width 224 height 70
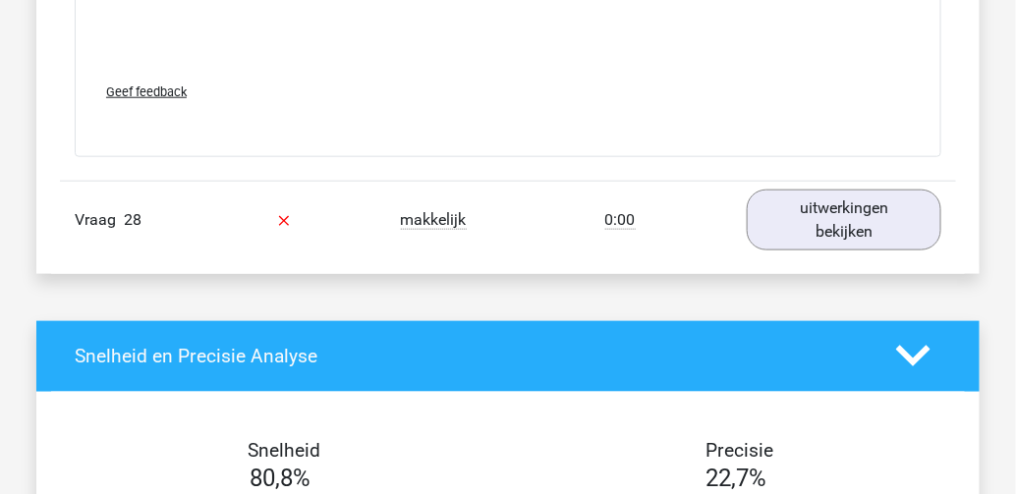
scroll to position [20037, 0]
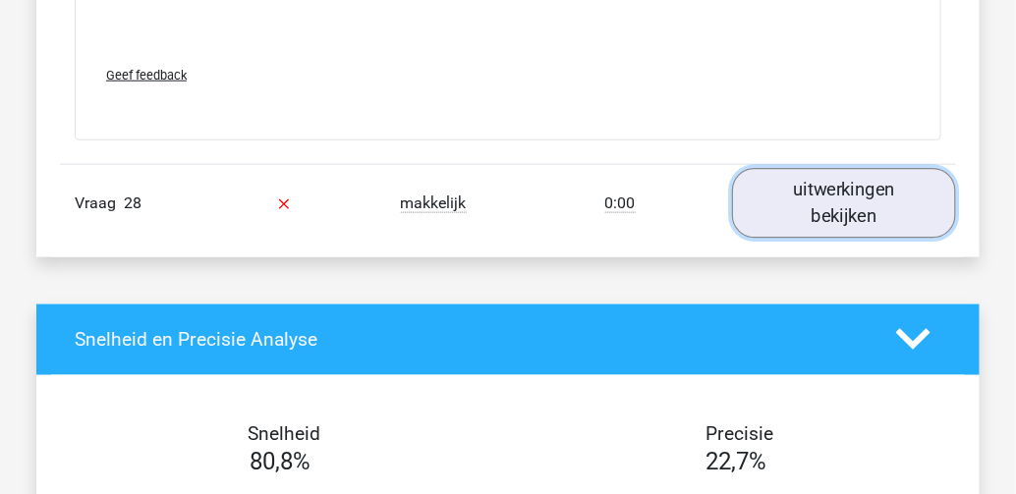
click at [831, 168] on link "uitwerkingen bekijken" at bounding box center [844, 203] width 224 height 70
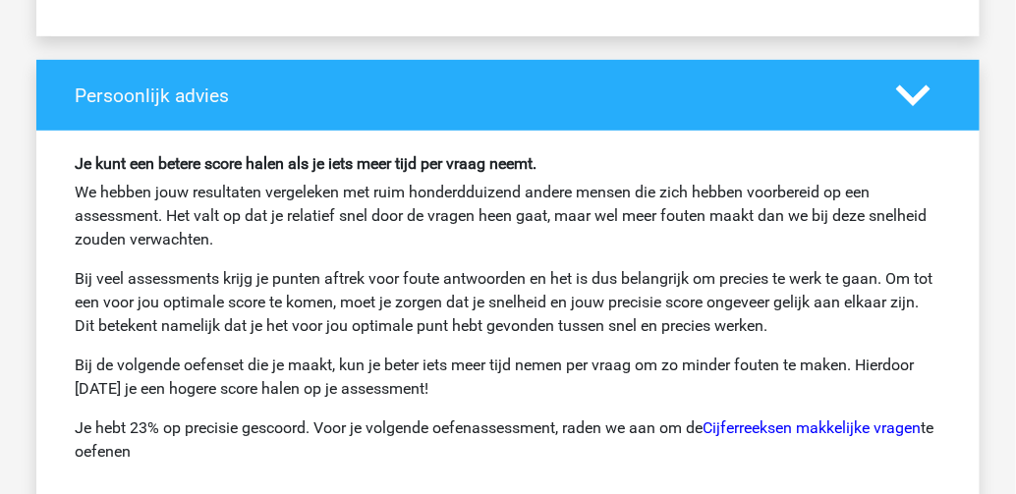
scroll to position [21844, 0]
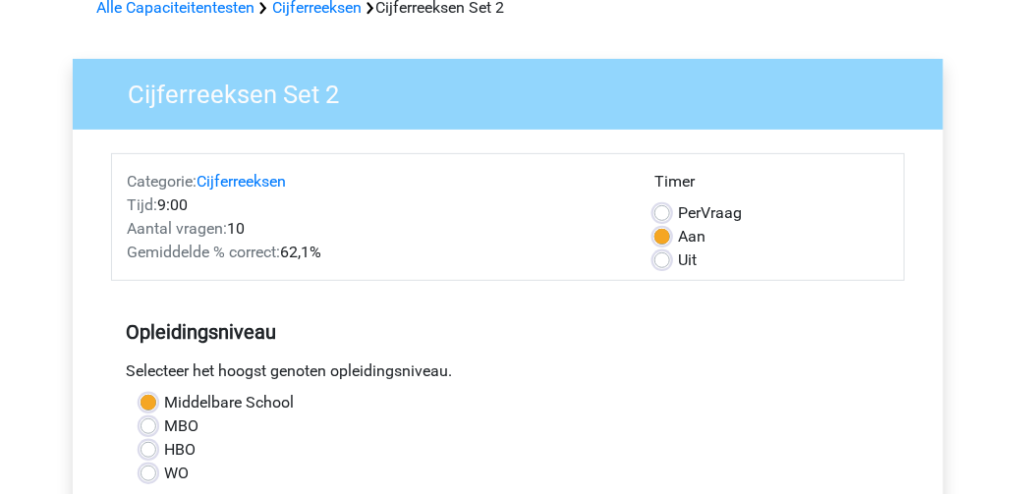
scroll to position [79, 0]
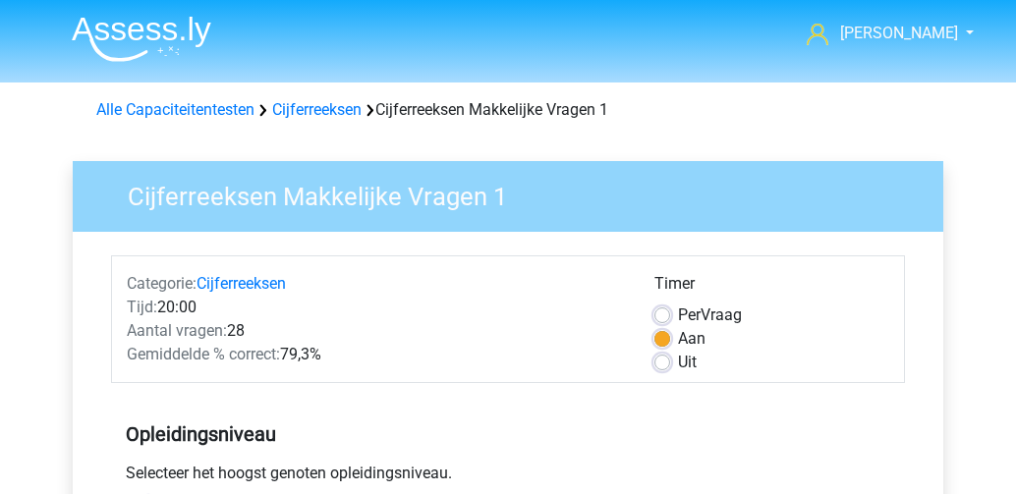
scroll to position [550, 0]
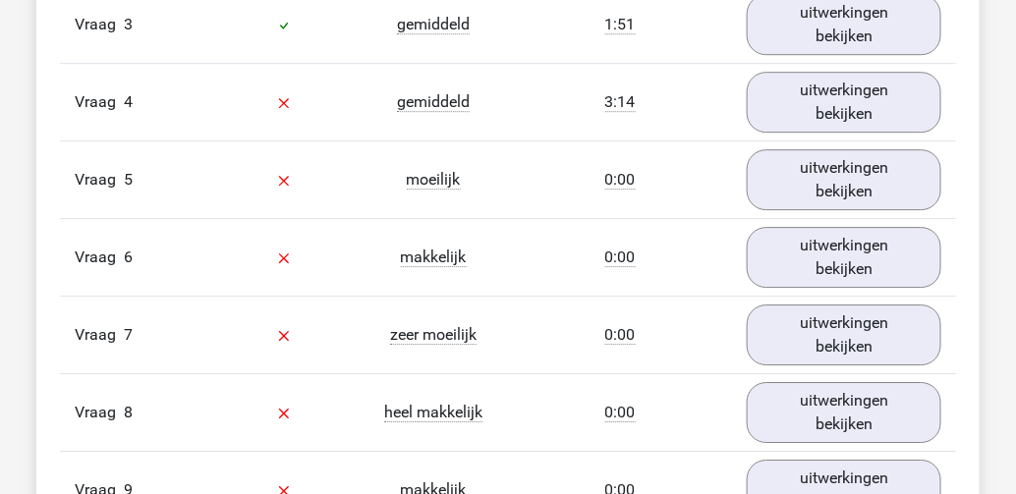
scroll to position [1499, 0]
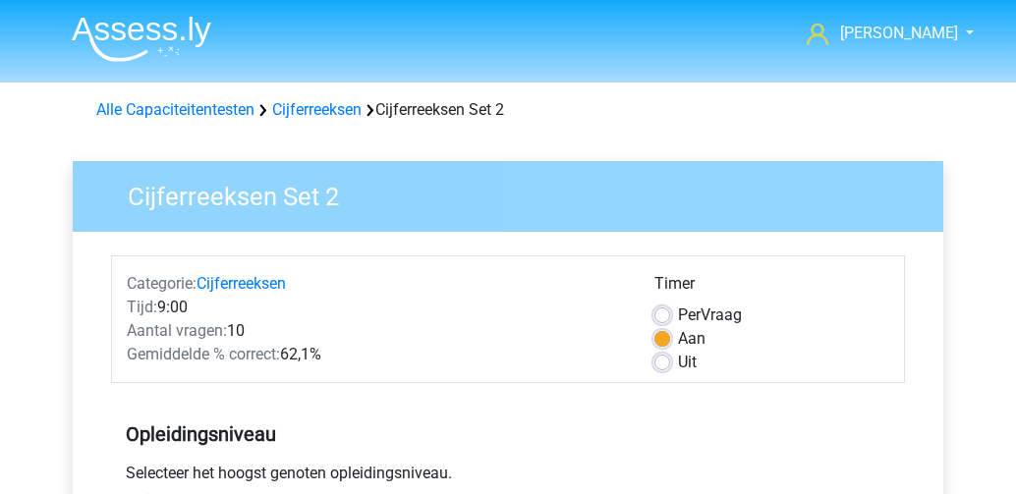
scroll to position [707, 0]
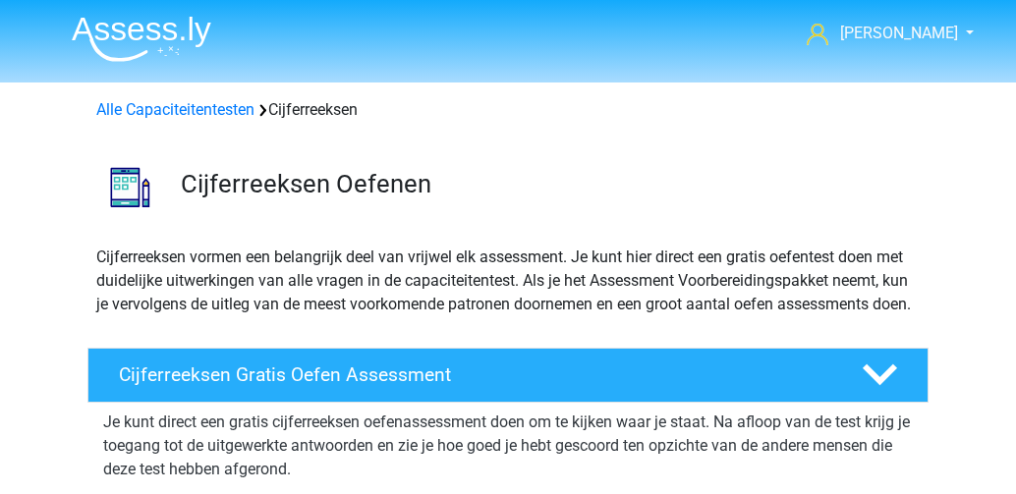
scroll to position [953, 0]
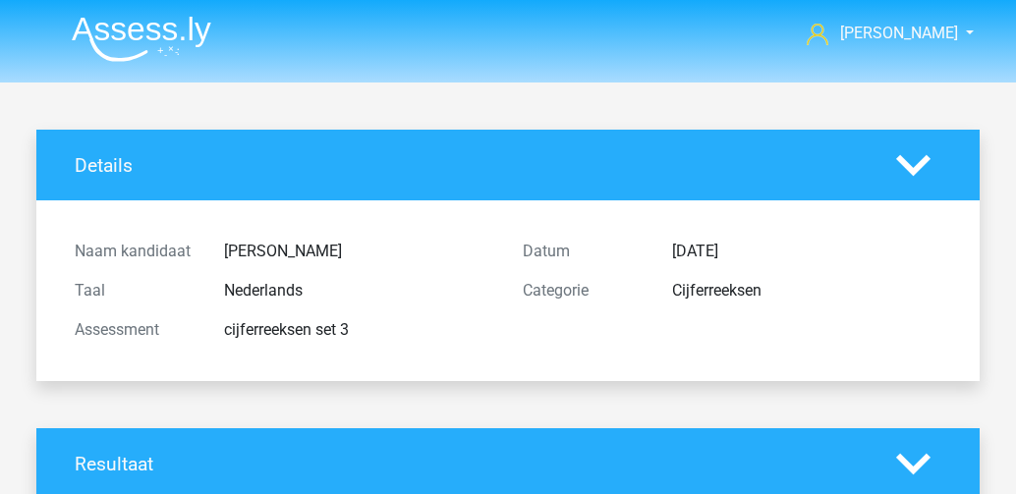
scroll to position [3385, 0]
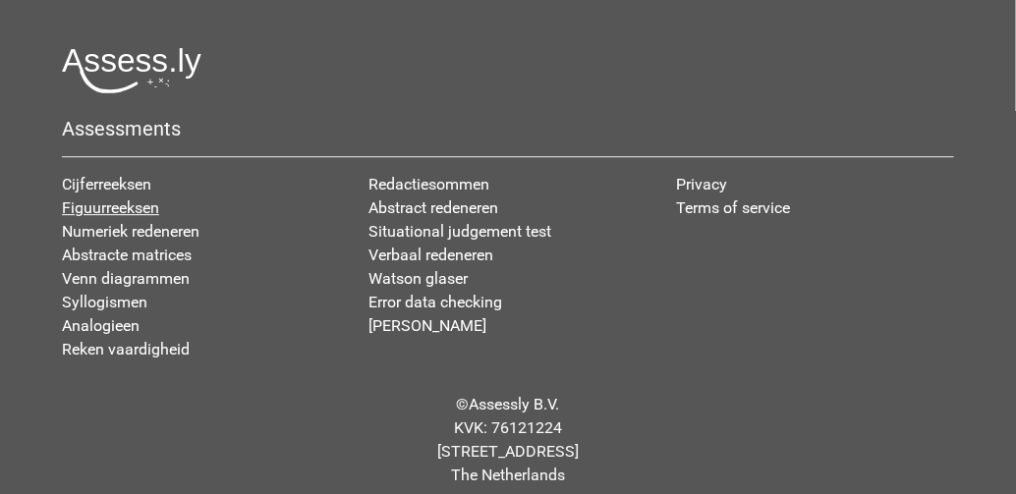
click at [153, 198] on link "Figuurreeksen" at bounding box center [110, 207] width 97 height 19
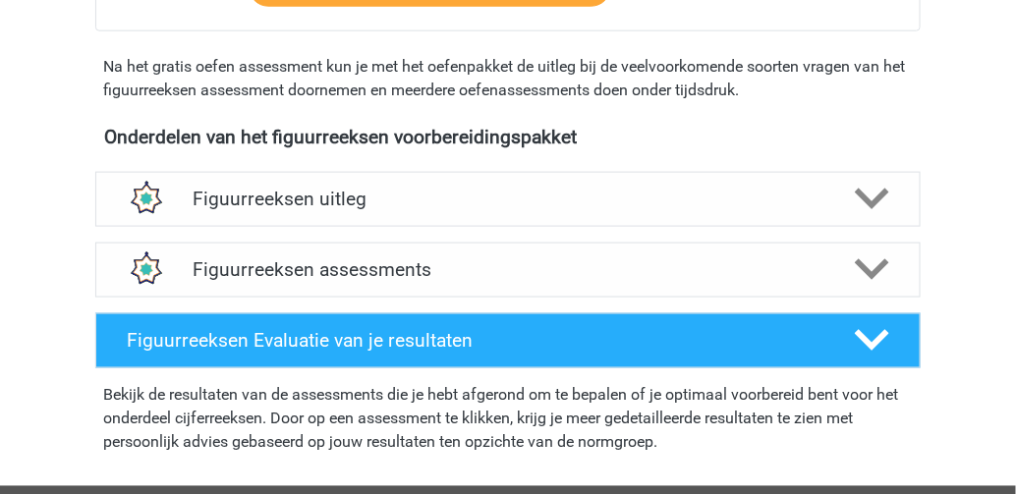
scroll to position [550, 0]
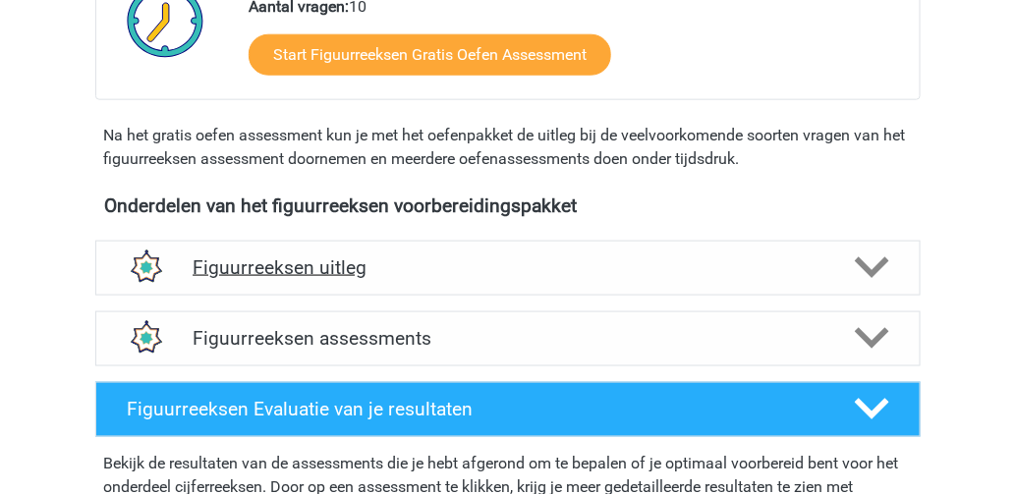
click at [871, 267] on polygon at bounding box center [872, 268] width 34 height 22
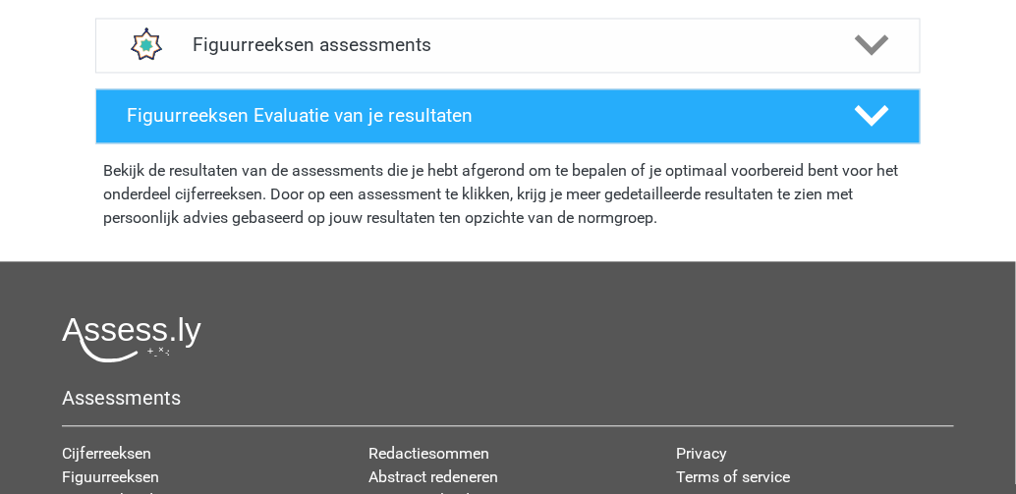
scroll to position [1021, 0]
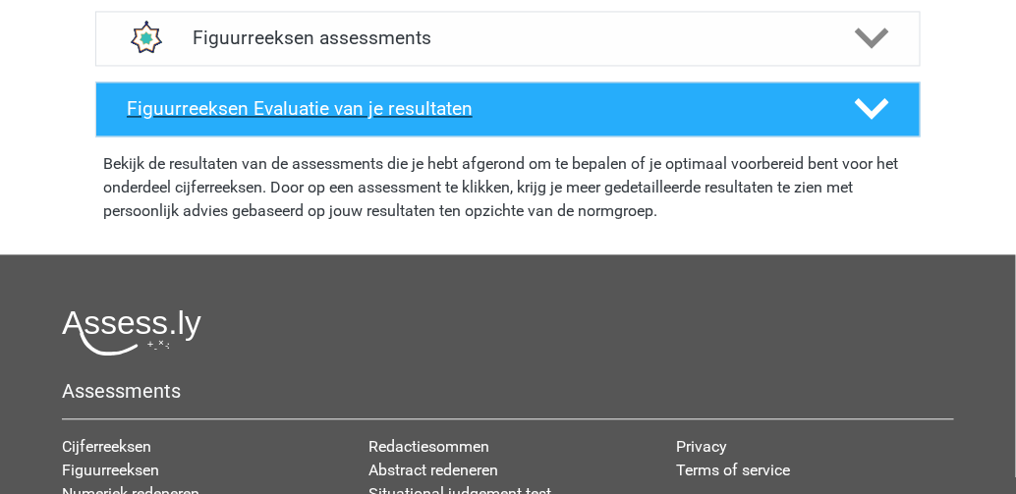
click at [333, 107] on h4 "Figuurreeksen Evaluatie van je resultaten" at bounding box center [475, 108] width 696 height 23
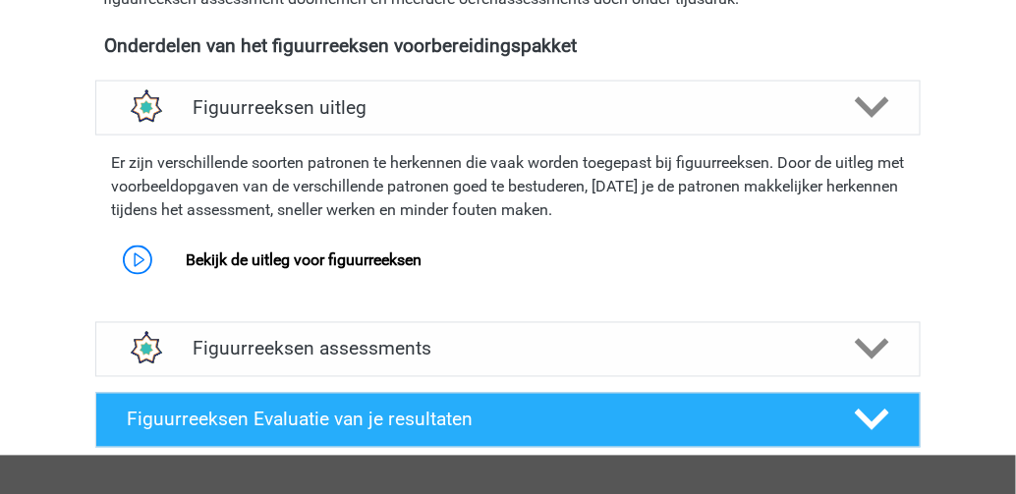
scroll to position [707, 0]
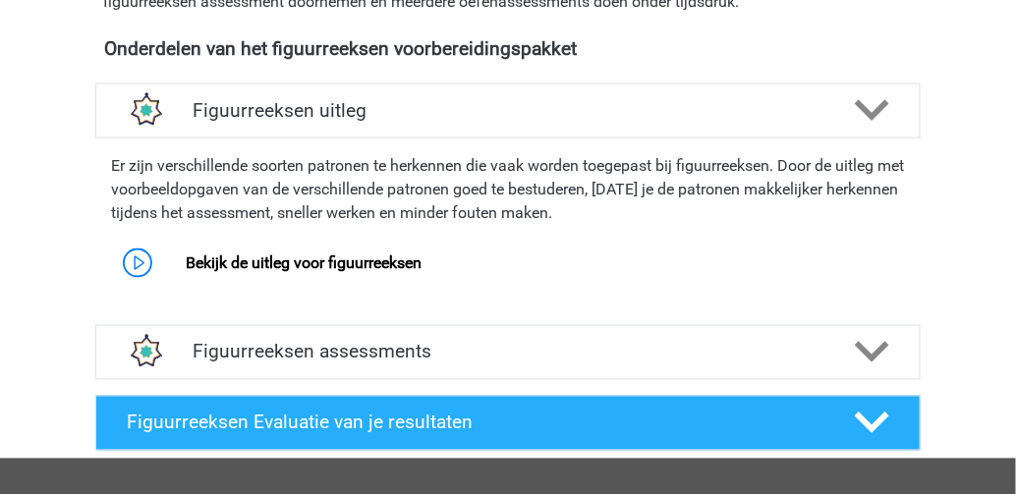
click at [434, 233] on div "Er zijn verschillende soorten patronen te herkennen die vaak worden toegepast b…" at bounding box center [507, 215] width 841 height 139
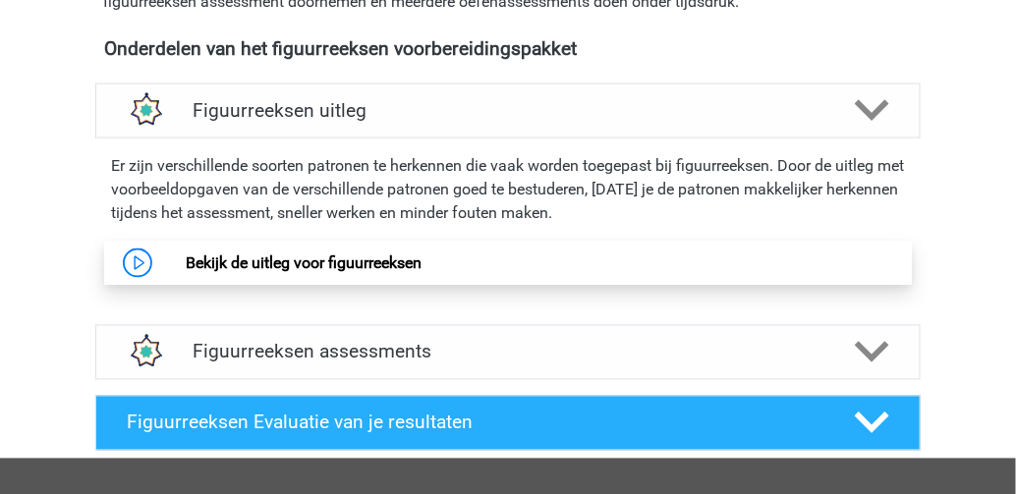
click at [403, 255] on link "Bekijk de uitleg voor figuurreeksen" at bounding box center [304, 262] width 236 height 19
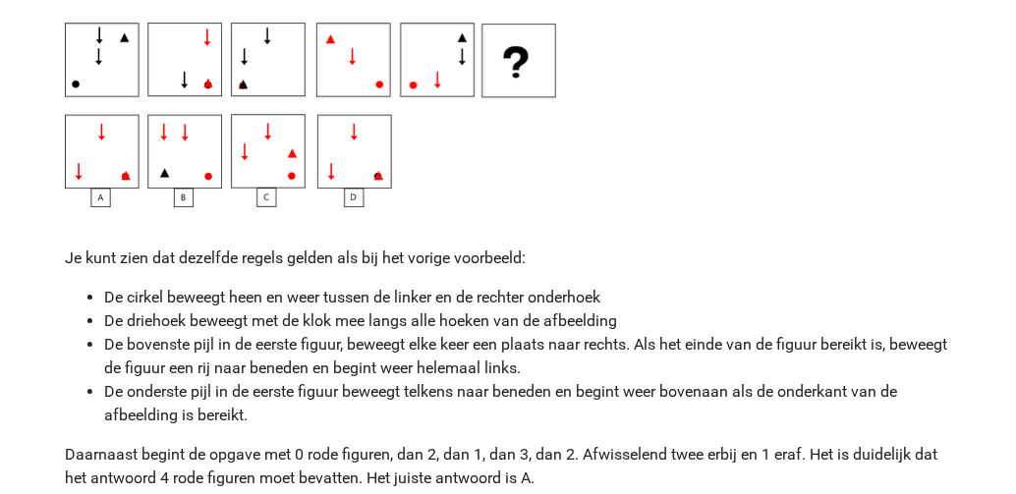
scroll to position [3772, 0]
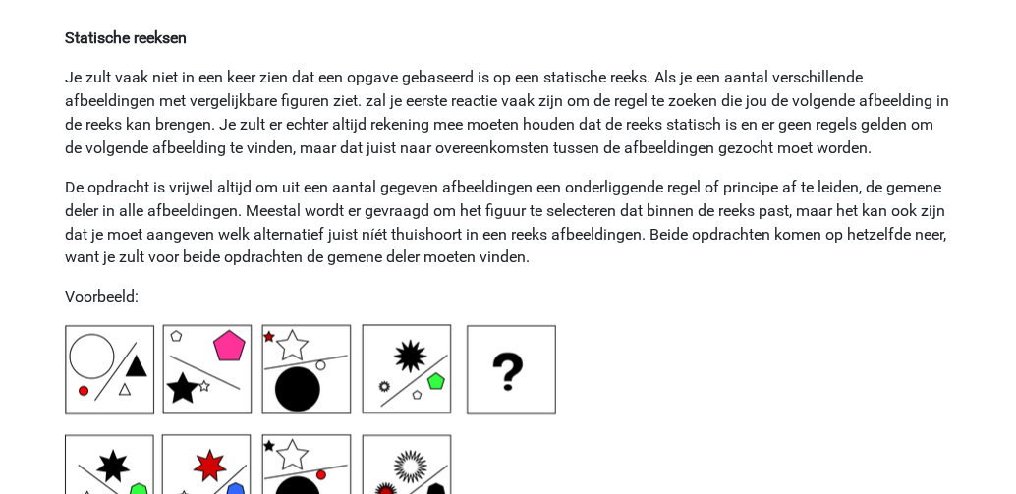
scroll to position [4715, 0]
